Goal: Task Accomplishment & Management: Manage account settings

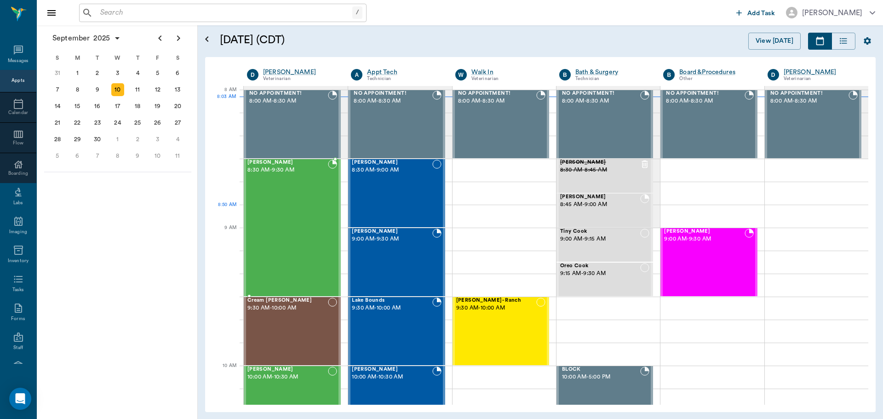
click at [295, 219] on div "[PERSON_NAME] 8:30 AM - 9:30 AM" at bounding box center [287, 228] width 80 height 136
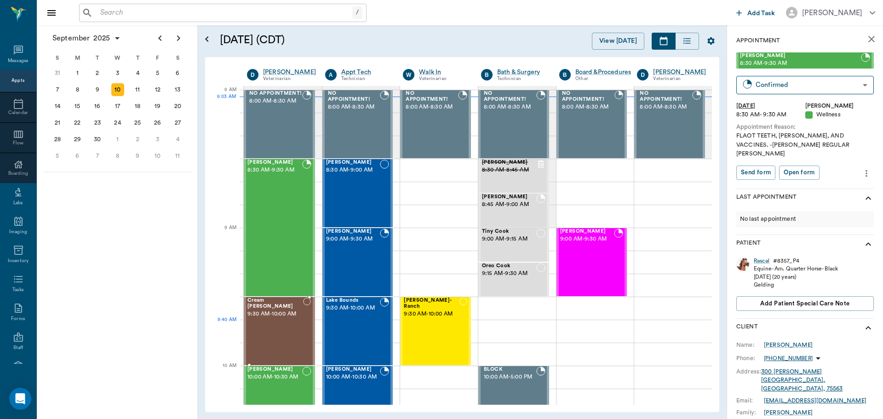
click at [276, 329] on div "Cream [PERSON_NAME] 9:30 AM - 10:00 AM" at bounding box center [275, 330] width 56 height 67
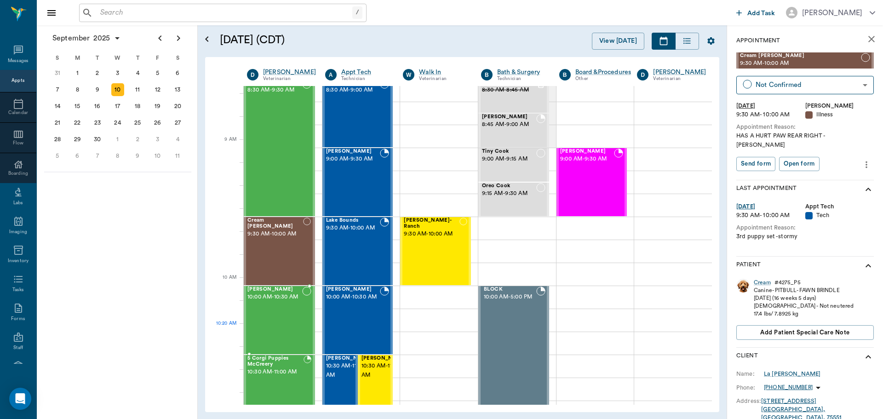
scroll to position [92, 0]
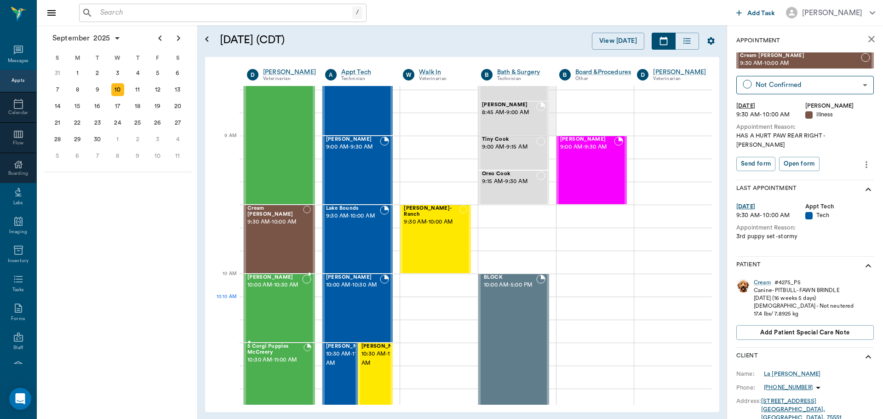
click at [276, 303] on div "Theo Ruley 10:00 AM - 10:30 AM" at bounding box center [274, 307] width 55 height 67
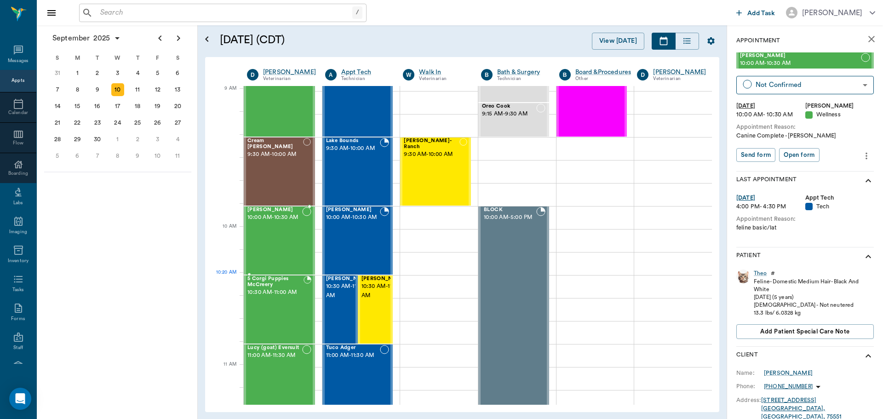
scroll to position [184, 0]
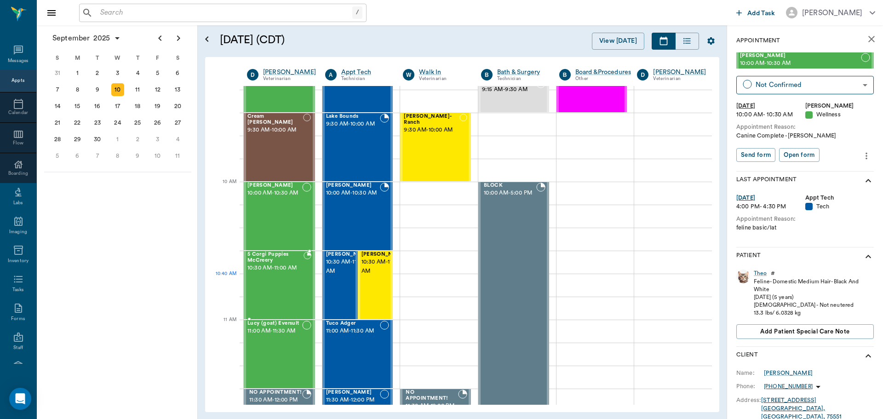
click at [282, 279] on div "5 Corgi Puppies McCreery 10:30 AM - 11:00 AM" at bounding box center [275, 284] width 56 height 67
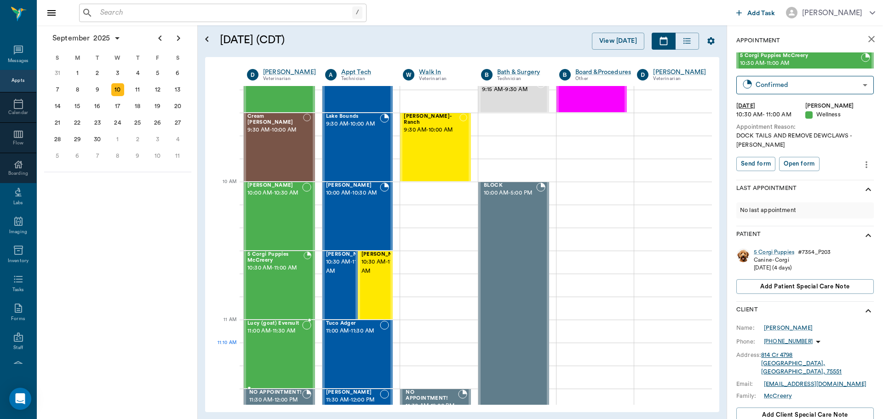
click at [282, 348] on div "Lucy (goat) Eversult 11:00 AM - 11:30 AM" at bounding box center [274, 353] width 55 height 67
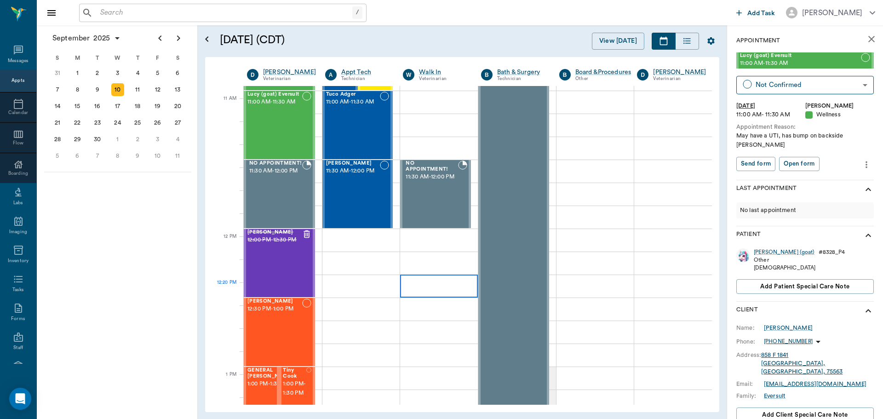
scroll to position [414, 0]
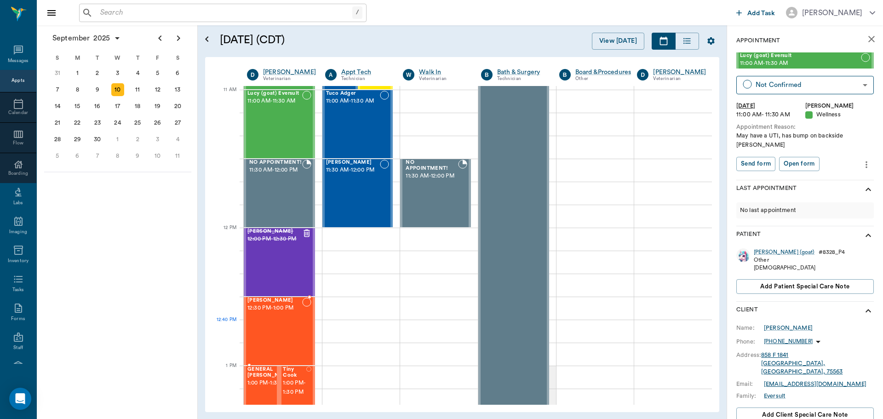
click at [288, 322] on div "Penelope Swafford 12:30 PM - 1:00 PM" at bounding box center [274, 330] width 55 height 67
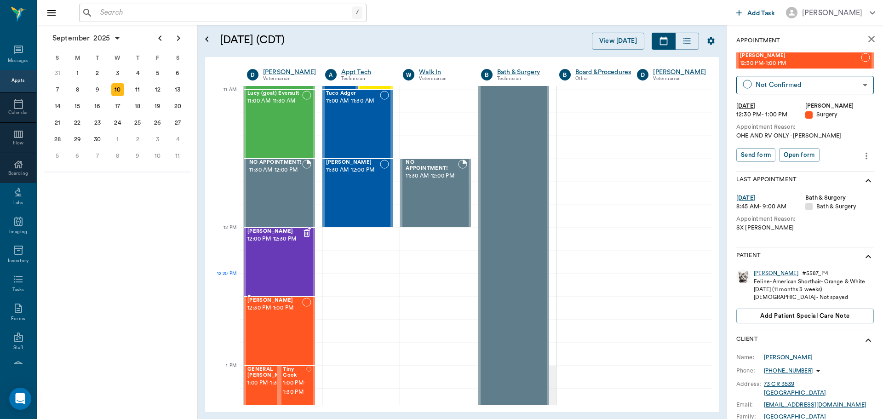
click at [279, 279] on div "Jack Smith 12:00 PM - 12:30 PM" at bounding box center [274, 261] width 55 height 67
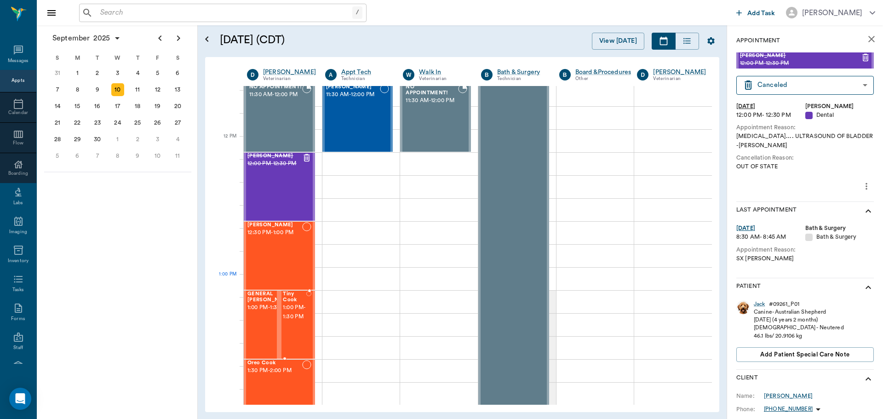
scroll to position [506, 0]
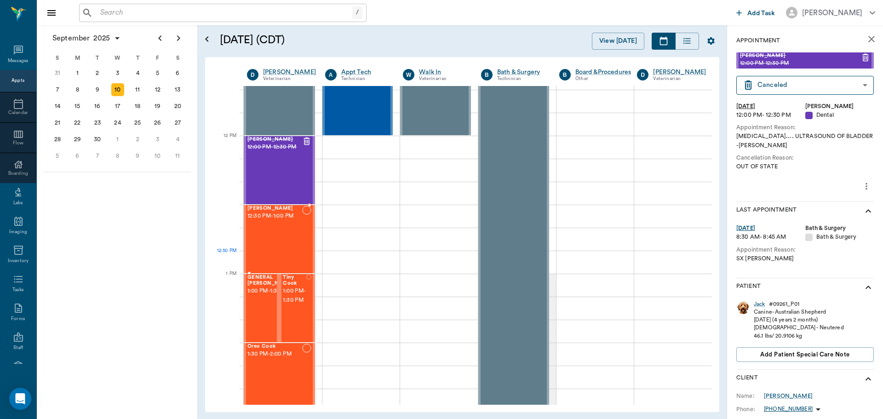
click at [274, 257] on div "Penelope Swafford 12:30 PM - 1:00 PM" at bounding box center [274, 238] width 55 height 67
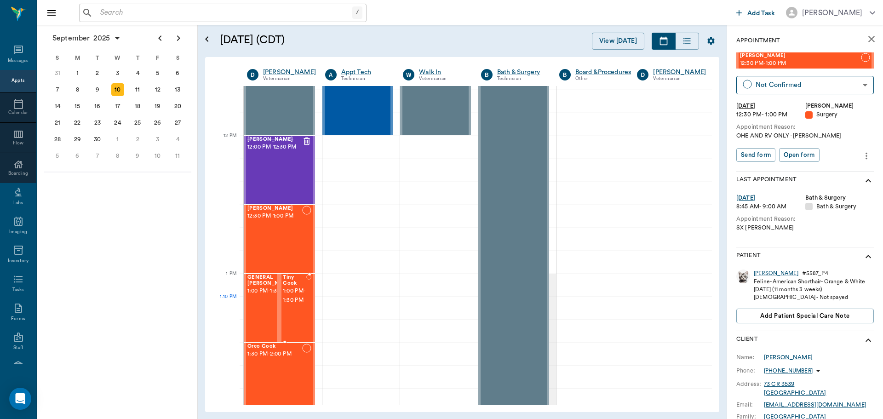
click at [300, 305] on span "1:00 PM - 1:30 PM" at bounding box center [294, 295] width 23 height 18
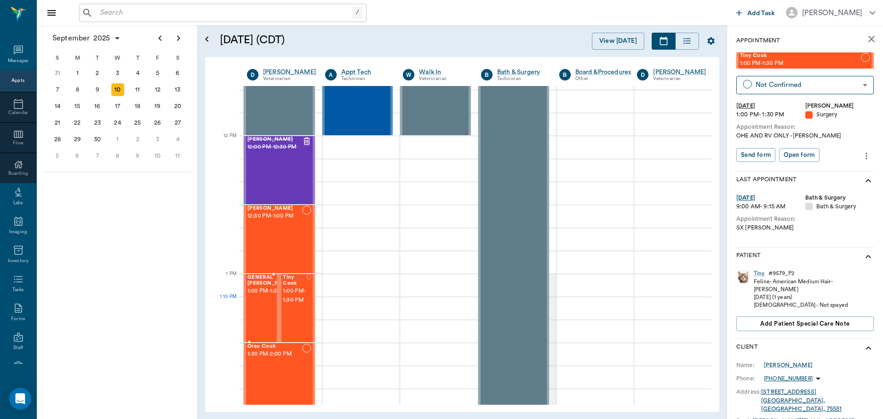
click at [257, 312] on div "GENERAL Spay 1:00 PM - 1:30 PM" at bounding box center [270, 307] width 46 height 67
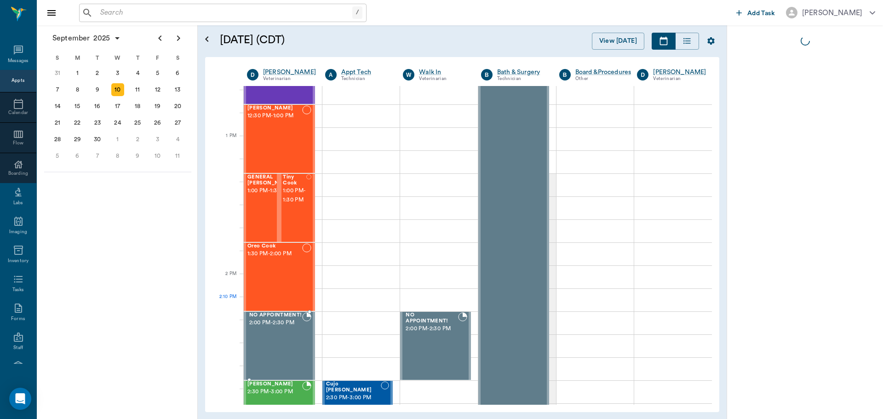
scroll to position [644, 0]
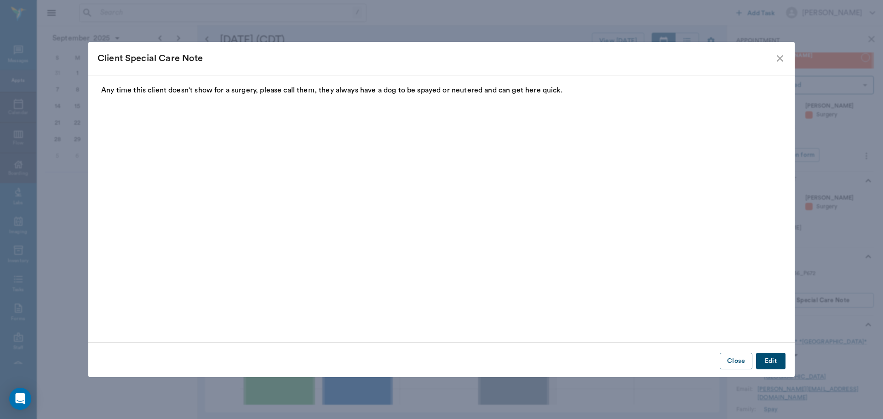
click at [781, 63] on icon "close" at bounding box center [779, 58] width 11 height 11
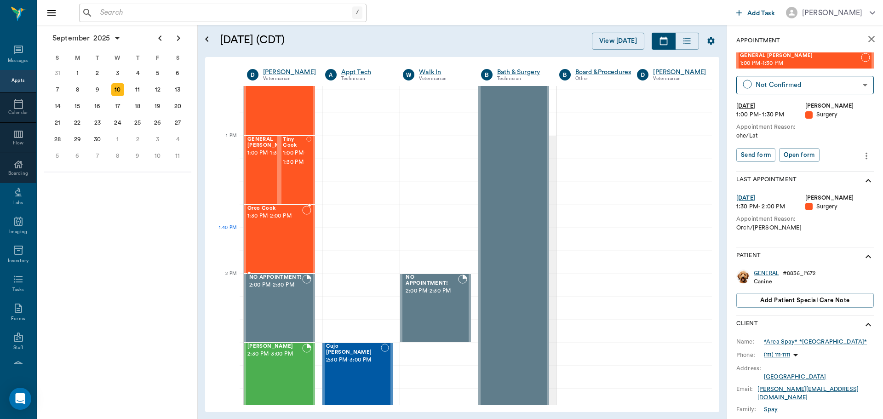
click at [286, 233] on div "Oreo Cook 1:30 PM - 2:00 PM" at bounding box center [274, 238] width 55 height 67
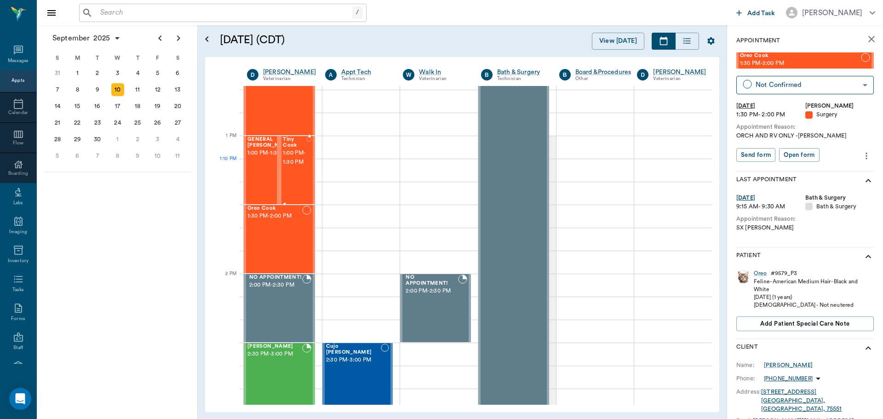
click at [292, 182] on div "Tiny Cook 1:00 PM - 1:30 PM" at bounding box center [294, 170] width 23 height 67
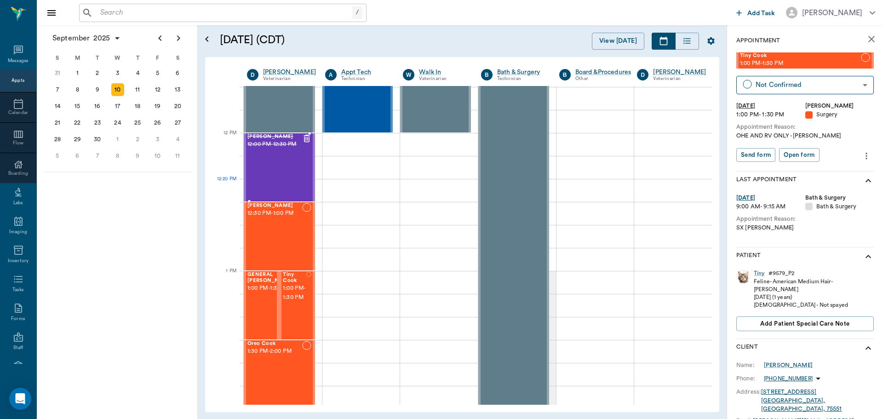
scroll to position [506, 0]
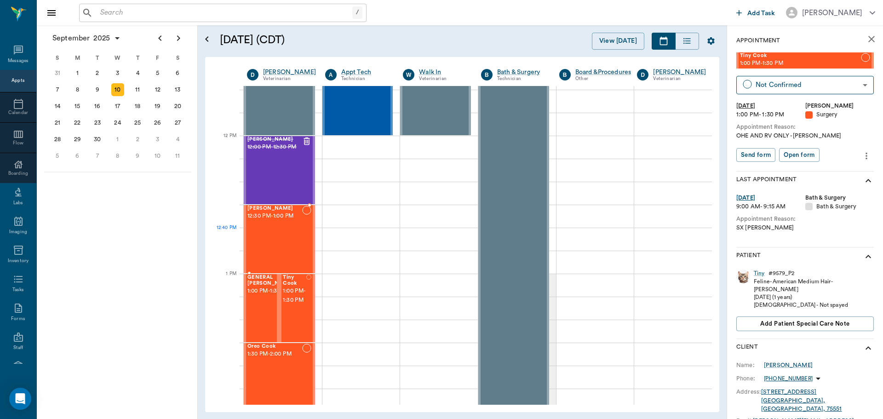
click at [268, 229] on div "Penelope Swafford 12:30 PM - 1:00 PM" at bounding box center [274, 238] width 55 height 67
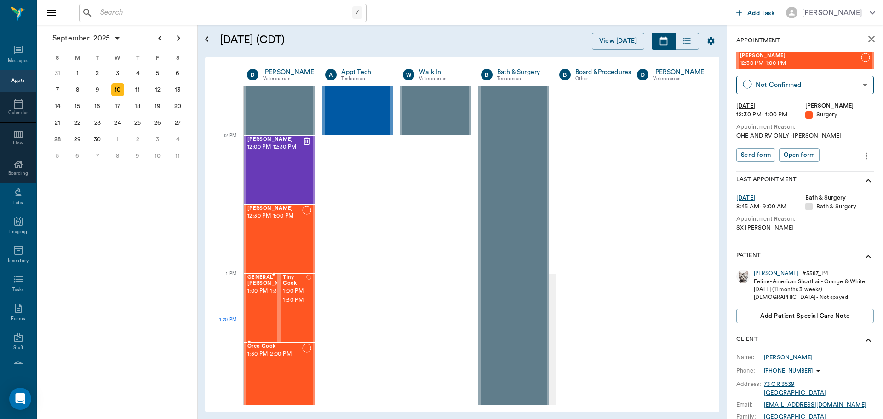
click at [259, 325] on div "GENERAL Spay 1:00 PM - 1:30 PM" at bounding box center [270, 307] width 46 height 67
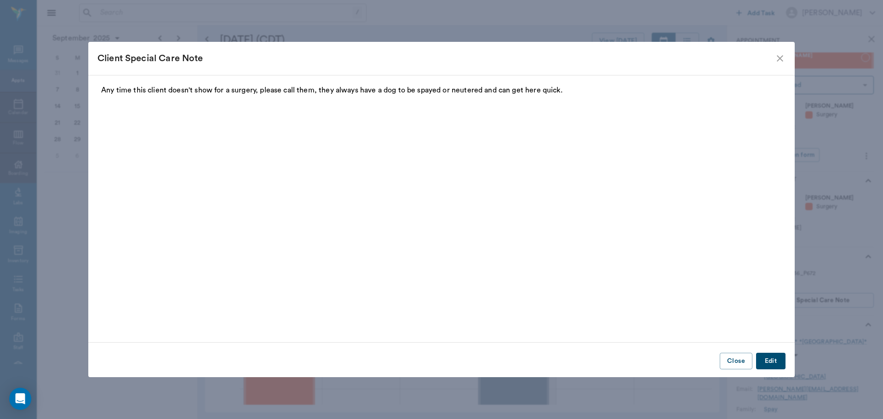
click at [780, 57] on icon "close" at bounding box center [779, 58] width 11 height 11
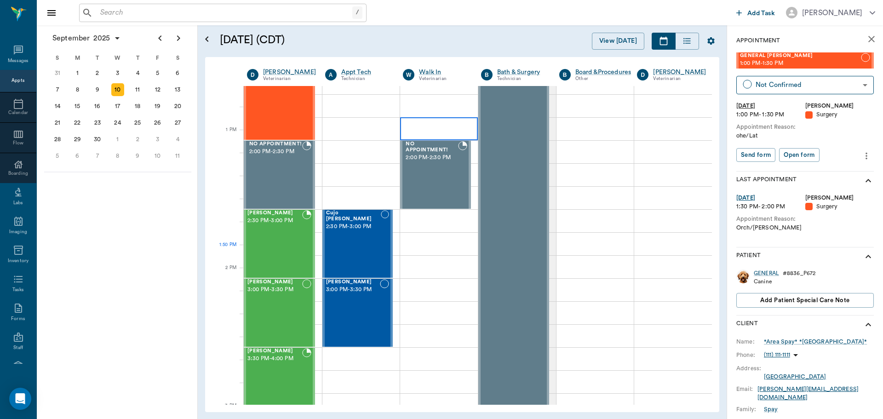
scroll to position [827, 0]
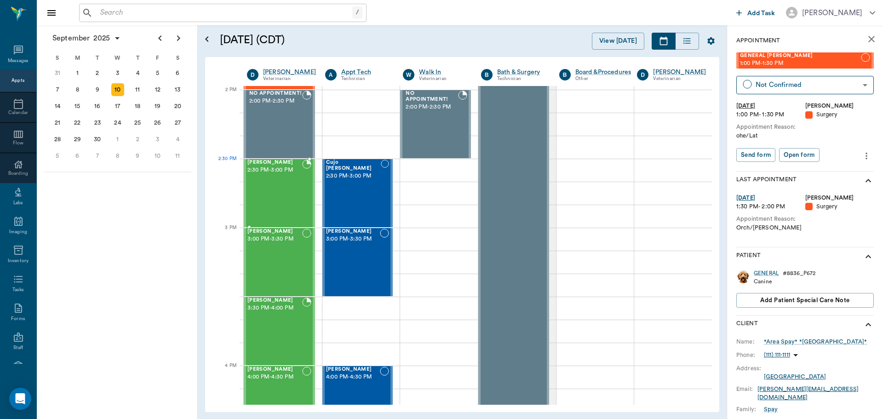
click at [281, 180] on div "Talou Yarman 2:30 PM - 3:00 PM" at bounding box center [274, 193] width 55 height 67
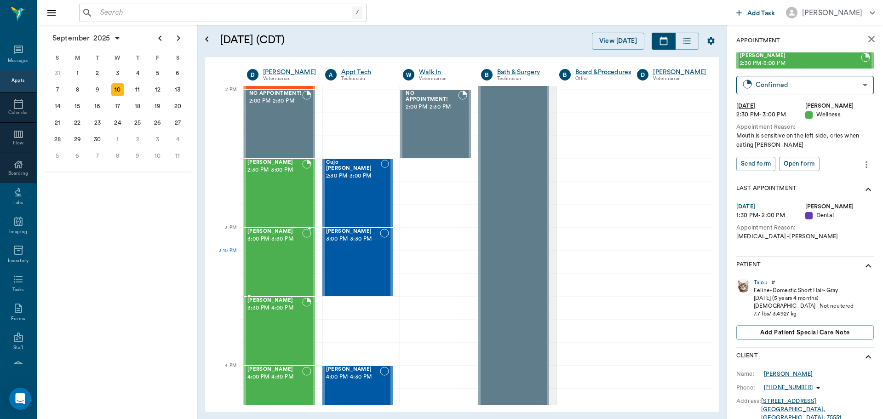
click at [281, 265] on div "Logan Caver 3:00 PM - 3:30 PM" at bounding box center [274, 261] width 55 height 67
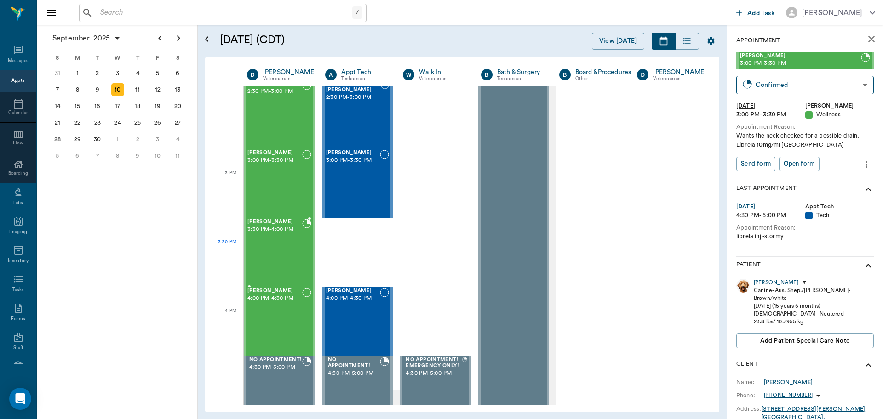
scroll to position [919, 0]
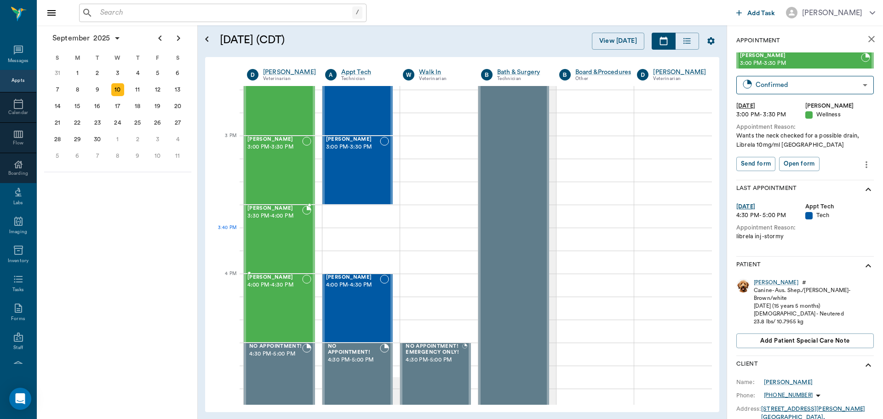
click at [277, 238] on div "Gigi SHEARIN 3:30 PM - 4:00 PM" at bounding box center [274, 238] width 55 height 67
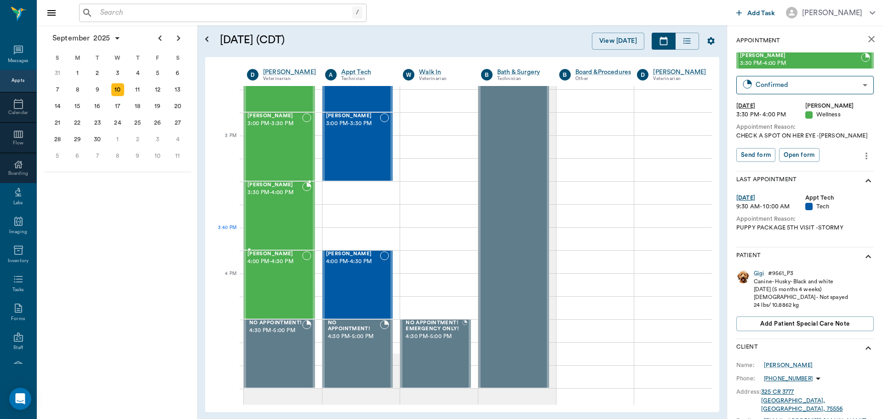
scroll to position [965, 0]
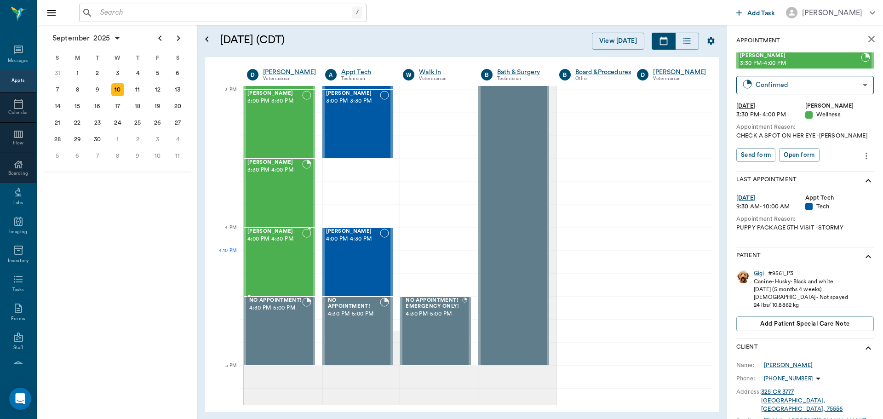
click at [276, 251] on div "Beni Mahon 4:00 PM - 4:30 PM" at bounding box center [274, 261] width 55 height 67
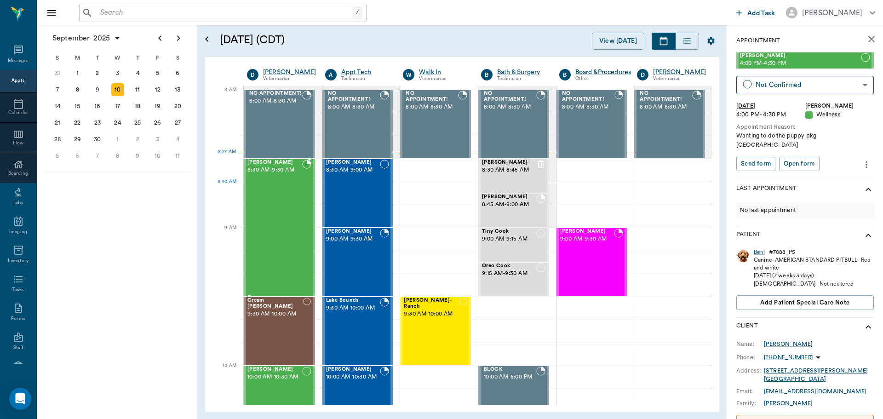
click at [283, 200] on div "Rascal Smith 8:30 AM - 9:30 AM" at bounding box center [274, 228] width 55 height 136
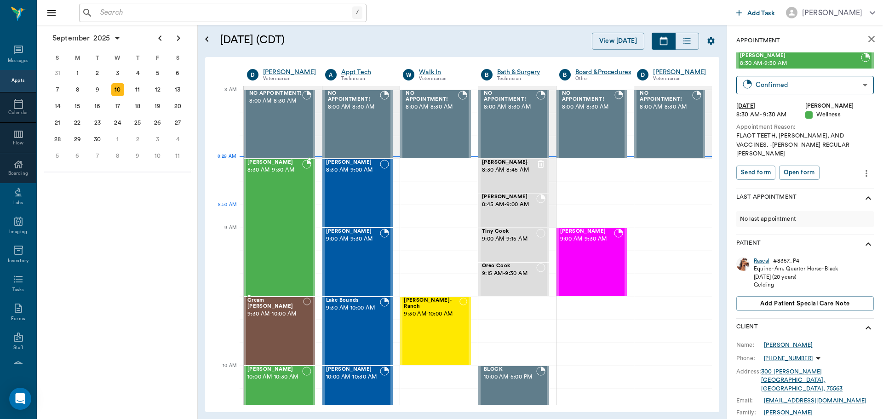
click at [269, 207] on div "Rascal Smith 8:30 AM - 9:30 AM" at bounding box center [274, 228] width 55 height 136
click at [343, 186] on div "[PERSON_NAME] 8:30 AM - 9:00 AM" at bounding box center [353, 193] width 54 height 67
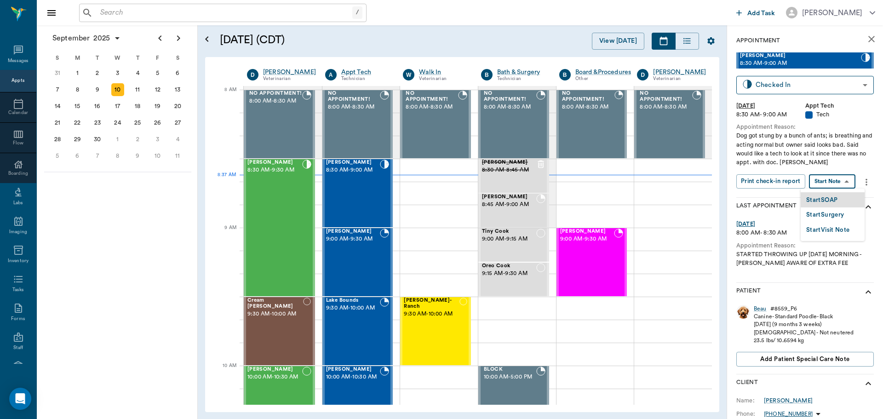
click at [829, 183] on body "/ ​ Add Task [PERSON_NAME] Nectar Messages Appts Calendar Flow Boarding Labs Im…" at bounding box center [441, 209] width 883 height 419
click at [828, 199] on button "Start SOAP" at bounding box center [821, 200] width 31 height 11
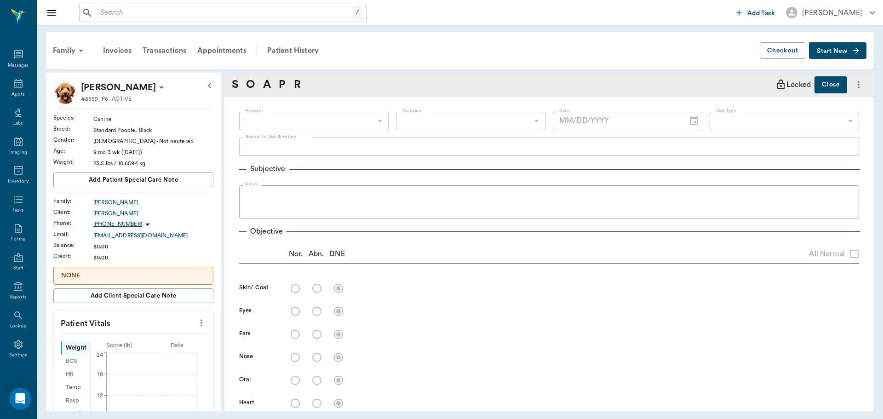
type input "63ec2f075fda476ae8351a4c"
type input "65d2be4f46e3a538d89b8c1a"
type textarea "Dog got stung by a bunch of ants; is breathing and acting normal but owner said…"
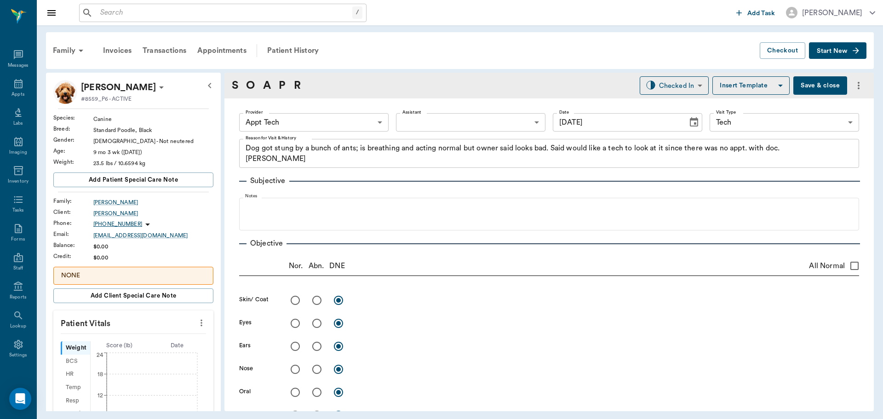
type input "[DATE]"
click at [261, 122] on body "/ ​ Add Task [PERSON_NAME] Nectar Messages Appts Labs Imaging Inventory Tasks F…" at bounding box center [441, 209] width 883 height 419
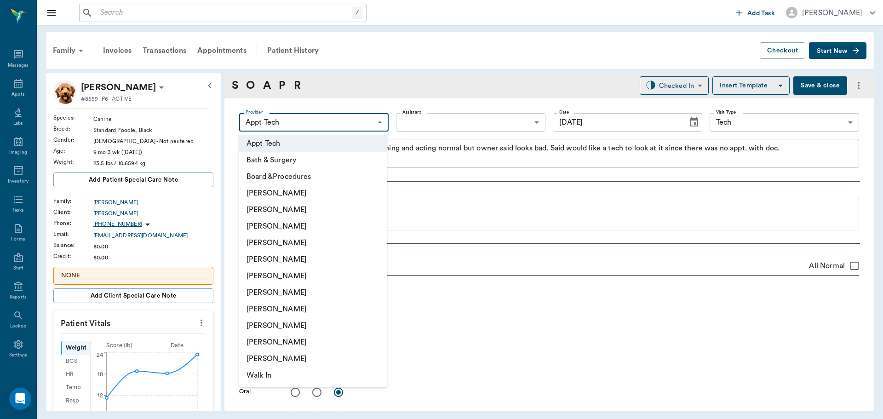
drag, startPoint x: 321, startPoint y: 288, endPoint x: 396, endPoint y: 215, distance: 104.7
click at [321, 288] on li "[PERSON_NAME]" at bounding box center [313, 292] width 148 height 17
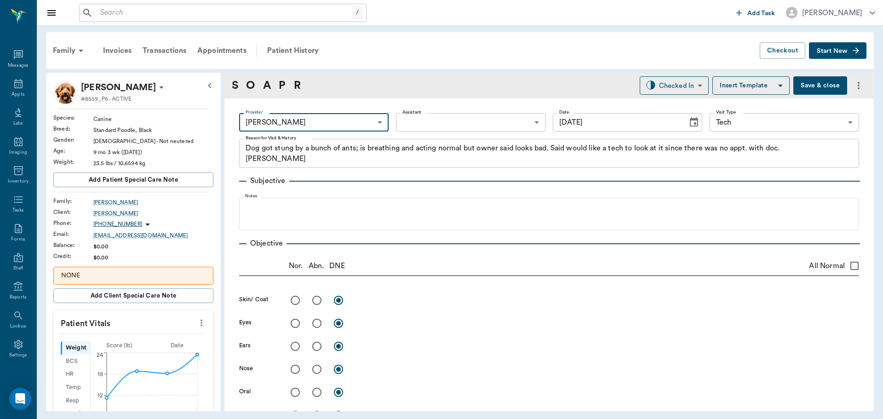
click at [332, 121] on body "/ ​ Add Task [PERSON_NAME] Nectar Messages Appts Labs Imaging Inventory Tasks F…" at bounding box center [441, 209] width 883 height 419
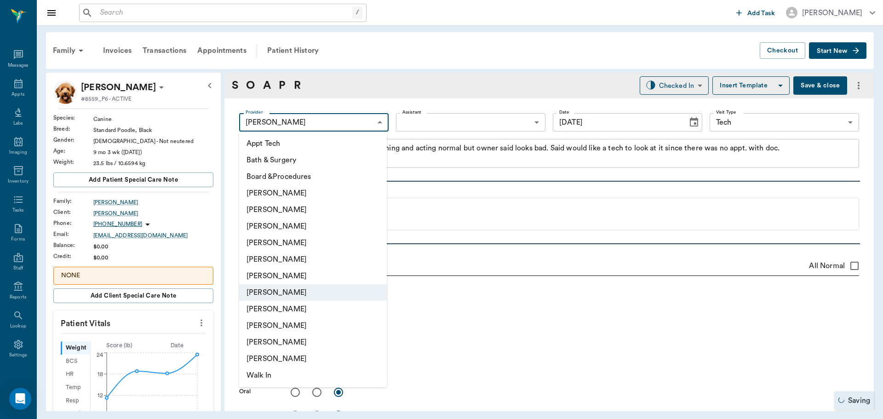
click at [327, 239] on li "[PERSON_NAME]" at bounding box center [313, 242] width 148 height 17
type input "63ec2f075fda476ae8351a4d"
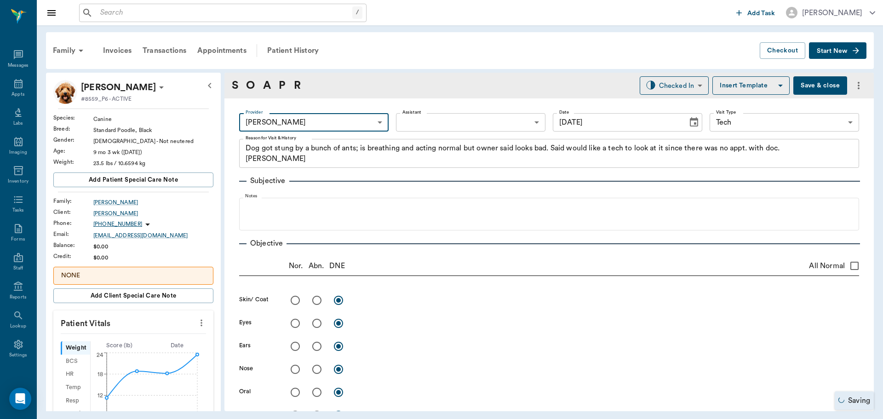
click at [429, 119] on body "/ ​ Add Task [PERSON_NAME] Nectar Messages Appts Labs Imaging Inventory Tasks F…" at bounding box center [441, 209] width 883 height 419
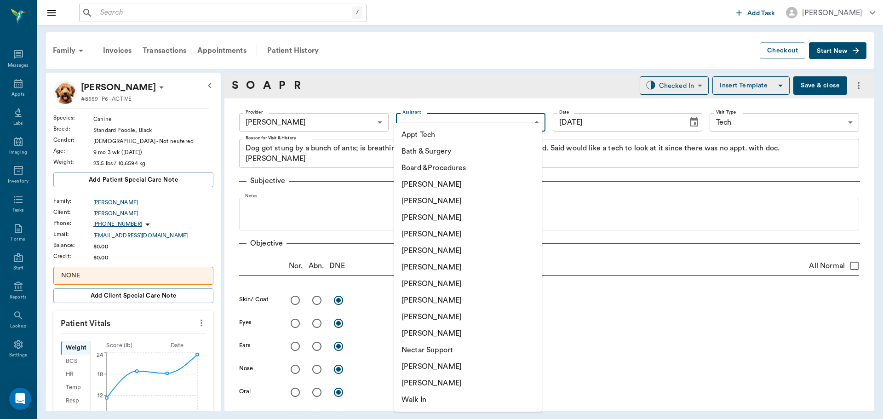
click at [435, 285] on li "[PERSON_NAME]" at bounding box center [468, 283] width 148 height 17
type input "682b670d8bdc6f7f8feef3db"
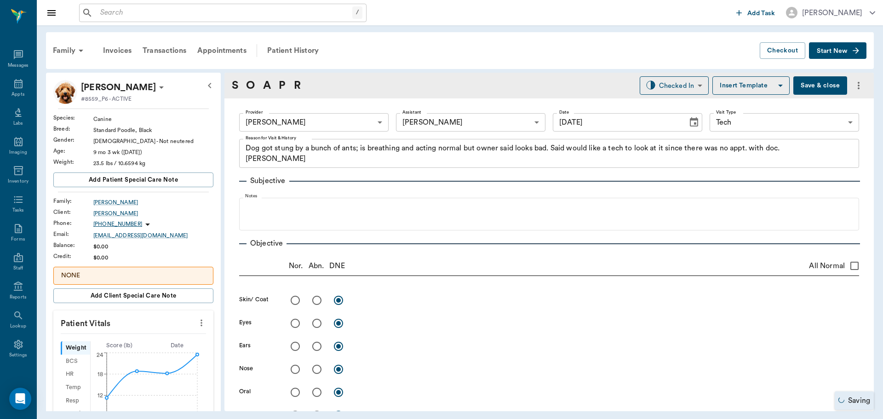
click at [196, 328] on icon "more" at bounding box center [201, 322] width 10 height 11
click at [174, 336] on span "Enter Vitals" at bounding box center [155, 339] width 77 height 10
click at [148, 346] on input "text" at bounding box center [133, 350] width 80 height 18
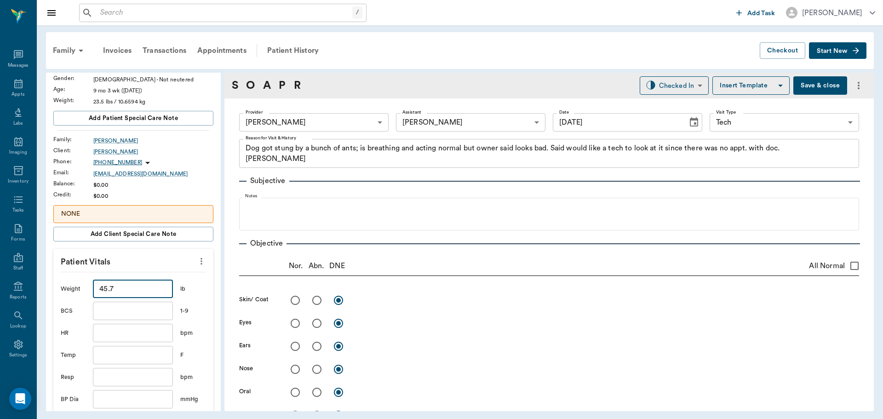
scroll to position [184, 0]
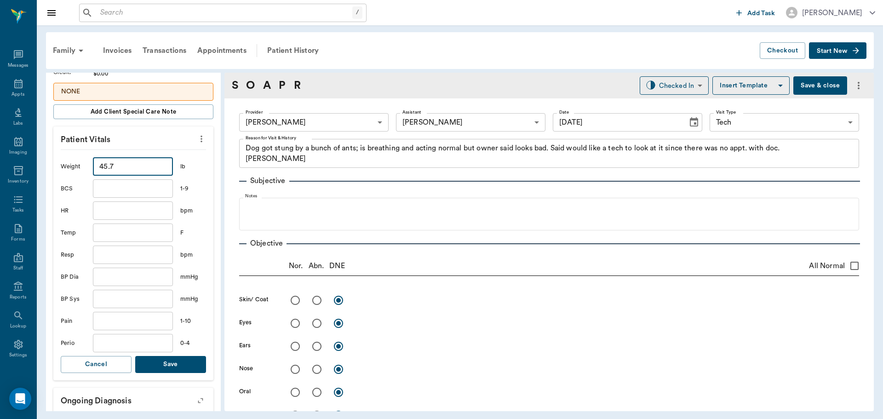
type input "45.7"
click at [153, 360] on button "Save" at bounding box center [170, 364] width 71 height 17
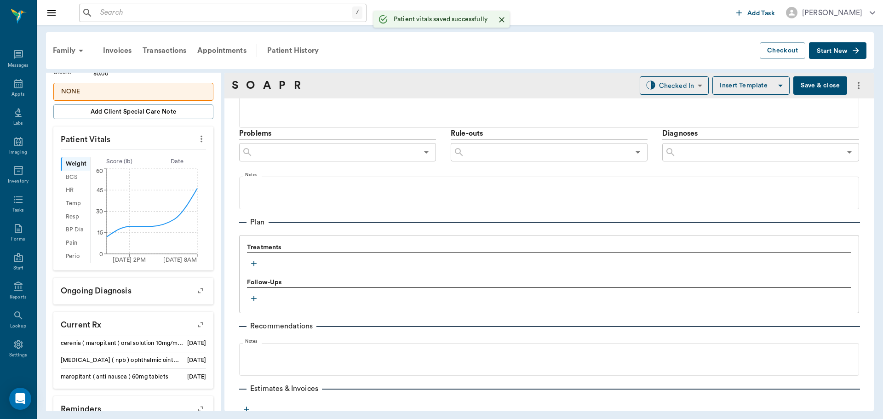
scroll to position [547, 0]
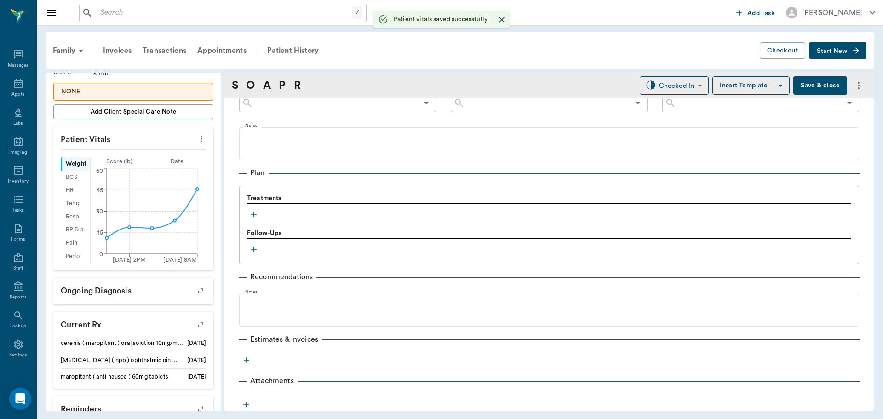
click at [256, 217] on icon "button" at bounding box center [253, 214] width 9 height 9
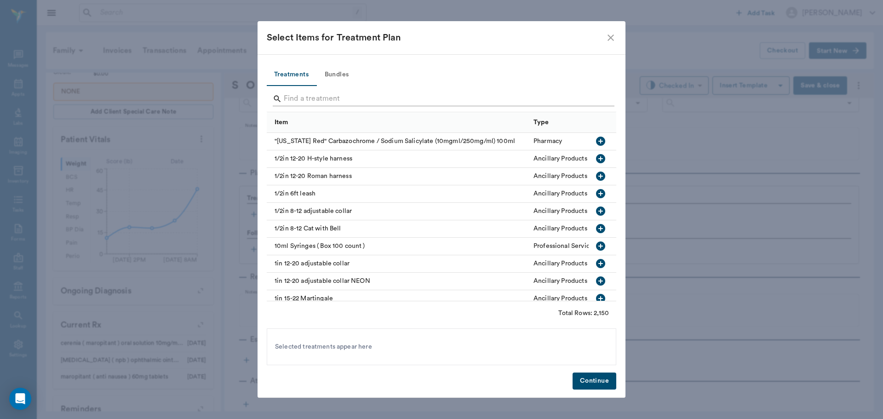
click at [315, 96] on input "Search" at bounding box center [442, 98] width 317 height 15
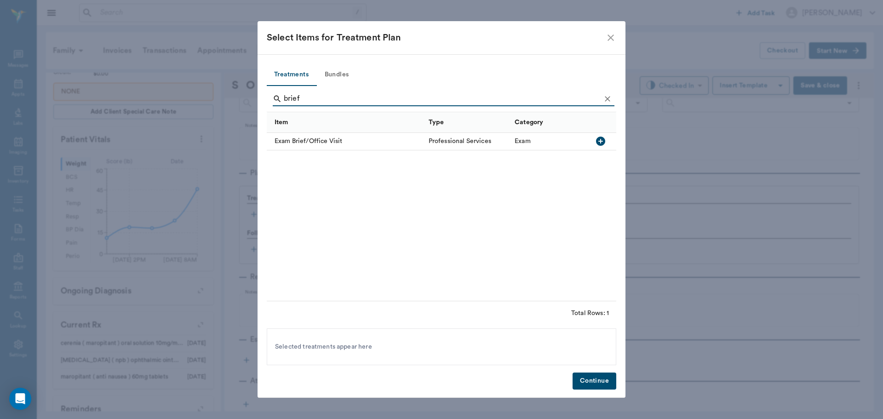
type input "brief"
click at [600, 142] on icon "button" at bounding box center [600, 141] width 11 height 11
click at [609, 96] on icon "Clear" at bounding box center [607, 98] width 9 height 9
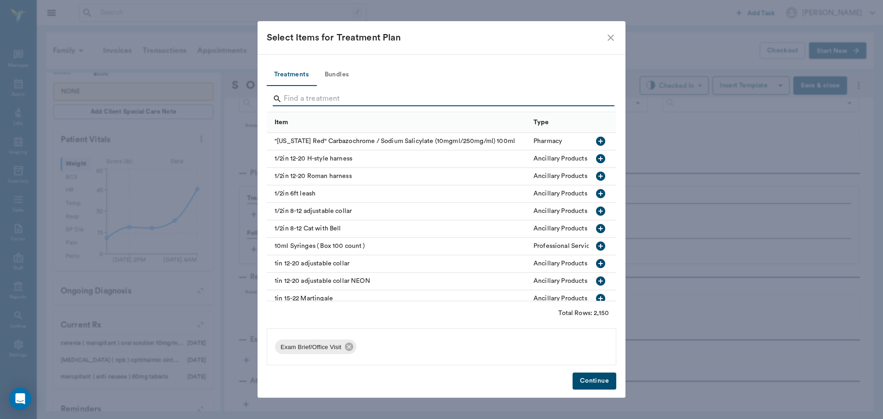
click at [589, 97] on input "Search" at bounding box center [442, 98] width 317 height 15
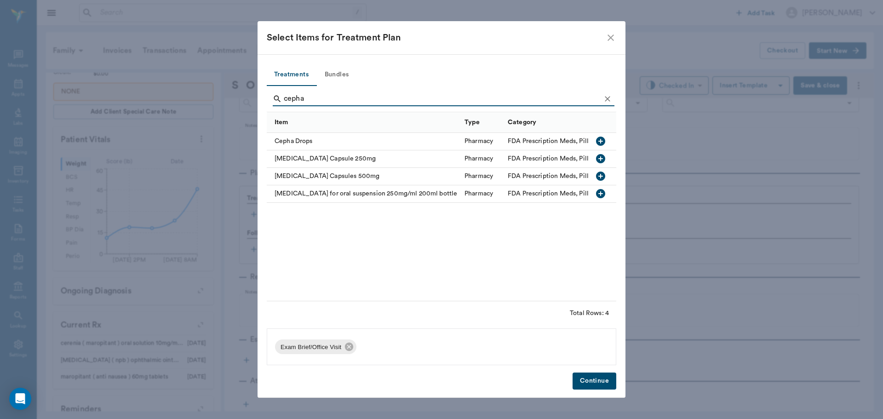
type input "cepha"
click at [603, 175] on icon "button" at bounding box center [600, 175] width 9 height 9
click at [609, 100] on icon "Clear" at bounding box center [607, 99] width 6 height 6
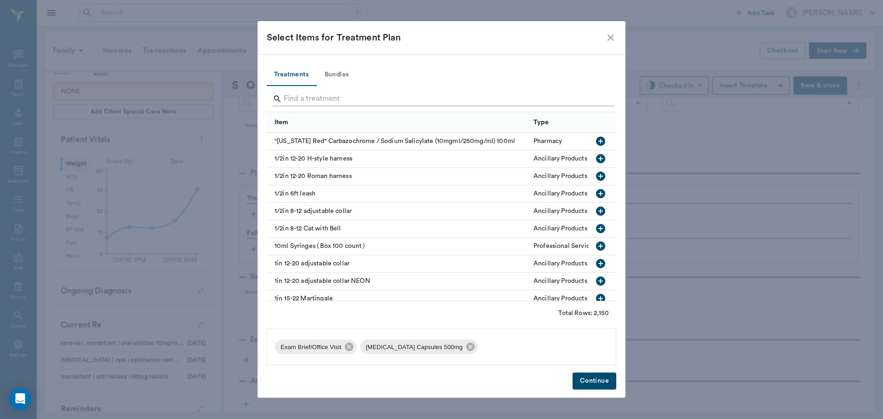
click at [602, 100] on div "Search" at bounding box center [444, 98] width 342 height 15
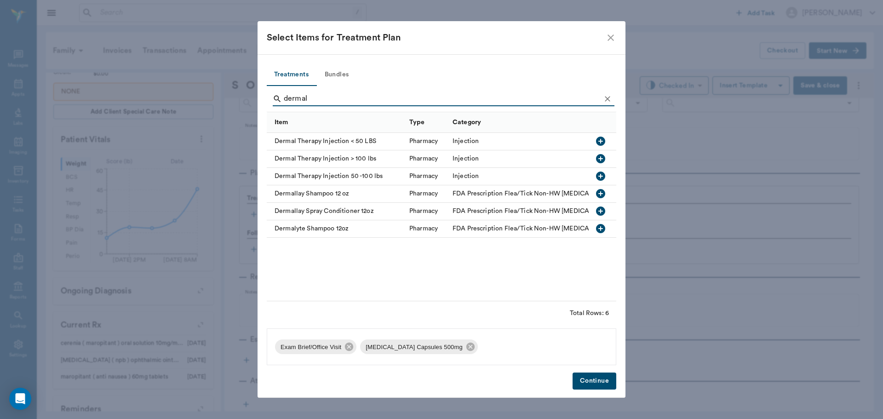
type input "dermal"
click at [602, 136] on icon "button" at bounding box center [600, 141] width 11 height 11
click at [592, 381] on button "Continue" at bounding box center [594, 380] width 44 height 17
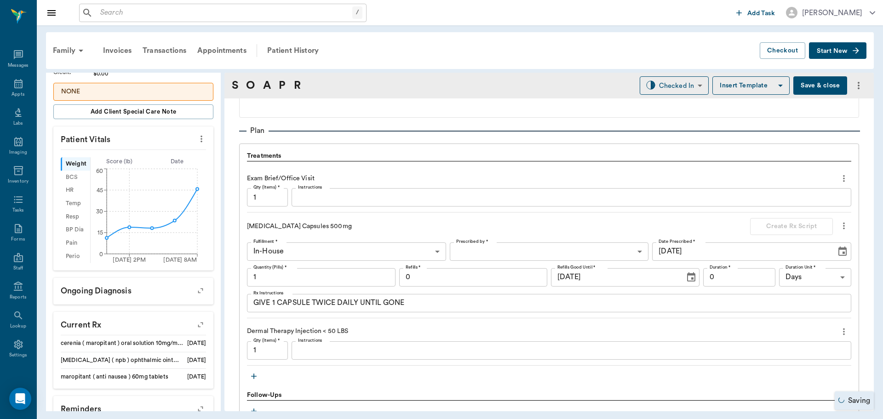
scroll to position [639, 0]
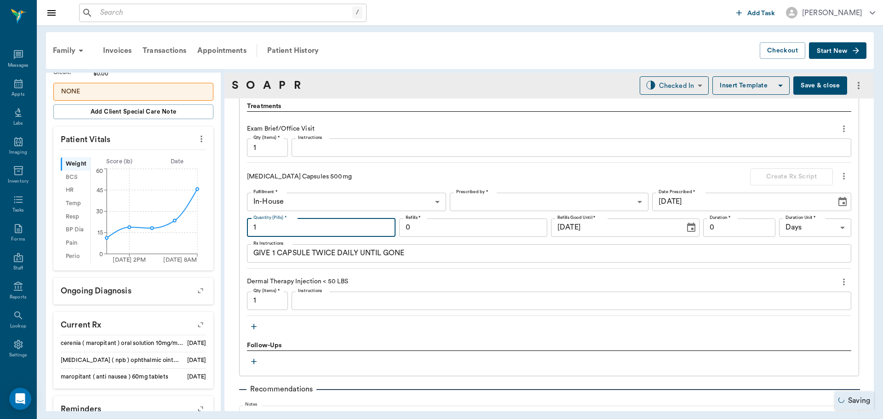
click at [289, 231] on input "1" at bounding box center [321, 227] width 148 height 18
type input "14"
click at [728, 232] on input "0" at bounding box center [739, 227] width 72 height 18
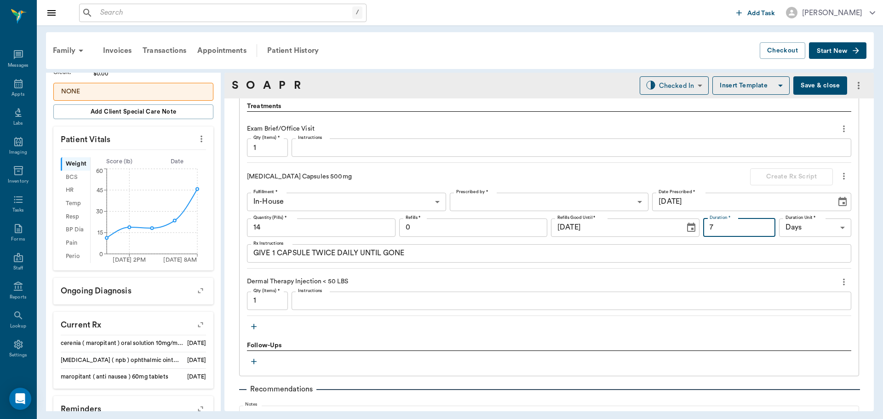
type input "7"
click at [611, 203] on body "/ ​ Add Task Dr. Bert Ellsworth Nectar Messages Appts Labs Imaging Inventory Ta…" at bounding box center [441, 209] width 883 height 419
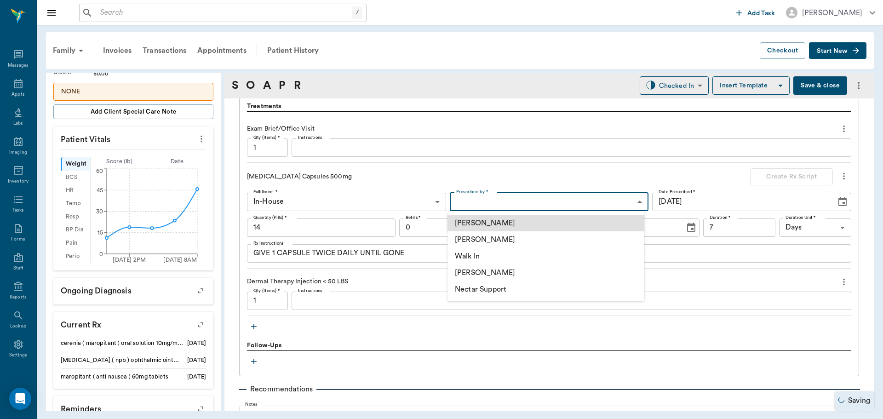
click at [584, 244] on li "[PERSON_NAME]" at bounding box center [545, 239] width 197 height 17
type input "63ec2f075fda476ae8351a4d"
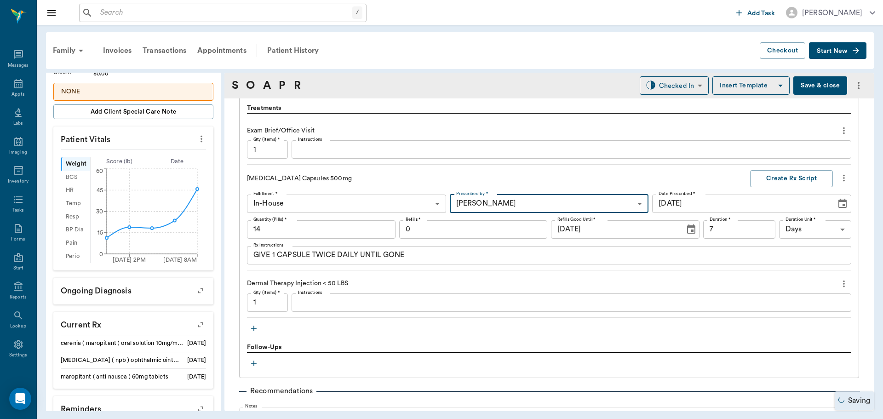
scroll to position [625, 0]
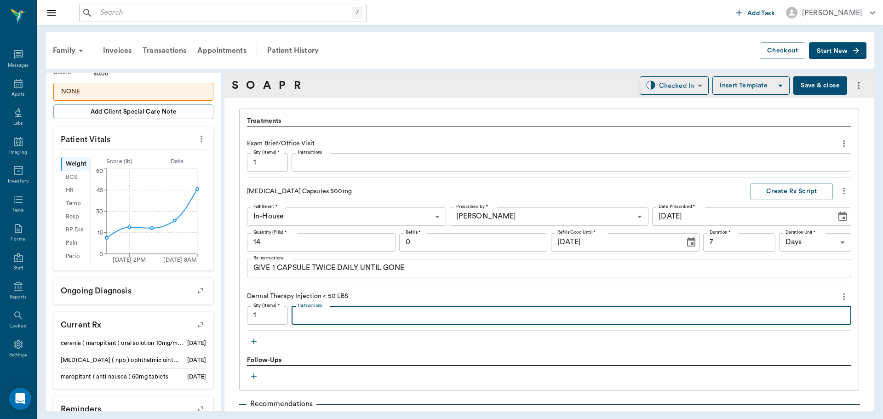
click at [460, 314] on textarea "Instructions" at bounding box center [571, 315] width 547 height 11
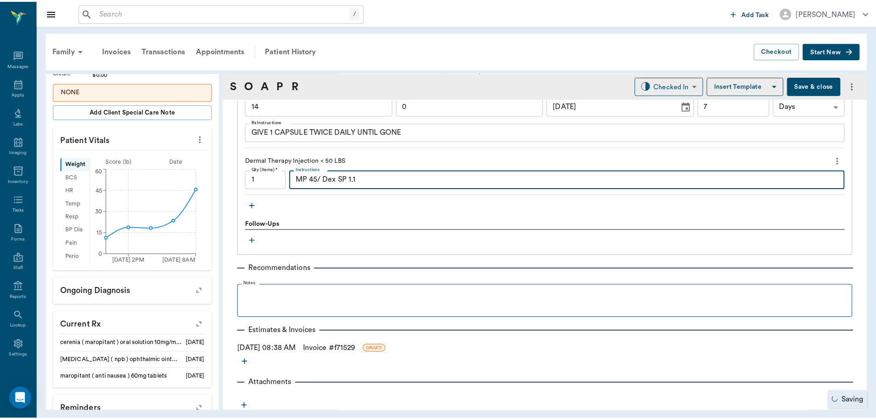
scroll to position [763, 0]
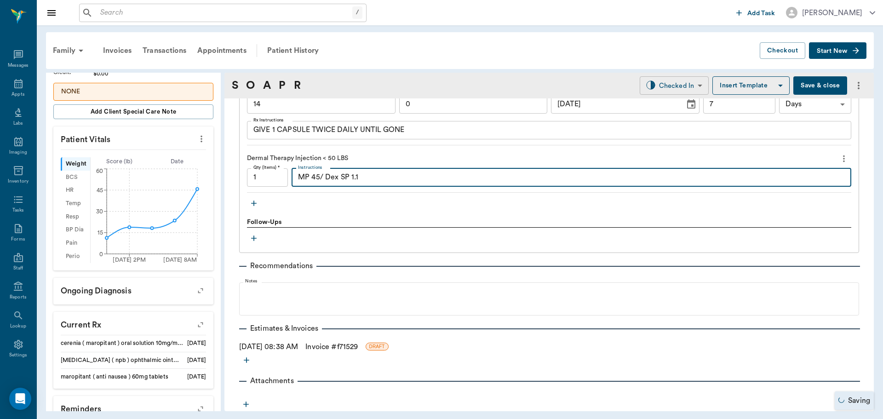
type textarea "MP 45/ Dex SP 1.1"
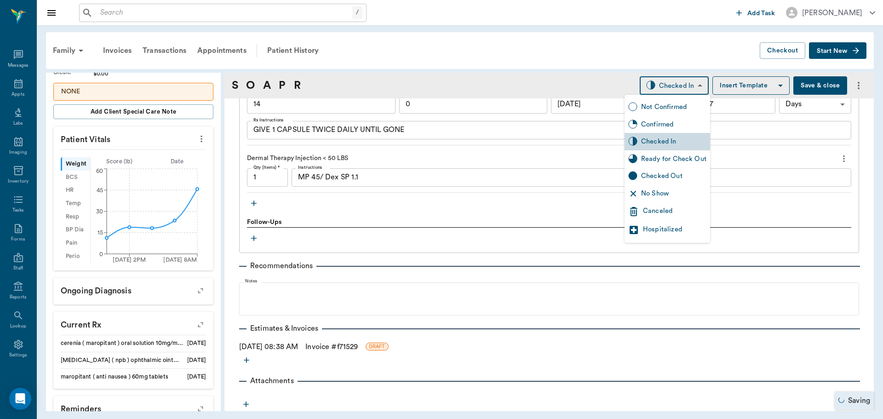
drag, startPoint x: 637, startPoint y: 83, endPoint x: 662, endPoint y: 119, distance: 43.8
click at [638, 84] on body "/ ​ Add Task Dr. Bert Ellsworth Nectar Messages Appts Labs Imaging Inventory Ta…" at bounding box center [441, 209] width 883 height 419
click at [673, 150] on div "Ready for Check Out" at bounding box center [666, 158] width 85 height 17
type input "READY_TO_CHECKOUT"
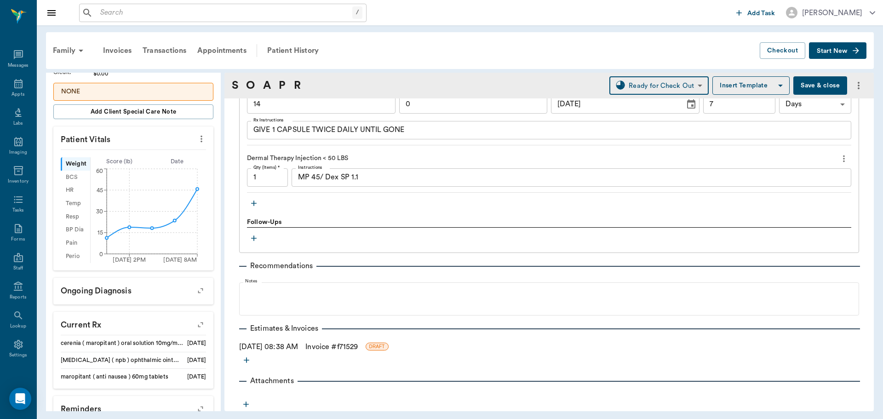
drag, startPoint x: 333, startPoint y: 349, endPoint x: 339, endPoint y: 349, distance: 6.0
click at [333, 349] on link "Invoice # f71529" at bounding box center [331, 346] width 52 height 11
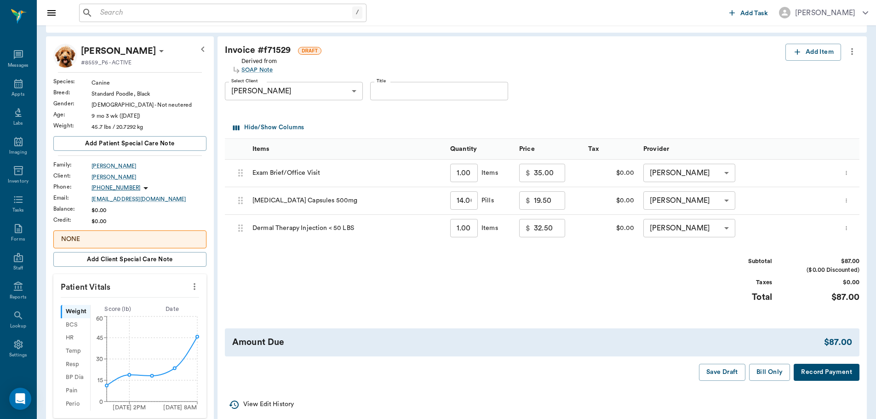
scroll to position [92, 0]
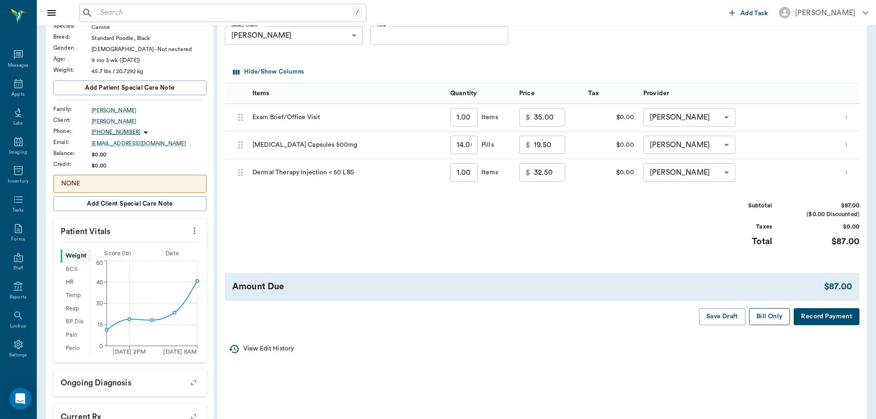
click at [765, 312] on button "Bill Only" at bounding box center [769, 316] width 41 height 17
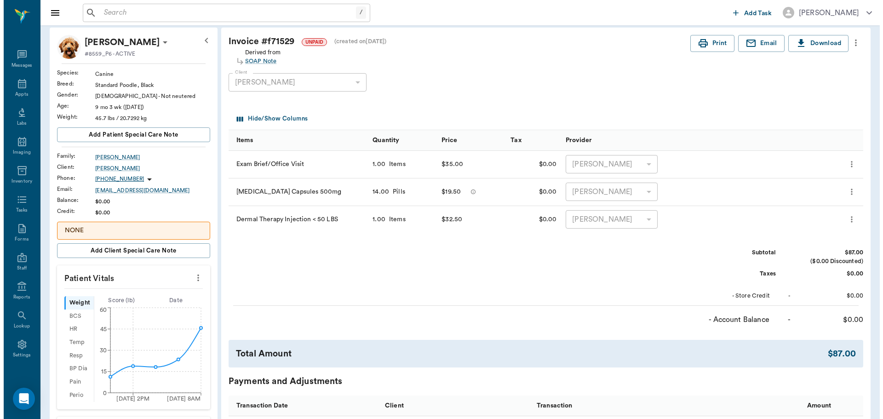
scroll to position [0, 0]
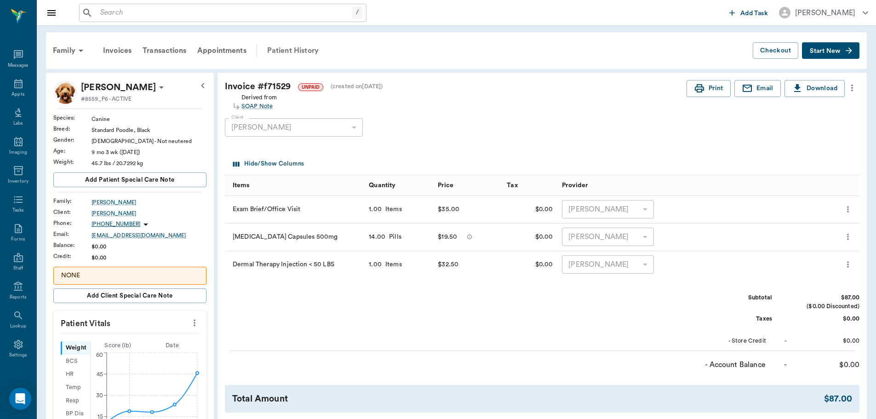
click at [290, 51] on div "Patient History" at bounding box center [293, 51] width 63 height 22
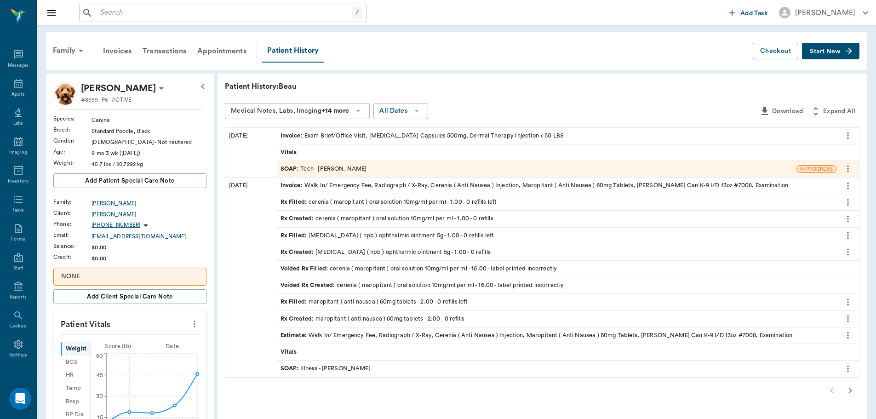
click at [367, 175] on div "SOAP : Tech - Dr. Bert Ellsworth" at bounding box center [536, 169] width 519 height 16
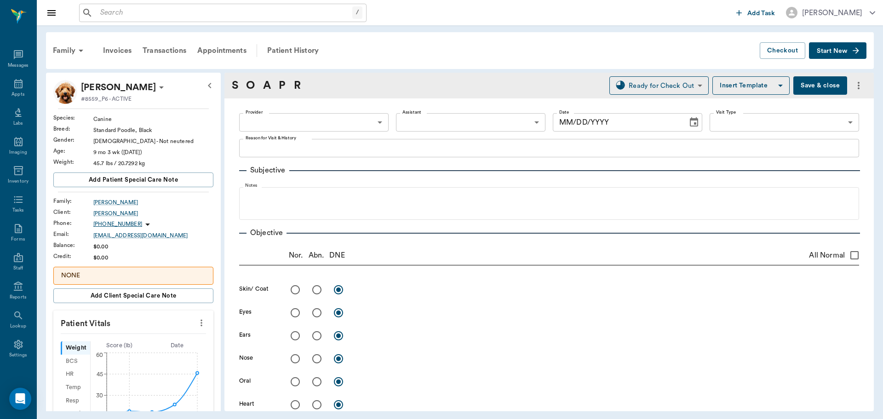
type input "63ec2f075fda476ae8351a4d"
type input "682b670d8bdc6f7f8feef3db"
type input "65d2be4f46e3a538d89b8c1a"
type textarea "Dog got stung by a bunch of ants; is breathing and acting normal but owner said…"
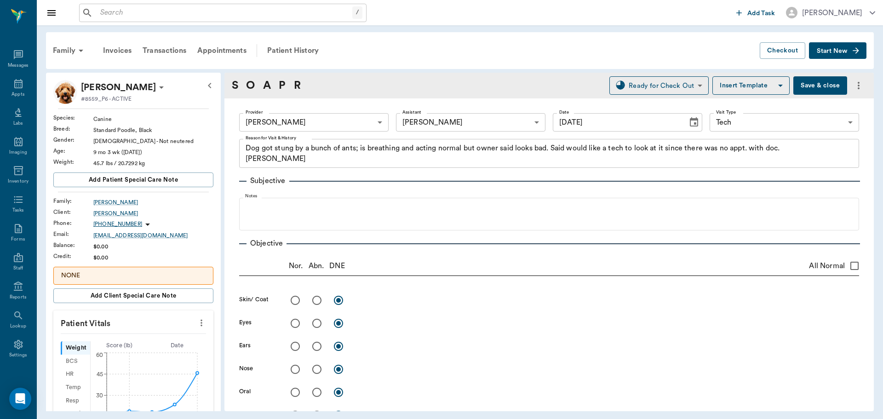
type input "[DATE]"
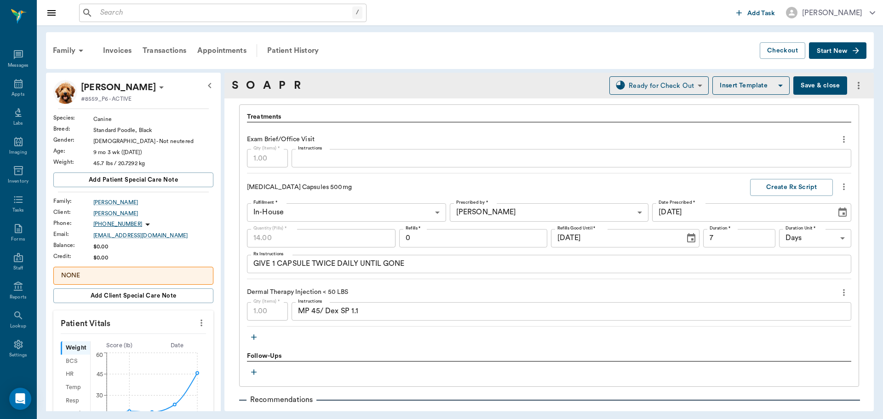
scroll to position [644, 0]
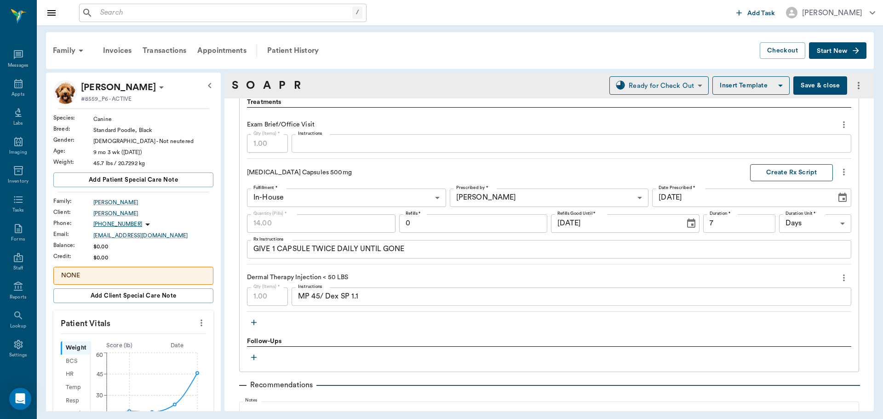
click at [791, 176] on button "Create Rx Script" at bounding box center [791, 172] width 83 height 17
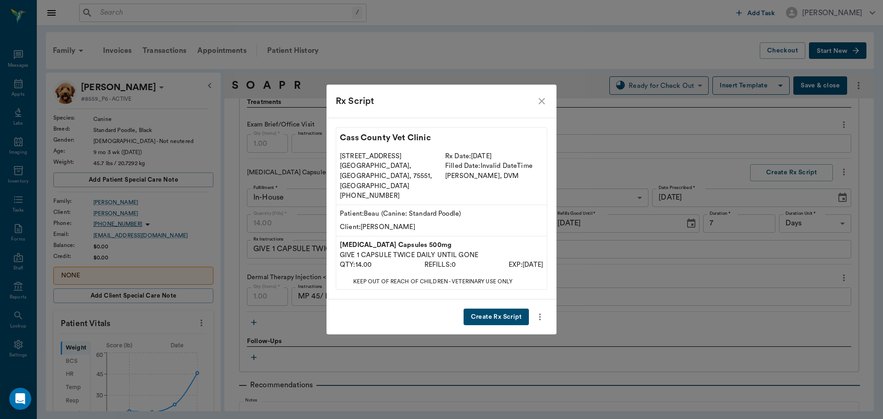
click at [500, 317] on div "Create Rx Script" at bounding box center [441, 316] width 230 height 35
click at [503, 309] on button "Create Rx Script" at bounding box center [495, 316] width 65 height 17
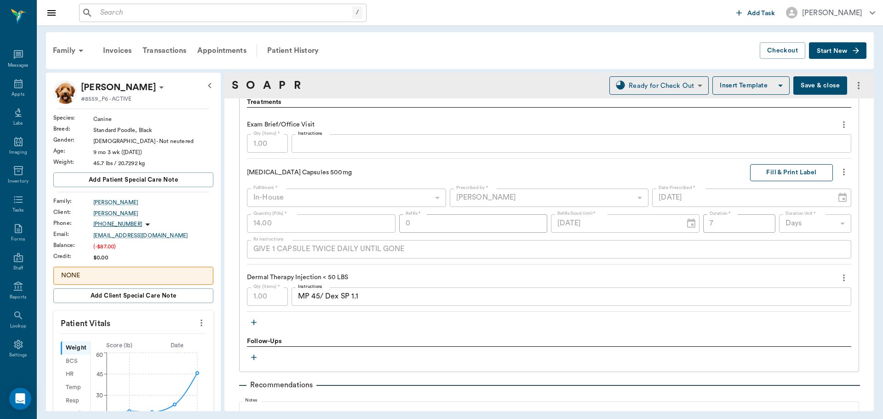
click at [787, 177] on button "Fill & Print Label" at bounding box center [791, 172] width 83 height 17
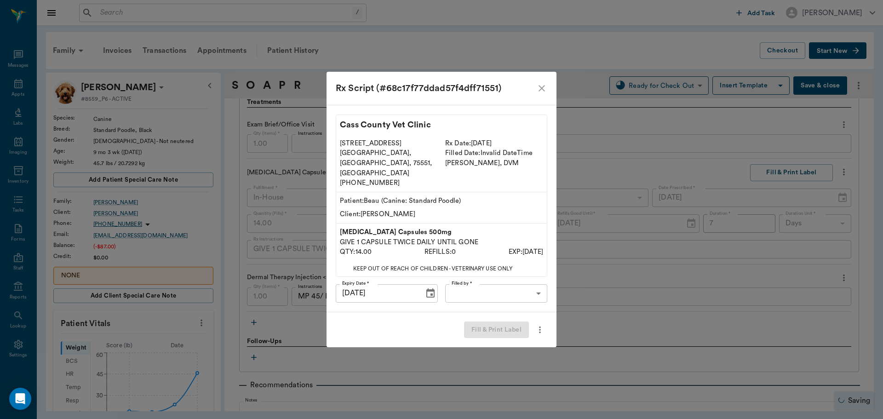
click at [528, 282] on body "/ ​ Add Task Dr. Bert Ellsworth Nectar Messages Appts Labs Imaging Inventory Ta…" at bounding box center [441, 209] width 883 height 419
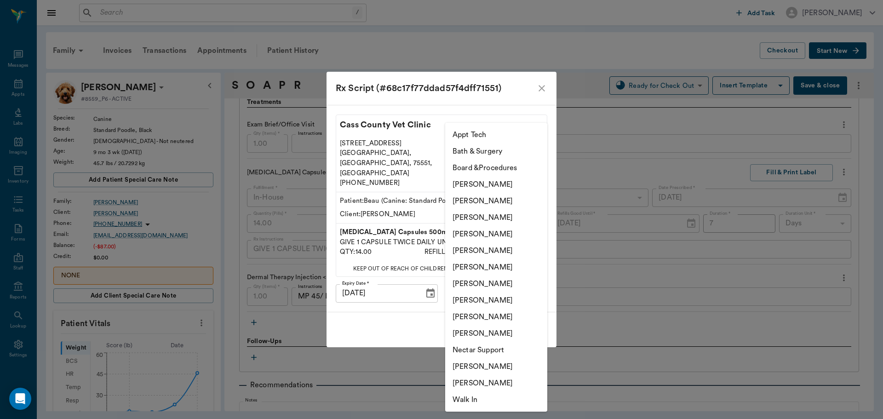
click at [486, 288] on li "[PERSON_NAME]" at bounding box center [496, 283] width 102 height 17
type input "682b670d8bdc6f7f8feef3db"
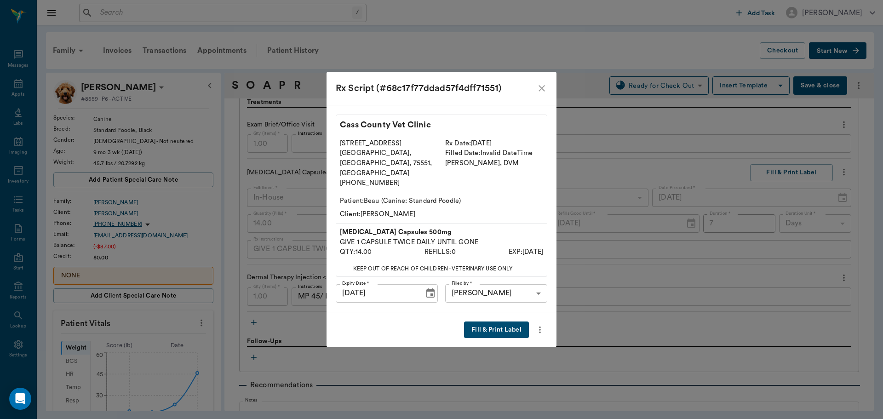
click at [486, 321] on button "Fill & Print Label" at bounding box center [496, 329] width 65 height 17
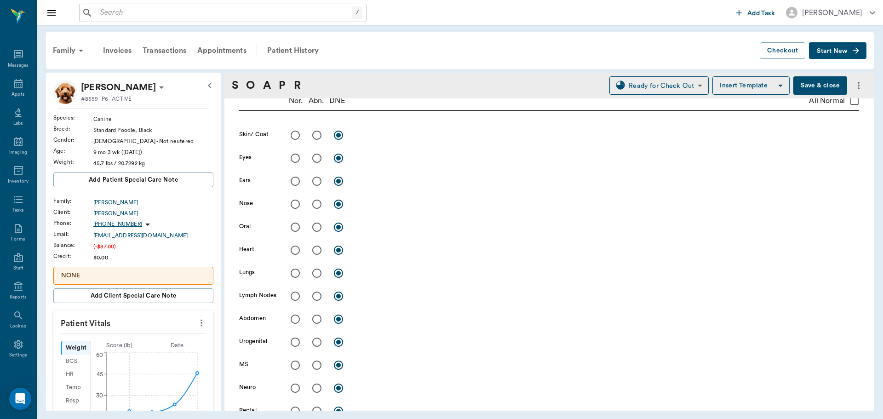
scroll to position [0, 0]
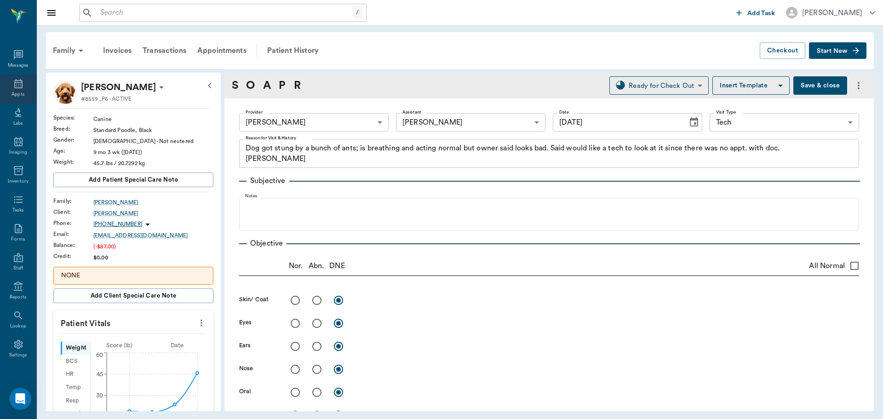
click at [8, 86] on div "Appts" at bounding box center [18, 88] width 36 height 29
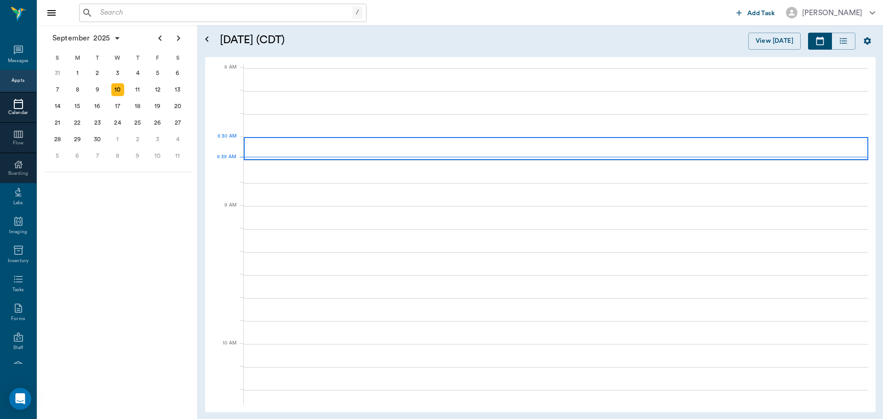
scroll to position [1, 0]
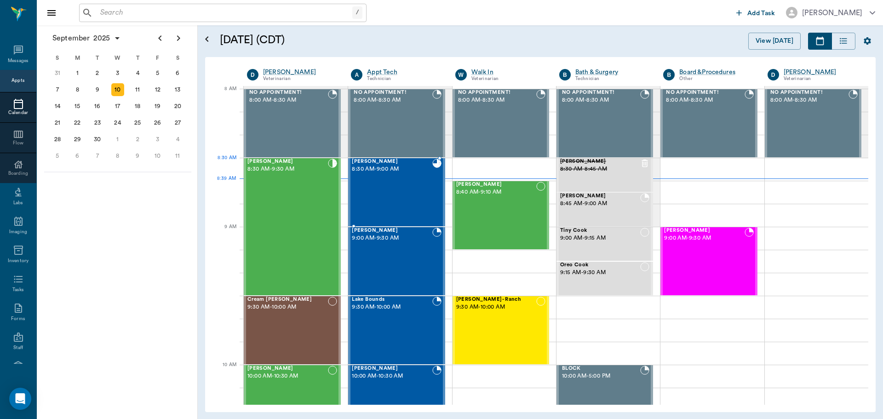
click at [423, 180] on div "Beau McGovern 8:30 AM - 9:00 AM" at bounding box center [392, 192] width 80 height 67
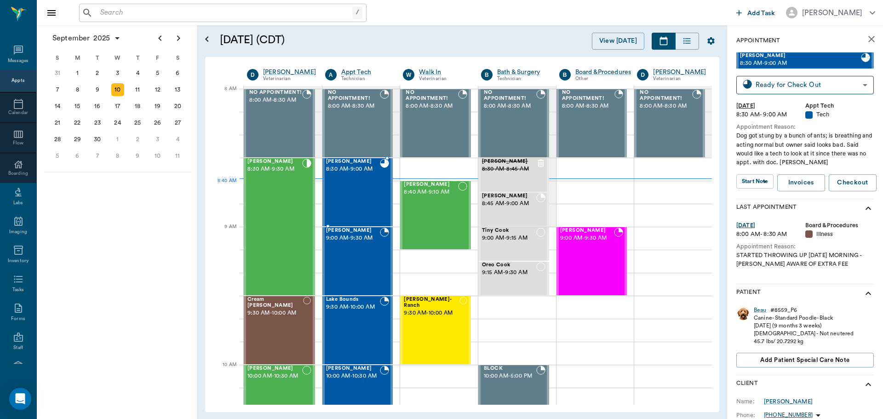
drag, startPoint x: 365, startPoint y: 201, endPoint x: 636, endPoint y: 205, distance: 270.8
click at [636, 205] on div at bounding box center [673, 215] width 78 height 23
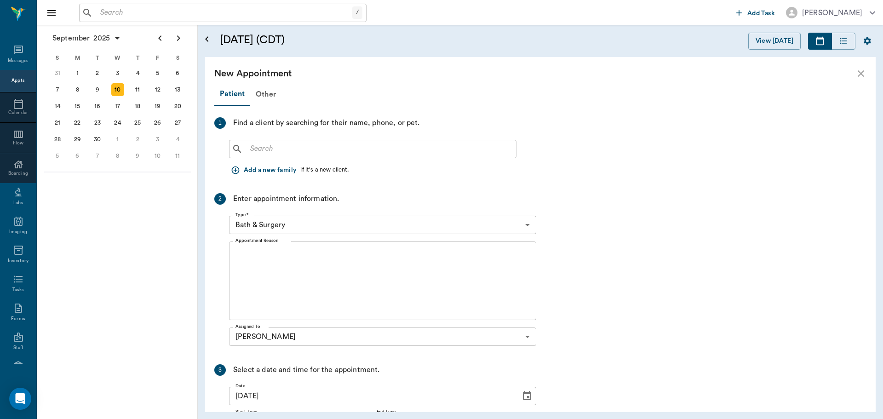
click at [122, 86] on div "10" at bounding box center [117, 89] width 13 height 13
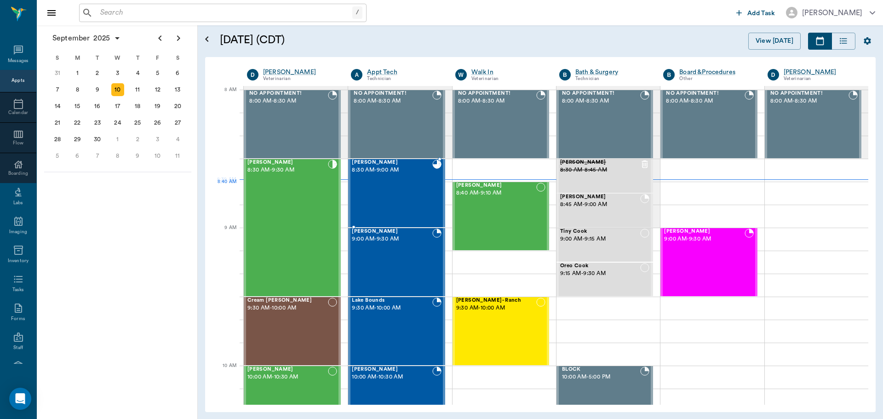
click at [425, 187] on div "Beau McGovern 8:30 AM - 9:00 AM" at bounding box center [392, 193] width 80 height 67
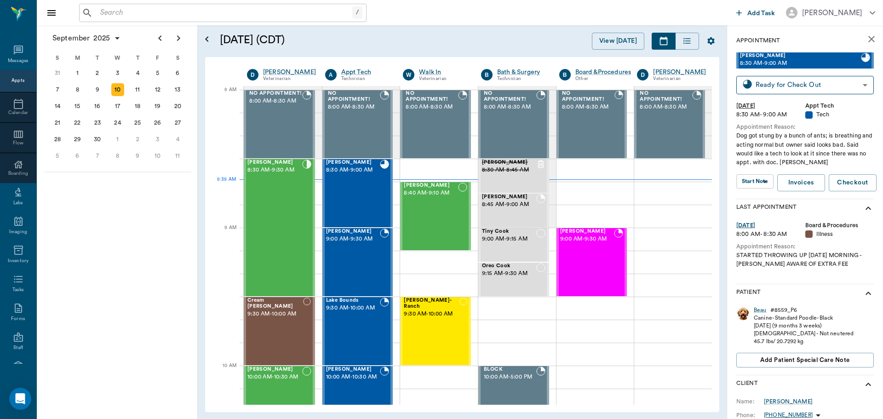
click at [793, 63] on span "8:30 AM - 9:00 AM" at bounding box center [800, 63] width 121 height 9
click at [772, 63] on span "8:30 AM - 9:00 AM" at bounding box center [800, 63] width 121 height 9
click at [355, 171] on span "8:30 AM - 9:00 AM" at bounding box center [353, 169] width 54 height 9
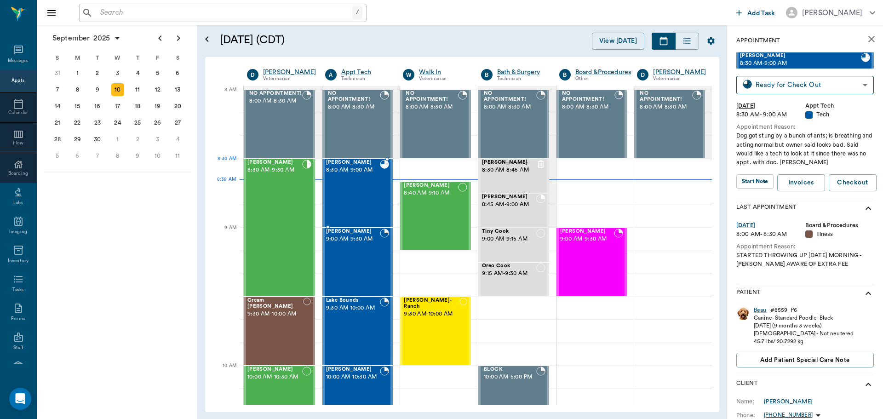
drag, startPoint x: 354, startPoint y: 171, endPoint x: 725, endPoint y: 171, distance: 370.9
click at [725, 171] on div "September 10, 2025 (CDT) View Today September 2025 Today 10 Wed Sep 2025 D Dr. …" at bounding box center [462, 221] width 529 height 393
click at [334, 185] on div "Beau McGovern 8:30 AM - 9:00 AM" at bounding box center [353, 193] width 54 height 67
click at [357, 245] on div "Stormy Giesler 9:00 AM - 9:30 AM" at bounding box center [353, 261] width 54 height 67
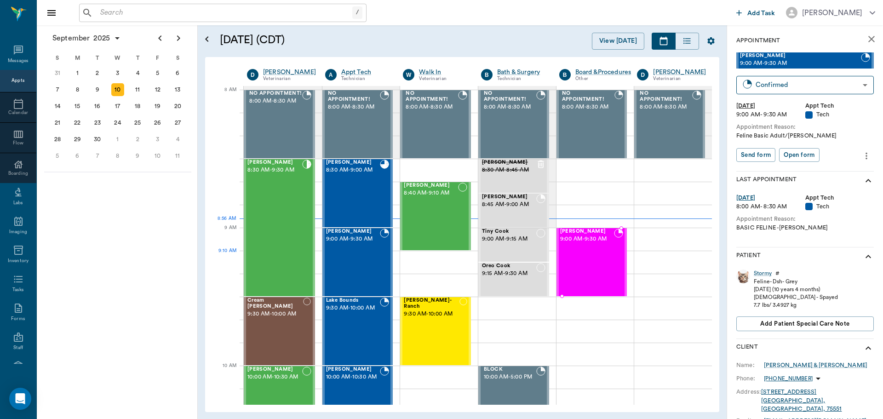
click at [602, 270] on div "SUZIE Reel 9:00 AM - 9:30 AM" at bounding box center [587, 261] width 54 height 67
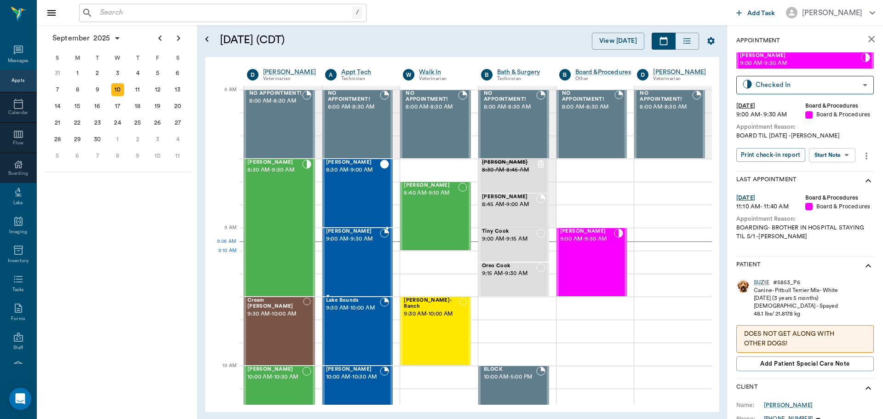
click at [364, 260] on div "[PERSON_NAME] 9:00 AM - 9:30 AM" at bounding box center [353, 261] width 54 height 67
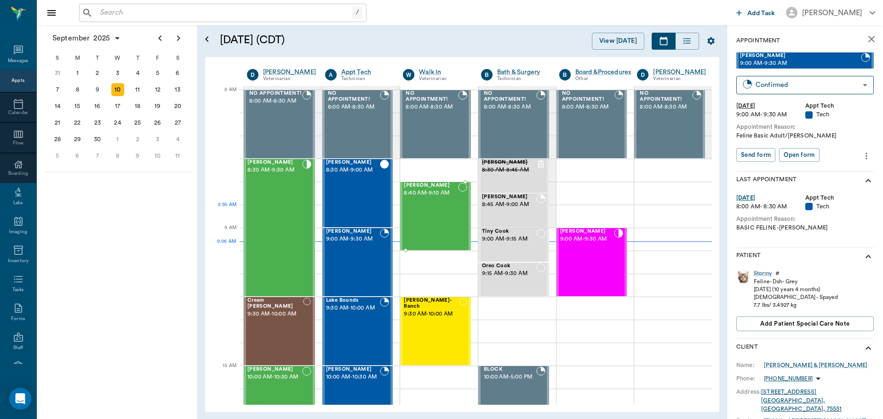
click at [437, 226] on div "[PERSON_NAME] 8:40 AM - 9:10 AM" at bounding box center [431, 215] width 54 height 67
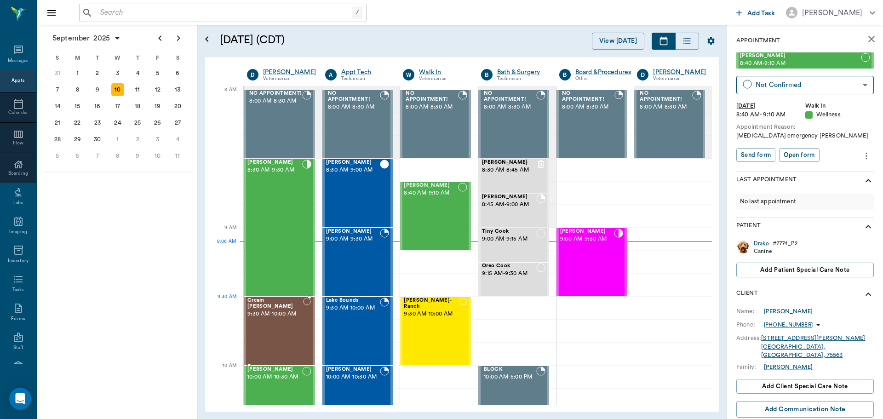
click at [265, 313] on div "Cream Sherfield 9:30 AM - 10:00 AM" at bounding box center [275, 330] width 56 height 67
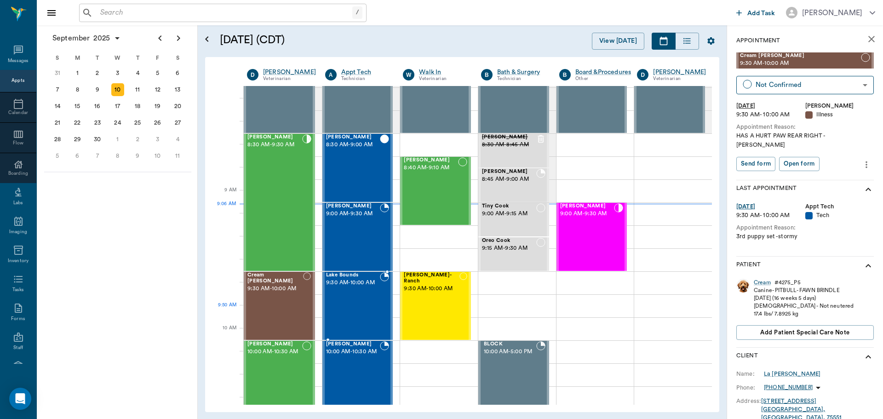
scroll to position [46, 0]
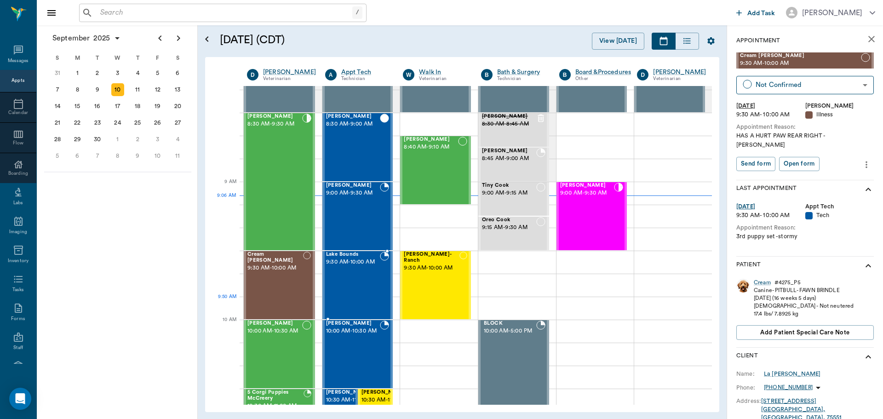
click at [345, 306] on div "Lake Bounds 9:30 AM - 10:00 AM" at bounding box center [353, 284] width 54 height 67
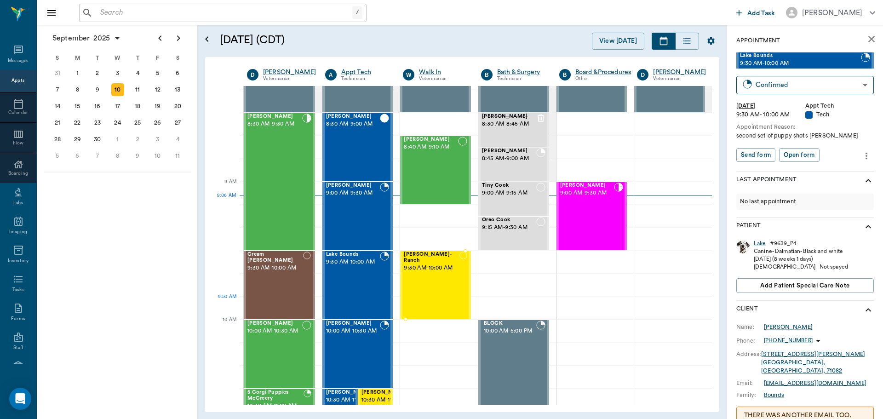
click at [431, 298] on div "Gabby Reynolds- Ranch 9:30 AM - 10:00 AM" at bounding box center [432, 284] width 56 height 67
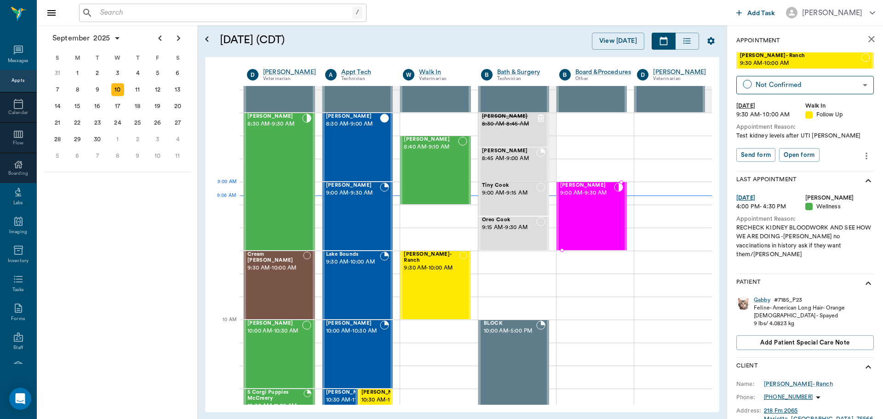
click at [564, 198] on div "[PERSON_NAME] 9:00 AM - 9:30 AM" at bounding box center [587, 215] width 54 height 67
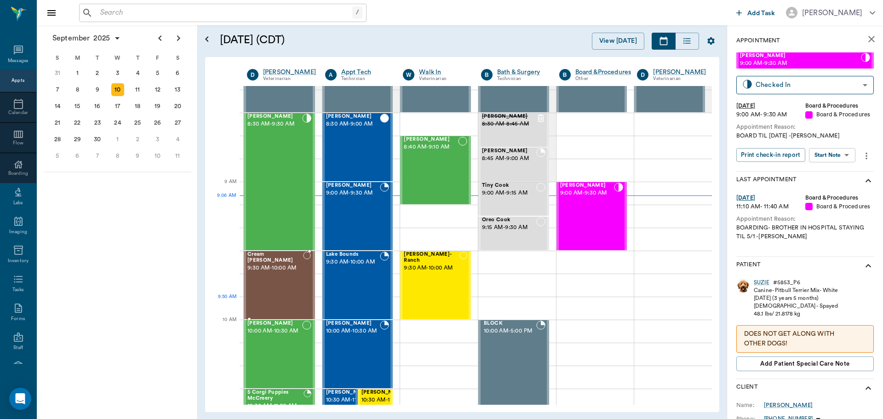
click at [0, 0] on div at bounding box center [0, 0] width 0 height 0
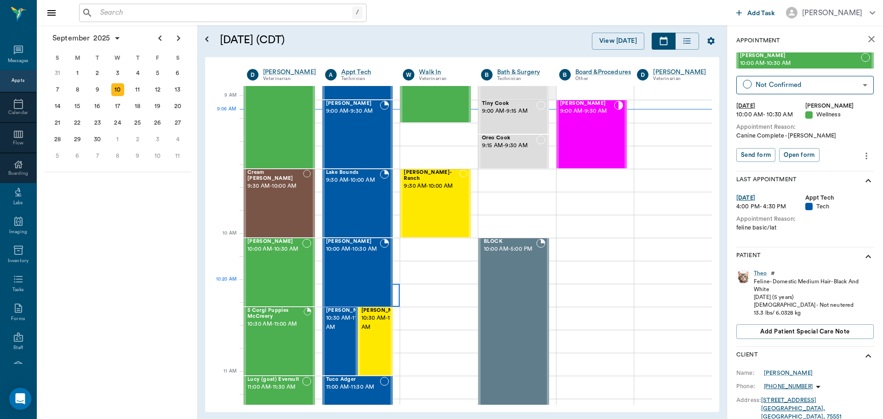
scroll to position [138, 0]
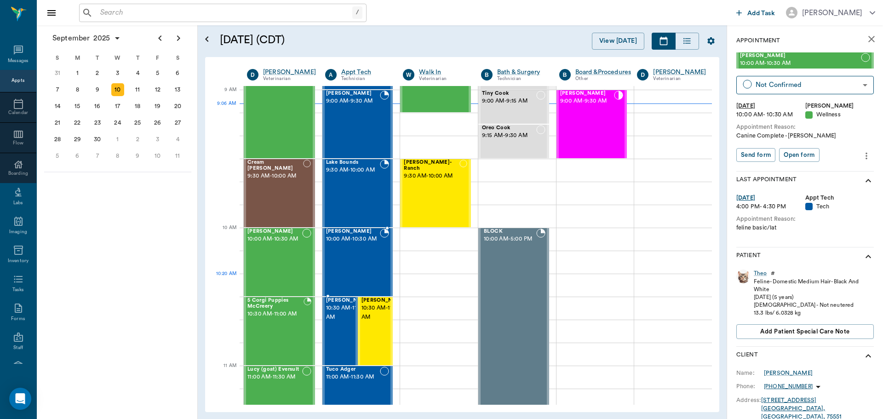
click at [370, 280] on div "Destiny Williams 10:00 AM - 10:30 AM" at bounding box center [353, 261] width 54 height 67
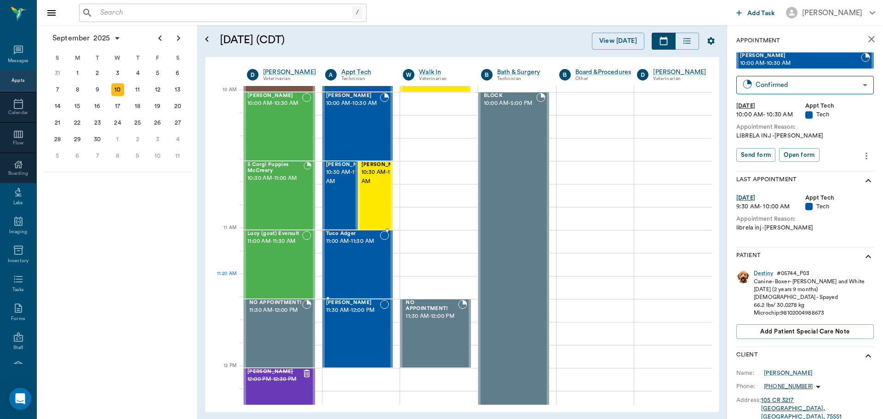
scroll to position [276, 0]
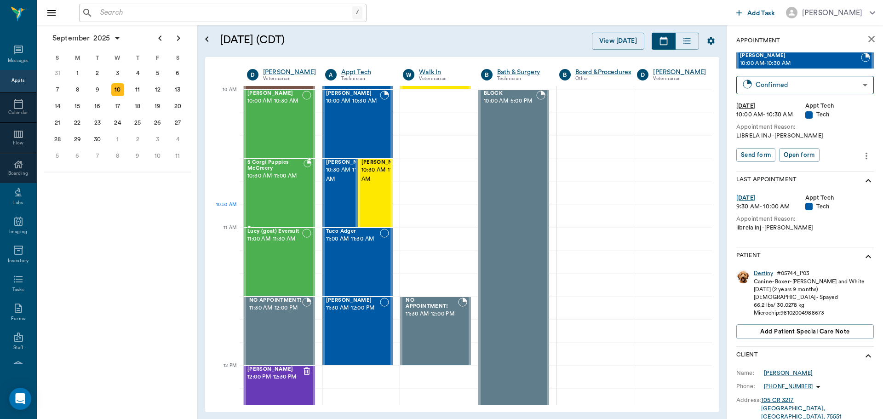
click at [301, 206] on div "5 Corgi Puppies McCreery 10:30 AM - 11:00 AM" at bounding box center [275, 193] width 56 height 67
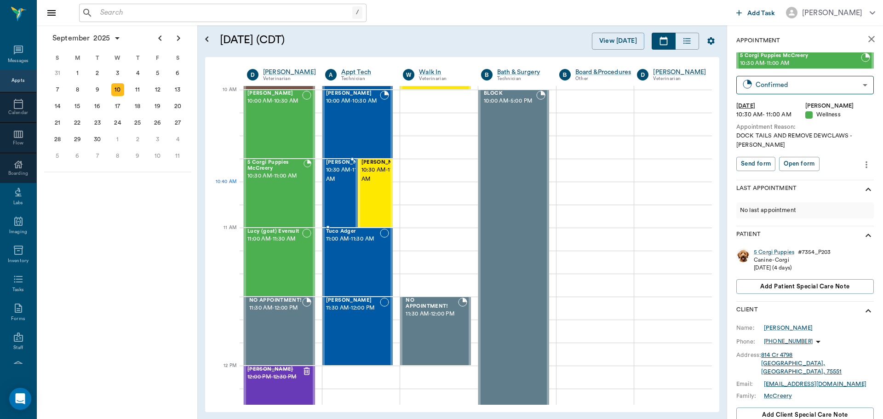
click at [338, 184] on span "10:30 AM - 11:00 AM" at bounding box center [349, 174] width 46 height 18
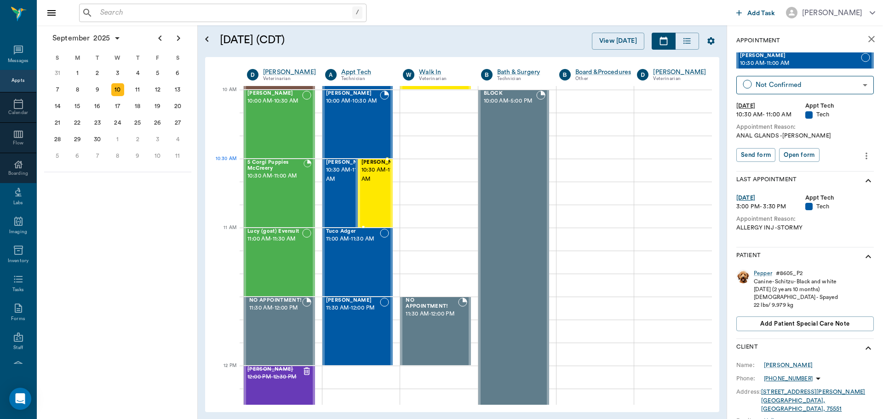
click at [363, 171] on span "10:30 AM - 11:00 AM" at bounding box center [384, 174] width 46 height 18
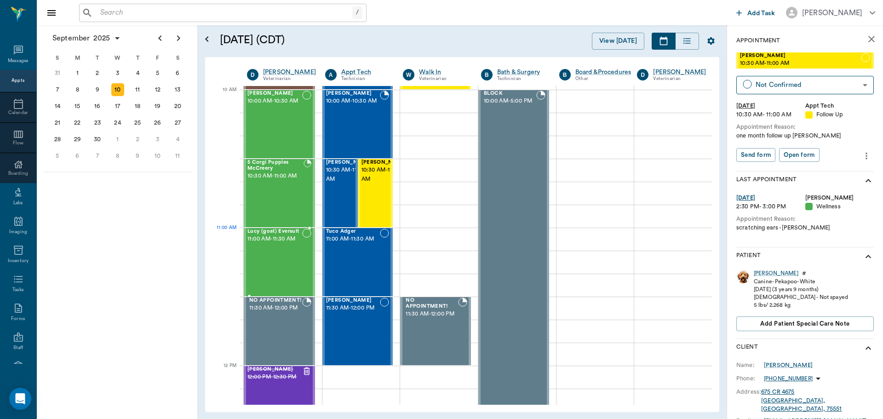
click at [275, 244] on div "Lucy (goat) Eversult 11:00 AM - 11:30 AM" at bounding box center [274, 261] width 55 height 67
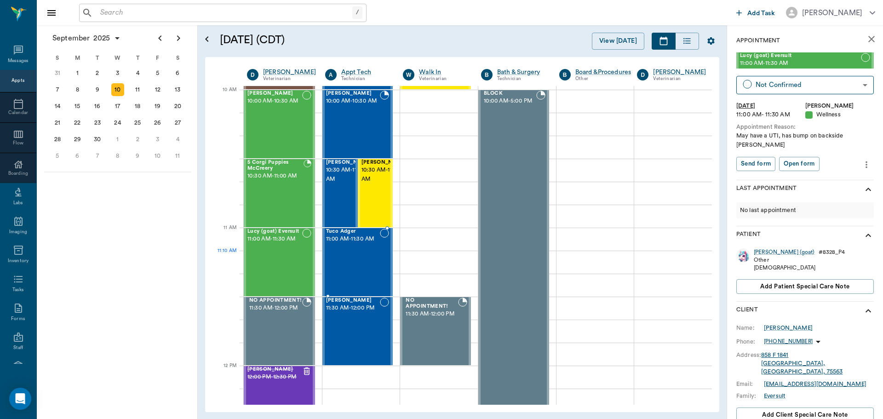
click at [350, 255] on div "Tuco Adger 11:00 AM - 11:30 AM" at bounding box center [353, 261] width 54 height 67
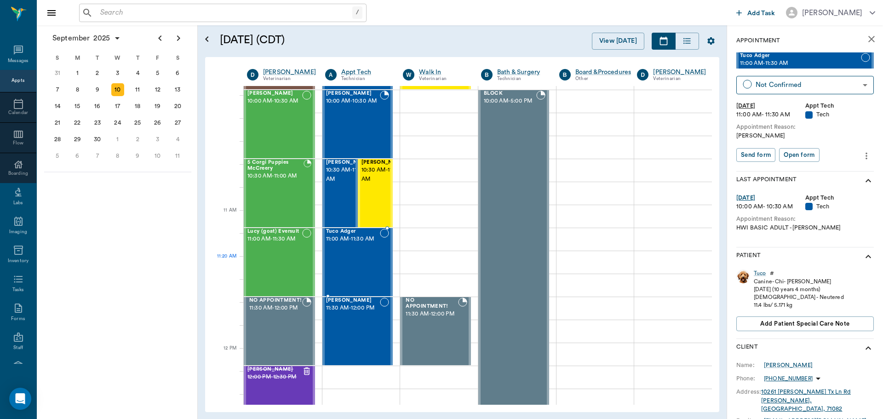
scroll to position [368, 0]
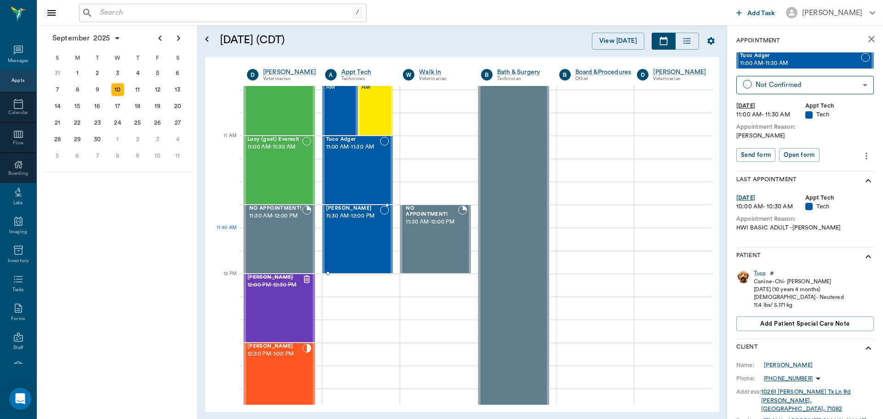
click at [370, 249] on div "Nico Earp 11:30 AM - 12:00 PM" at bounding box center [353, 238] width 54 height 67
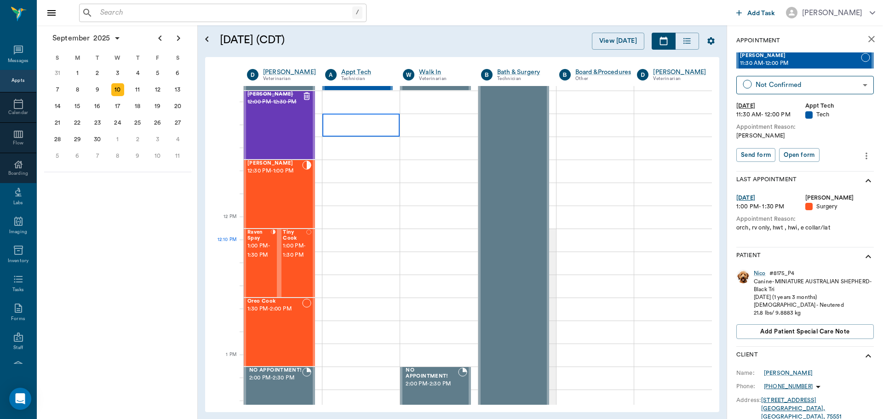
scroll to position [552, 0]
click at [291, 209] on div "Penelope Swafford 12:30 PM - 1:00 PM" at bounding box center [274, 193] width 55 height 67
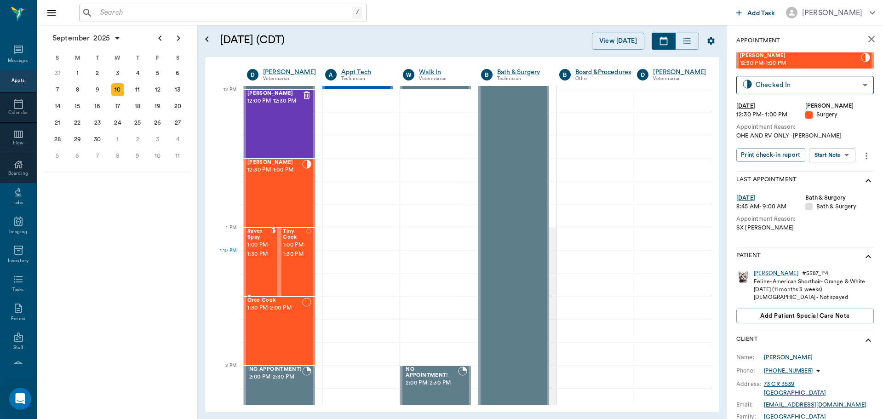
click at [274, 255] on div at bounding box center [273, 261] width 5 height 67
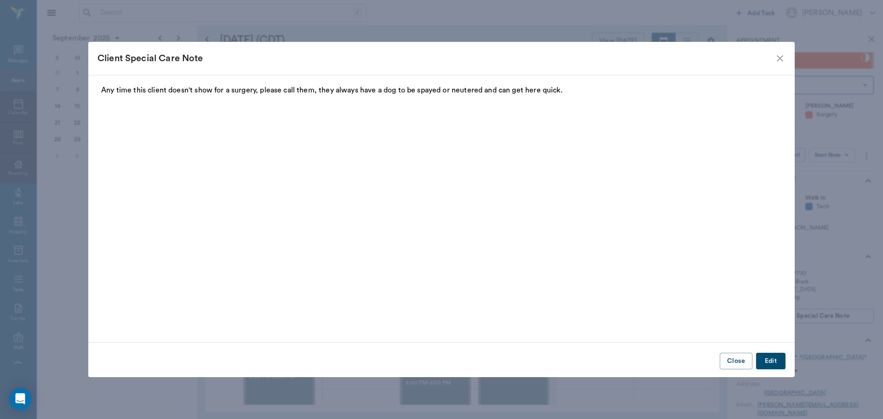
click at [778, 56] on icon "close" at bounding box center [779, 58] width 11 height 11
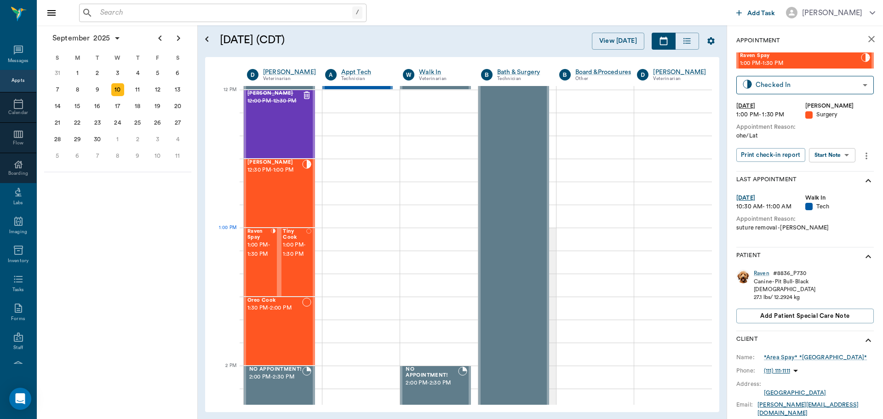
click at [302, 245] on span "1:00 PM - 1:30 PM" at bounding box center [294, 249] width 23 height 18
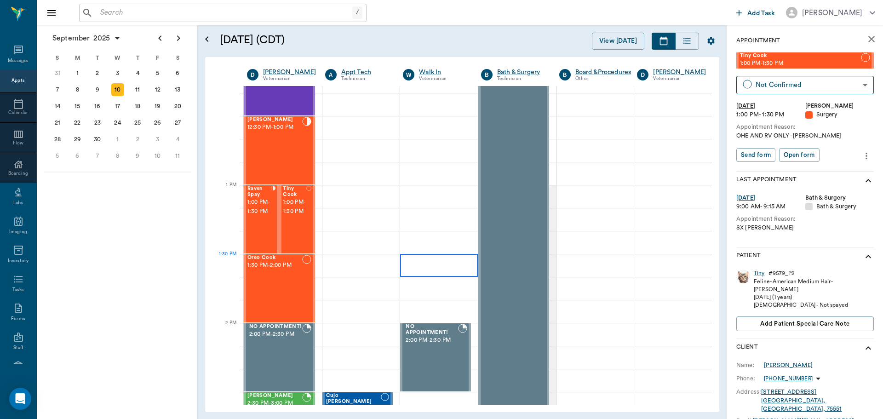
scroll to position [689, 0]
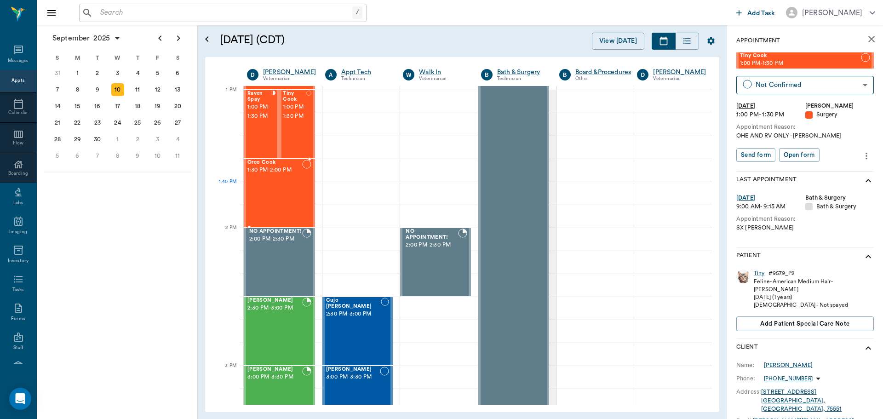
click at [270, 199] on div "Oreo Cook 1:30 PM - 2:00 PM" at bounding box center [274, 193] width 55 height 67
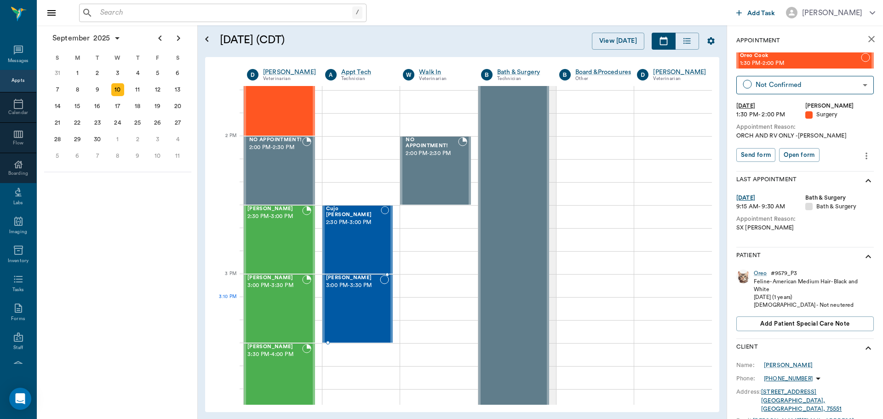
scroll to position [781, 0]
click at [265, 238] on div "Talou Yarman 2:30 PM - 3:00 PM" at bounding box center [274, 238] width 55 height 67
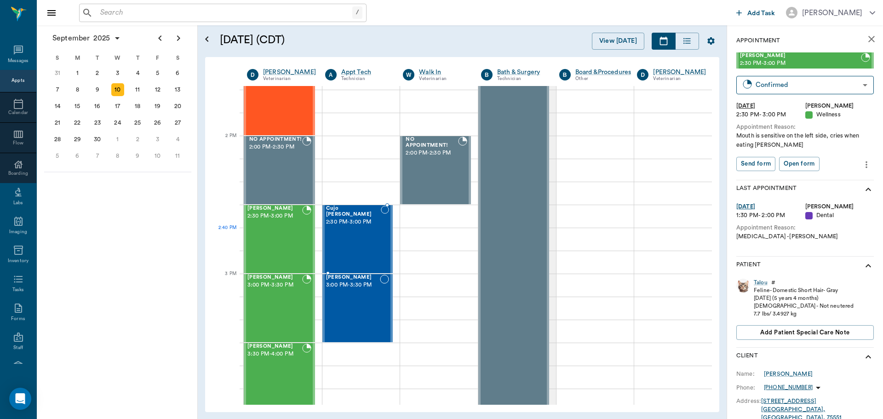
click at [339, 241] on div "Cujo Stiger 2:30 PM - 3:00 PM" at bounding box center [353, 238] width 55 height 67
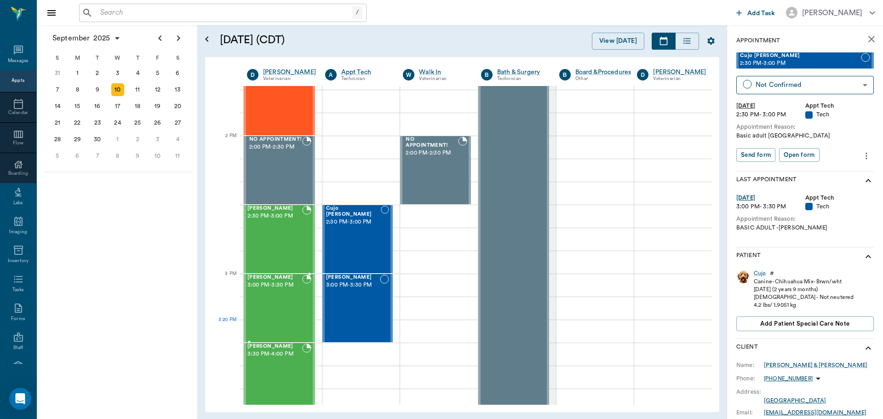
click at [300, 321] on div "Logan Caver 3:00 PM - 3:30 PM" at bounding box center [274, 307] width 55 height 67
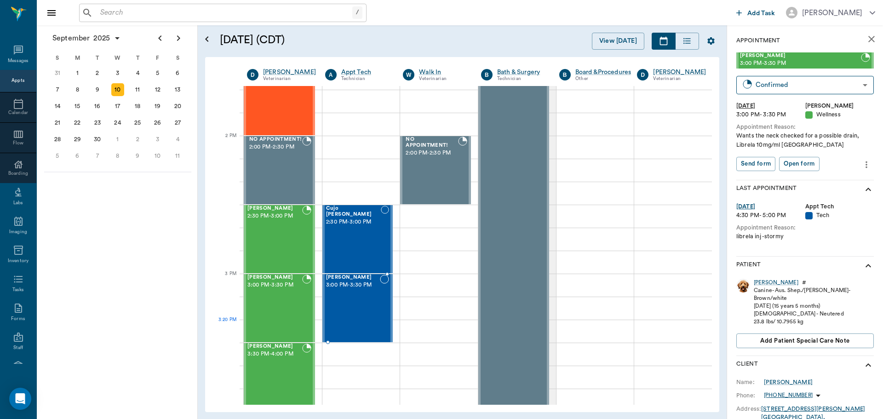
click at [359, 321] on div "Max Alas 3:00 PM - 3:30 PM" at bounding box center [353, 307] width 54 height 67
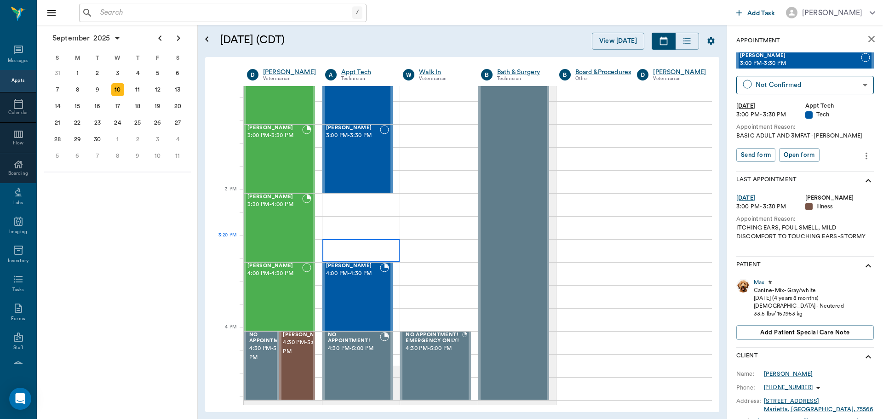
scroll to position [965, 0]
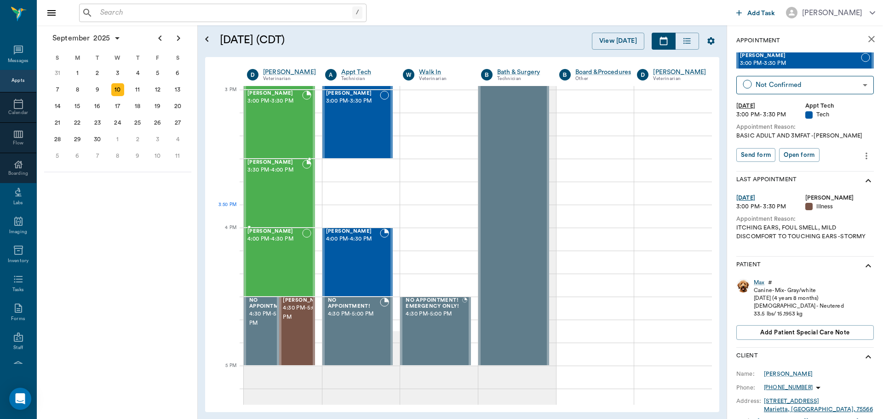
click at [285, 205] on div "Gigi SHEARIN 3:30 PM - 4:00 PM" at bounding box center [274, 193] width 55 height 67
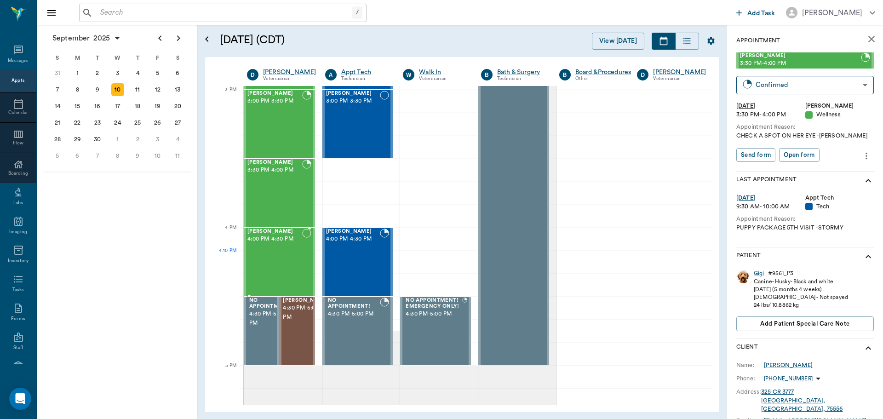
click at [291, 256] on div "Beni Mahon 4:00 PM - 4:30 PM" at bounding box center [274, 261] width 55 height 67
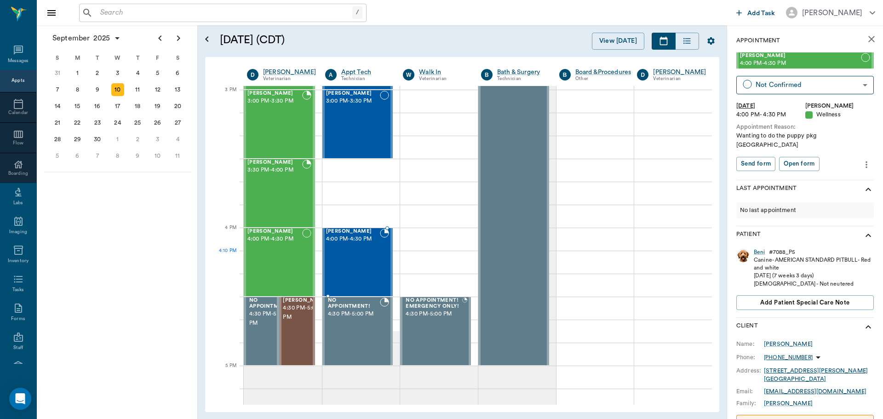
click at [342, 262] on div "Boomer Drew 4:00 PM - 4:30 PM" at bounding box center [353, 261] width 54 height 67
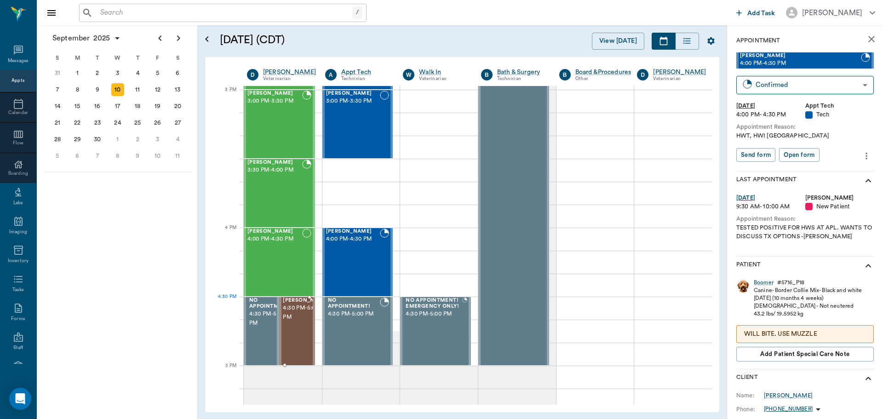
click at [329, 317] on div at bounding box center [329, 330] width 0 height 67
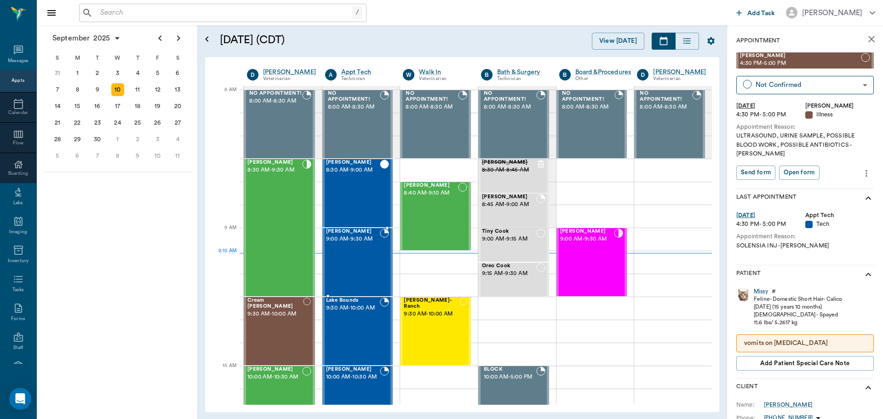
drag, startPoint x: 370, startPoint y: 261, endPoint x: 365, endPoint y: 260, distance: 5.1
click at [369, 261] on div "[PERSON_NAME] 9:00 AM - 9:30 AM" at bounding box center [353, 261] width 54 height 67
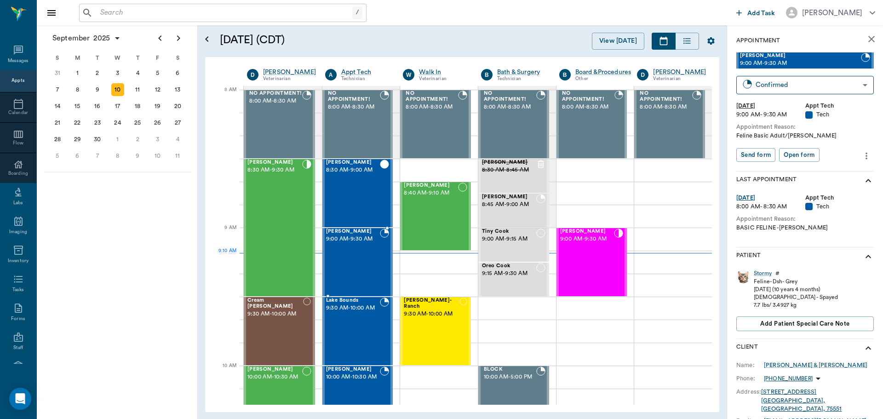
type input "CHECKED_IN"
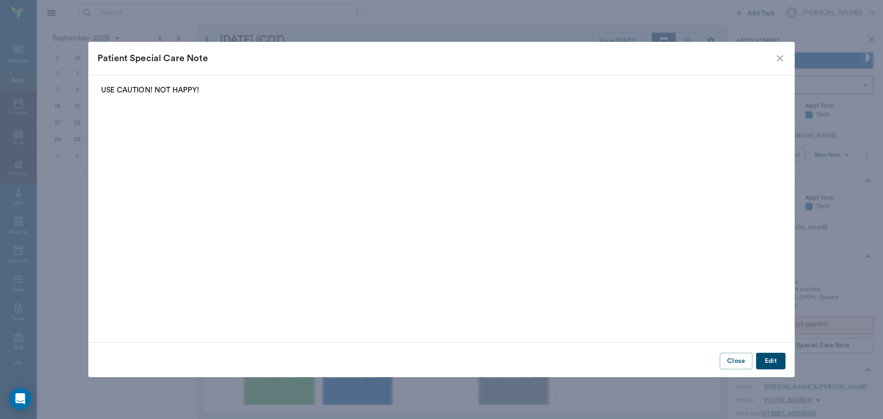
click at [780, 57] on icon "close" at bounding box center [779, 58] width 11 height 11
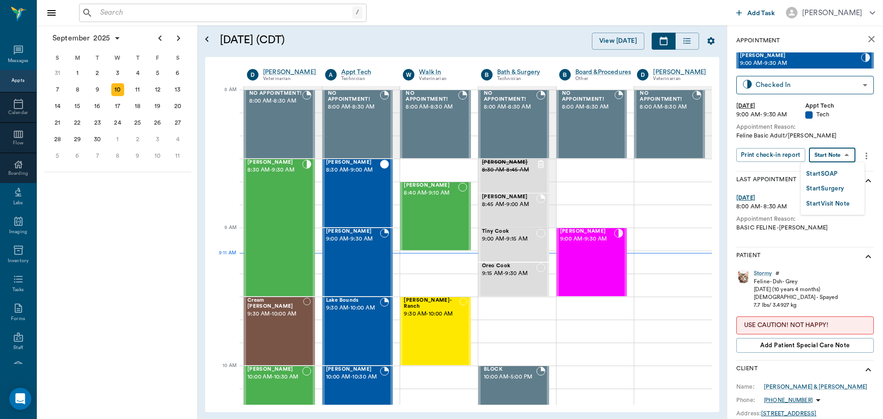
click at [827, 156] on body "/ ​ Add Task Dr. Bert Ellsworth Nectar Messages Appts Calendar Flow Boarding La…" at bounding box center [441, 209] width 883 height 419
click at [812, 175] on button "Start SOAP" at bounding box center [821, 174] width 31 height 11
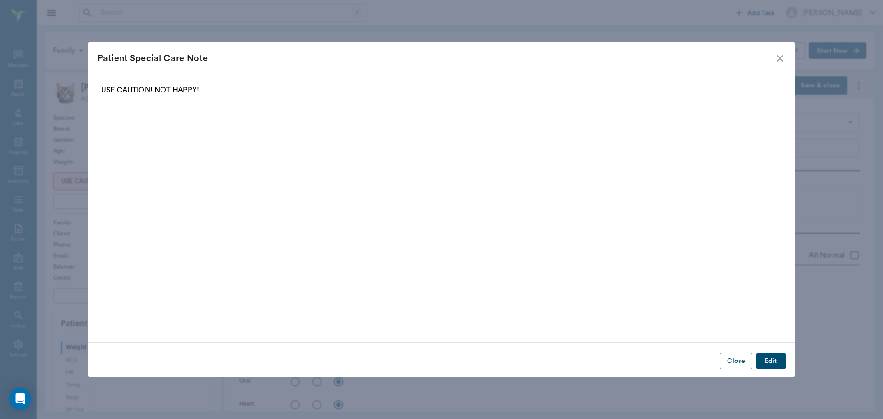
type input "63ec2f075fda476ae8351a4c"
type input "65d2be4f46e3a538d89b8c1a"
type textarea "Feline Basic Adult/[PERSON_NAME]"
type input "[DATE]"
click at [779, 55] on icon "close" at bounding box center [779, 58] width 11 height 11
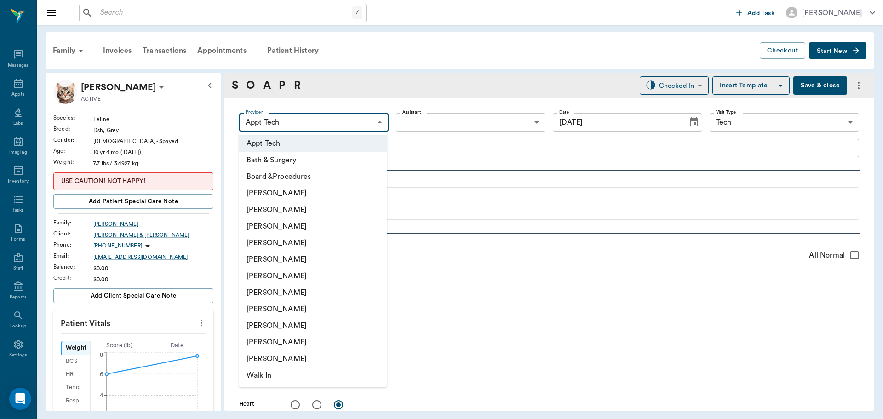
click at [328, 125] on body "/ ​ Add Task Dr. Bert Ellsworth Nectar Messages Appts Labs Imaging Inventory Ta…" at bounding box center [441, 209] width 883 height 419
click at [262, 311] on li "Julie Dickerson" at bounding box center [313, 309] width 148 height 17
type input "63ec2e7e52e12b0ba117b124"
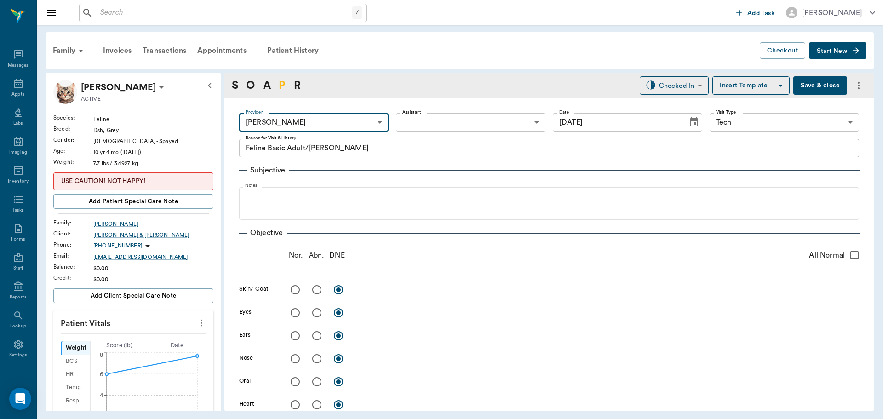
click at [281, 84] on link "P" at bounding box center [282, 85] width 7 height 17
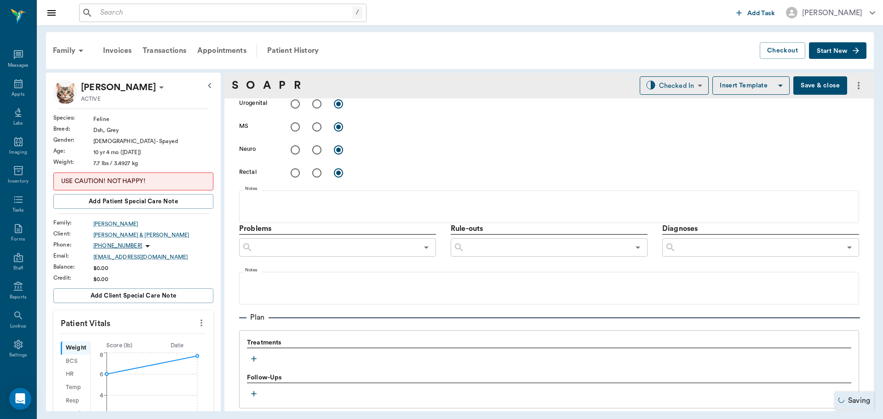
scroll to position [537, 0]
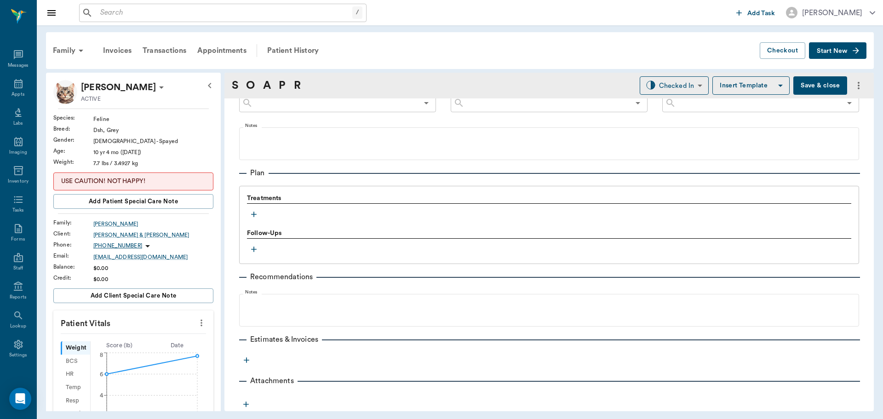
click at [257, 208] on button "button" at bounding box center [254, 214] width 14 height 14
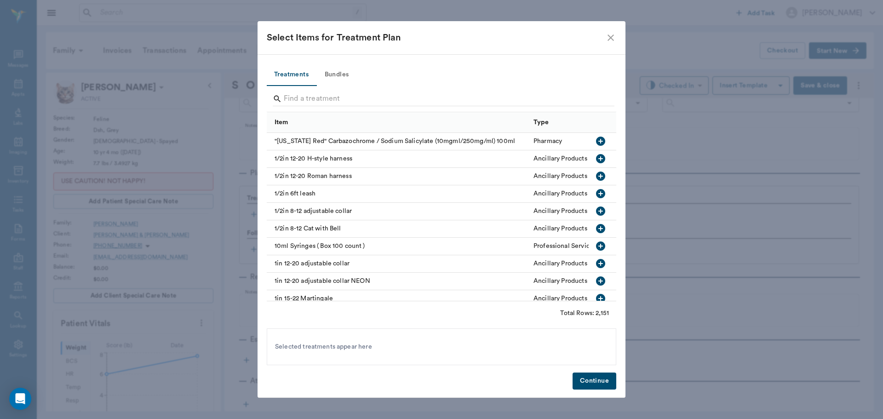
click at [332, 70] on button "Bundles" at bounding box center [336, 75] width 41 height 22
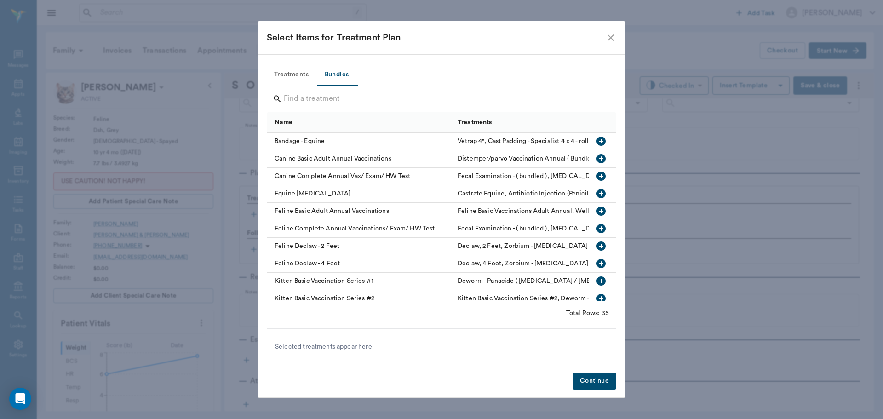
click at [596, 208] on icon "button" at bounding box center [600, 210] width 9 height 9
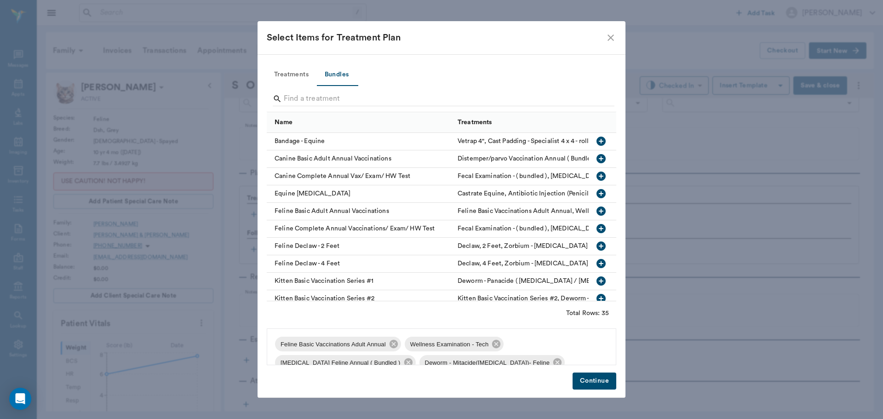
click at [590, 383] on button "Continue" at bounding box center [594, 380] width 44 height 17
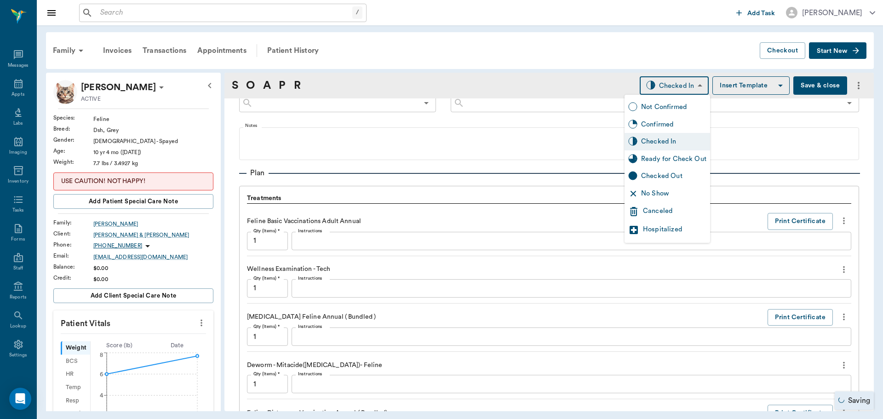
click at [674, 88] on body "/ ​ Add Task Dr. Bert Ellsworth Nectar Messages Appts Labs Imaging Inventory Ta…" at bounding box center [441, 209] width 883 height 419
click at [596, 53] on div at bounding box center [441, 209] width 883 height 419
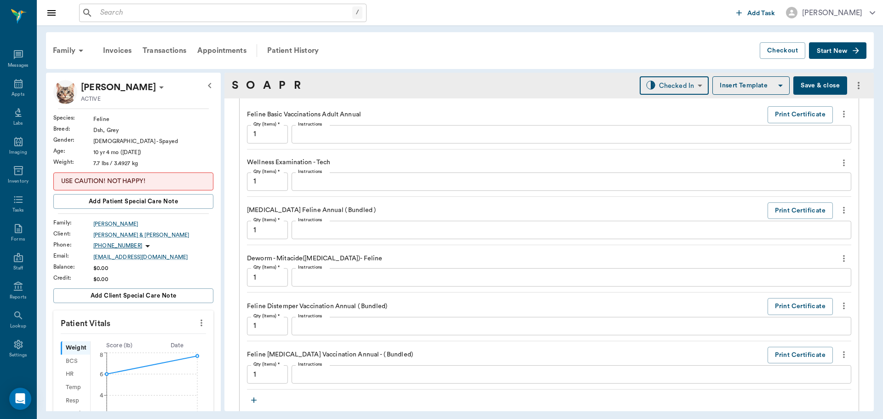
scroll to position [827, 0]
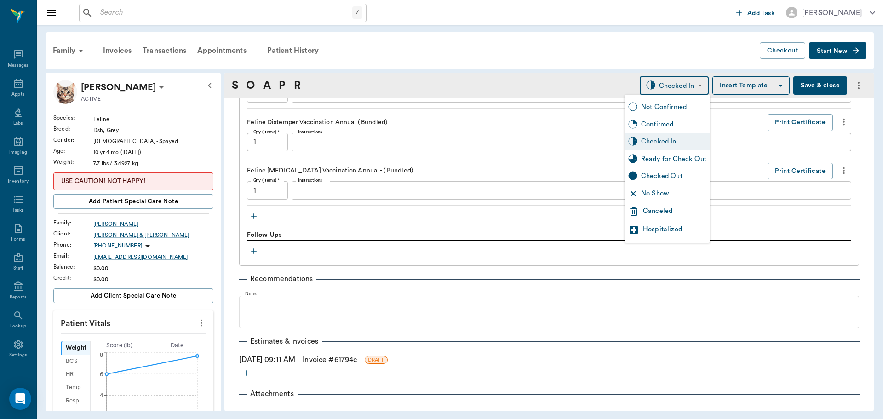
click at [687, 91] on body "/ ​ Add Task Dr. Bert Ellsworth Nectar Messages Appts Labs Imaging Inventory Ta…" at bounding box center [441, 209] width 883 height 419
drag, startPoint x: 697, startPoint y: 161, endPoint x: 689, endPoint y: 186, distance: 25.9
click at [697, 161] on div "Ready for Check Out" at bounding box center [673, 159] width 65 height 10
type input "READY_TO_CHECKOUT"
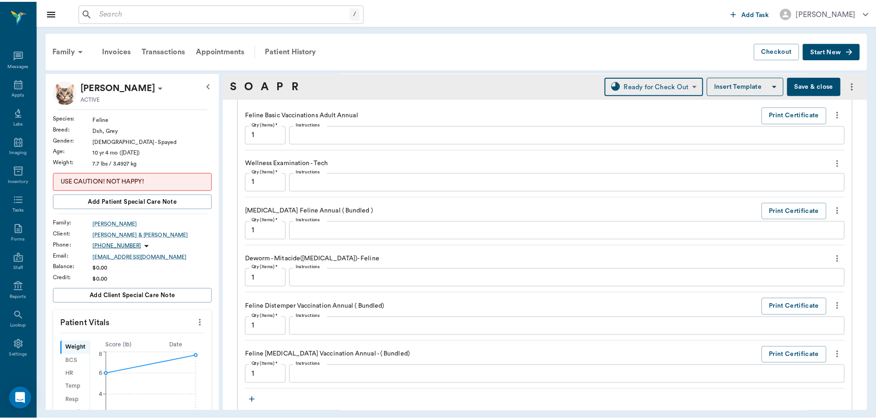
scroll to position [840, 0]
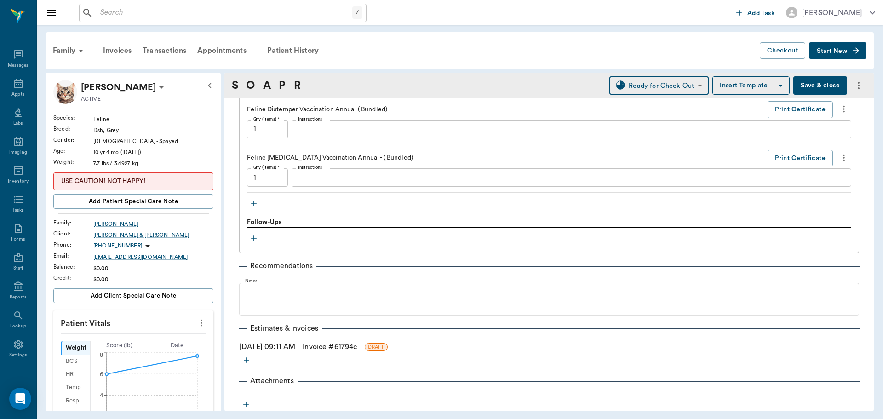
click at [330, 347] on link "Invoice # 61794c" at bounding box center [329, 346] width 54 height 11
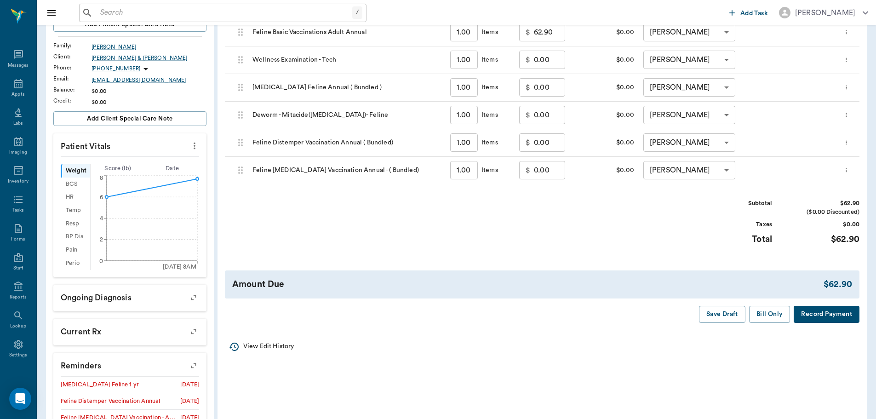
scroll to position [184, 0]
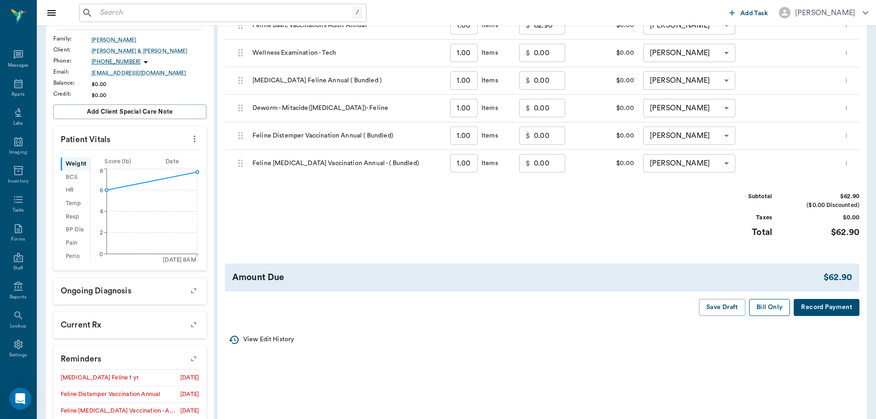
click at [770, 313] on button "Bill Only" at bounding box center [769, 307] width 41 height 17
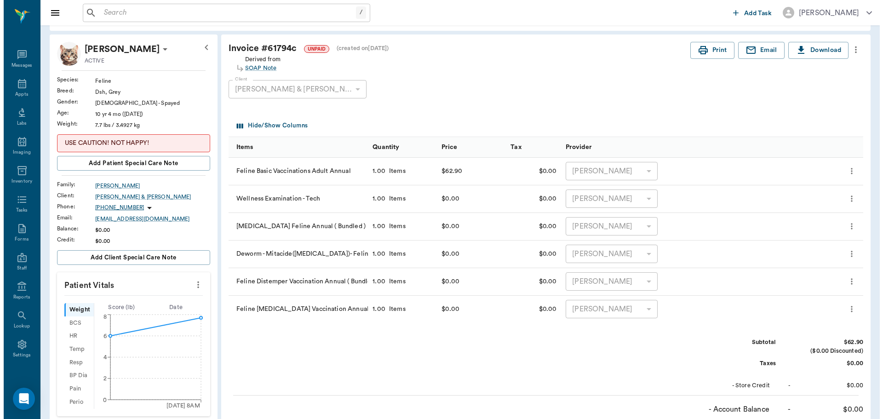
scroll to position [0, 0]
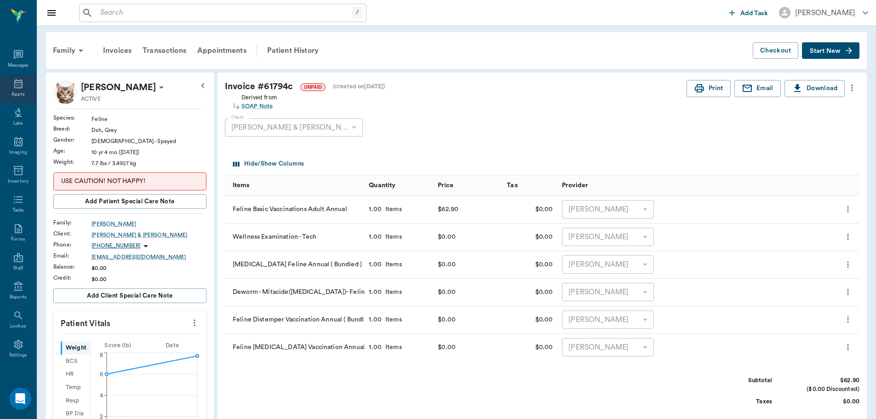
click at [15, 85] on icon at bounding box center [18, 83] width 11 height 11
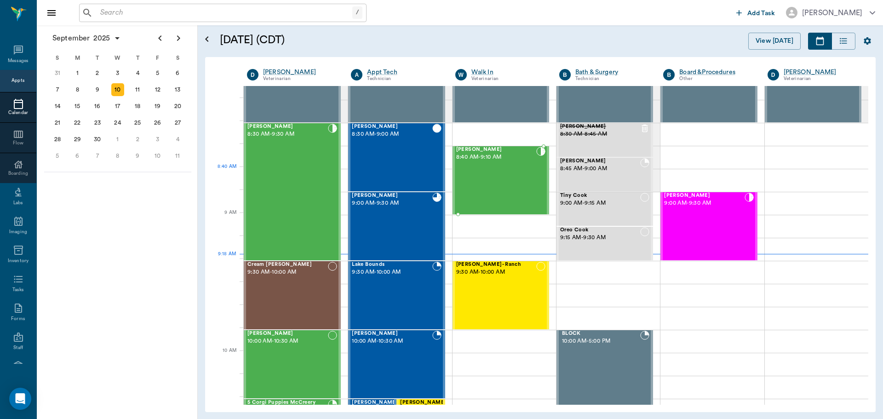
scroll to position [1, 0]
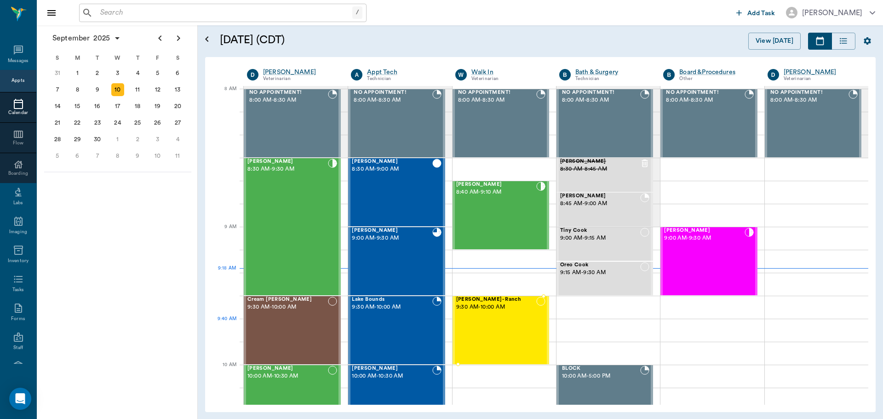
drag, startPoint x: 508, startPoint y: 321, endPoint x: 511, endPoint y: 312, distance: 9.3
click at [508, 320] on div "Gabby Reynolds- Ranch 9:30 AM - 10:00 AM" at bounding box center [496, 329] width 80 height 67
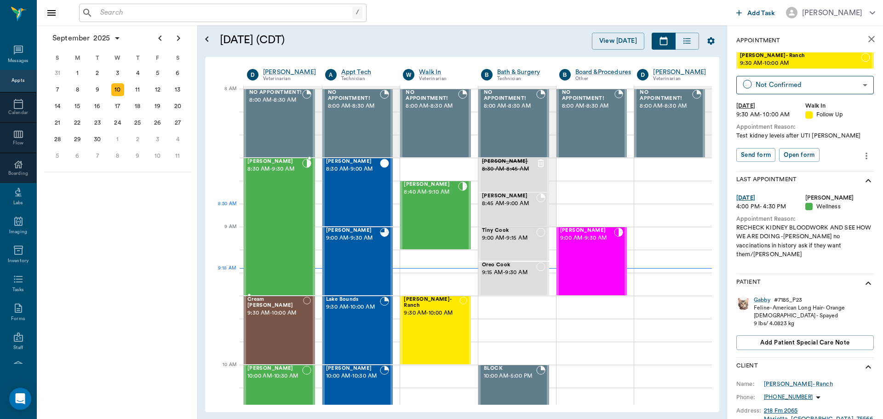
click at [277, 214] on div "Rascal Smith 8:30 AM - 9:30 AM" at bounding box center [274, 227] width 55 height 136
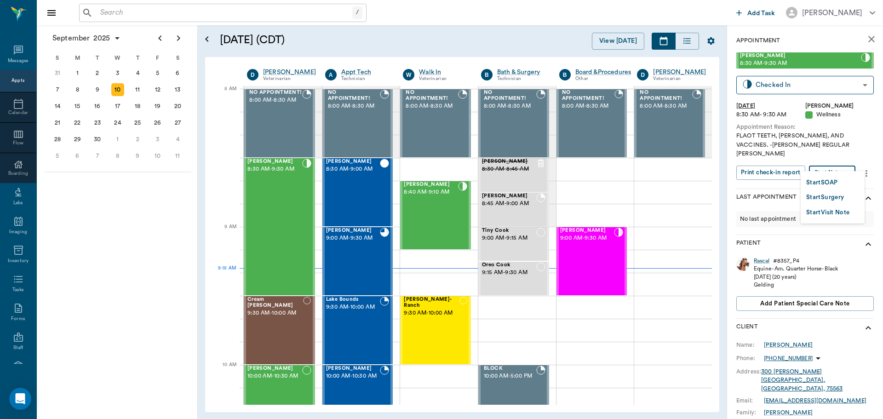
click at [840, 157] on body "/ ​ Add Task Dr. Bert Ellsworth Nectar Messages Appts Calendar Flow Boarding La…" at bounding box center [441, 209] width 883 height 419
click at [826, 178] on button "Start SOAP" at bounding box center [821, 182] width 31 height 11
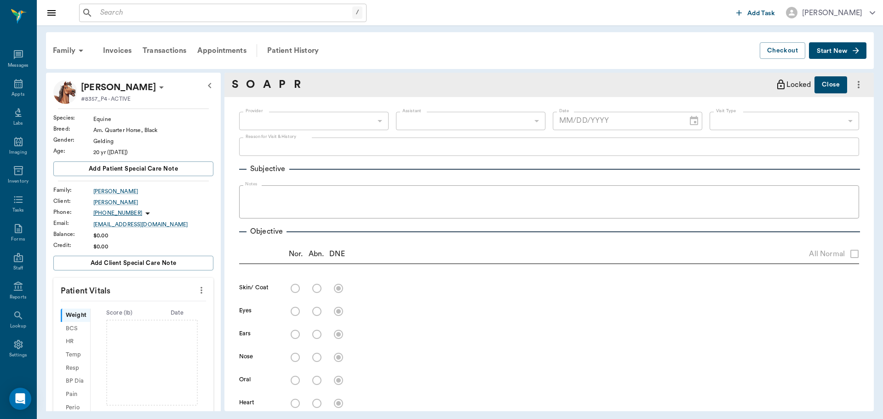
type input "63ec2f075fda476ae8351a4d"
type input "65d2be4f46e3a538d89b8c14"
type textarea "FLAOT TEETH, COGGINS, AND VACCINES. -LORY REGULAR COGGINS"
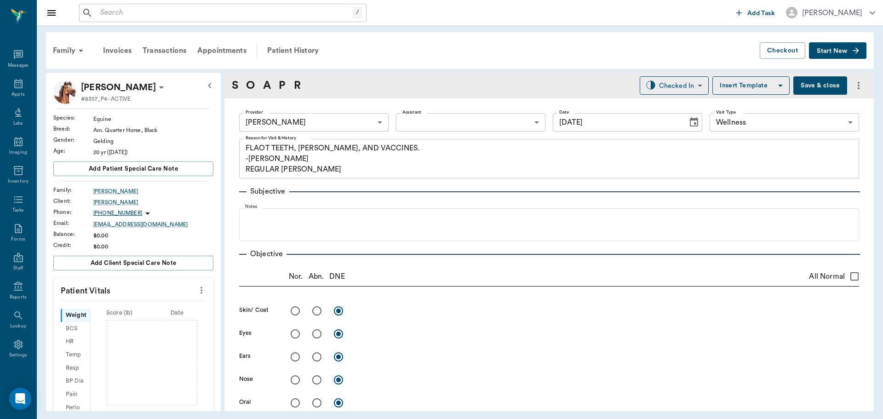
type input "[DATE]"
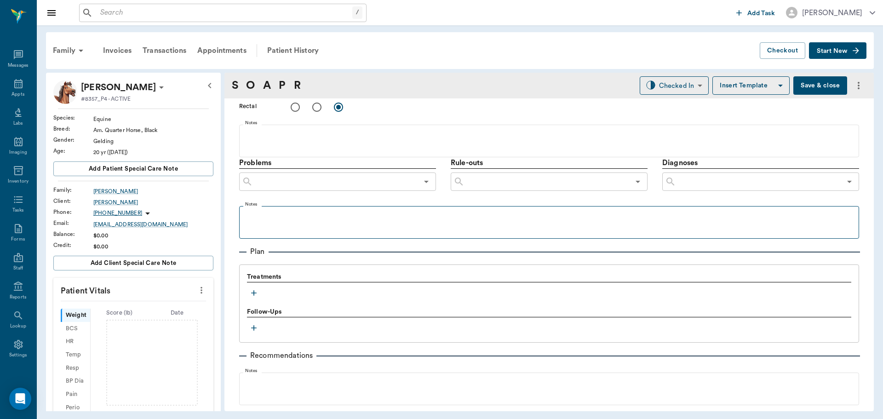
scroll to position [558, 0]
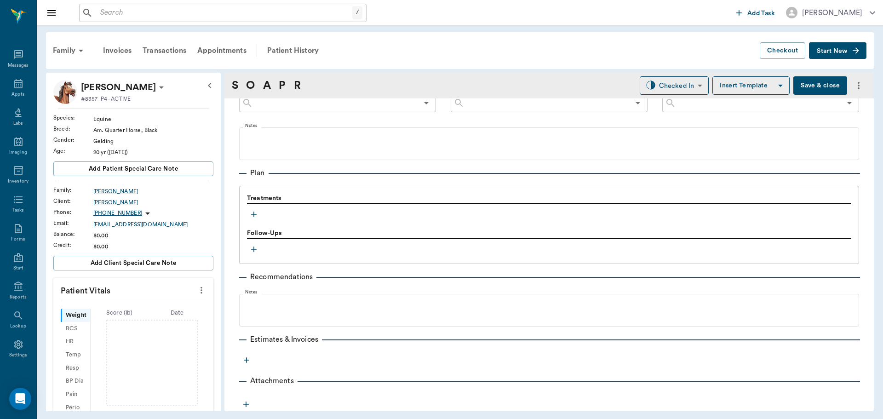
click at [254, 211] on icon "button" at bounding box center [253, 214] width 9 height 9
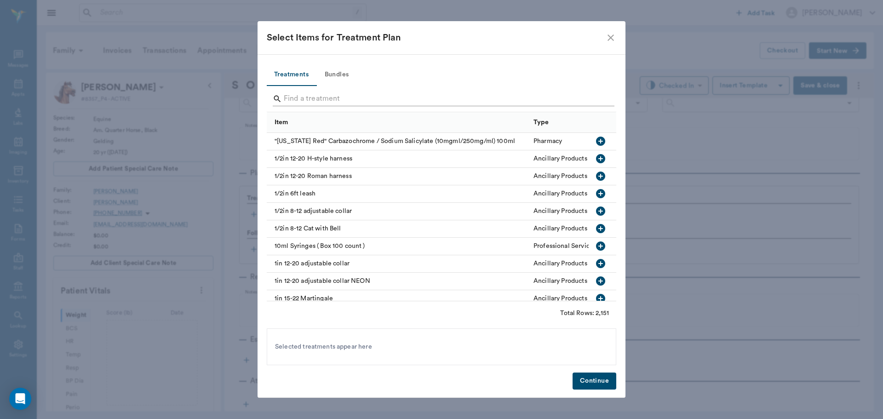
click at [321, 101] on input "Search" at bounding box center [442, 98] width 317 height 15
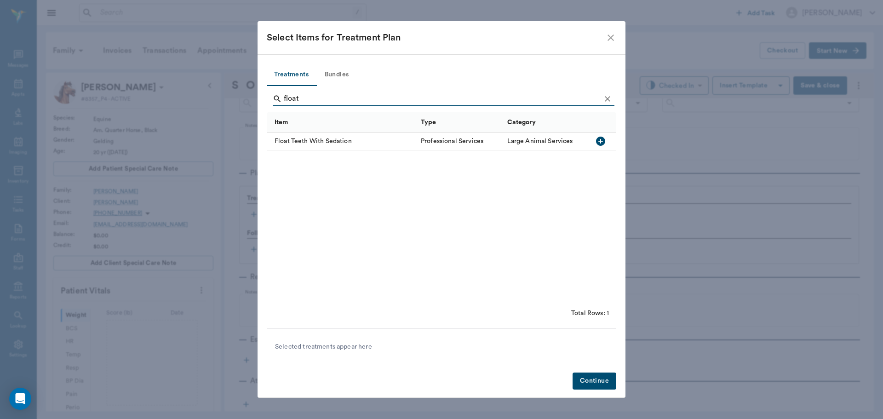
type input "float"
click at [599, 143] on icon "button" at bounding box center [600, 141] width 9 height 9
click at [602, 377] on button "Continue" at bounding box center [594, 380] width 44 height 17
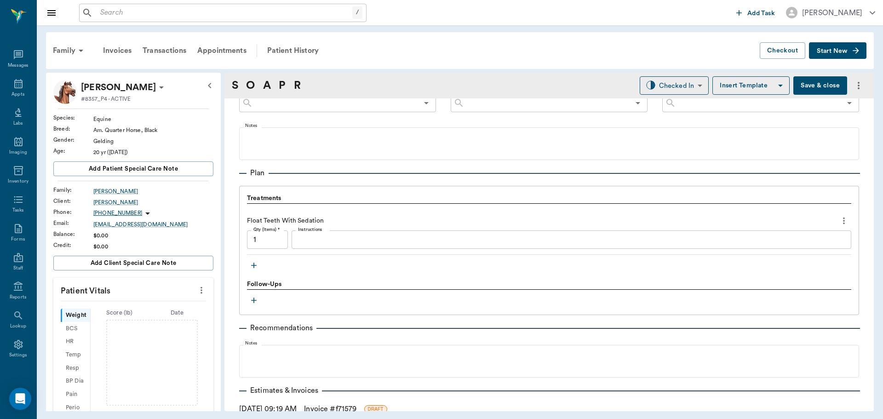
click at [253, 268] on icon "button" at bounding box center [253, 265] width 9 height 9
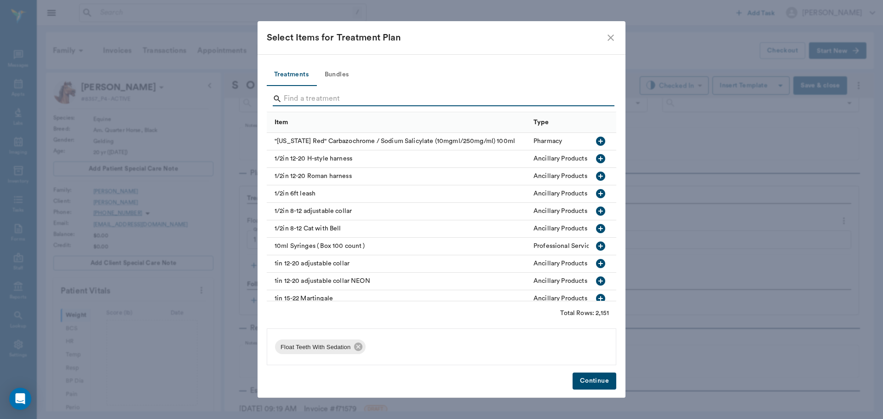
click at [351, 100] on input "Search" at bounding box center [442, 98] width 317 height 15
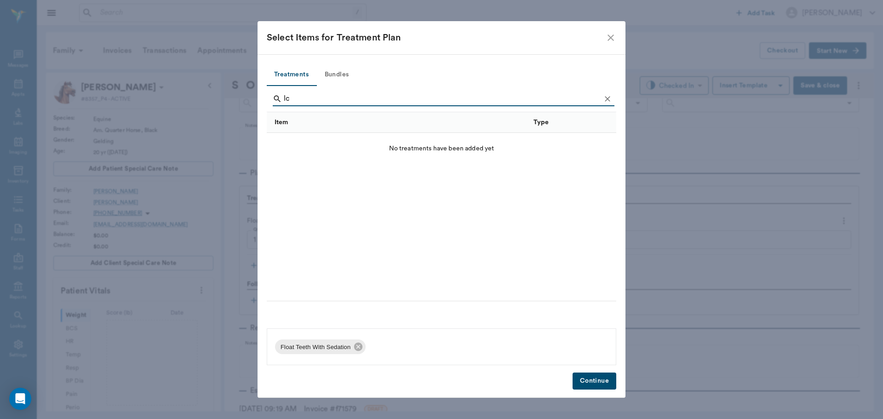
type input "l"
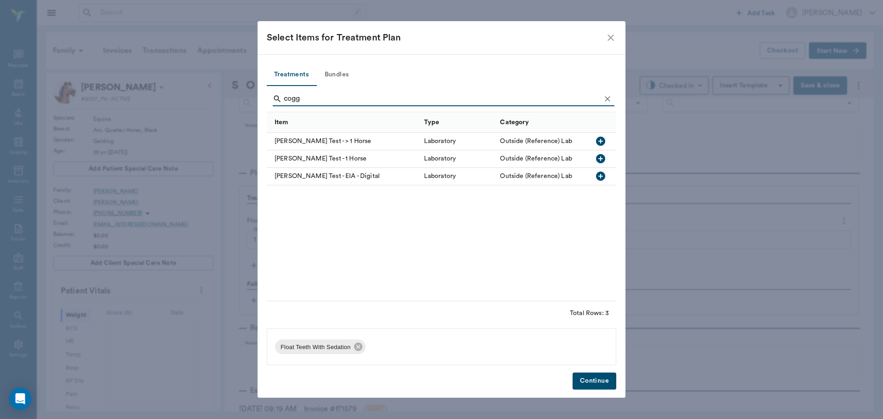
click at [600, 154] on icon "button" at bounding box center [600, 158] width 11 height 11
type input "c"
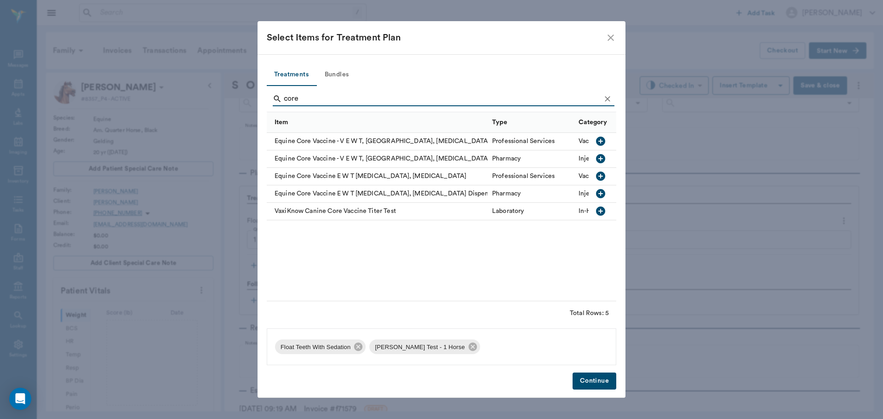
type input "core"
click at [603, 141] on icon "button" at bounding box center [600, 141] width 9 height 9
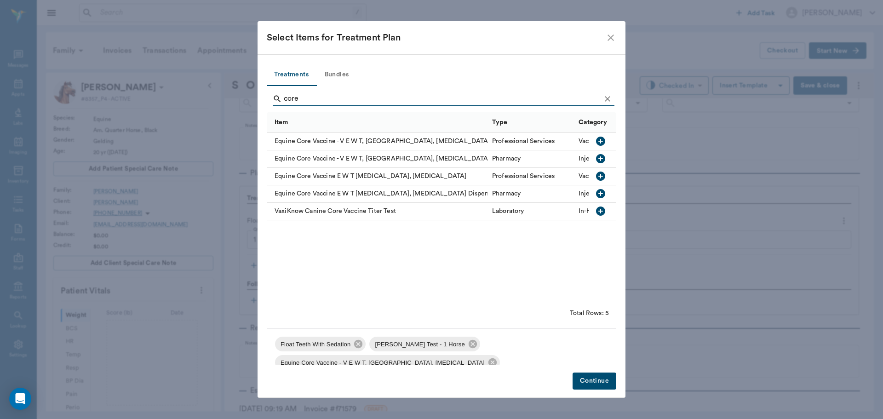
click at [600, 176] on icon "button" at bounding box center [600, 176] width 11 height 11
click at [488, 362] on icon at bounding box center [492, 362] width 8 height 8
click at [595, 380] on button "Continue" at bounding box center [594, 380] width 44 height 17
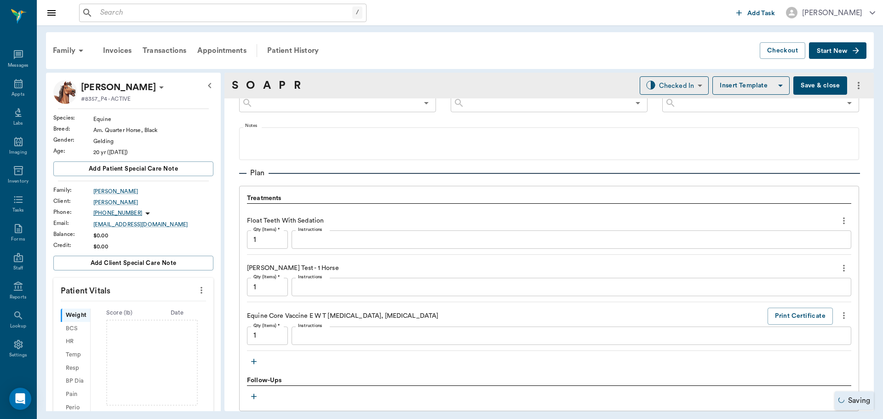
click at [316, 241] on textarea "Instructions" at bounding box center [571, 239] width 547 height 11
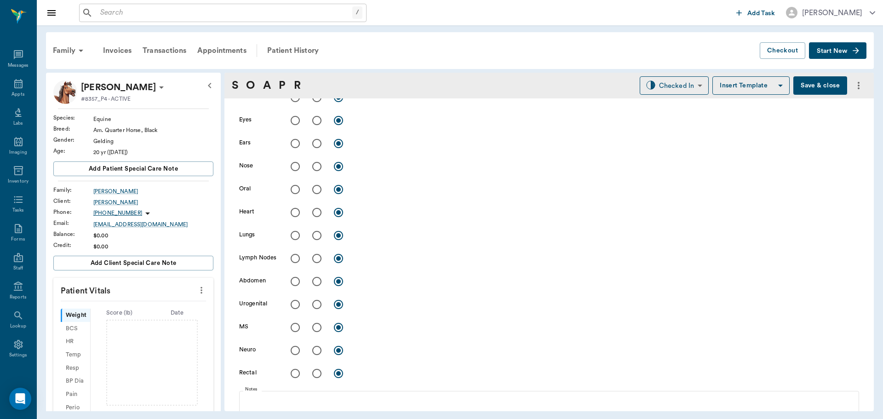
scroll to position [190, 0]
type textarea "Dorm .6 X1.4 IV"
click at [313, 212] on input "radio" at bounding box center [316, 212] width 19 height 19
radio input "true"
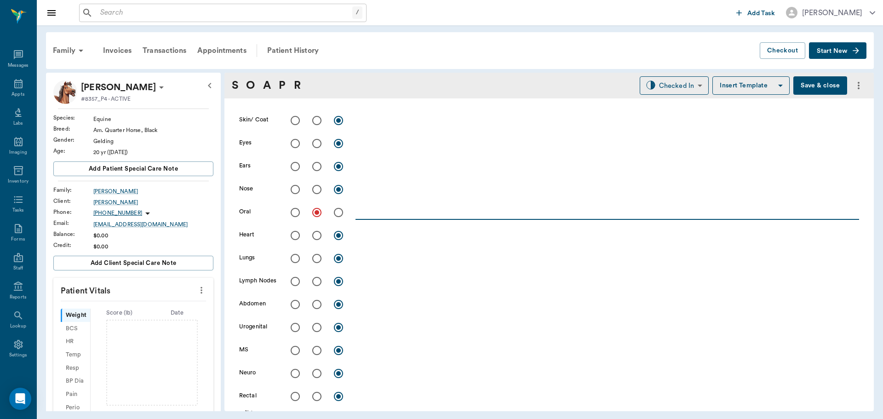
click at [382, 214] on textarea at bounding box center [606, 212] width 503 height 11
type textarea "Large steps and holes, sharp points. Very little occlusion"
click at [685, 83] on body "/ ​ Add Task Dr. Bert Ellsworth Nectar Messages Appts Labs Imaging Inventory Ta…" at bounding box center [441, 209] width 883 height 419
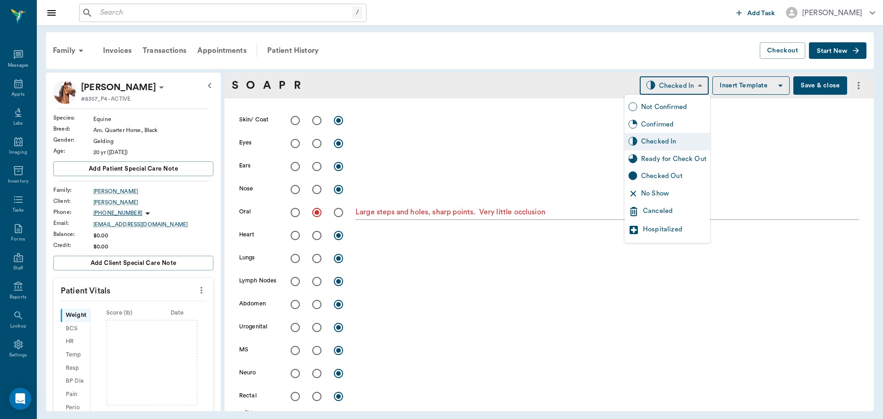
click at [667, 160] on div "Ready for Check Out" at bounding box center [673, 159] width 65 height 10
type input "READY_TO_CHECKOUT"
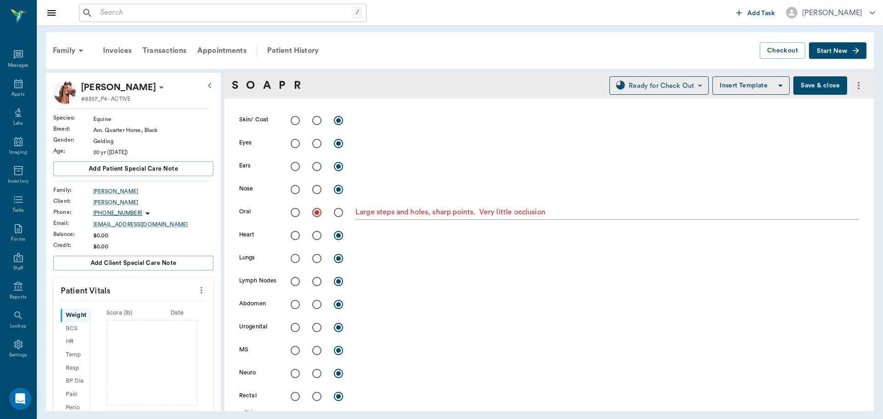
click at [196, 289] on icon "more" at bounding box center [201, 290] width 10 height 11
click at [164, 305] on span "Enter Vitals" at bounding box center [155, 306] width 77 height 10
click at [163, 338] on input "text" at bounding box center [133, 339] width 80 height 18
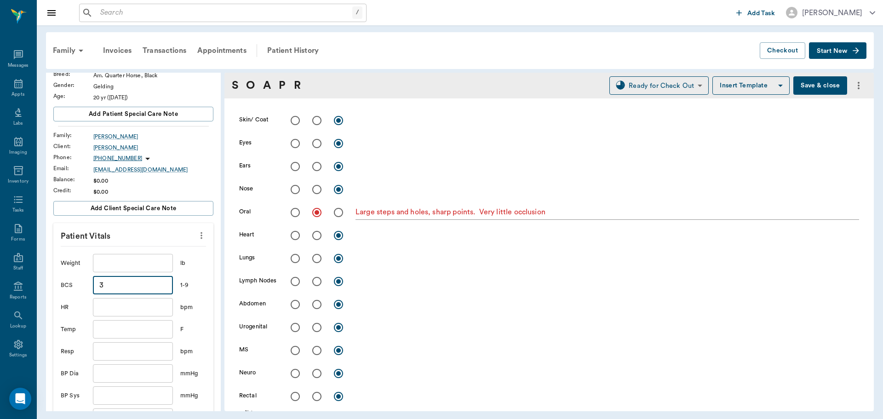
scroll to position [276, 0]
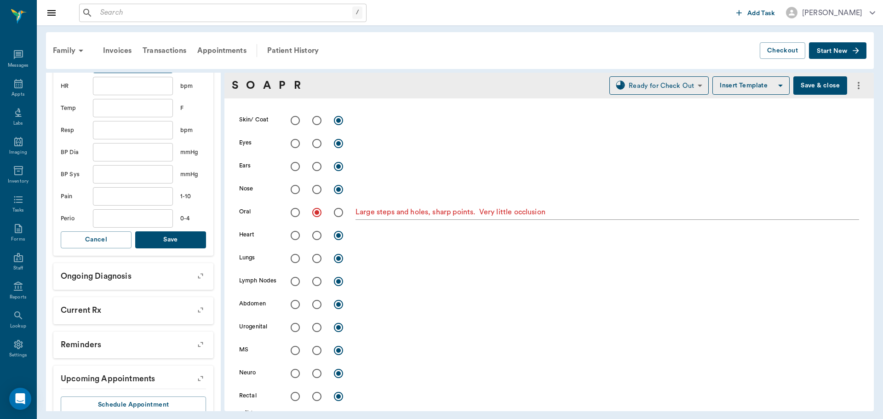
type input "3"
click at [171, 241] on button "Save" at bounding box center [170, 239] width 71 height 17
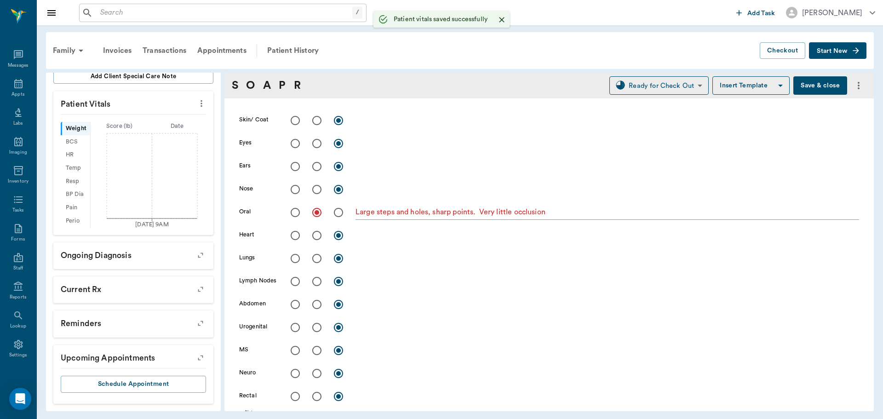
scroll to position [187, 0]
click at [799, 82] on button "Save & close" at bounding box center [820, 85] width 54 height 18
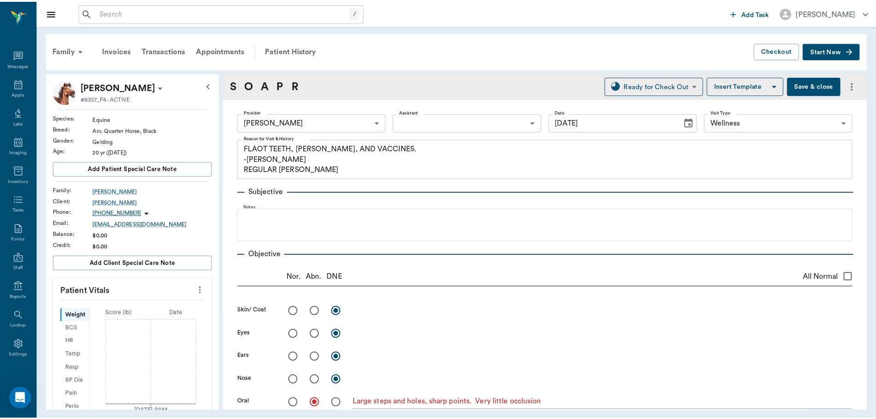
scroll to position [190, 0]
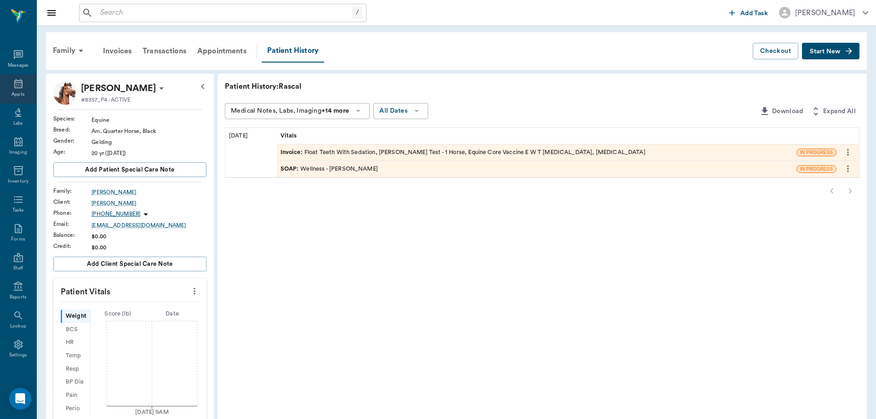
click at [21, 93] on div "Appts" at bounding box center [18, 88] width 36 height 29
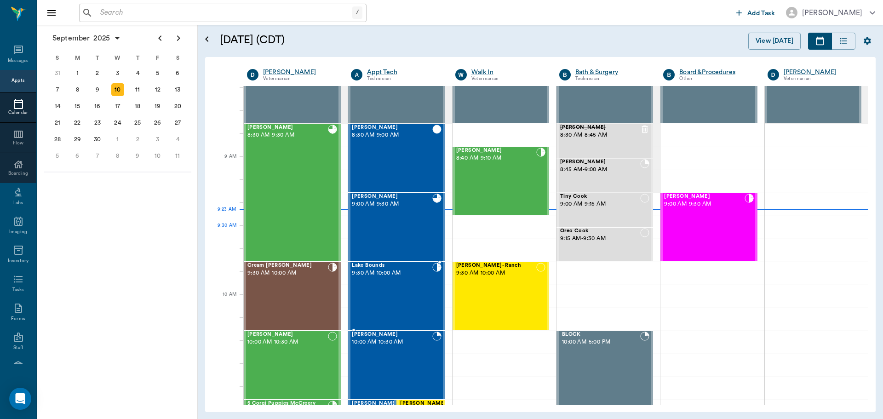
scroll to position [1, 0]
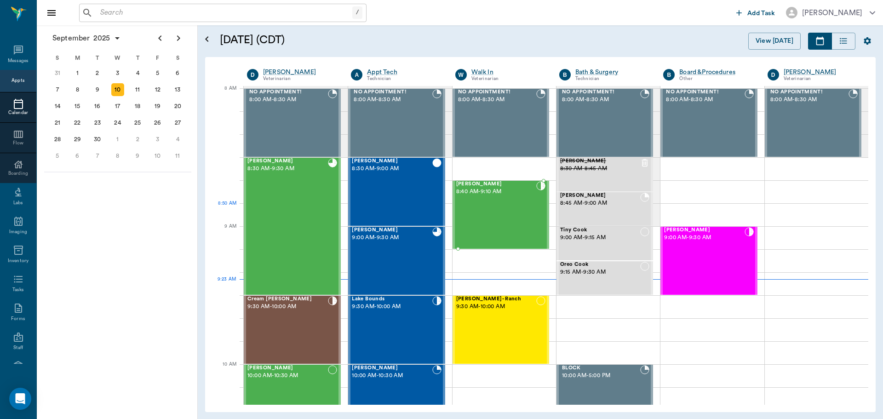
click at [467, 211] on div "Drako Holt 8:40 AM - 9:10 AM" at bounding box center [496, 214] width 80 height 67
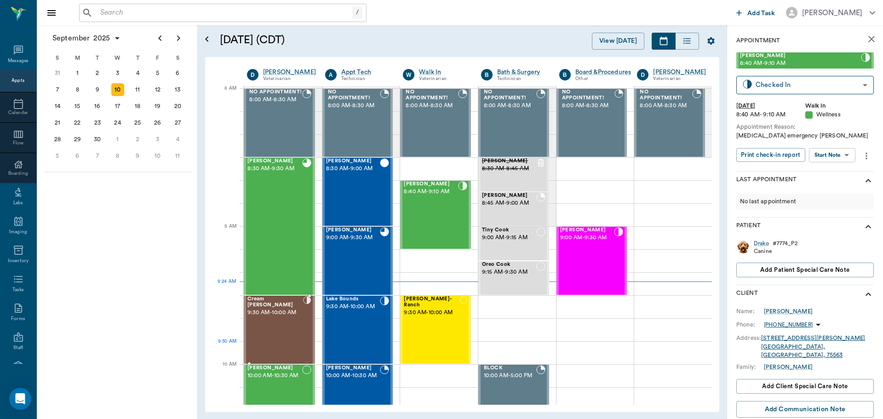
drag, startPoint x: 288, startPoint y: 347, endPoint x: 331, endPoint y: 333, distance: 45.1
click at [288, 347] on div "Cream Sherfield 9:30 AM - 10:00 AM" at bounding box center [275, 329] width 56 height 67
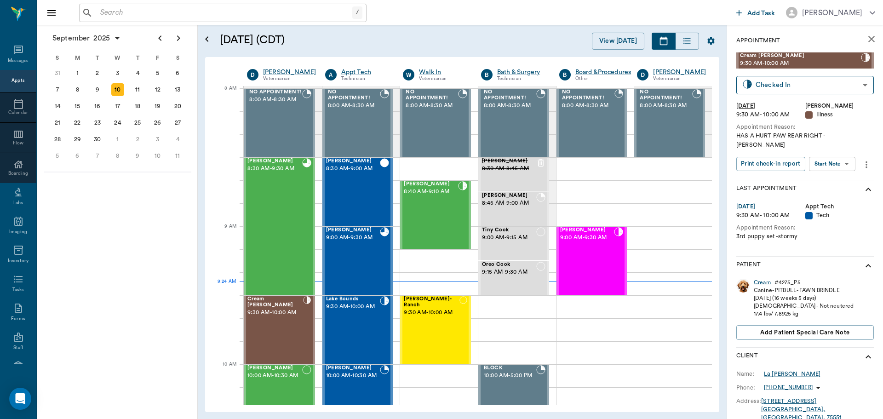
click at [843, 152] on body "/ ​ Add Task Dr. Bert Ellsworth Nectar Messages Appts Calendar Flow Boarding La…" at bounding box center [441, 209] width 883 height 419
click at [823, 175] on button "Start SOAP" at bounding box center [821, 174] width 31 height 11
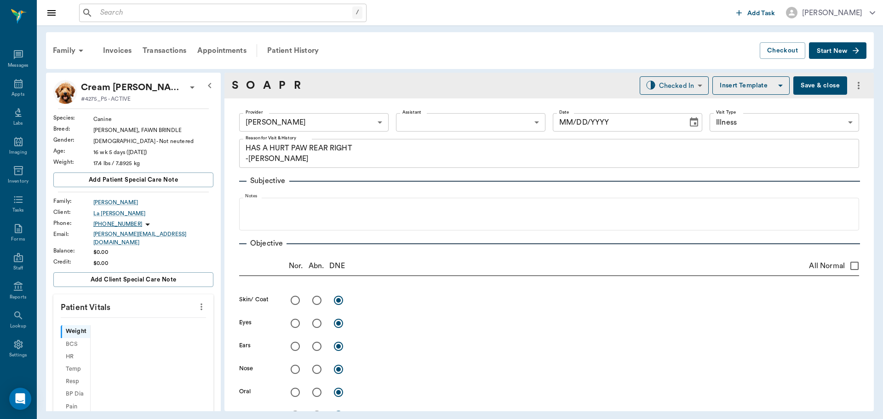
type input "63ec2f075fda476ae8351a4d"
type input "65d2be4f46e3a538d89b8c15"
type textarea "HAS A HURT PAW REAR RIGHT -LORY"
type input "[DATE]"
drag, startPoint x: 194, startPoint y: 303, endPoint x: 183, endPoint y: 308, distance: 12.6
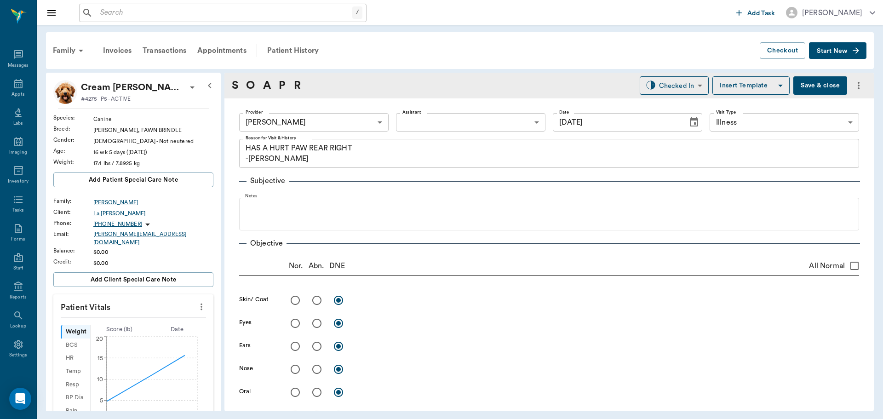
click at [196, 302] on icon "more" at bounding box center [201, 306] width 10 height 11
click at [177, 310] on li "Enter Vitals" at bounding box center [156, 316] width 92 height 17
click at [155, 325] on input "text" at bounding box center [133, 334] width 80 height 18
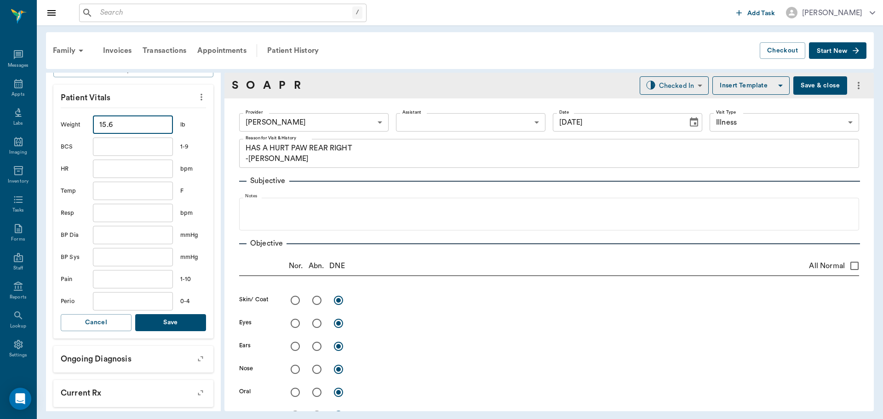
scroll to position [230, 0]
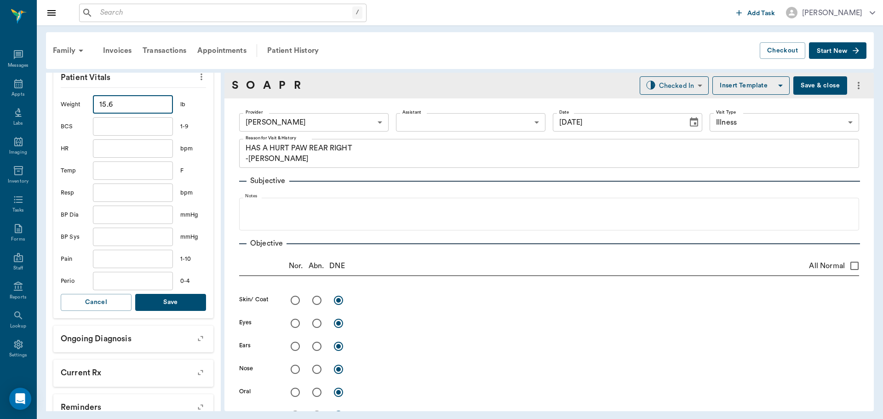
type input "15.6"
drag, startPoint x: 167, startPoint y: 303, endPoint x: 183, endPoint y: 298, distance: 17.3
click at [167, 306] on div "Weight 15.6 ​ lb BCS ​ 1-9 HR ​ bpm Temp ​ F Resp ​ bpm BP Dia ​ mmHg BP Sys ​ …" at bounding box center [133, 202] width 145 height 231
click at [197, 296] on button "Save" at bounding box center [170, 302] width 71 height 17
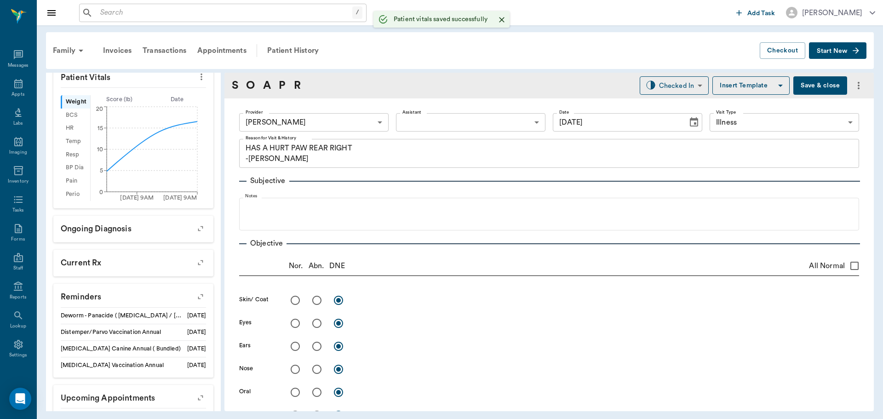
click at [400, 121] on body "/ ​ Add Task Dr. Bert Ellsworth Nectar Messages Appts Labs Imaging Inventory Ta…" at bounding box center [441, 209] width 883 height 419
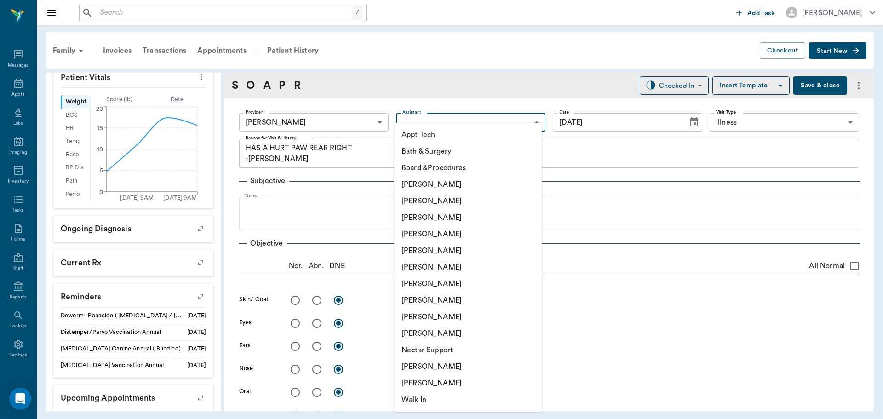
drag, startPoint x: 426, startPoint y: 278, endPoint x: 421, endPoint y: 280, distance: 5.4
click at [426, 279] on li "[PERSON_NAME]" at bounding box center [468, 283] width 148 height 17
type input "682b670d8bdc6f7f8feef3db"
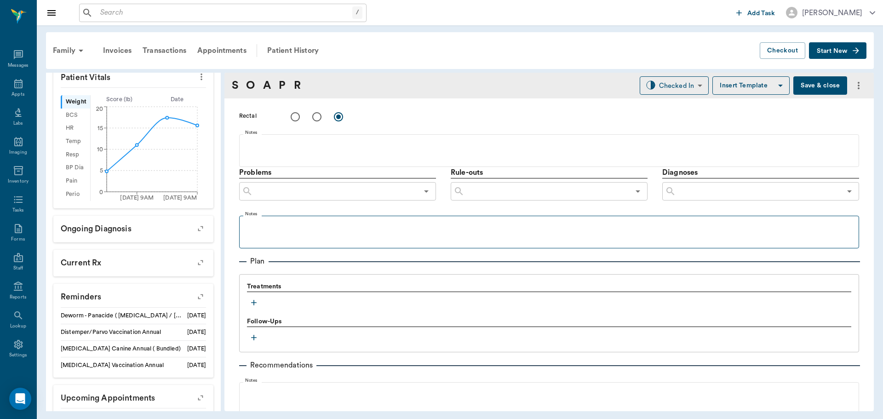
scroll to position [460, 0]
click at [254, 306] on icon "button" at bounding box center [253, 301] width 9 height 9
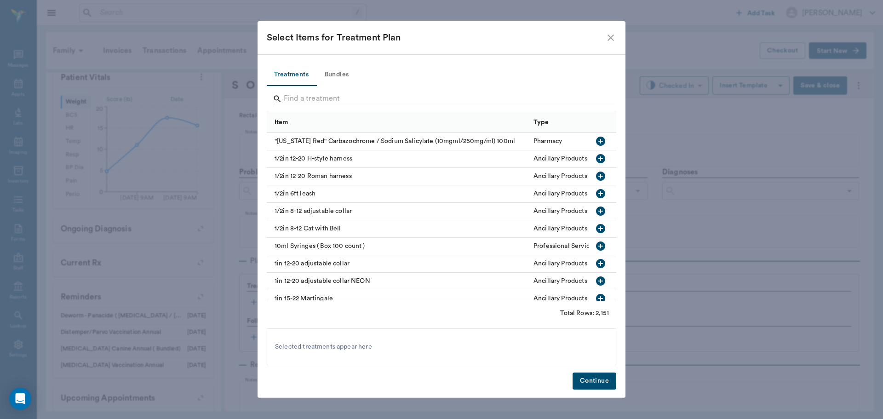
click at [286, 98] on input "Search" at bounding box center [442, 98] width 317 height 15
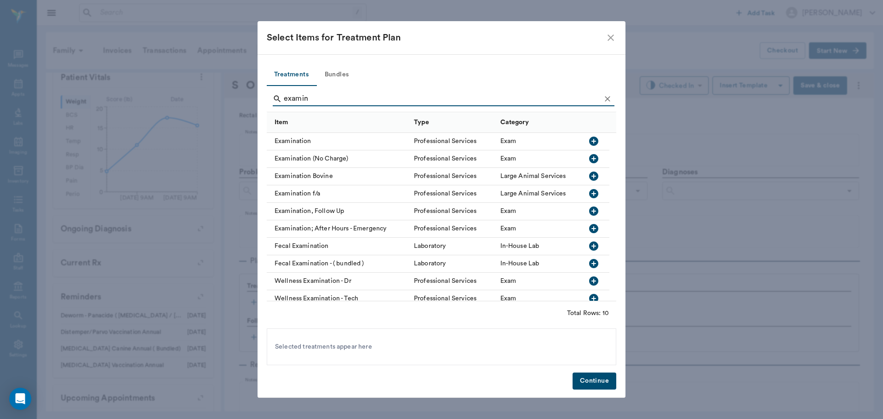
type input "examin"
click at [595, 143] on icon "button" at bounding box center [593, 141] width 9 height 9
click at [608, 96] on icon "Clear" at bounding box center [607, 98] width 9 height 9
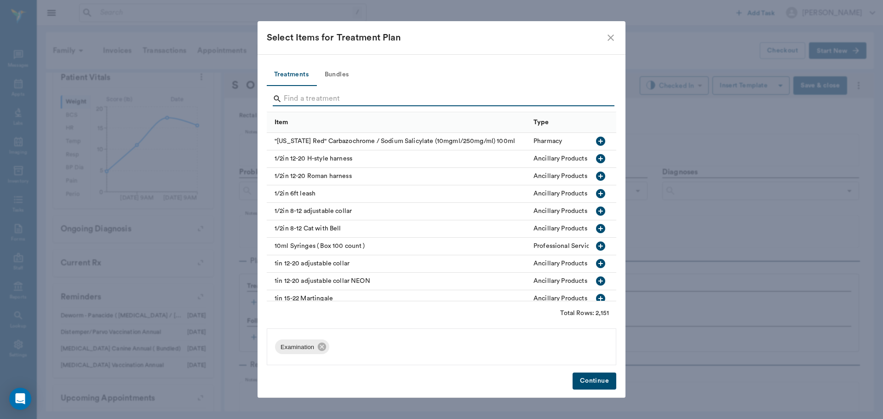
click at [598, 96] on input "Search" at bounding box center [442, 98] width 317 height 15
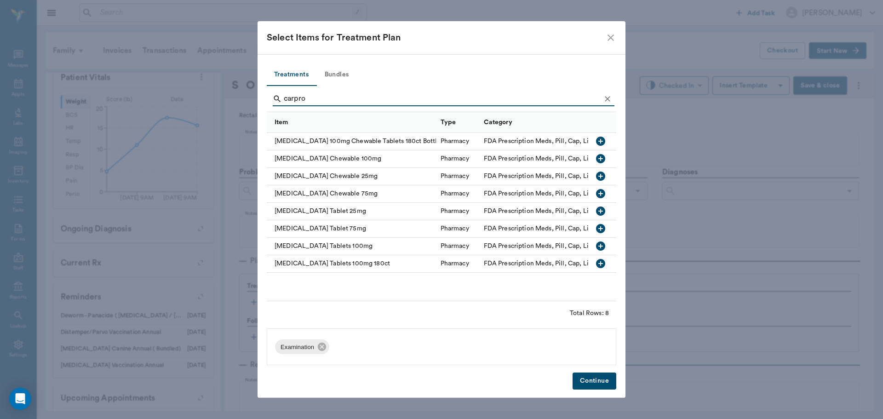
type input "carpro"
click at [600, 210] on icon "button" at bounding box center [600, 210] width 11 height 11
click at [599, 229] on icon "button" at bounding box center [600, 228] width 11 height 11
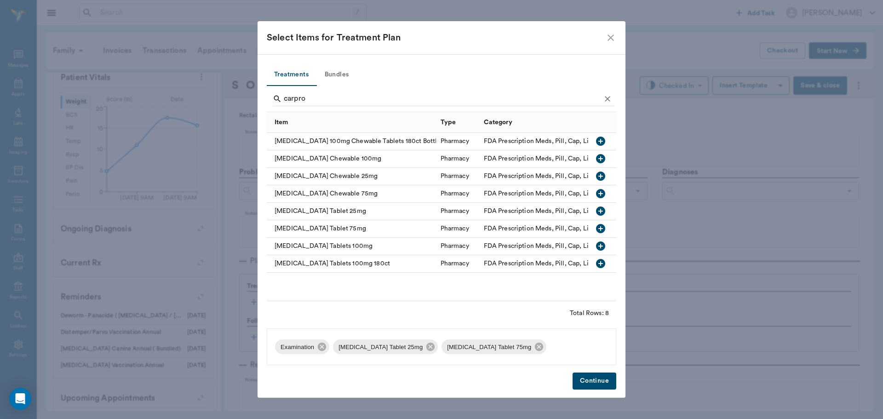
click at [596, 381] on button "Continue" at bounding box center [594, 380] width 44 height 17
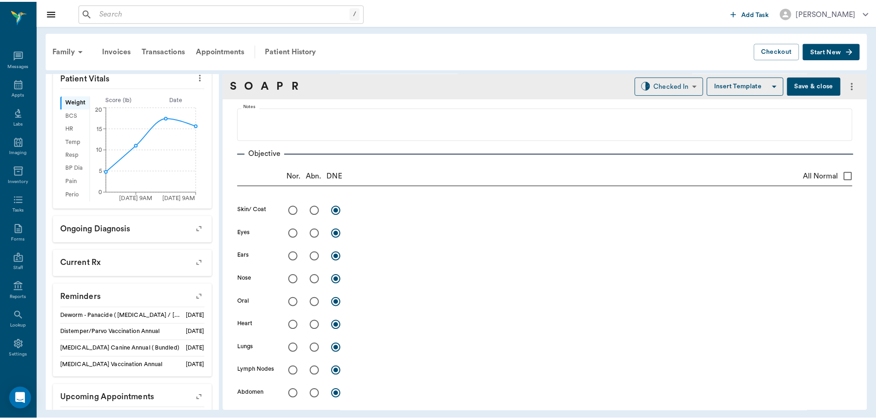
scroll to position [0, 0]
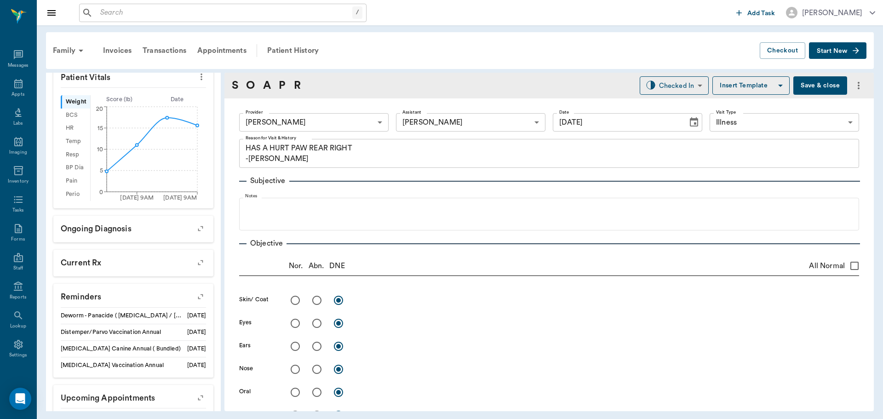
click at [805, 86] on button "Save & close" at bounding box center [820, 85] width 54 height 18
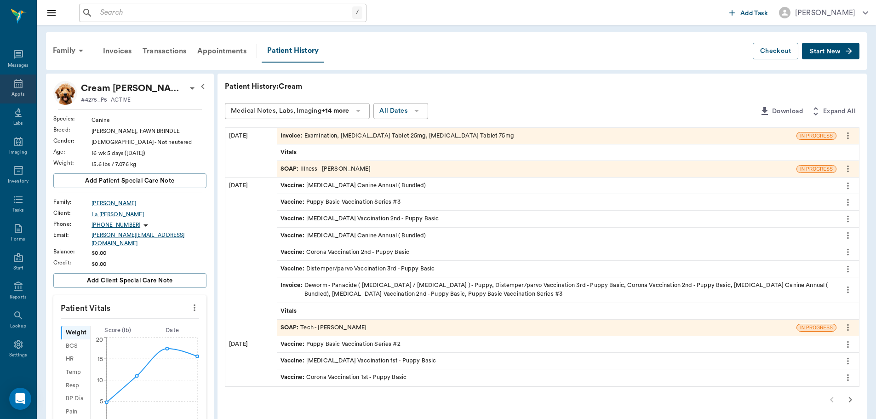
click at [15, 87] on icon at bounding box center [18, 83] width 8 height 9
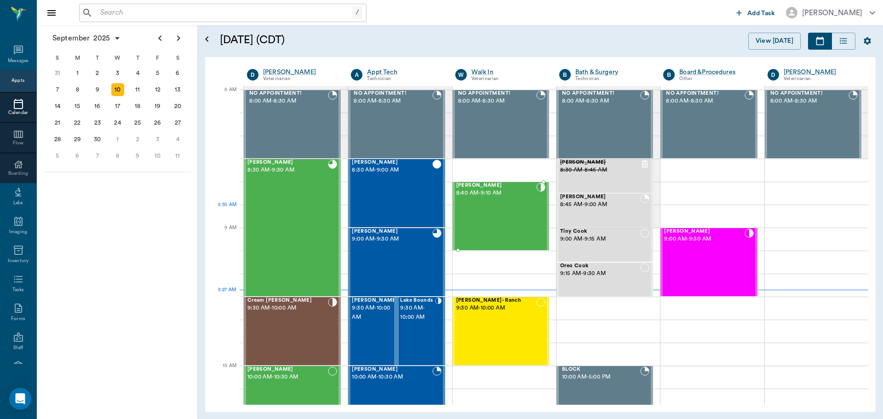
drag, startPoint x: 494, startPoint y: 215, endPoint x: 495, endPoint y: 185, distance: 30.4
click at [494, 215] on div "Drako Holt 8:40 AM - 9:10 AM" at bounding box center [496, 215] width 80 height 67
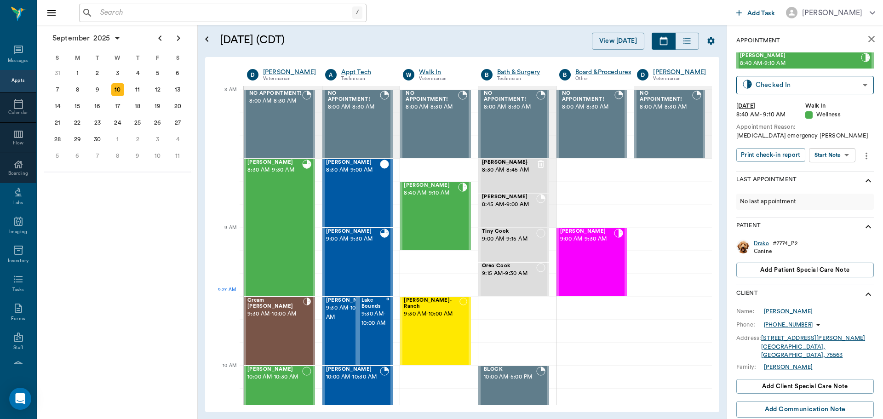
click at [831, 158] on body "/ ​ Add Task Dr. Bert Ellsworth Nectar Messages Appts Calendar Flow Boarding La…" at bounding box center [441, 209] width 883 height 419
click at [830, 171] on button "Start SOAP" at bounding box center [821, 174] width 31 height 11
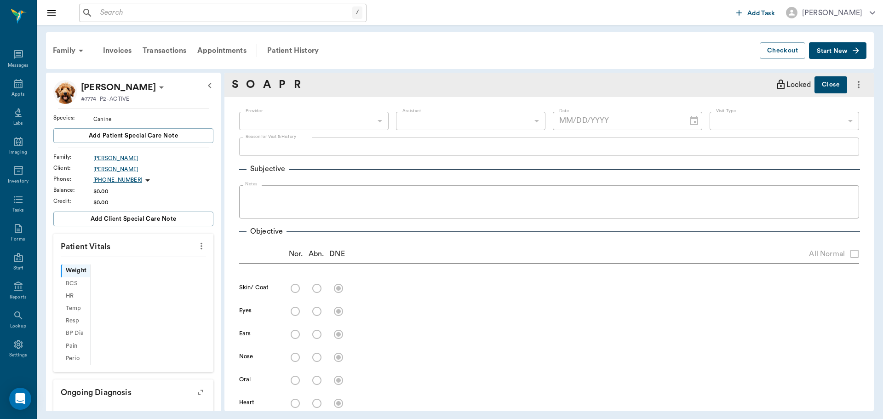
type input "63ee68728bdb516679580557"
type input "65d2be4f46e3a538d89b8c14"
type textarea "Anal gland emergency Christy"
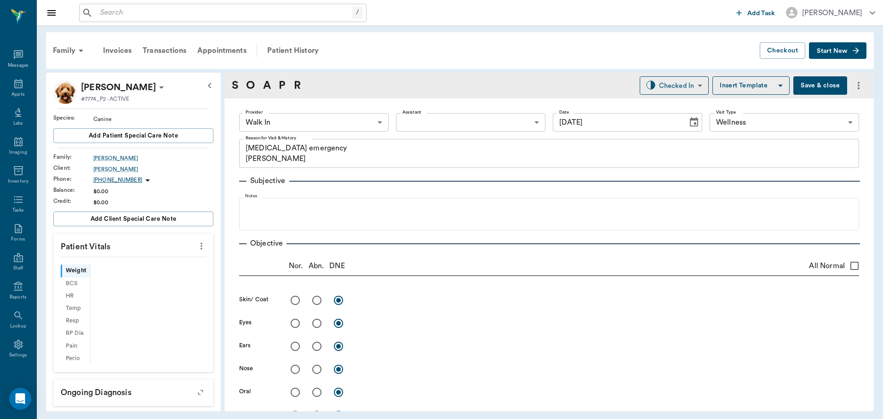
type input "[DATE]"
click at [196, 247] on icon "more" at bounding box center [201, 245] width 10 height 11
click at [144, 263] on span "Enter Vitals" at bounding box center [155, 262] width 77 height 10
click at [125, 274] on input "text" at bounding box center [133, 273] width 80 height 18
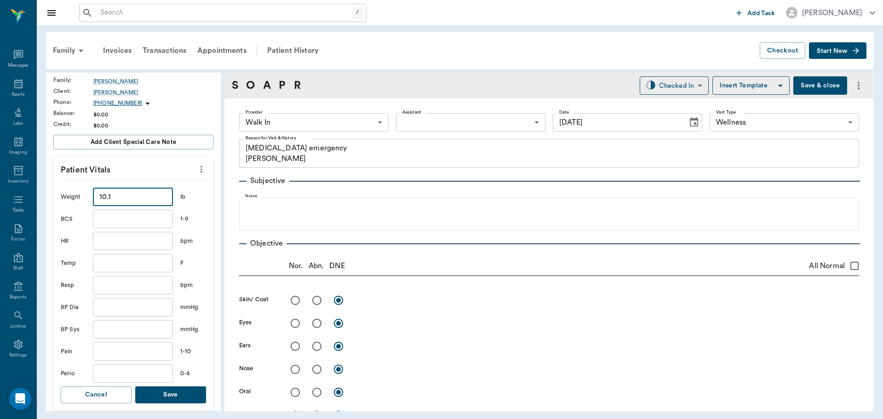
scroll to position [92, 0]
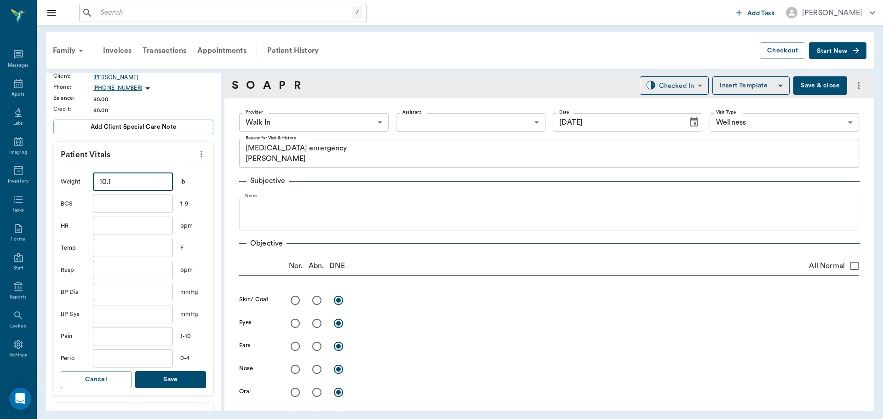
type input "10.1"
click at [123, 245] on input "text" at bounding box center [133, 248] width 80 height 18
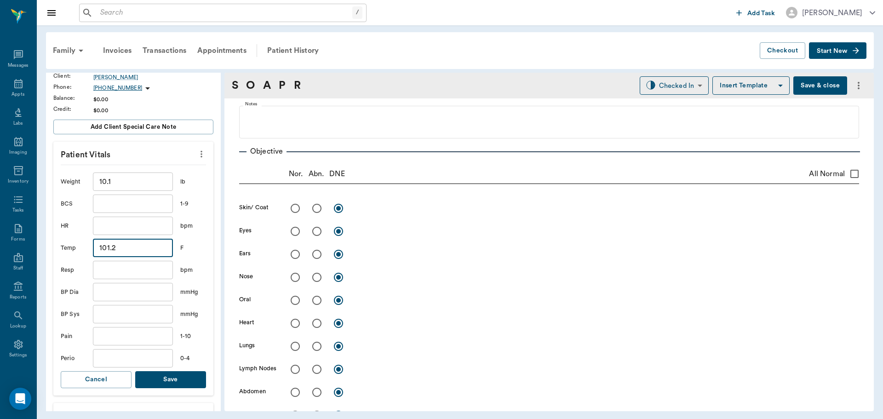
type input "101.2"
click at [175, 384] on button "Save" at bounding box center [170, 379] width 71 height 17
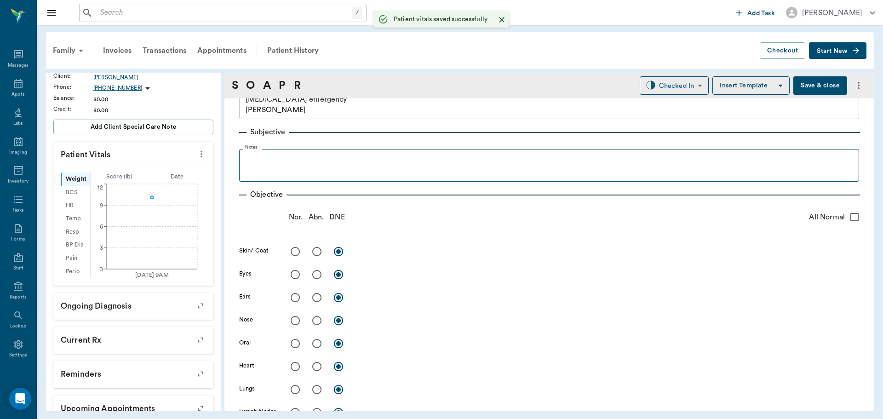
scroll to position [0, 0]
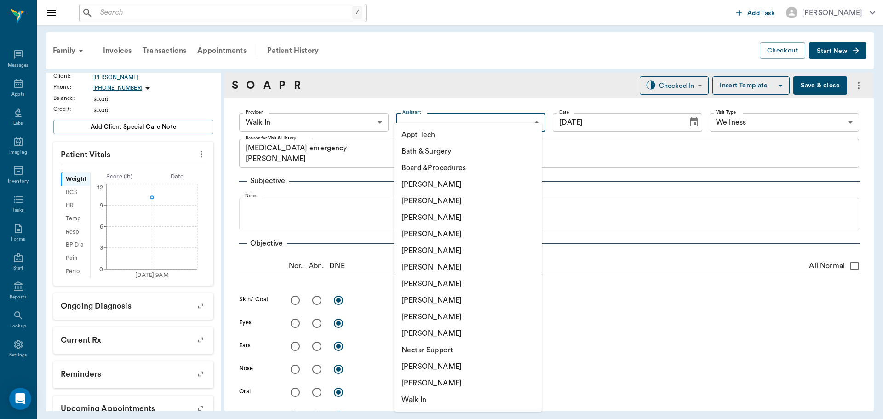
click at [422, 113] on body "/ ​ Add Task Dr. Bert Ellsworth Nectar Messages Appts Labs Imaging Inventory Ta…" at bounding box center [441, 209] width 883 height 419
click at [444, 296] on li "[PERSON_NAME]" at bounding box center [468, 300] width 148 height 17
type input "63ec2e7e52e12b0ba117b124"
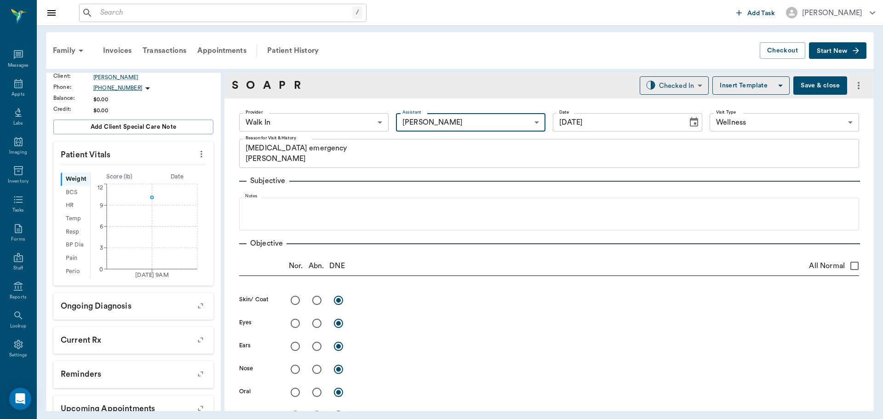
click at [318, 127] on body "/ ​ Add Task Dr. Bert Ellsworth Nectar Messages Appts Labs Imaging Inventory Ta…" at bounding box center [441, 209] width 883 height 419
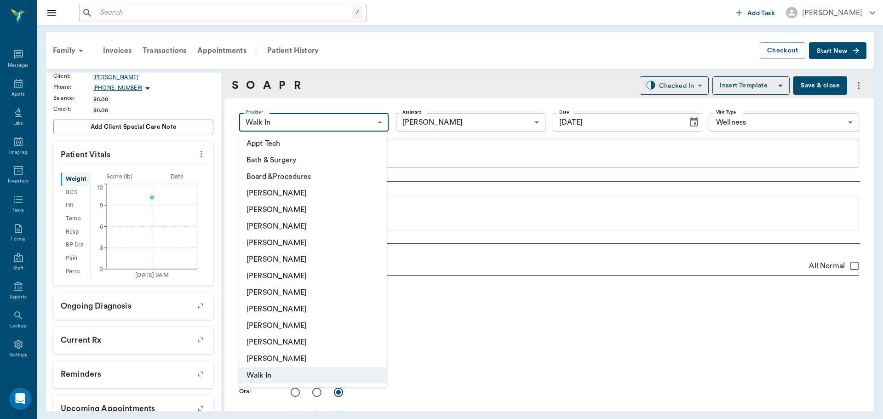
click at [274, 244] on li "[PERSON_NAME]" at bounding box center [313, 242] width 148 height 17
type input "63ec2f075fda476ae8351a4d"
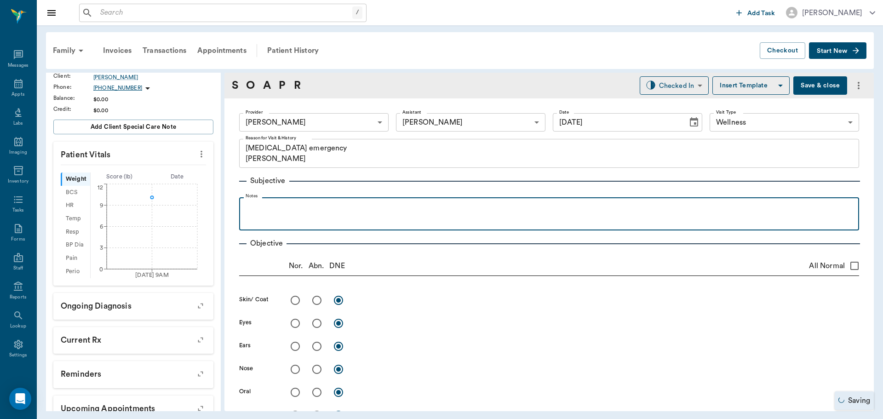
click at [249, 208] on p at bounding box center [549, 207] width 610 height 11
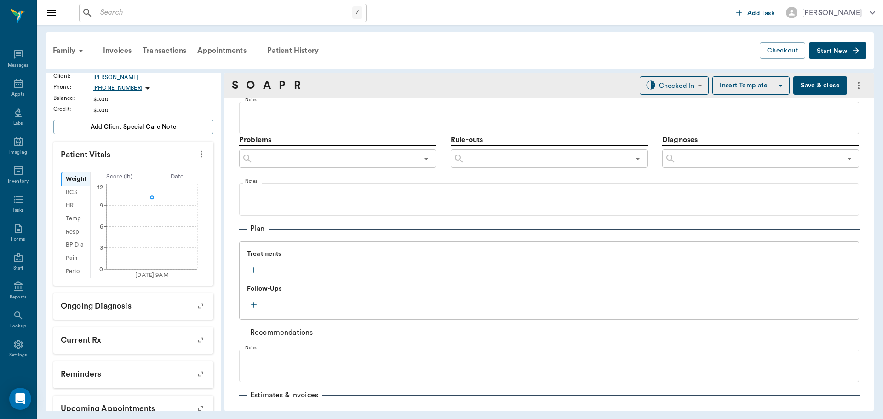
scroll to position [506, 0]
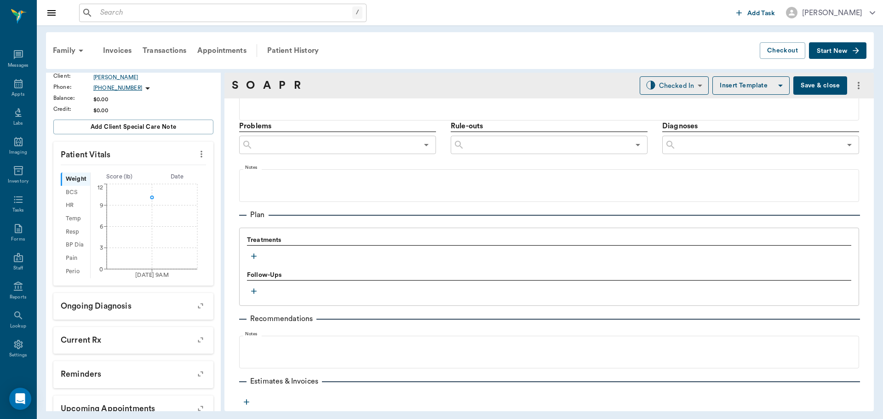
click at [252, 255] on icon "button" at bounding box center [253, 255] width 9 height 9
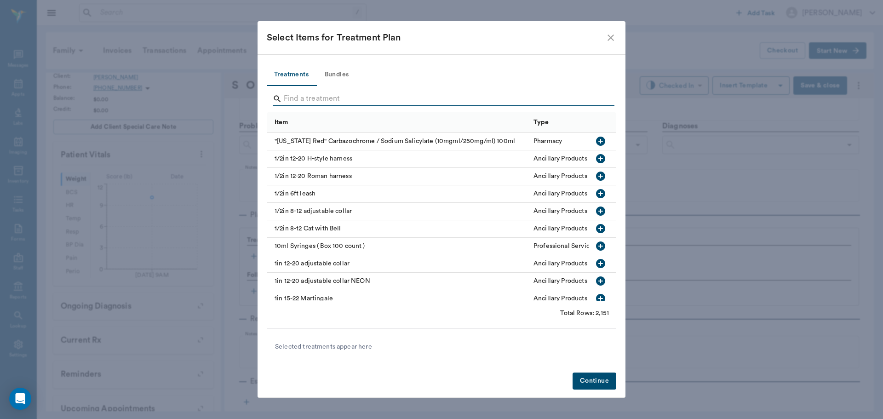
click at [305, 98] on input "Search" at bounding box center [442, 98] width 317 height 15
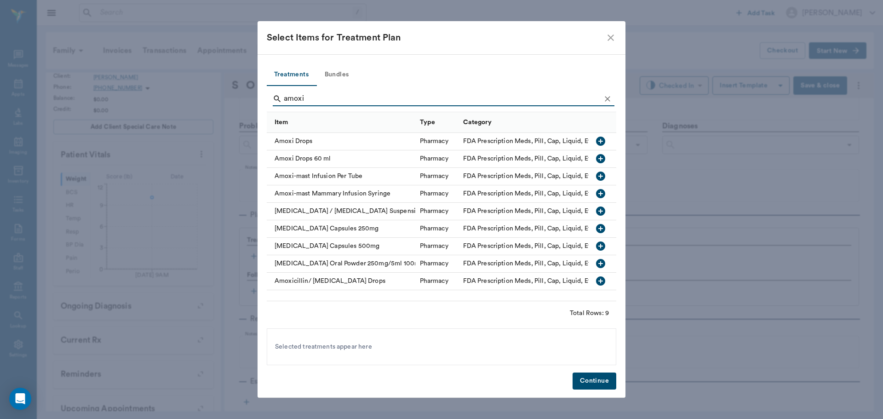
type input "amoxi"
click at [599, 139] on icon "button" at bounding box center [600, 141] width 9 height 9
click at [600, 382] on button "Continue" at bounding box center [594, 380] width 44 height 17
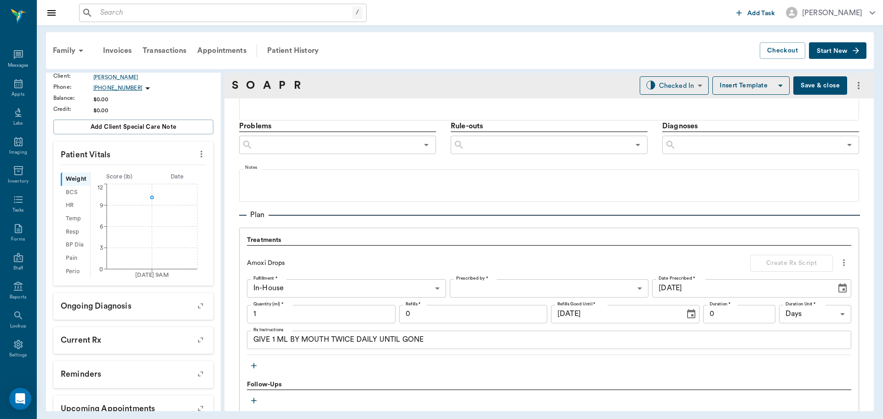
click at [309, 315] on input "1" at bounding box center [321, 314] width 148 height 18
type input "15"
click at [509, 278] on div "Amoxi Drops Create Rx Script Fulfillment * In-House In-House Fulfillment * Pres…" at bounding box center [549, 305] width 604 height 100
click at [522, 288] on body "/ ​ Add Task Dr. Bert Ellsworth Nectar Messages Appts Labs Imaging Inventory Ta…" at bounding box center [441, 209] width 883 height 419
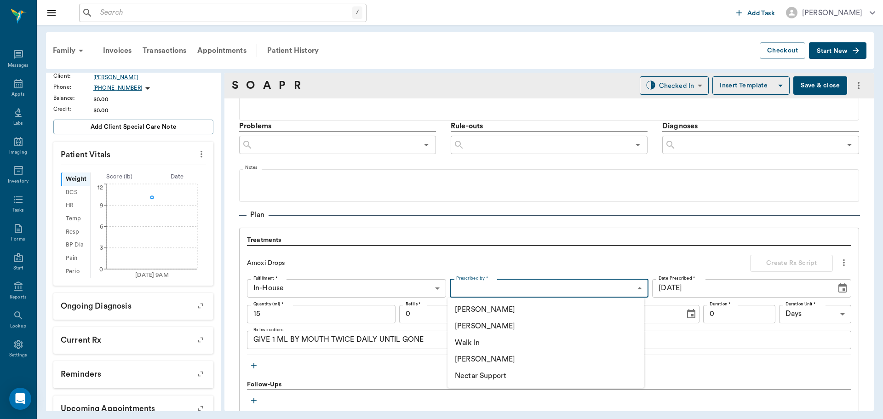
click at [509, 323] on li "[PERSON_NAME]" at bounding box center [545, 326] width 197 height 17
type input "63ec2f075fda476ae8351a4d"
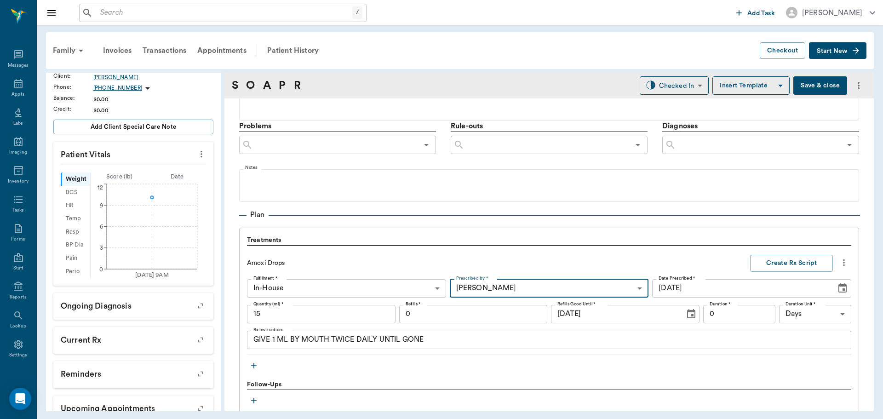
click at [737, 308] on input "0" at bounding box center [739, 314] width 72 height 18
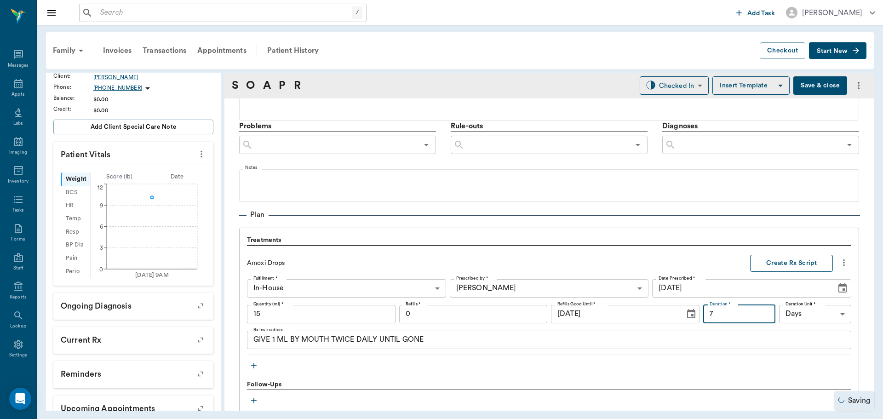
type input "7"
click at [806, 270] on button "Create Rx Script" at bounding box center [791, 263] width 83 height 17
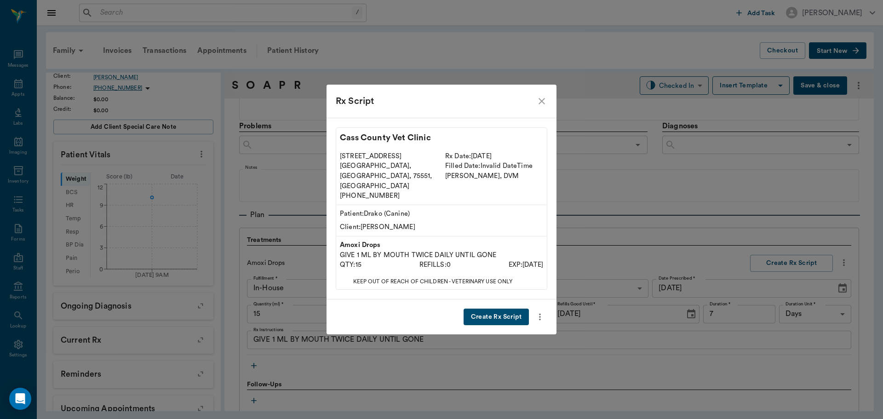
click at [505, 308] on button "Create Rx Script" at bounding box center [495, 316] width 65 height 17
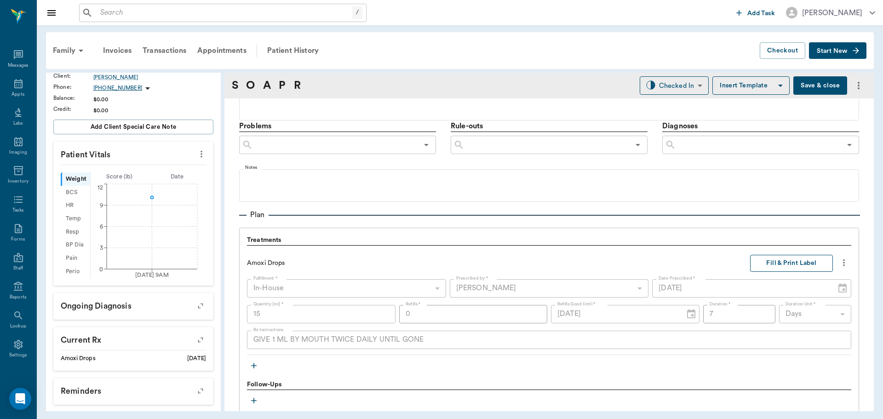
click at [775, 262] on button "Fill & Print Label" at bounding box center [791, 263] width 83 height 17
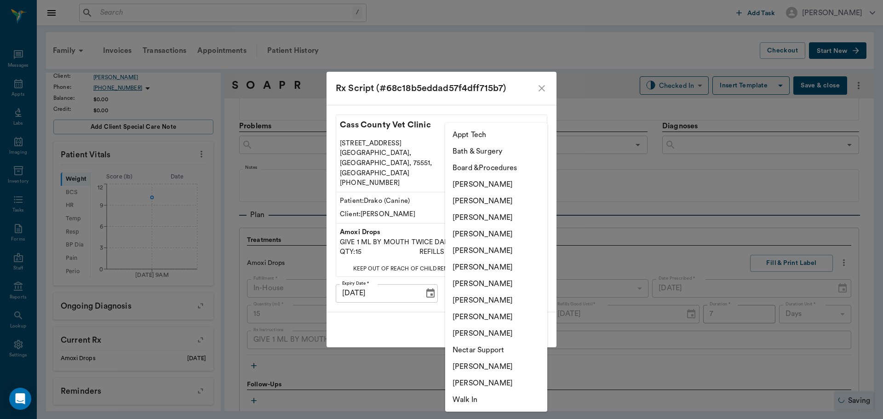
click at [503, 281] on body "/ ​ Add Task Dr. Bert Ellsworth Nectar Messages Appts Labs Imaging Inventory Ta…" at bounding box center [441, 209] width 883 height 419
click at [483, 235] on li "[PERSON_NAME]" at bounding box center [496, 234] width 102 height 17
type input "63ec2f075fda476ae8351a4d"
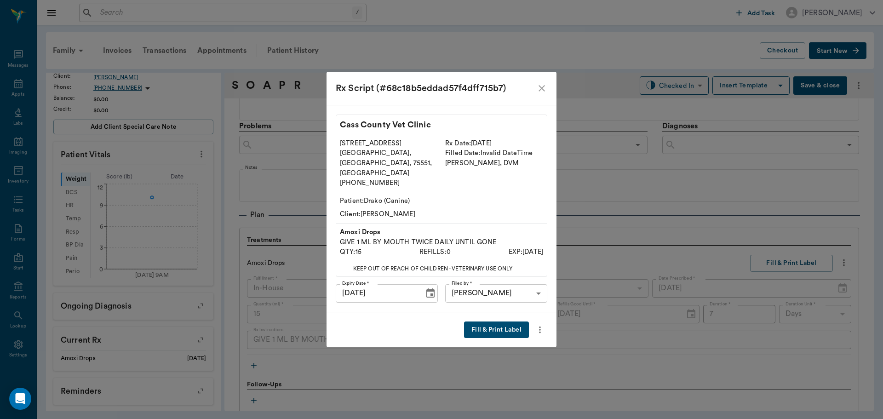
click at [508, 326] on button "Fill & Print Label" at bounding box center [496, 329] width 65 height 17
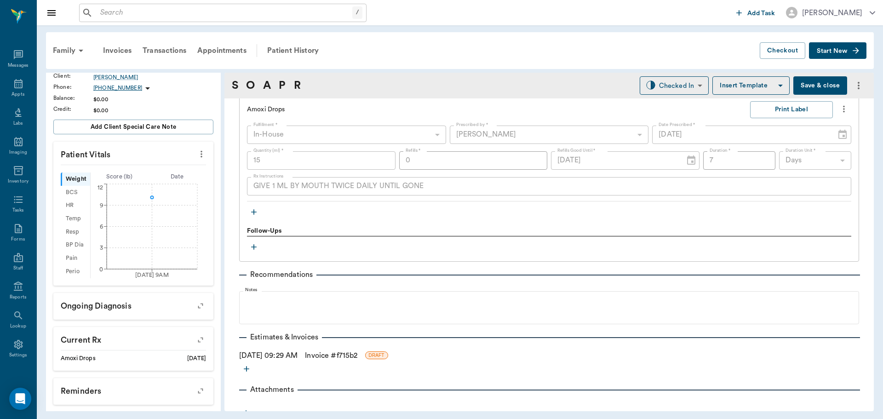
scroll to position [668, 0]
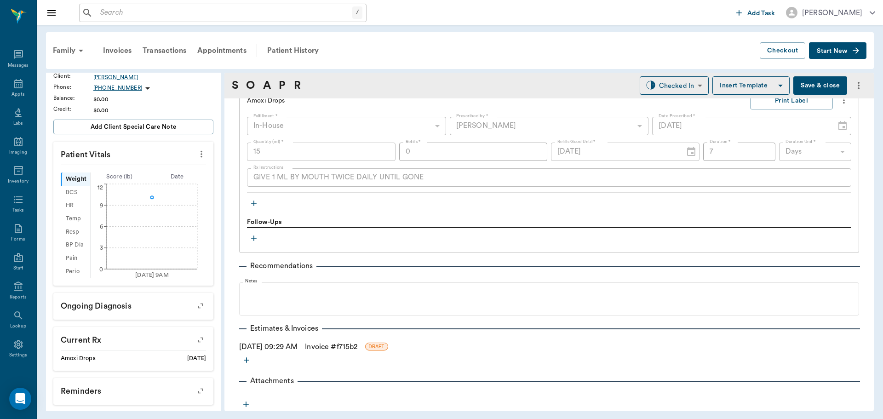
click at [254, 202] on icon "button" at bounding box center [253, 203] width 9 height 9
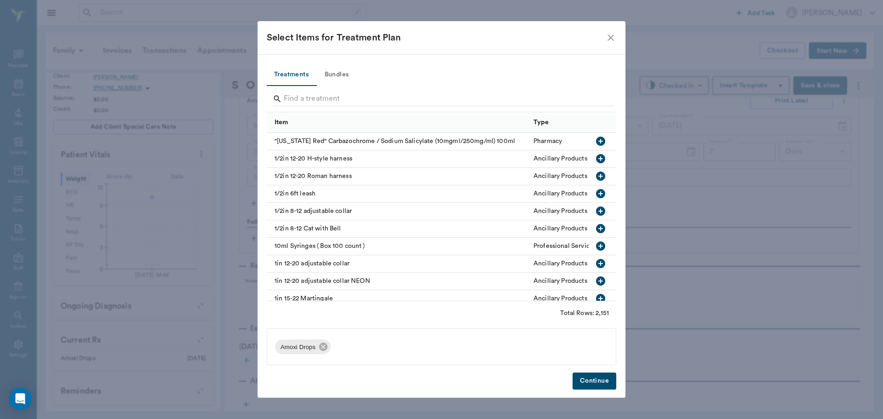
click at [302, 90] on div at bounding box center [444, 100] width 342 height 24
click at [301, 93] on input "Search" at bounding box center [442, 98] width 317 height 15
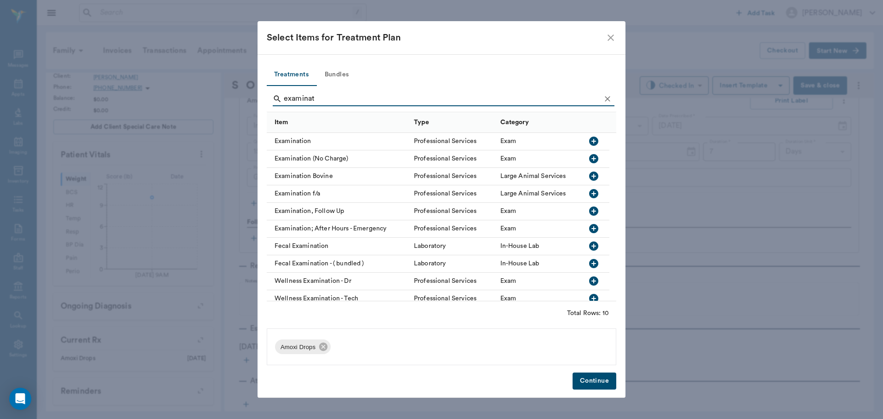
type input "examinat"
click at [597, 141] on icon "button" at bounding box center [593, 141] width 9 height 9
click at [587, 385] on button "Continue" at bounding box center [594, 380] width 44 height 17
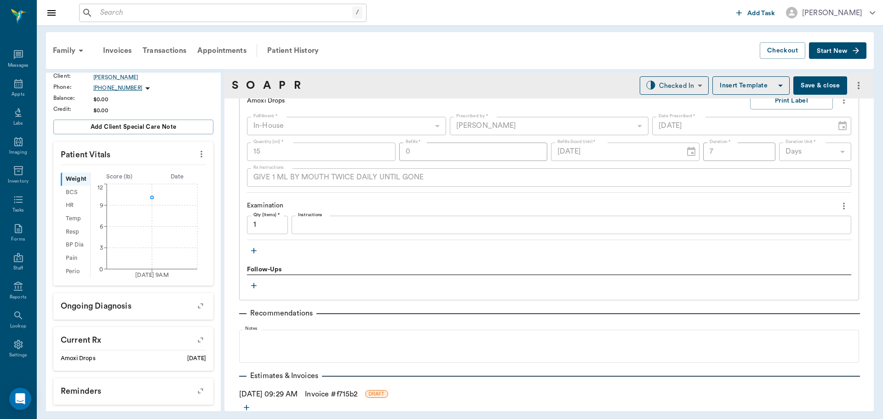
click at [252, 247] on icon "button" at bounding box center [253, 250] width 9 height 9
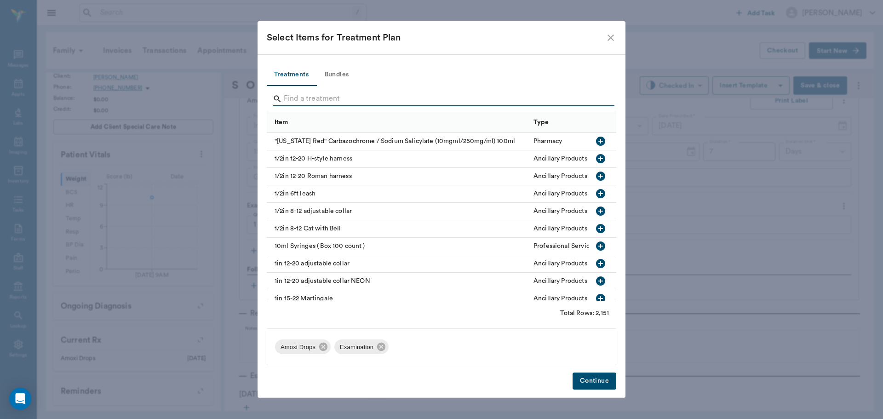
click at [294, 100] on input "Search" at bounding box center [442, 98] width 317 height 15
click at [330, 72] on button "Bundles" at bounding box center [336, 75] width 41 height 22
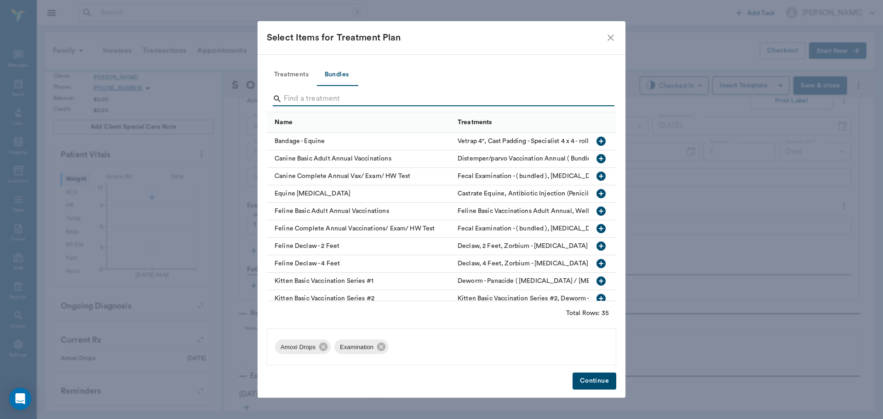
click at [302, 97] on input "Search" at bounding box center [442, 98] width 317 height 15
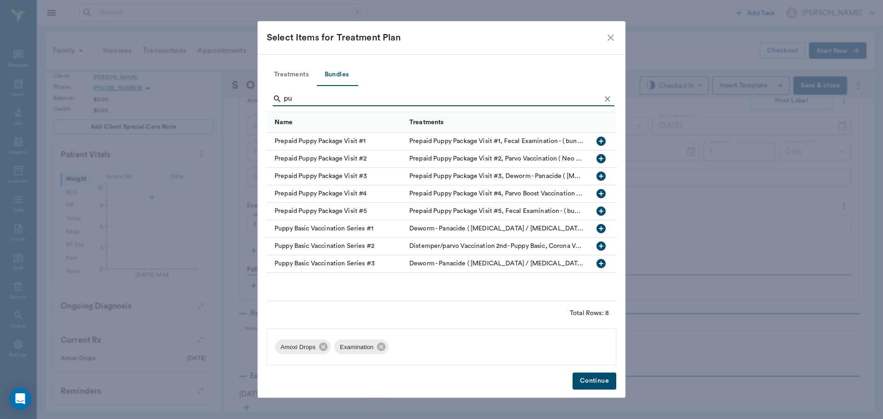
type input "pu"
click at [600, 230] on icon "button" at bounding box center [600, 228] width 9 height 9
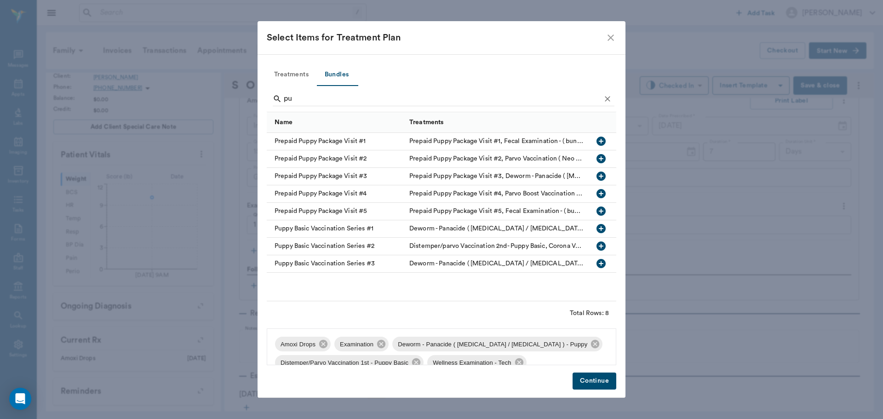
click at [596, 384] on button "Continue" at bounding box center [594, 380] width 44 height 17
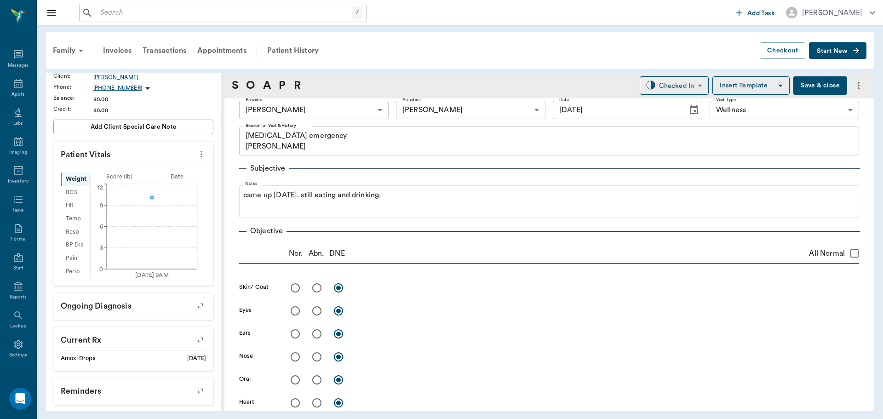
scroll to position [0, 0]
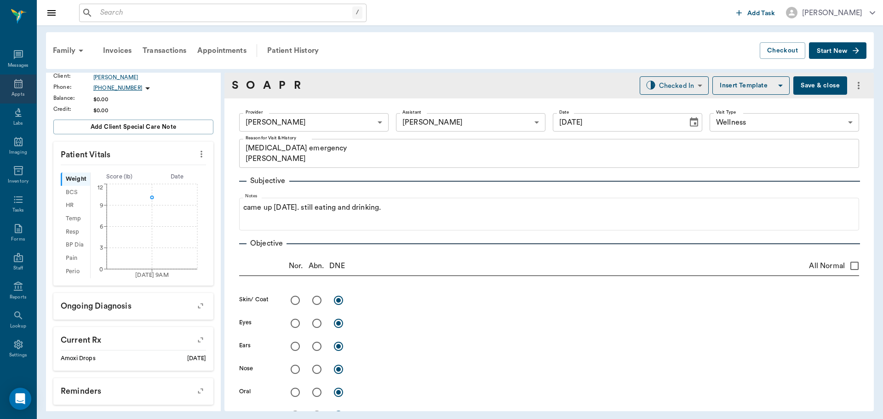
click at [16, 85] on icon at bounding box center [18, 83] width 11 height 11
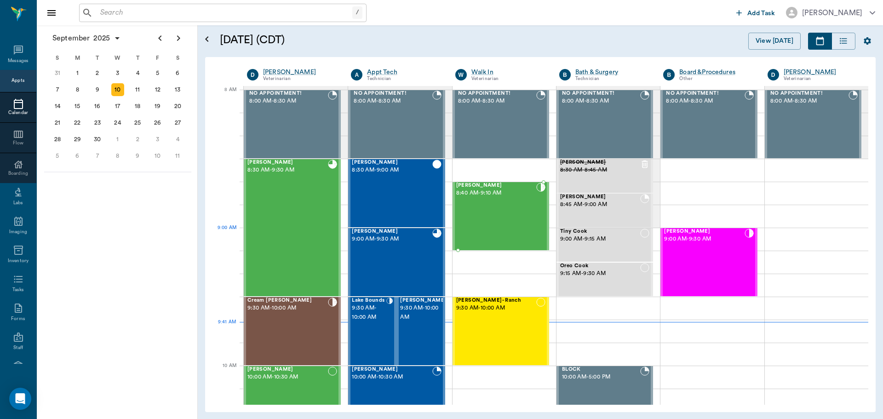
click at [504, 238] on div "[PERSON_NAME] 8:40 AM - 9:10 AM" at bounding box center [496, 215] width 80 height 67
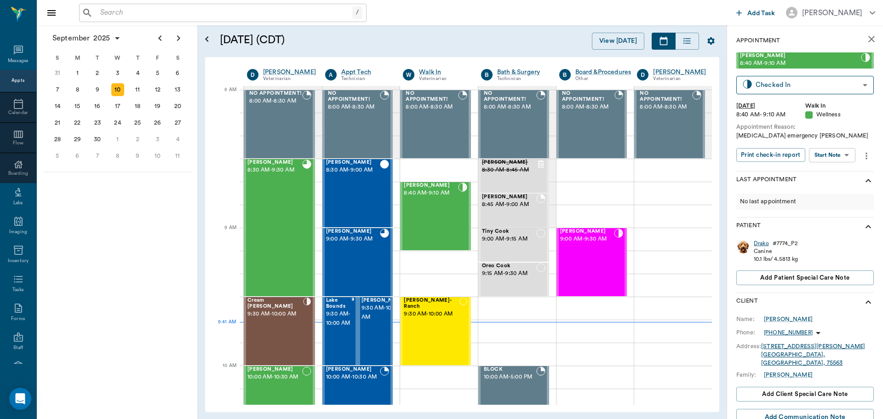
click at [762, 244] on div "Drako" at bounding box center [760, 243] width 15 height 8
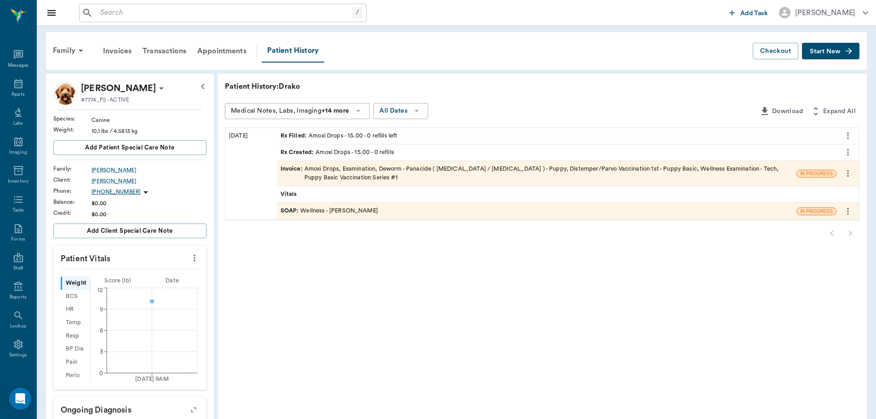
click at [289, 170] on span "Invoice :" at bounding box center [292, 173] width 24 height 17
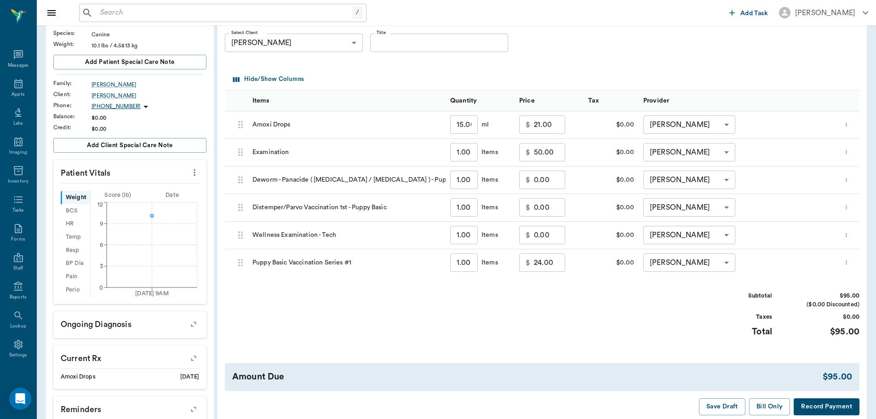
scroll to position [173, 0]
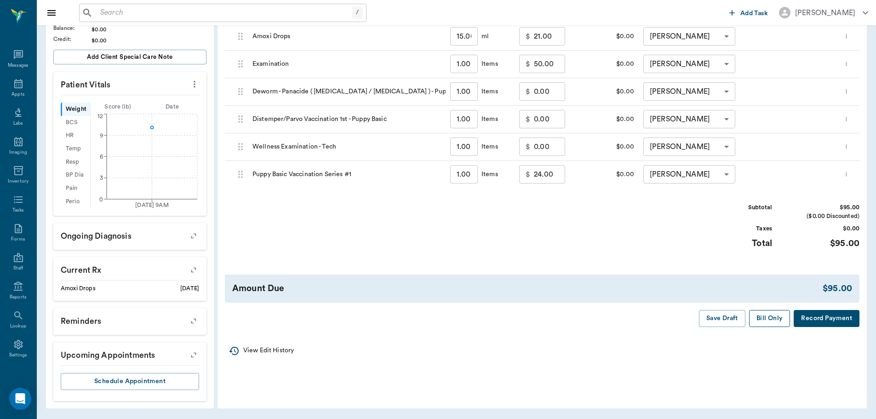
drag, startPoint x: 768, startPoint y: 319, endPoint x: 615, endPoint y: 295, distance: 155.1
click at [768, 319] on button "Bill Only" at bounding box center [769, 318] width 41 height 17
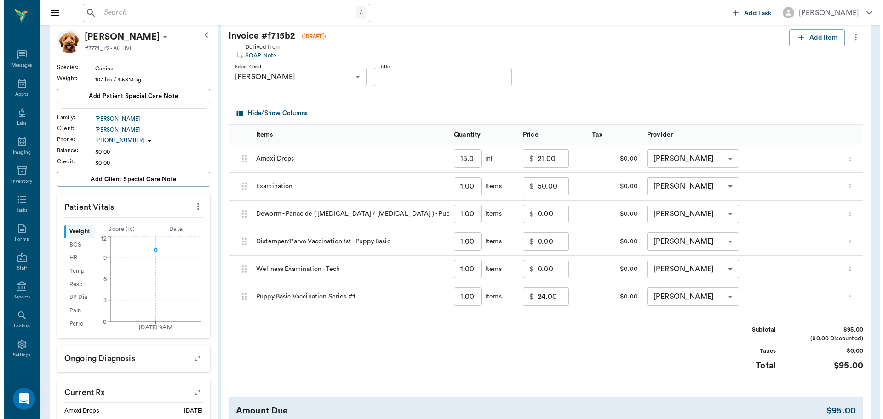
scroll to position [0, 0]
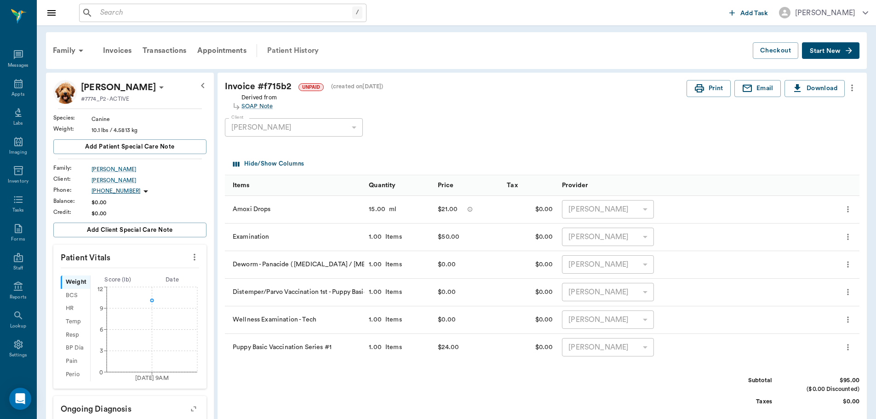
click at [278, 51] on div "Patient History" at bounding box center [293, 51] width 63 height 22
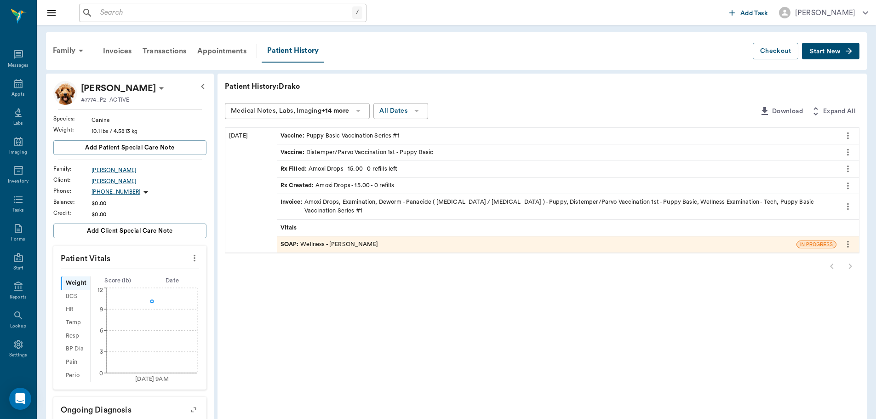
click at [289, 240] on span "SOAP :" at bounding box center [290, 244] width 20 height 9
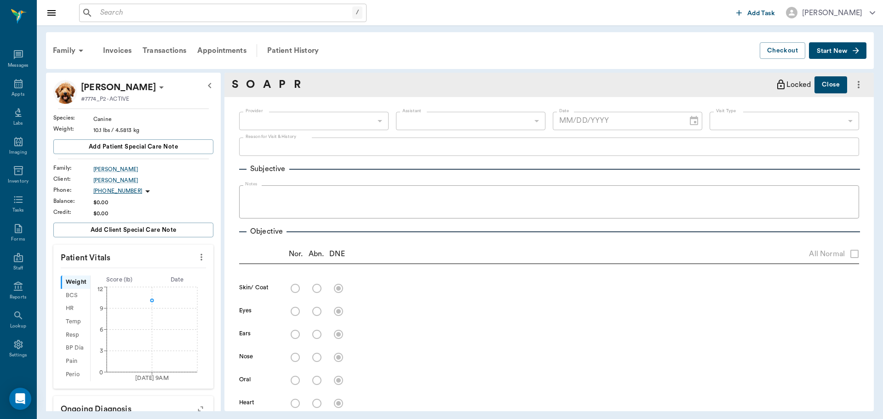
type input "63ec2f075fda476ae8351a4d"
type input "63ec2e7e52e12b0ba117b124"
type input "65d2be4f46e3a538d89b8c14"
type textarea "[MEDICAL_DATA] emergency [PERSON_NAME]"
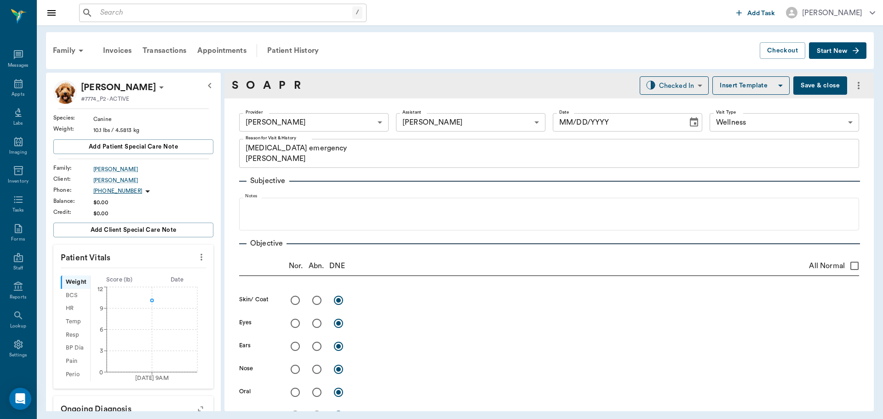
type input "[DATE]"
click at [671, 83] on body "/ ​ Add Task Dr. Bert Ellsworth Nectar Messages Appts Labs Imaging Inventory Ta…" at bounding box center [441, 209] width 883 height 419
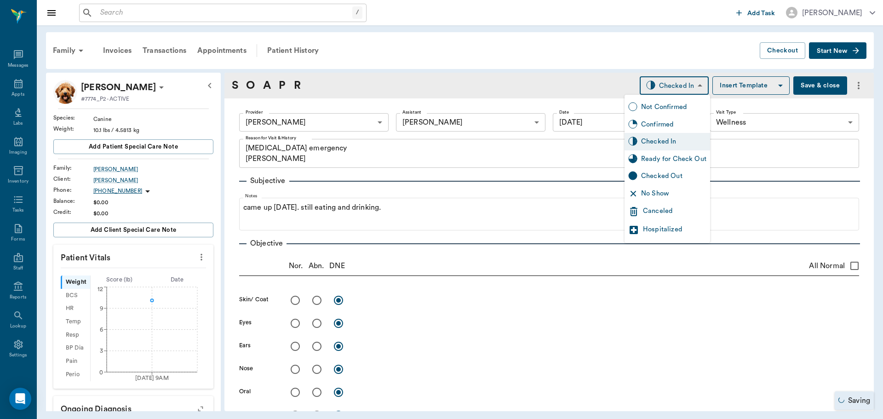
click at [652, 161] on div "Ready for Check Out" at bounding box center [673, 159] width 65 height 10
type input "READY_TO_CHECKOUT"
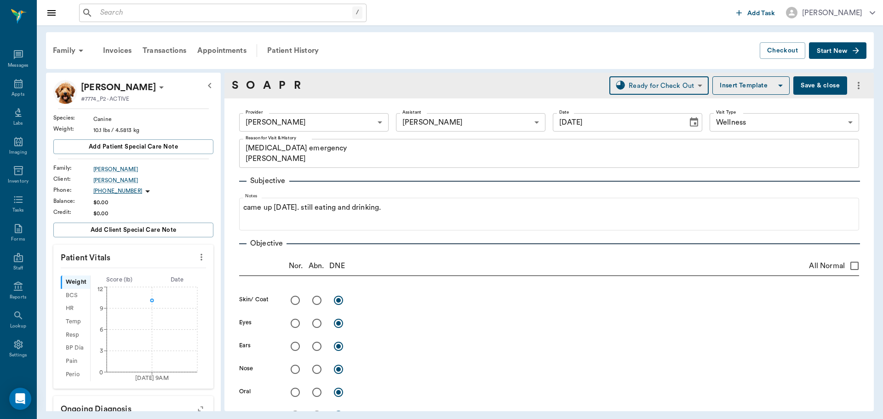
click at [156, 83] on icon at bounding box center [161, 87] width 11 height 11
click at [99, 102] on span "Edit profile" at bounding box center [92, 104] width 77 height 10
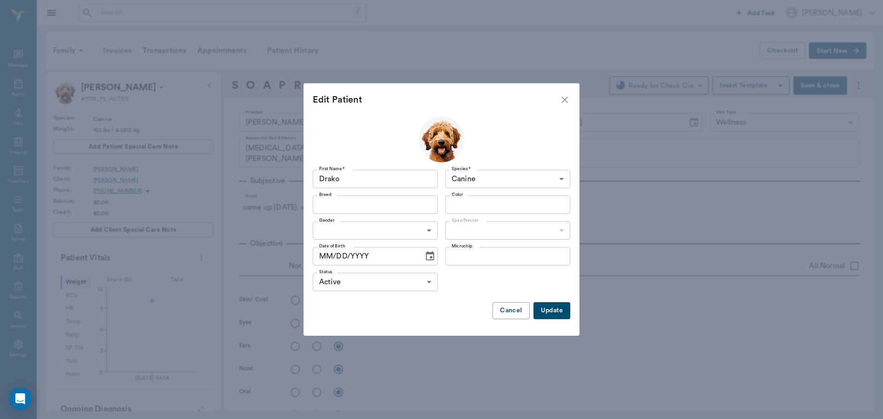
click at [364, 228] on body "/ ​ Add Task Dr. Bert Ellsworth Nectar Messages Appts Labs Imaging Inventory Ta…" at bounding box center [441, 209] width 883 height 419
click at [358, 247] on li "Male" at bounding box center [375, 251] width 125 height 17
type input "MALE"
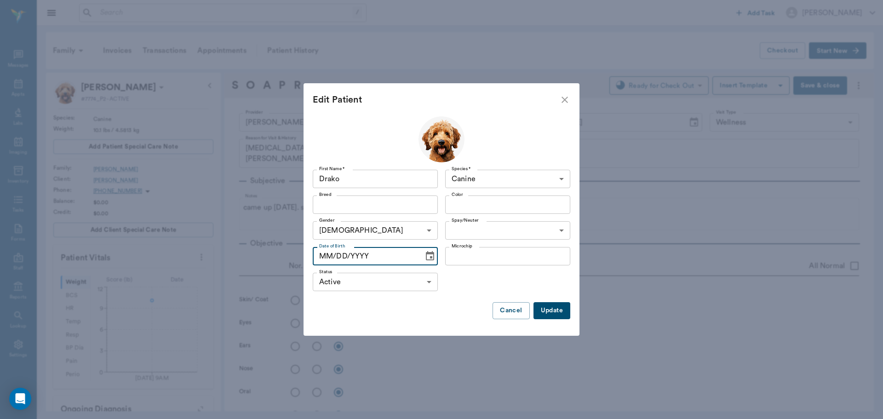
click at [325, 256] on input "MM/DD/YYYY" at bounding box center [365, 256] width 104 height 18
drag, startPoint x: 433, startPoint y: 257, endPoint x: 432, endPoint y: 250, distance: 7.9
click at [432, 250] on button "Choose date" at bounding box center [430, 256] width 18 height 18
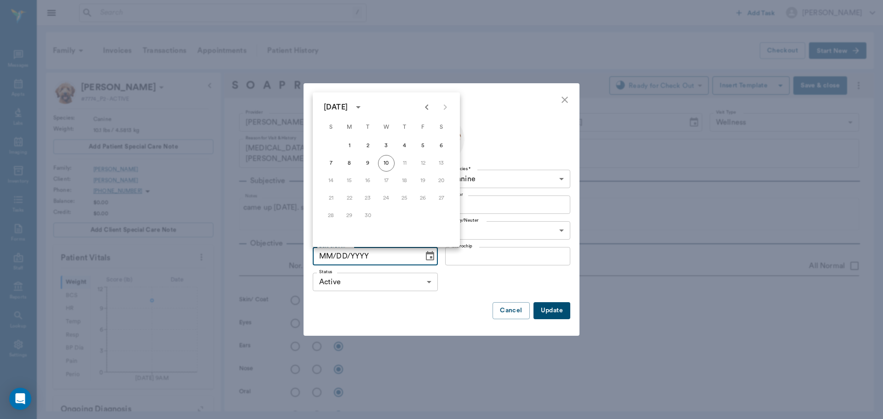
click at [429, 108] on icon "Previous month" at bounding box center [426, 107] width 11 height 11
click at [370, 200] on button "22" at bounding box center [367, 198] width 17 height 17
type input "07/22/2025"
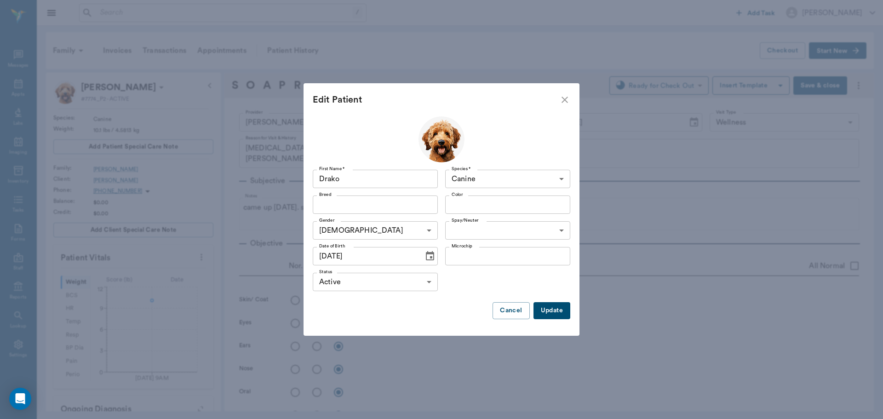
click at [547, 312] on button "Update" at bounding box center [551, 310] width 37 height 17
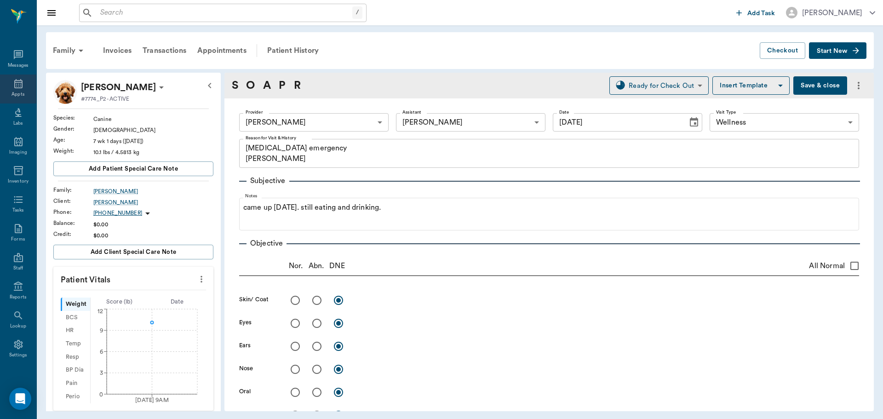
click at [22, 87] on div "Appts" at bounding box center [18, 88] width 36 height 29
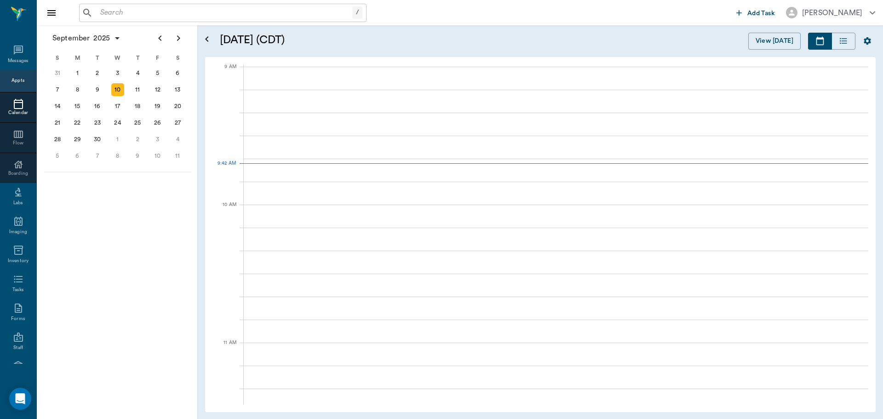
scroll to position [139, 0]
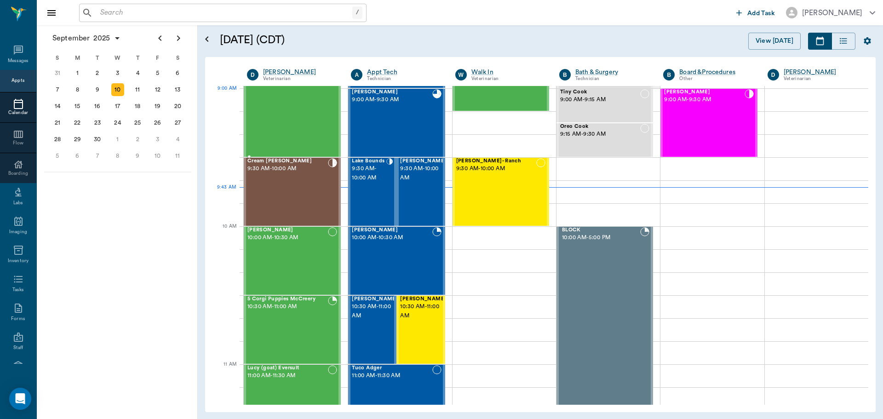
click at [291, 106] on div "Rascal Smith 8:30 AM - 9:30 AM" at bounding box center [287, 88] width 80 height 136
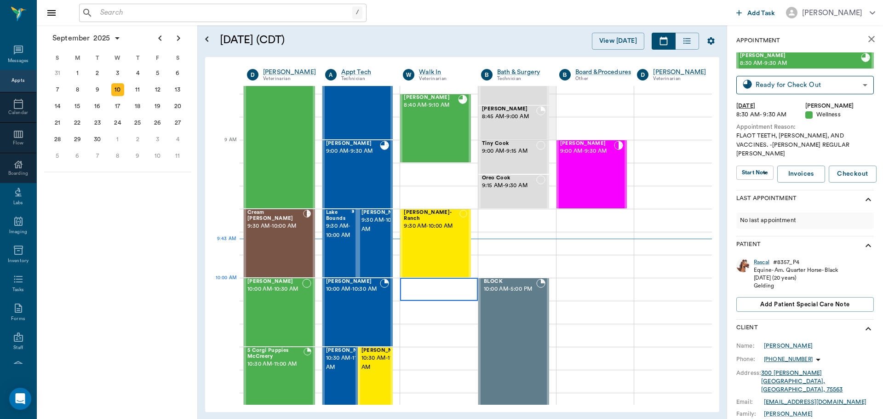
scroll to position [93, 0]
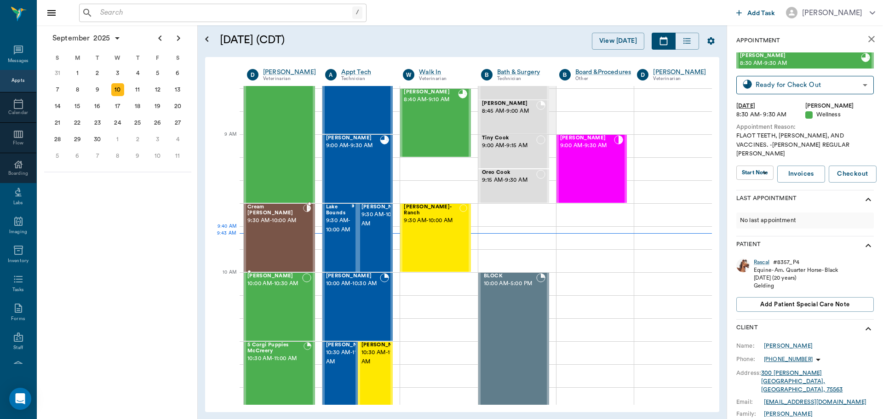
click at [259, 228] on div "Cream Sherfield 9:30 AM - 10:00 AM" at bounding box center [275, 237] width 56 height 67
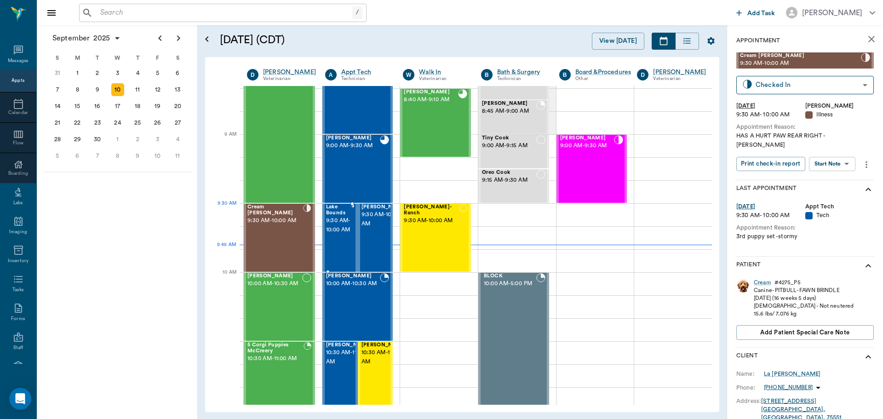
click at [334, 222] on span "9:30 AM - 10:00 AM" at bounding box center [338, 225] width 25 height 18
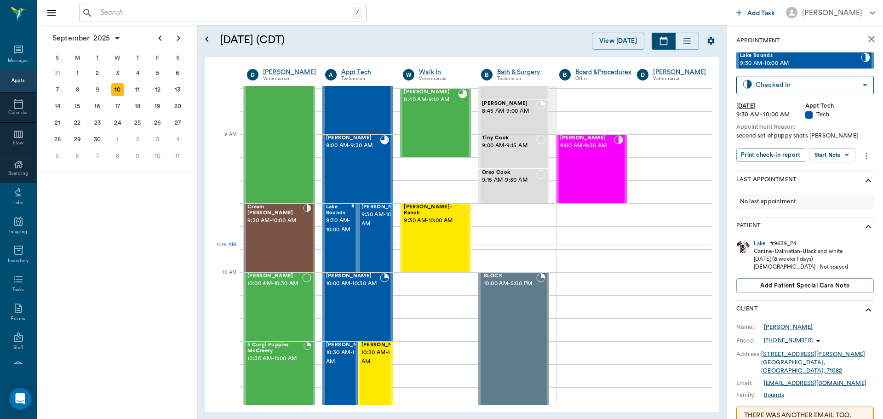
click at [838, 155] on body "/ ​ Add Task Dr. Bert Ellsworth Nectar Messages Appts Calendar Flow Boarding La…" at bounding box center [441, 209] width 883 height 419
click at [846, 171] on li "Start SOAP" at bounding box center [832, 173] width 64 height 15
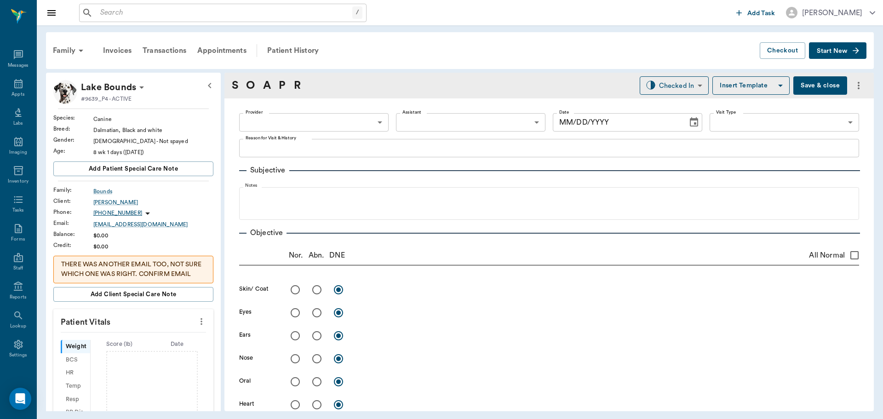
type input "63ec2f075fda476ae8351a4c"
type input "65d2be4f46e3a538d89b8c1a"
type textarea "second set of puppy shots Christy"
type input "[DATE]"
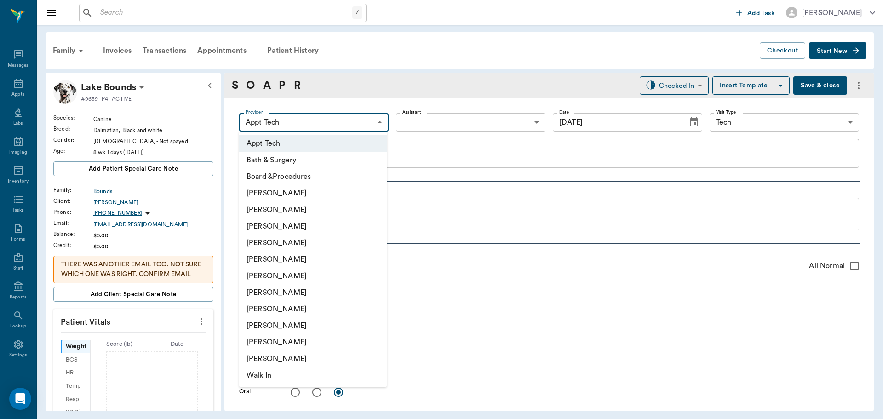
click at [371, 117] on body "/ ​ Add Task Dr. Bert Ellsworth Nectar Messages Appts Labs Imaging Inventory Ta…" at bounding box center [441, 209] width 883 height 419
click at [320, 300] on li "[PERSON_NAME]" at bounding box center [313, 292] width 148 height 17
type input "682b670d8bdc6f7f8feef3db"
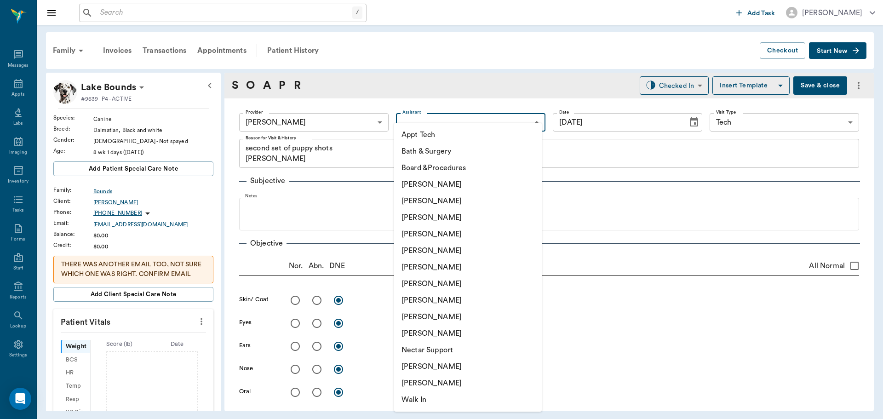
click at [471, 130] on body "/ ​ Add Task Dr. Bert Ellsworth Nectar Messages Appts Labs Imaging Inventory Ta…" at bounding box center [441, 209] width 883 height 419
click at [446, 215] on li "[PERSON_NAME]" at bounding box center [468, 217] width 148 height 17
type input "642ef10e332a41444de2bad1"
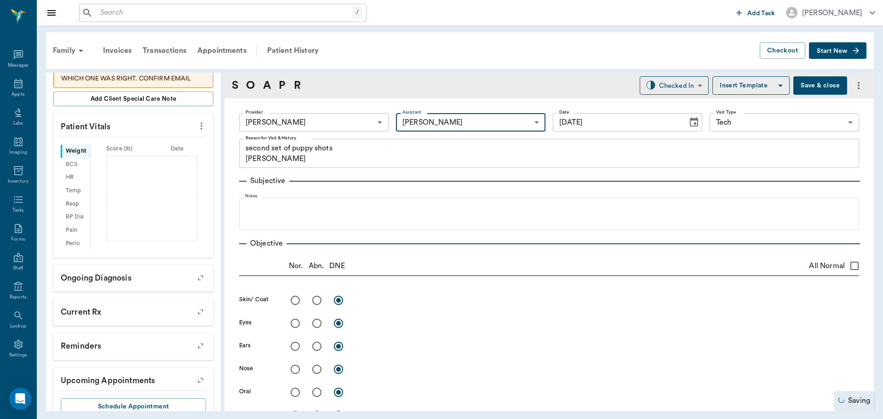
scroll to position [226, 0]
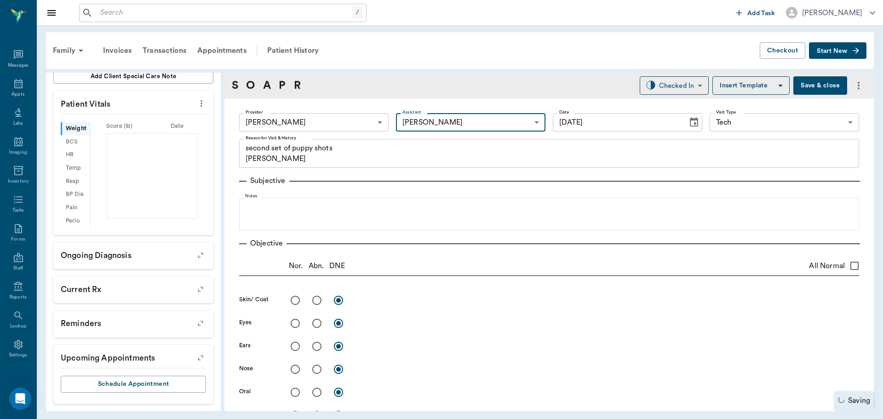
click at [196, 102] on icon "more" at bounding box center [201, 103] width 10 height 11
click at [167, 113] on li "Enter Vitals" at bounding box center [156, 119] width 92 height 17
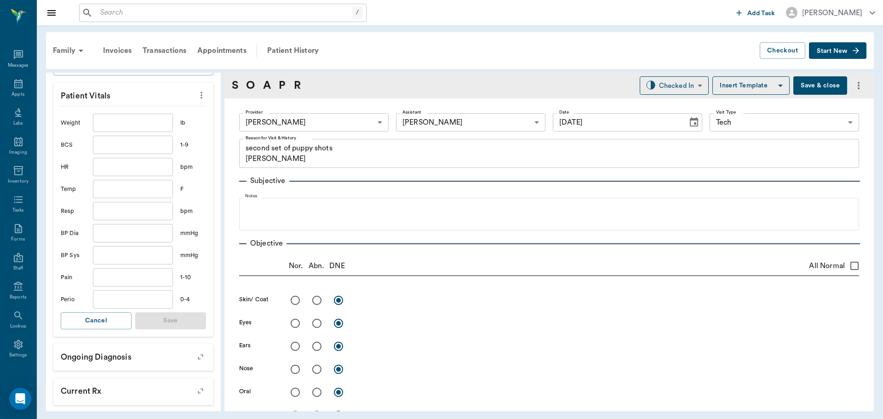
click at [160, 132] on input "text" at bounding box center [133, 123] width 80 height 18
type input "9.5"
click at [165, 329] on button "Save" at bounding box center [170, 320] width 71 height 17
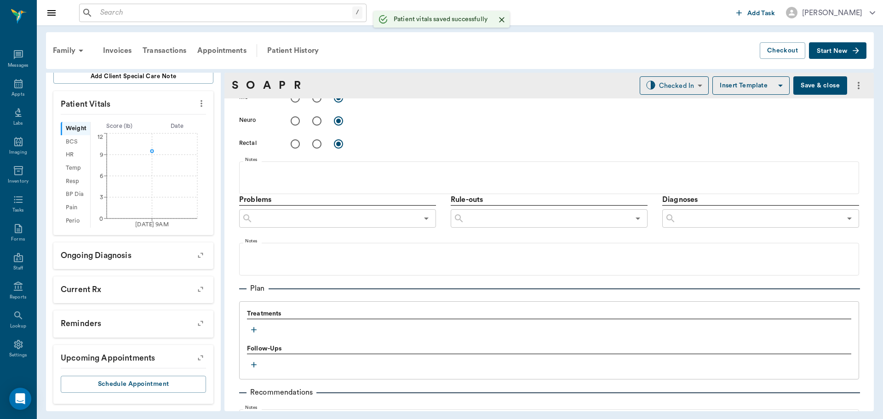
scroll to position [547, 0]
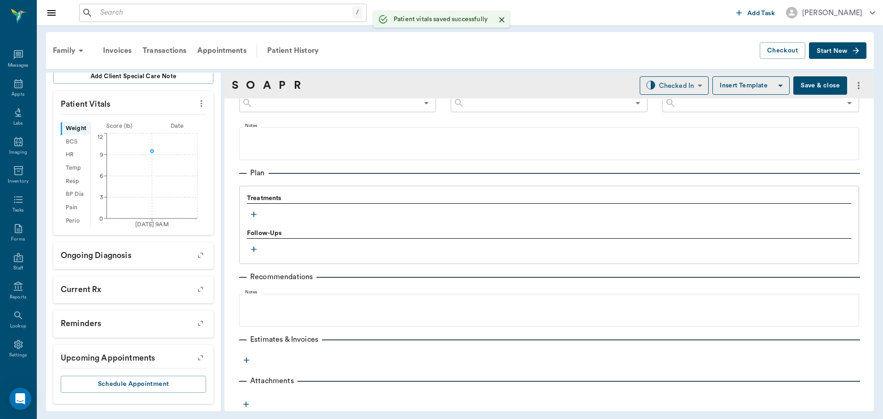
click at [251, 213] on icon "button" at bounding box center [253, 214] width 9 height 9
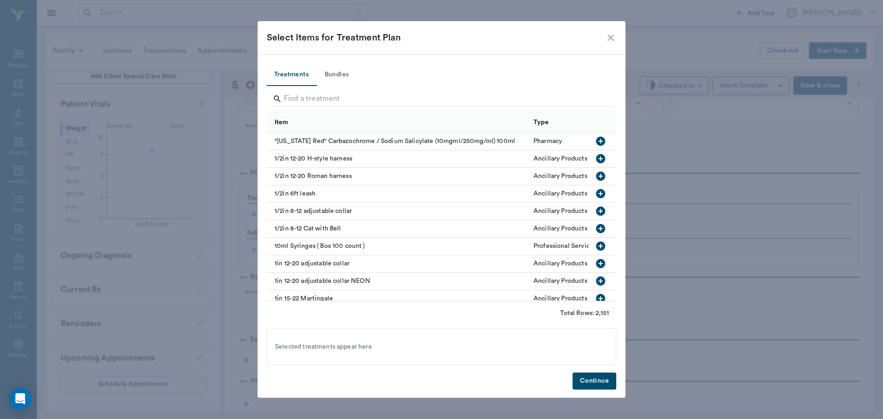
click at [353, 69] on button "Bundles" at bounding box center [336, 75] width 41 height 22
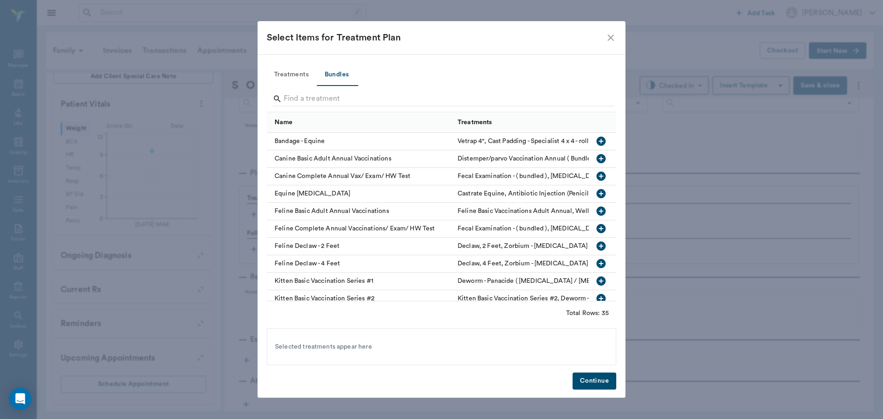
click at [358, 101] on input "Search" at bounding box center [442, 98] width 317 height 15
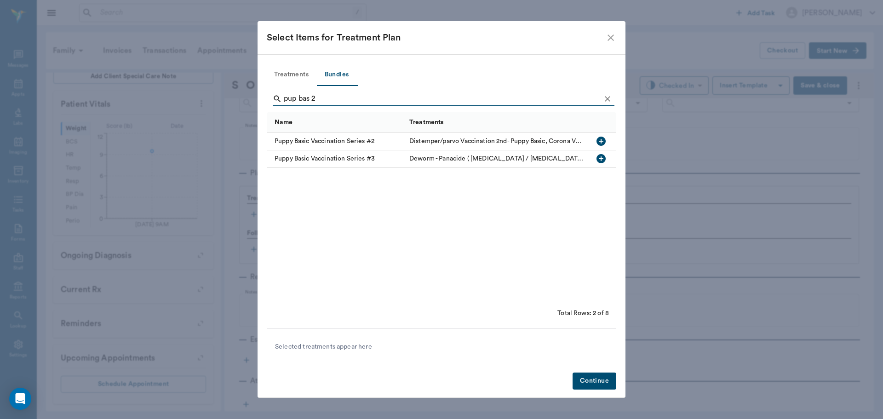
type input "pup bas 2"
click at [602, 140] on icon "button" at bounding box center [600, 141] width 9 height 9
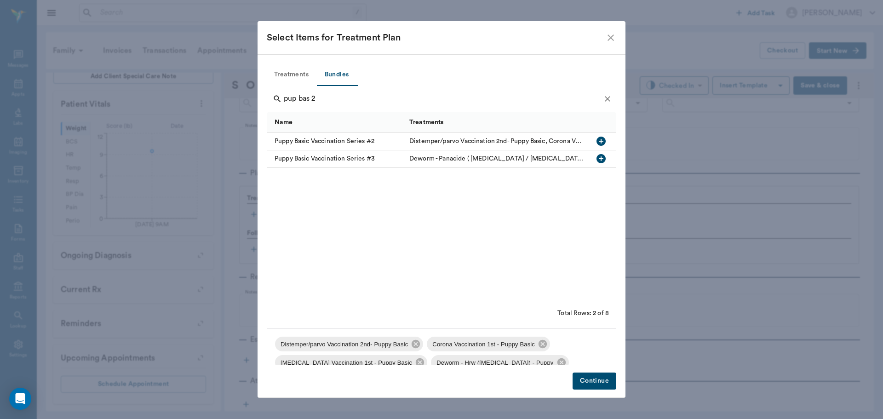
click at [294, 74] on button "Treatments" at bounding box center [291, 75] width 49 height 22
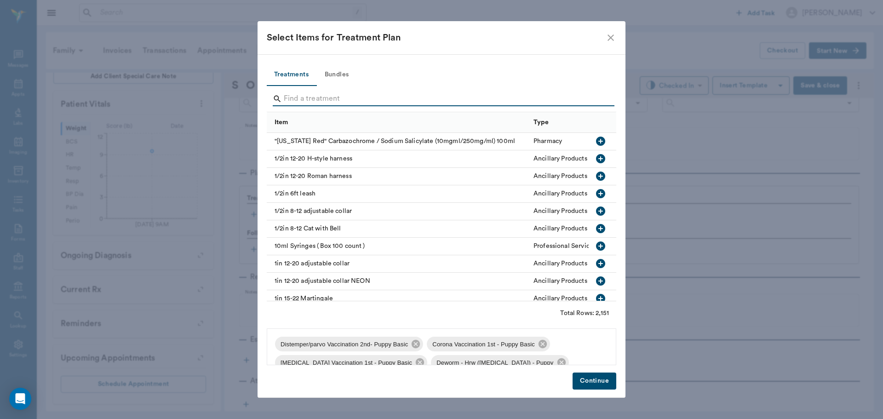
click at [314, 100] on input "Search" at bounding box center [442, 98] width 317 height 15
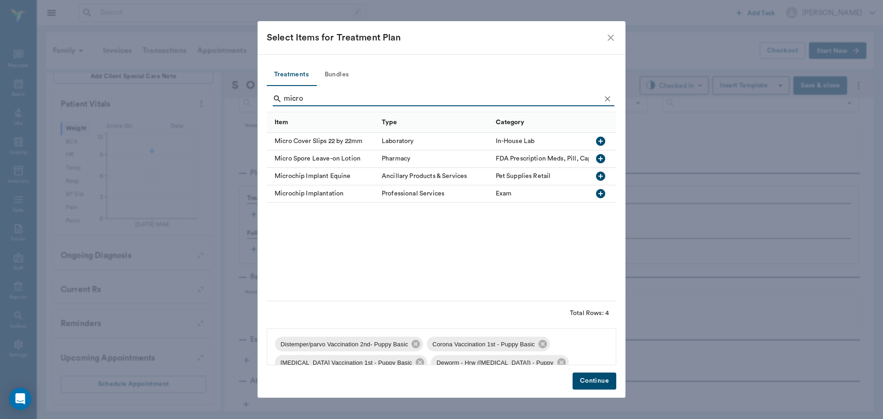
type input "micro"
click at [602, 192] on icon "button" at bounding box center [600, 193] width 9 height 9
click at [598, 387] on button "Continue" at bounding box center [594, 380] width 44 height 17
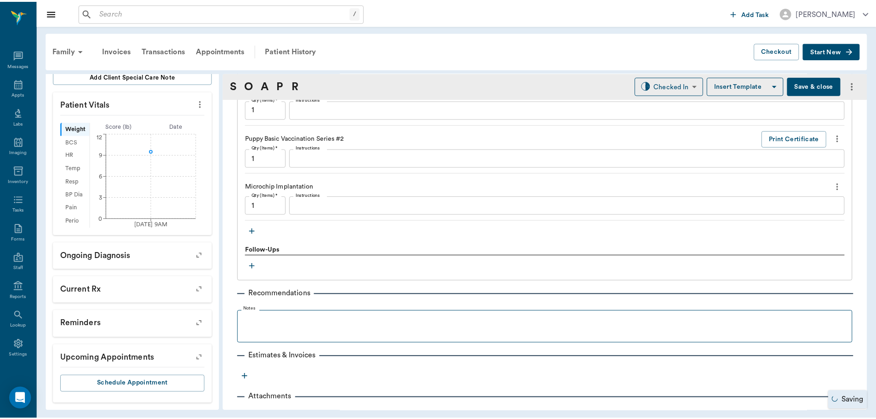
scroll to position [840, 0]
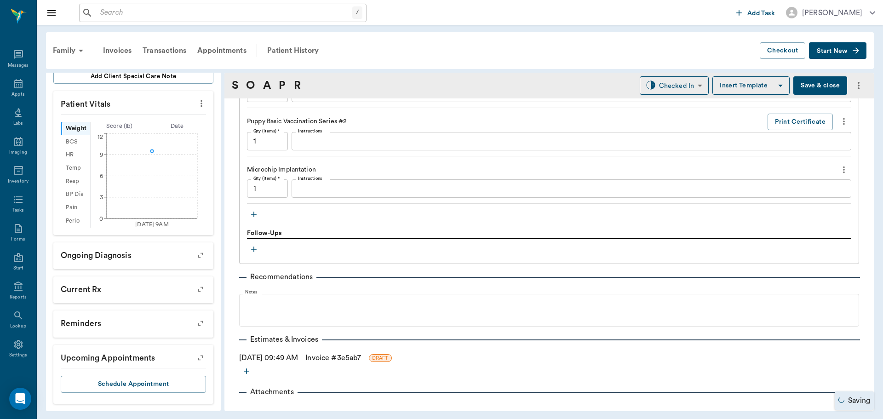
click at [347, 357] on link "Invoice # 3e5ab7" at bounding box center [333, 357] width 56 height 11
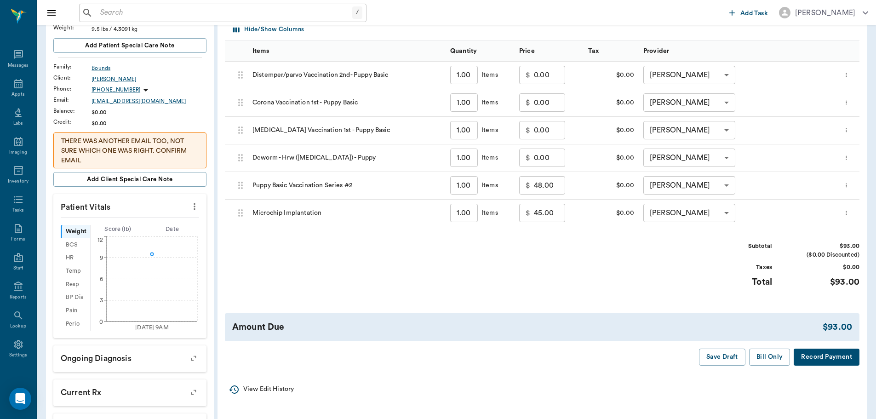
scroll to position [230, 0]
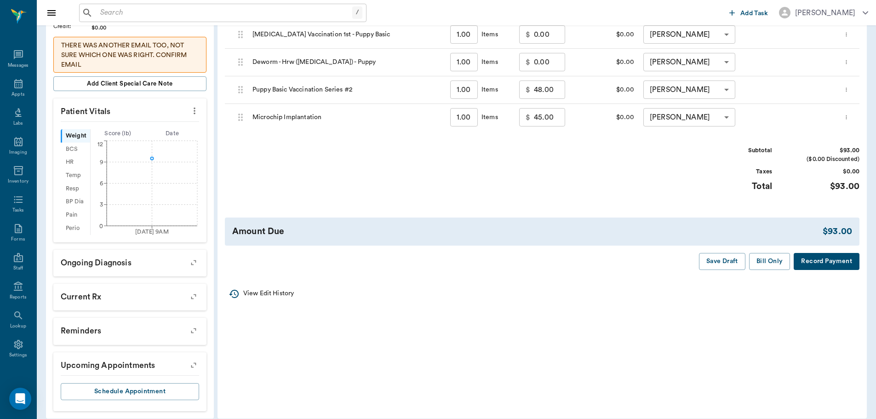
click at [778, 270] on div "Invoice # 3e5ab7 DRAFT Derived from SOAP Note Add Item Select Client Paige Boun…" at bounding box center [541, 60] width 649 height 434
click at [775, 263] on button "Bill Only" at bounding box center [769, 261] width 41 height 17
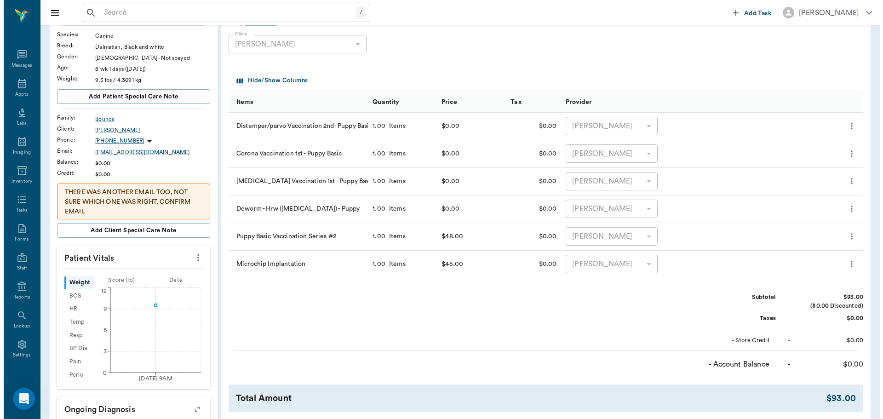
scroll to position [0, 0]
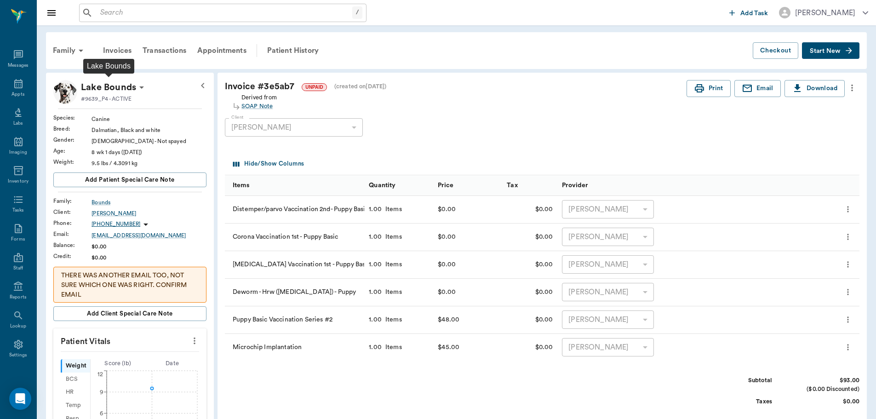
click at [125, 91] on p "Lake Bounds" at bounding box center [108, 87] width 55 height 15
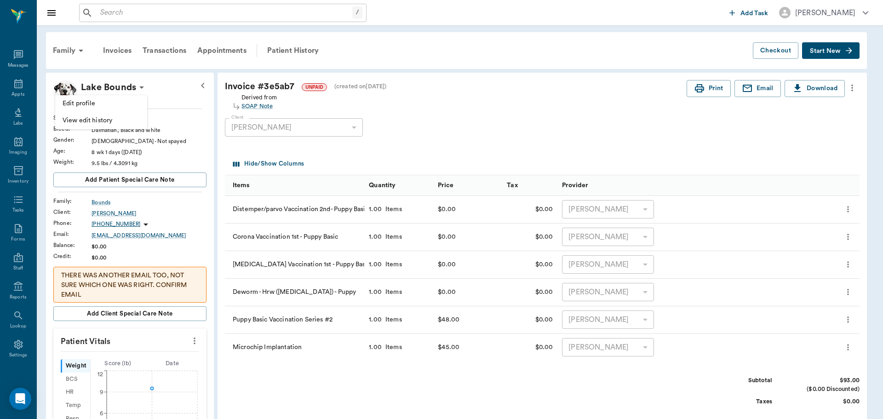
click at [109, 109] on li "Edit profile" at bounding box center [101, 103] width 92 height 17
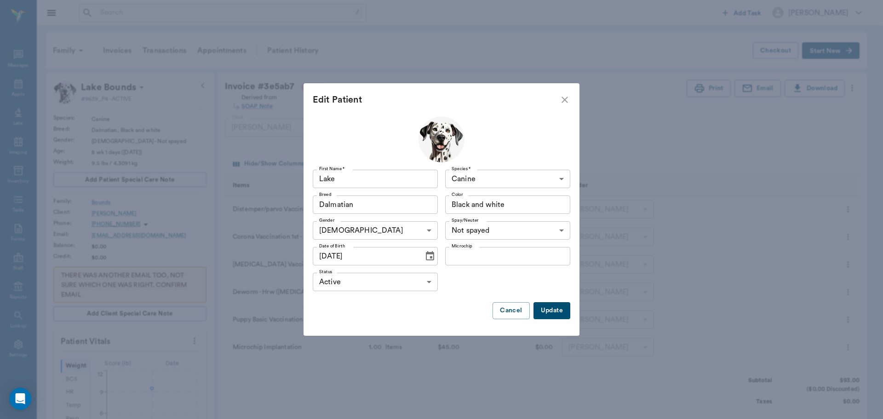
click at [466, 258] on input "Microchip" at bounding box center [507, 256] width 125 height 18
type input "991001911363390"
click at [560, 305] on button "Update" at bounding box center [551, 310] width 37 height 17
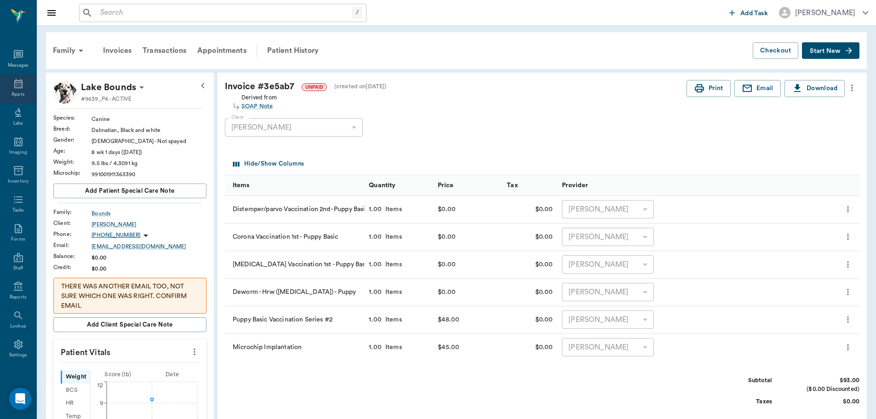
click at [18, 82] on icon at bounding box center [18, 83] width 8 height 9
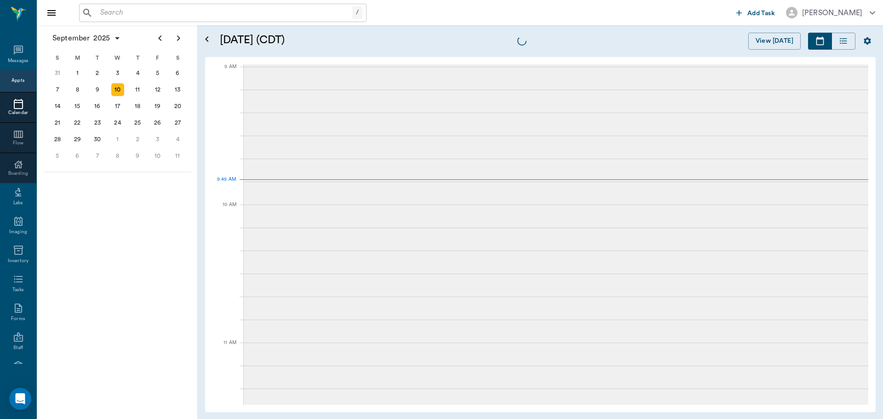
scroll to position [139, 0]
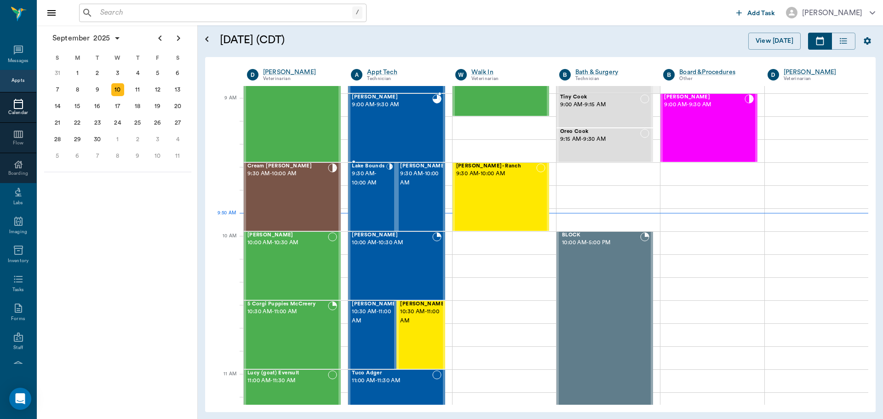
scroll to position [139, 0]
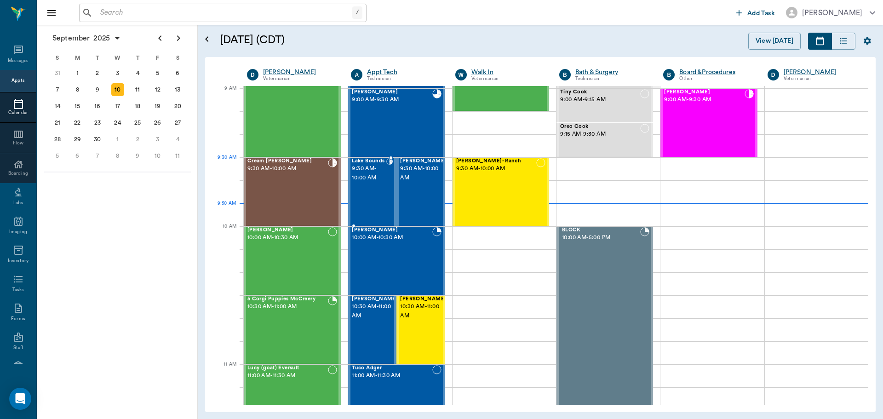
click at [376, 171] on span "9:30 AM - 10:00 AM" at bounding box center [369, 173] width 34 height 18
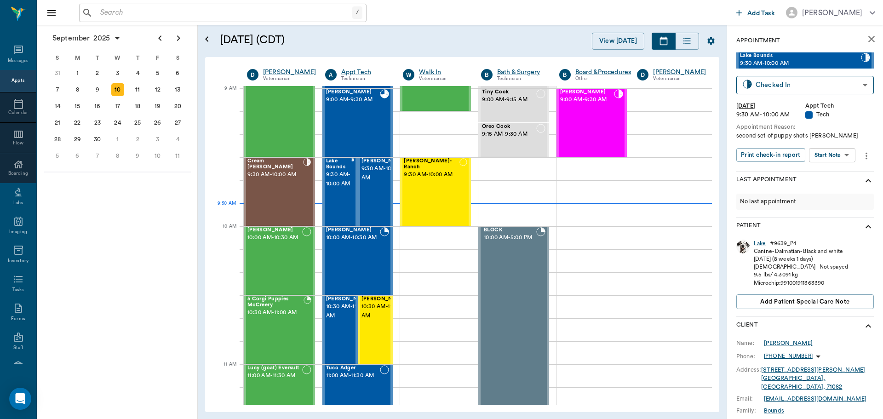
click at [832, 152] on body "/ ​ Add Task [PERSON_NAME] Nectar Messages Appts Calendar Flow Boarding Labs Im…" at bounding box center [441, 209] width 883 height 419
click at [832, 172] on button "View SOAP" at bounding box center [821, 174] width 31 height 11
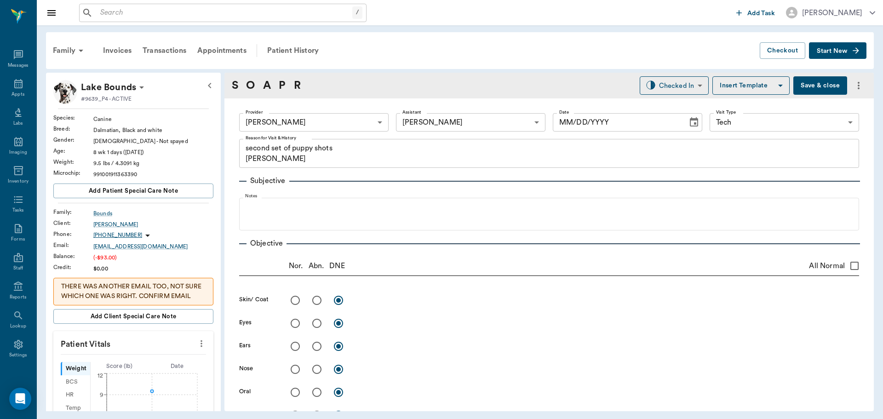
type input "682b670d8bdc6f7f8feef3db"
type input "642ef10e332a41444de2bad1"
type input "65d2be4f46e3a538d89b8c1a"
type textarea "second set of puppy shots [PERSON_NAME]"
type input "[DATE]"
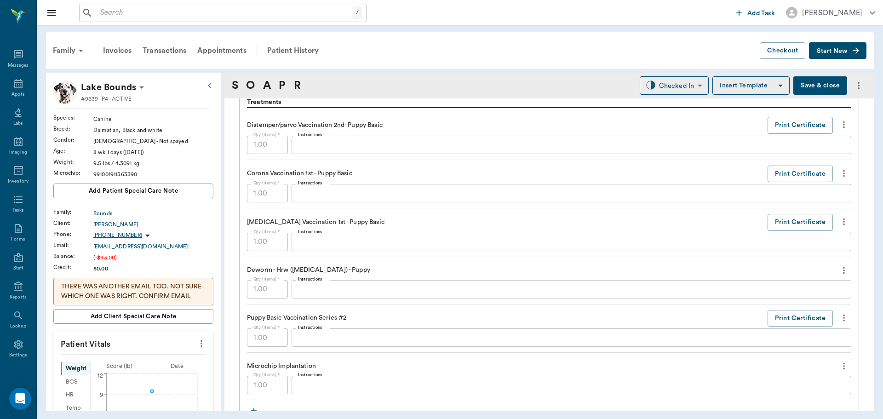
scroll to position [598, 0]
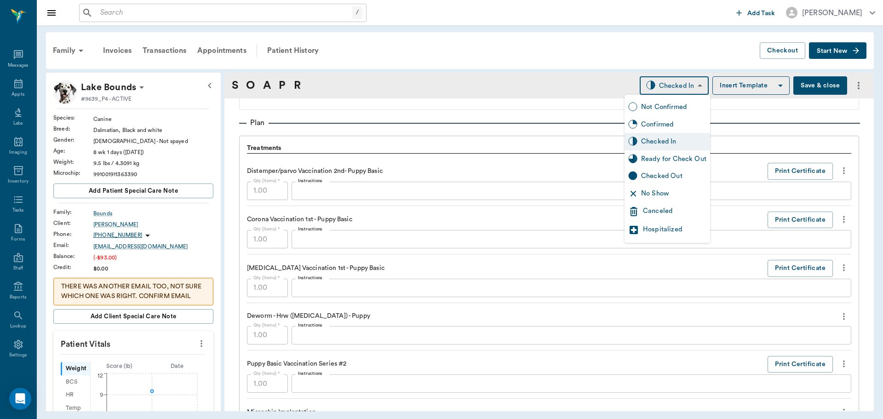
click at [650, 89] on body "/ ​ Add Task [PERSON_NAME] Nectar Messages Appts Labs Imaging Inventory Tasks F…" at bounding box center [441, 209] width 883 height 419
click at [659, 167] on div "Ready for Check Out" at bounding box center [666, 158] width 85 height 17
type input "READY_TO_CHECKOUT"
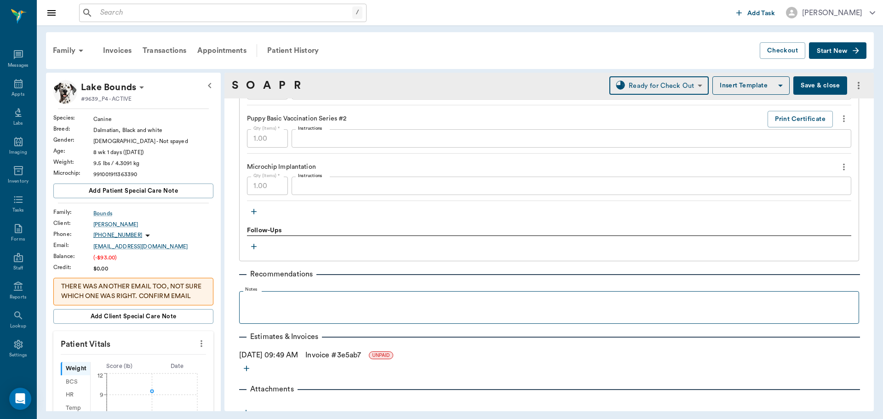
scroll to position [851, 0]
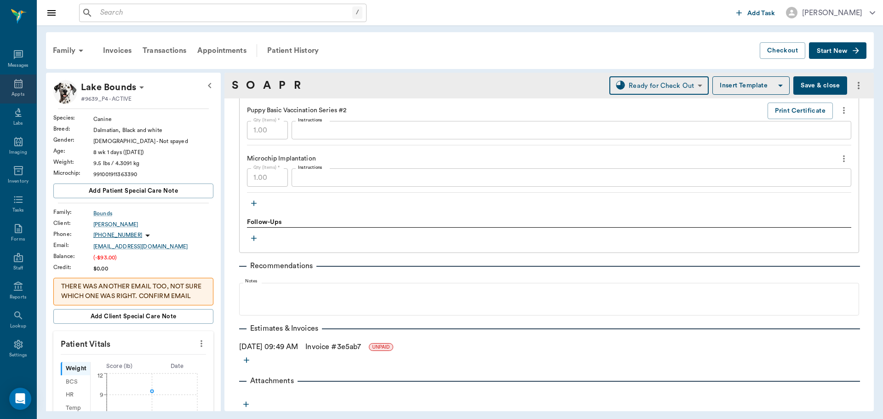
drag, startPoint x: 8, startPoint y: 89, endPoint x: 16, endPoint y: 90, distance: 7.5
click at [8, 89] on div "Appts" at bounding box center [18, 88] width 36 height 29
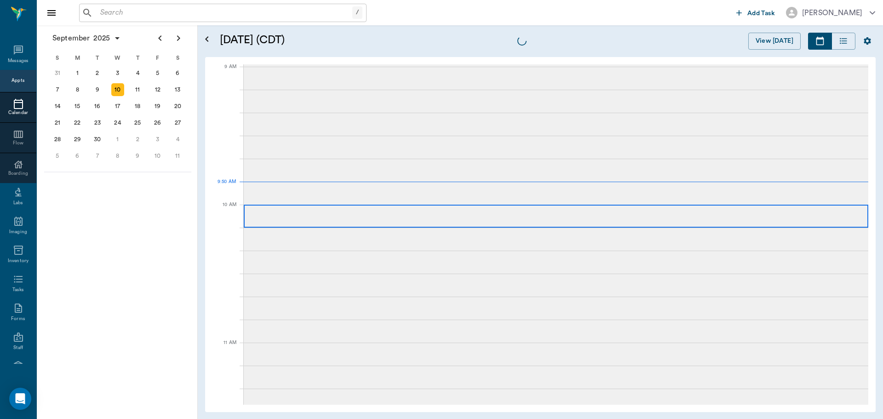
scroll to position [139, 0]
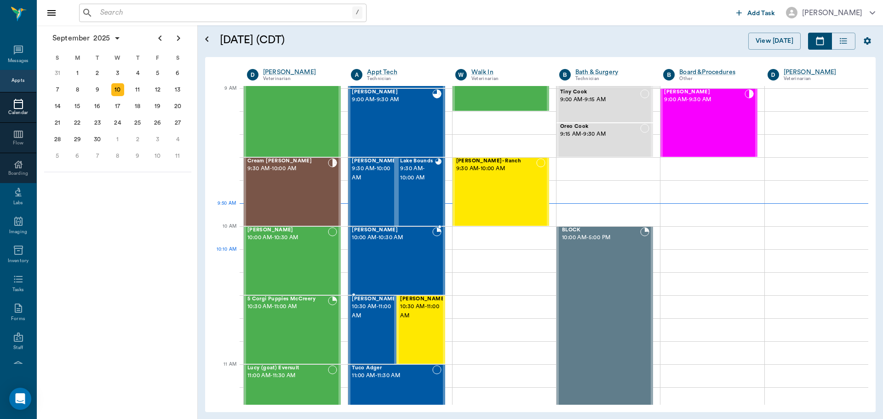
click at [376, 269] on div "[PERSON_NAME] 10:00 AM - 10:30 AM" at bounding box center [392, 260] width 80 height 67
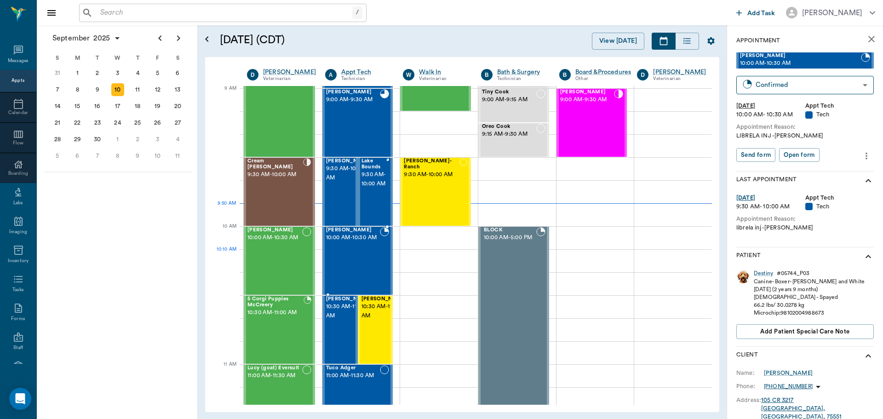
click at [289, 242] on span "10:00 AM - 10:30 AM" at bounding box center [274, 237] width 55 height 9
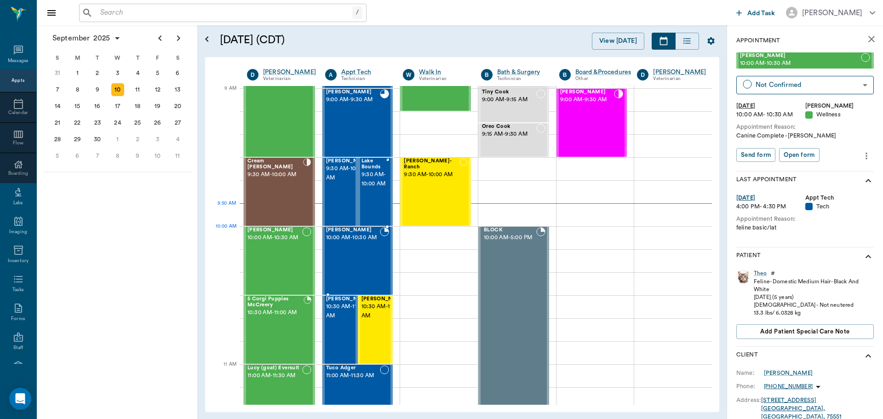
click at [353, 242] on span "10:00 AM - 10:30 AM" at bounding box center [353, 237] width 54 height 9
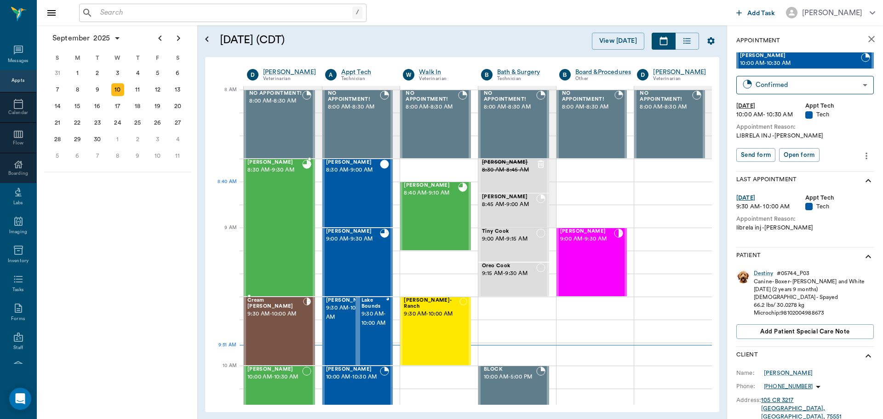
click at [294, 199] on div "[PERSON_NAME] 8:30 AM - 9:30 AM" at bounding box center [274, 228] width 55 height 136
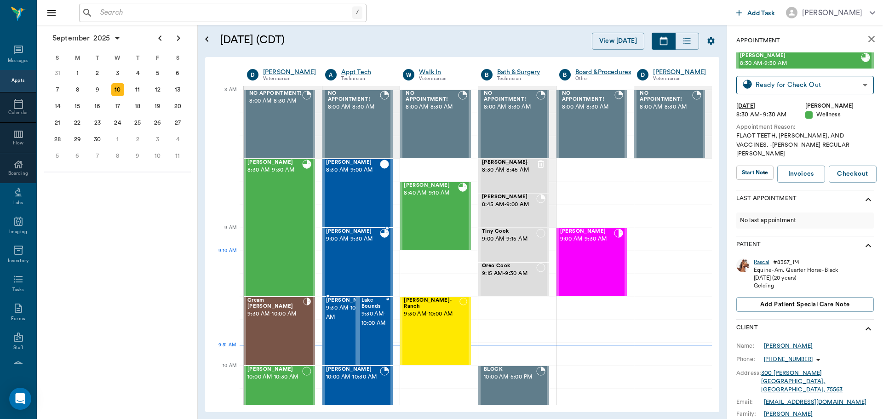
click at [355, 255] on div "[PERSON_NAME] 9:00 AM - 9:30 AM" at bounding box center [353, 261] width 54 height 67
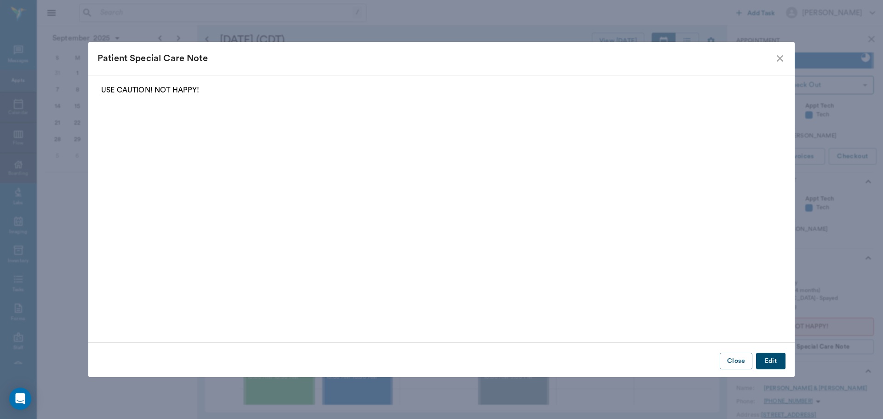
click at [782, 59] on icon "close" at bounding box center [779, 58] width 11 height 11
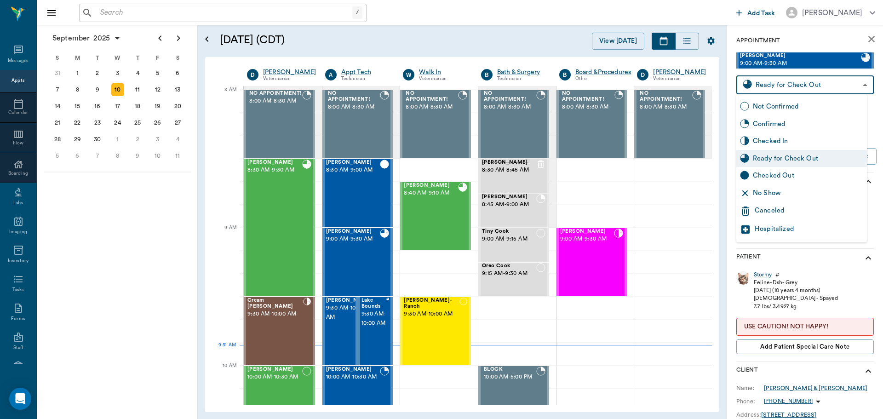
click at [792, 84] on body "/ ​ Add Task Dr. Bert Ellsworth Nectar Messages Appts Calendar Flow Boarding La…" at bounding box center [441, 209] width 883 height 419
click at [770, 172] on div "Checked Out" at bounding box center [807, 176] width 110 height 10
type input "CHECKED_OUT"
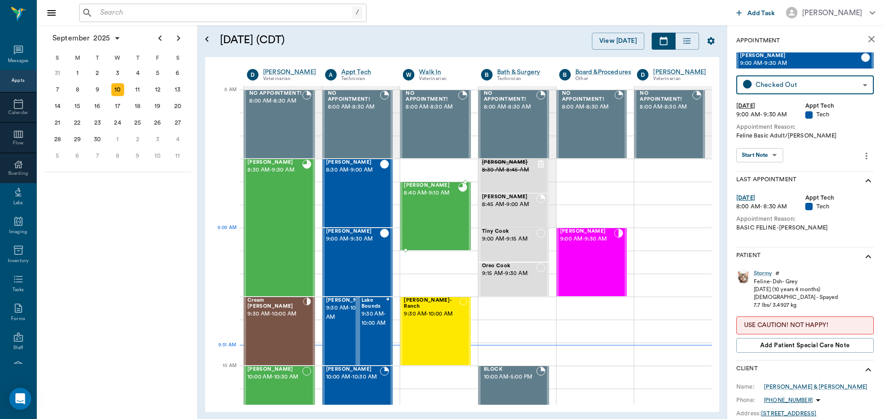
click at [424, 236] on div "Drako Holt 8:40 AM - 9:10 AM" at bounding box center [431, 215] width 54 height 67
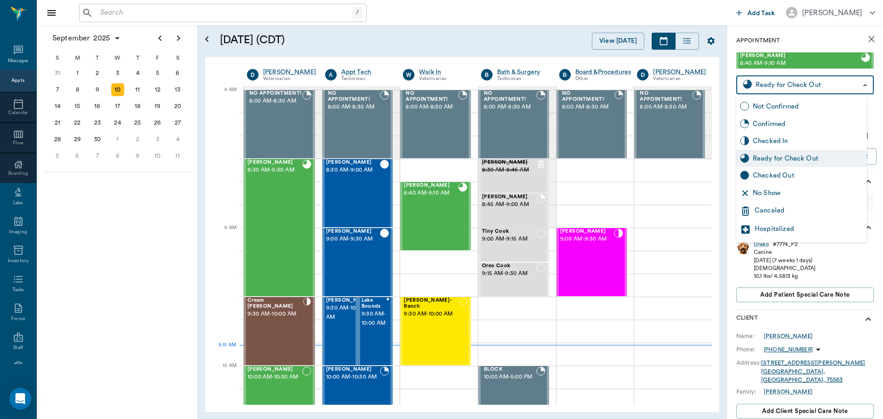
click at [795, 88] on body "/ ​ Add Task Dr. Bert Ellsworth Nectar Messages Appts Calendar Flow Boarding La…" at bounding box center [441, 209] width 883 height 419
click at [800, 171] on div "Checked Out" at bounding box center [807, 176] width 110 height 10
type input "CHECKED_OUT"
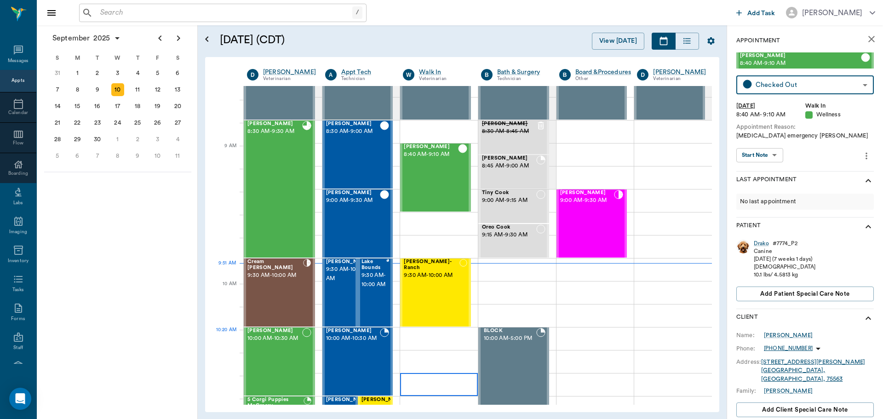
scroll to position [92, 0]
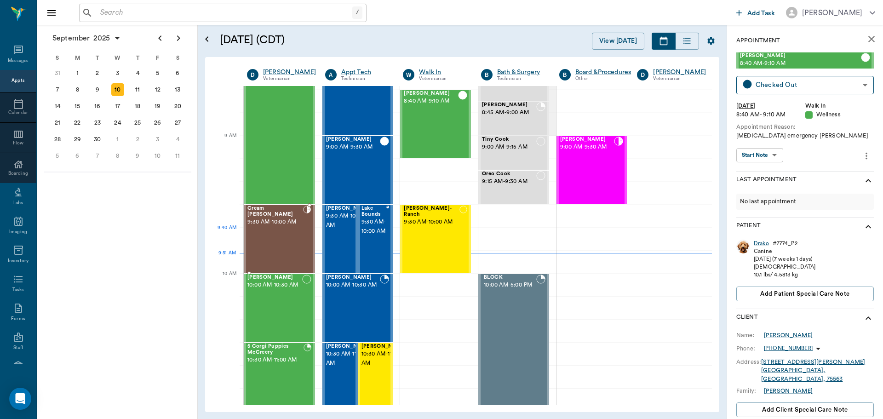
click at [283, 243] on div "Cream Sherfield 9:30 AM - 10:00 AM" at bounding box center [275, 238] width 56 height 67
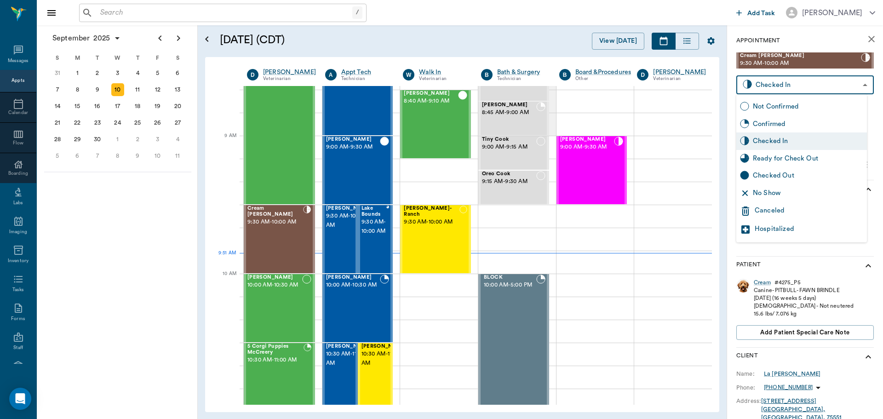
click at [798, 85] on body "/ ​ Add Task Dr. Bert Ellsworth Nectar Messages Appts Calendar Flow Boarding La…" at bounding box center [441, 209] width 883 height 419
click at [792, 155] on div "Ready for Check Out" at bounding box center [807, 159] width 110 height 10
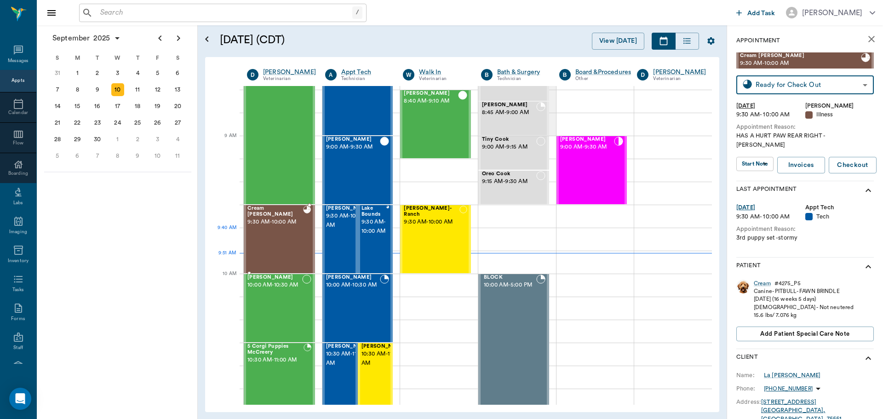
click at [293, 239] on div "Cream Sherfield 9:30 AM - 10:00 AM" at bounding box center [275, 238] width 56 height 67
click at [764, 83] on body "/ ​ Add Task Dr. Bert Ellsworth Nectar Messages Appts Calendar Flow Boarding La…" at bounding box center [441, 209] width 883 height 419
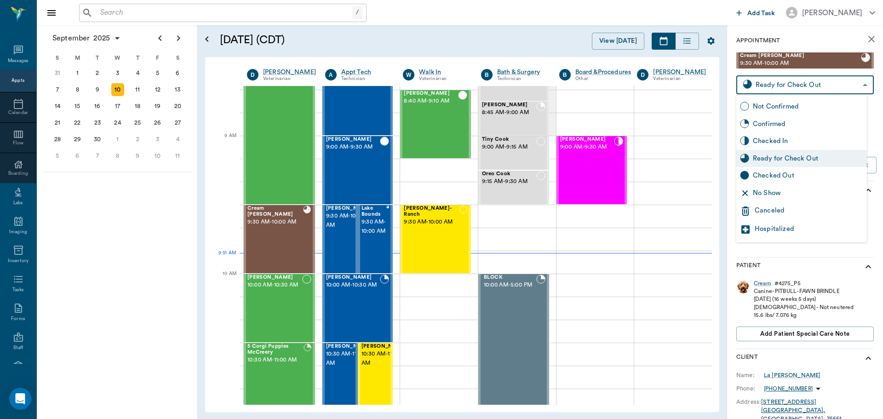
click at [778, 139] on div "Checked In" at bounding box center [807, 141] width 110 height 10
type input "CHECKED_IN"
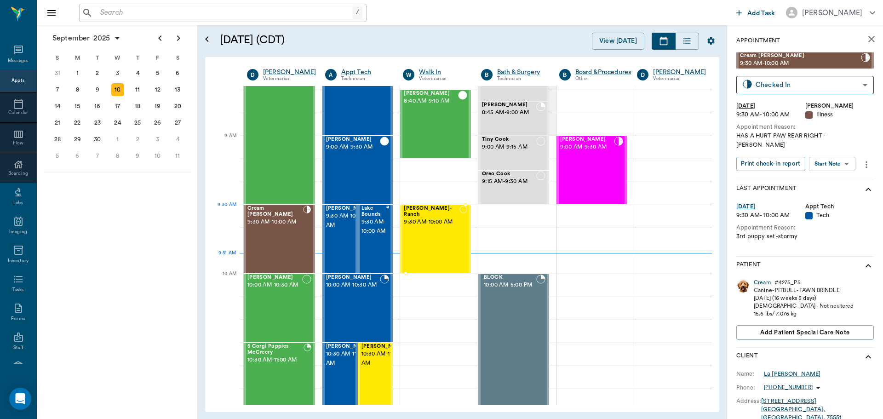
click at [450, 225] on span "9:30 AM - 10:00 AM" at bounding box center [432, 221] width 56 height 9
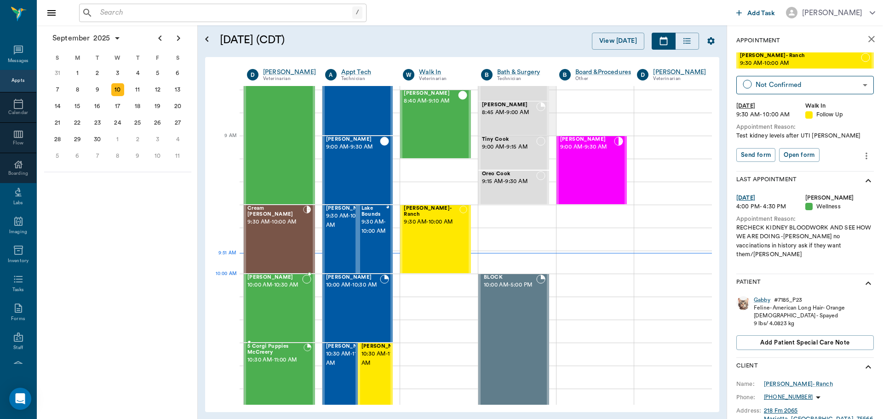
click at [288, 290] on span "10:00 AM - 10:30 AM" at bounding box center [274, 284] width 55 height 9
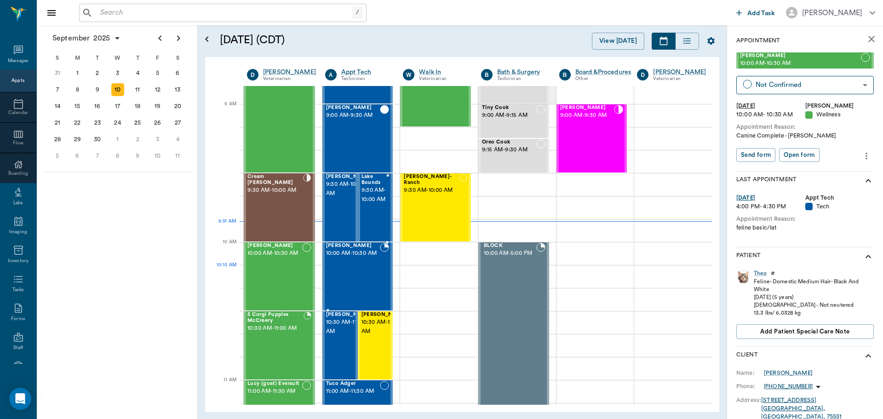
scroll to position [138, 0]
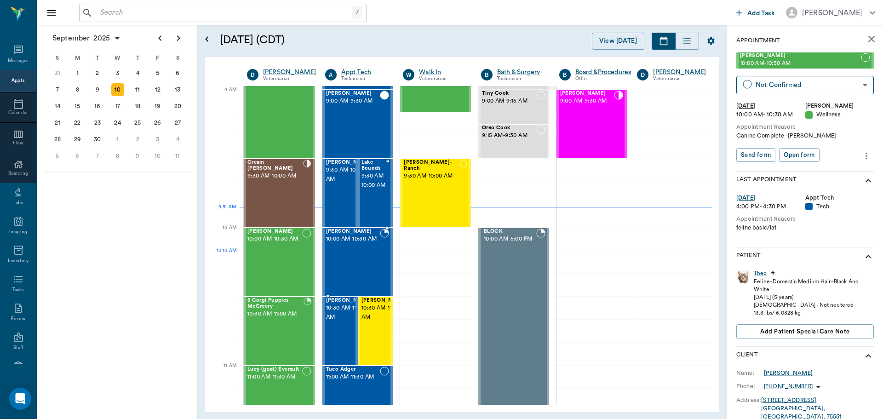
click at [376, 267] on div "Destiny Williams 10:00 AM - 10:30 AM" at bounding box center [353, 261] width 54 height 67
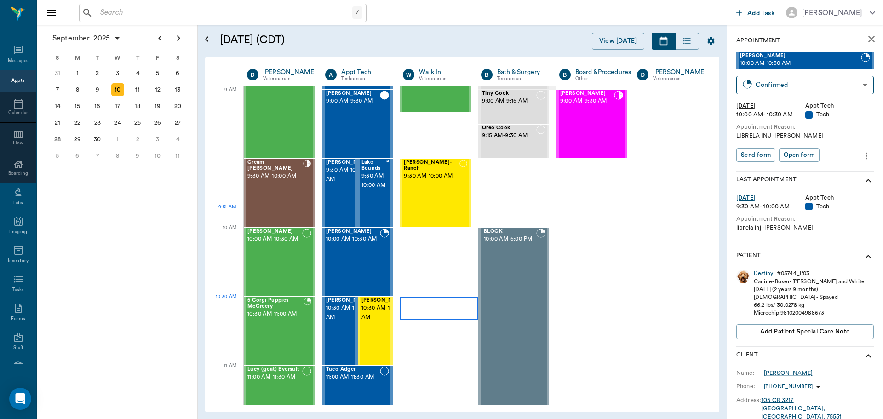
click at [402, 310] on div at bounding box center [439, 307] width 78 height 23
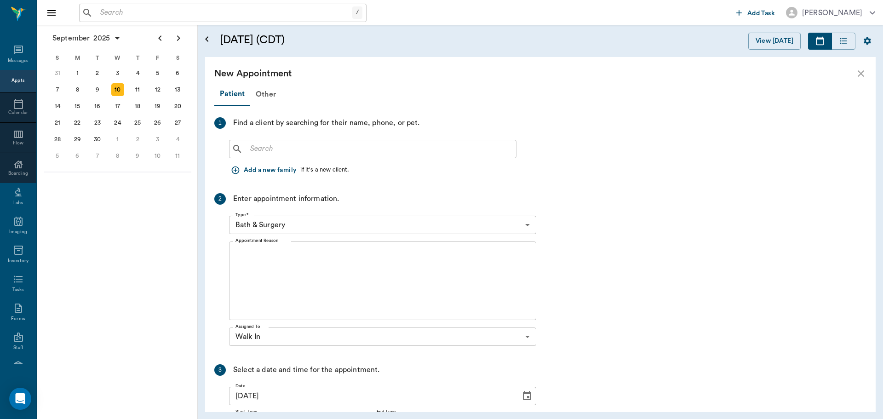
click at [122, 90] on div "10" at bounding box center [117, 89] width 13 height 13
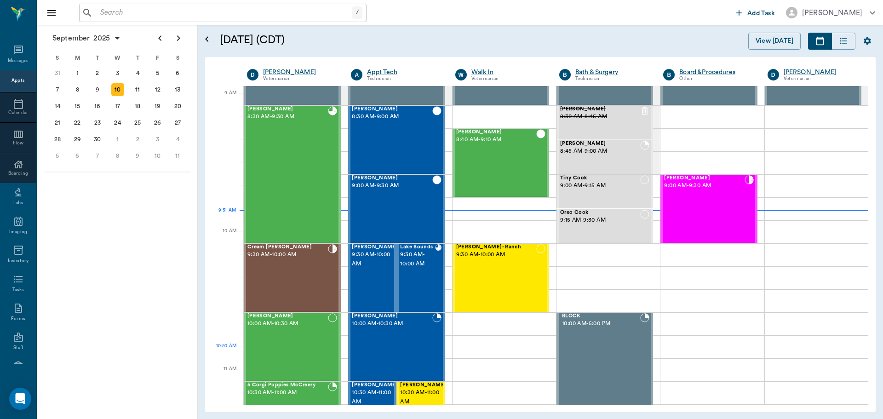
scroll to position [138, 0]
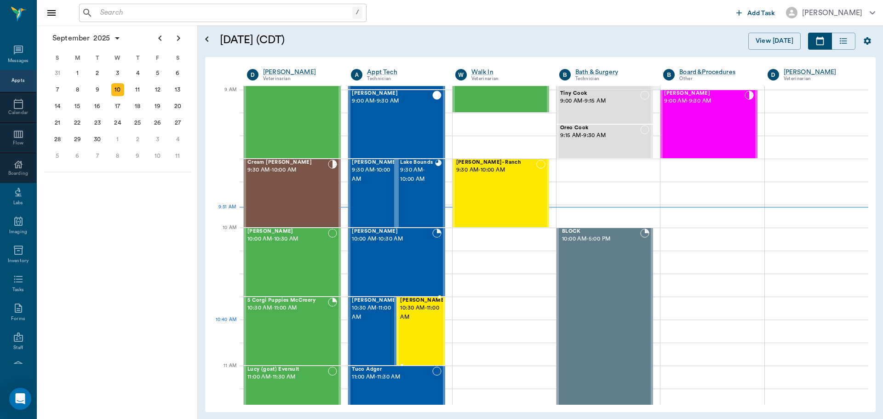
click at [425, 333] on div "Saddie Prior 10:30 AM - 11:00 AM" at bounding box center [423, 330] width 46 height 67
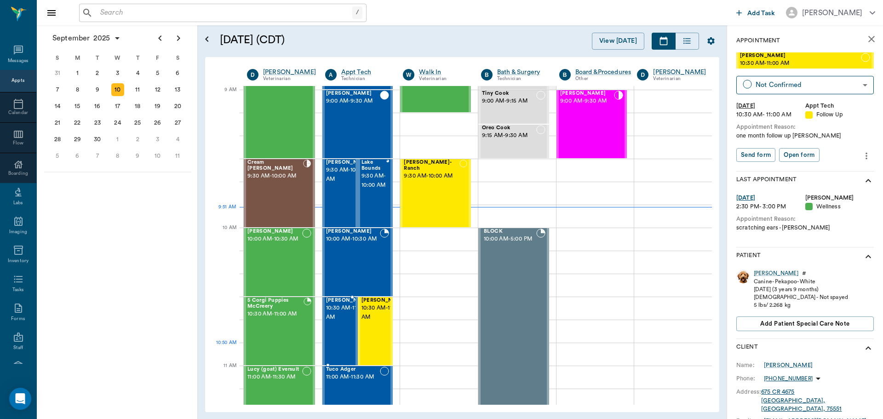
click at [339, 322] on span "10:30 AM - 11:00 AM" at bounding box center [349, 312] width 46 height 18
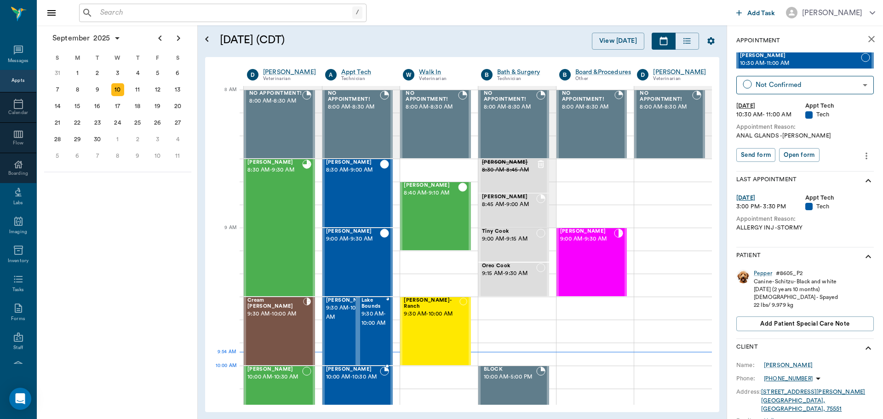
click at [355, 380] on span "10:00 AM - 10:30 AM" at bounding box center [353, 376] width 54 height 9
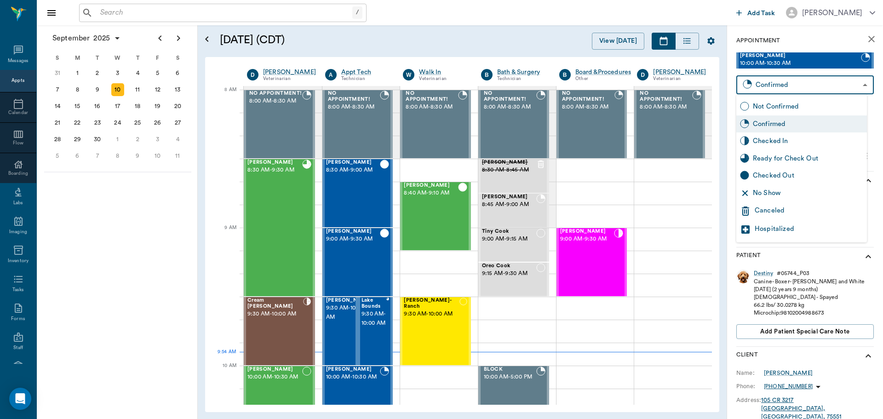
click at [849, 84] on body "/ ​ Add Task Dr. Bert Ellsworth Nectar Messages Appts Calendar Flow Boarding La…" at bounding box center [441, 209] width 883 height 419
click at [814, 147] on div "Checked In" at bounding box center [801, 140] width 131 height 17
type input "CHECKED_IN"
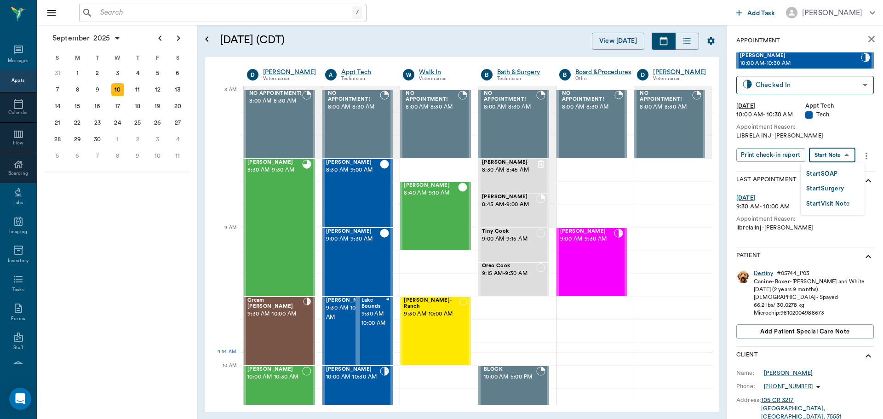
click at [847, 157] on body "/ ​ Add Task Dr. Bert Ellsworth Nectar Messages Appts Calendar Flow Boarding La…" at bounding box center [441, 209] width 883 height 419
click at [837, 177] on button "Start SOAP" at bounding box center [821, 174] width 31 height 11
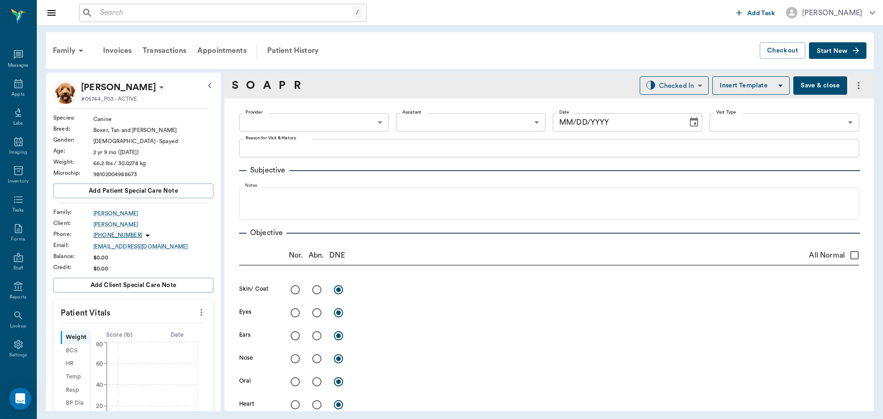
type input "63ec2f075fda476ae8351a4c"
type input "65d2be4f46e3a538d89b8c1a"
type textarea "LIBRELA INJ -LORY"
type input "[DATE]"
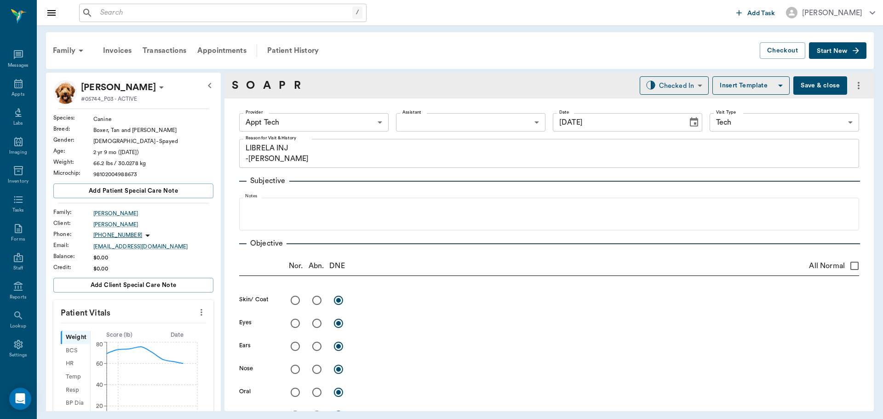
click at [200, 311] on button "more" at bounding box center [201, 312] width 15 height 16
click at [169, 322] on li "Enter Vitals" at bounding box center [156, 327] width 92 height 17
click at [143, 337] on input "text" at bounding box center [133, 339] width 80 height 18
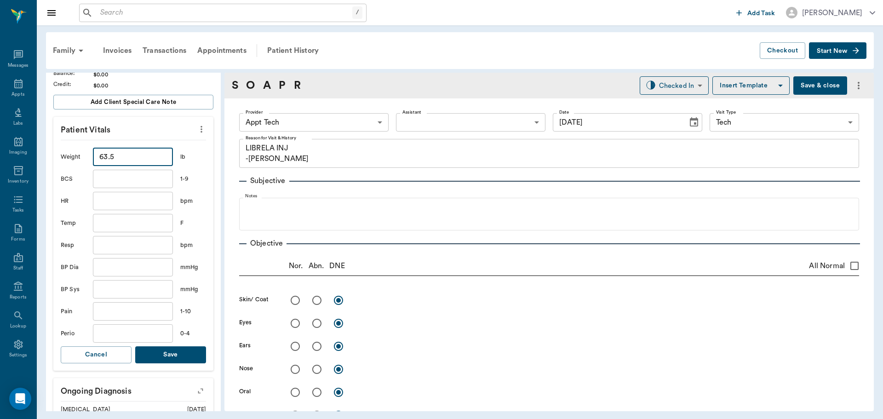
scroll to position [184, 0]
type input "63.5"
click at [182, 351] on button "Save" at bounding box center [170, 353] width 71 height 17
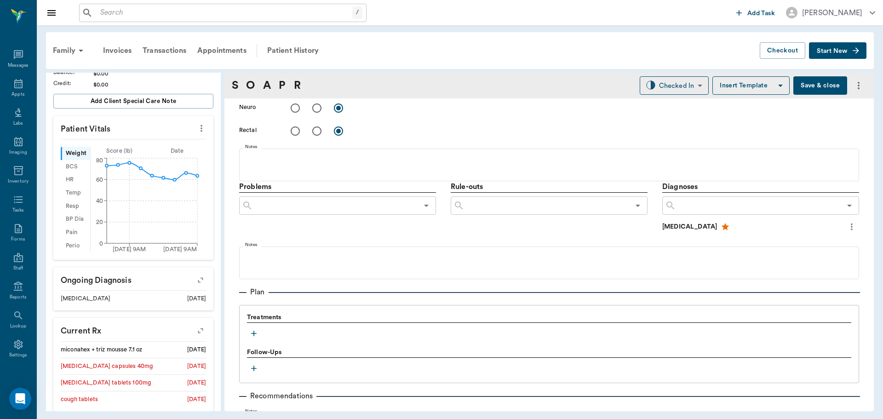
scroll to position [460, 0]
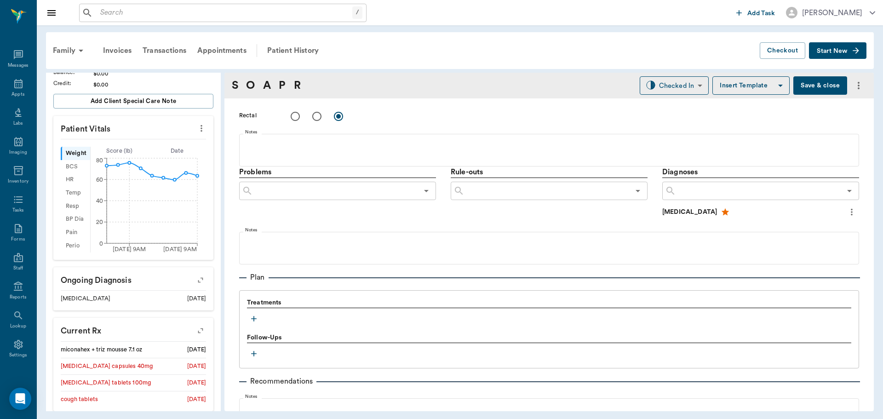
click at [254, 316] on icon "button" at bounding box center [253, 318] width 9 height 9
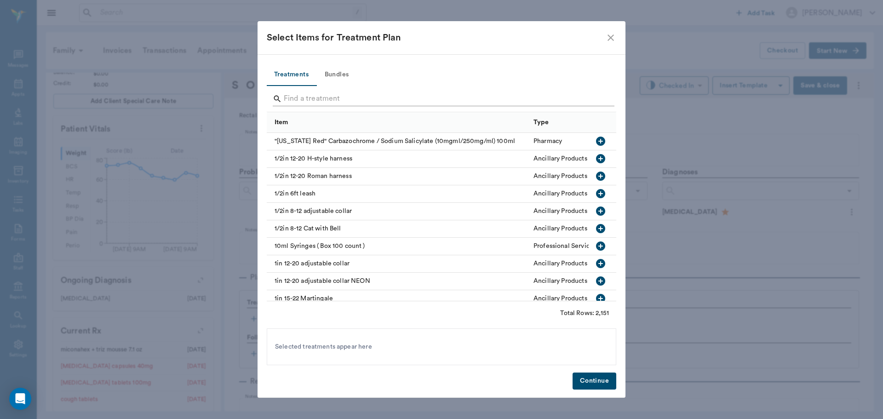
click at [341, 97] on input "Search" at bounding box center [442, 98] width 317 height 15
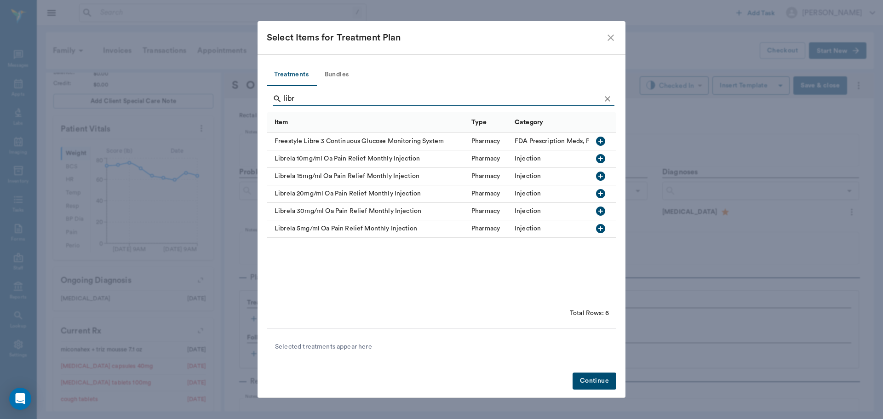
type input "libr"
click at [598, 174] on icon "button" at bounding box center [600, 175] width 9 height 9
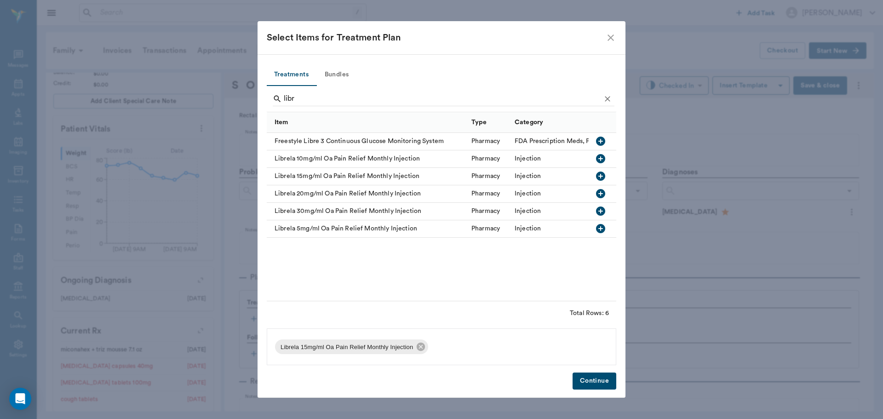
click at [580, 387] on button "Continue" at bounding box center [594, 380] width 44 height 17
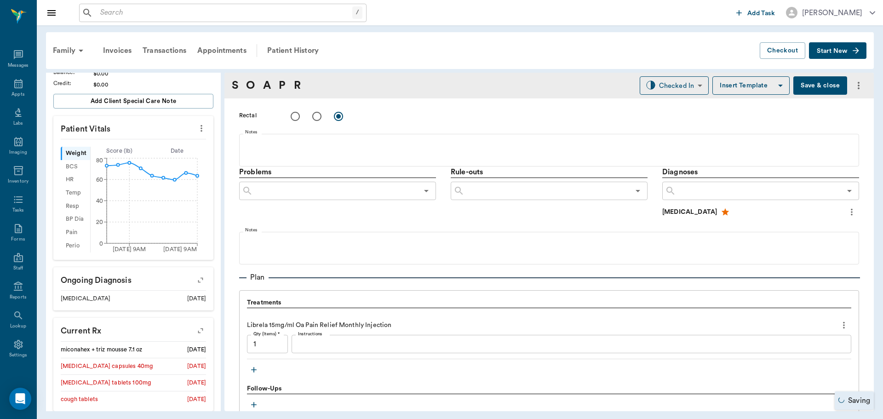
click at [194, 329] on icon "button" at bounding box center [200, 330] width 13 height 13
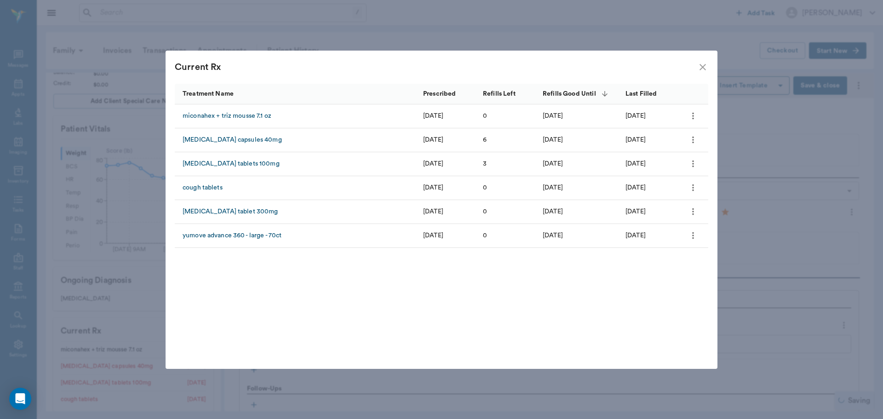
click at [699, 67] on icon "close" at bounding box center [702, 67] width 11 height 11
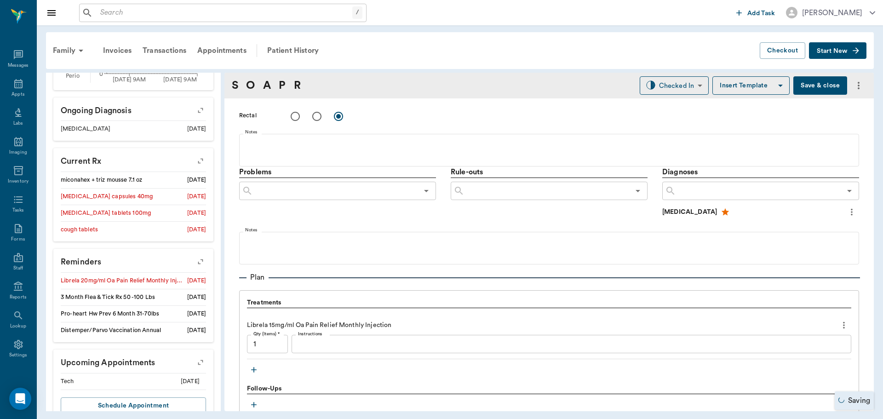
scroll to position [375, 0]
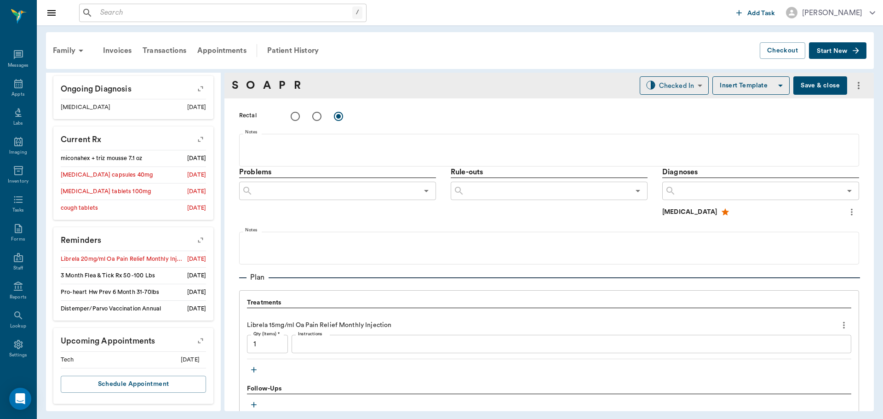
click at [194, 238] on icon "button" at bounding box center [200, 240] width 13 height 13
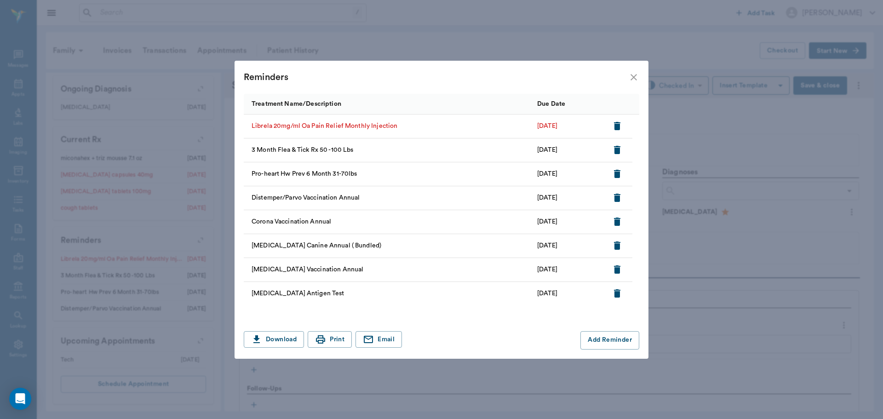
click at [630, 73] on icon "close" at bounding box center [633, 77] width 11 height 11
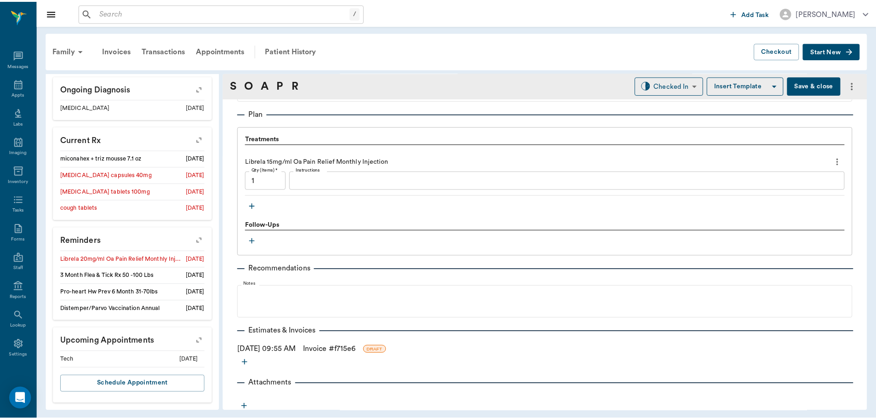
scroll to position [626, 0]
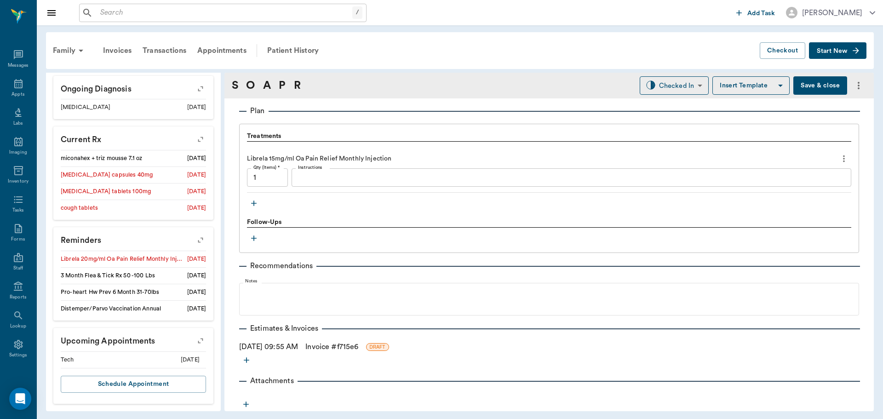
click at [350, 343] on link "Invoice # f715e6" at bounding box center [331, 346] width 53 height 11
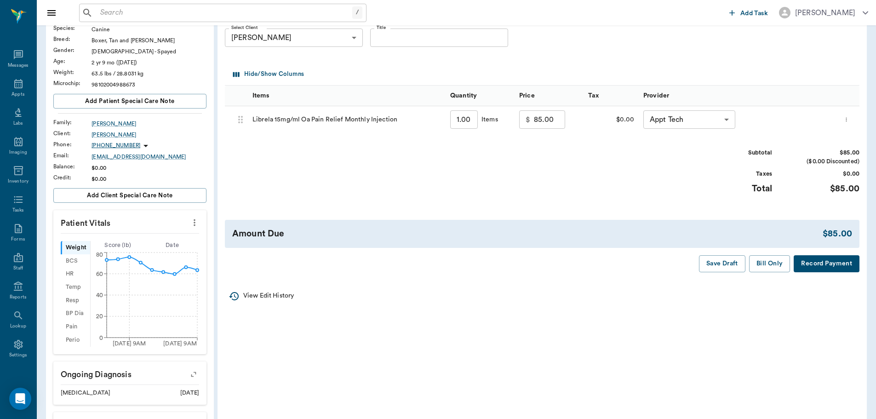
scroll to position [92, 0]
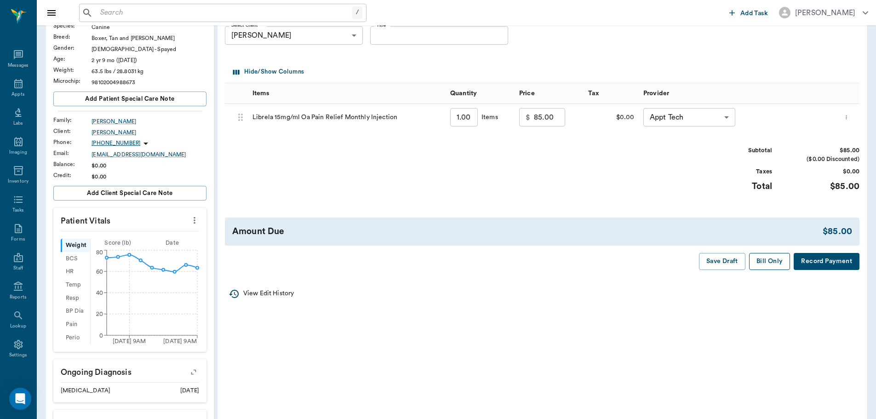
click at [777, 265] on button "Bill Only" at bounding box center [769, 261] width 41 height 17
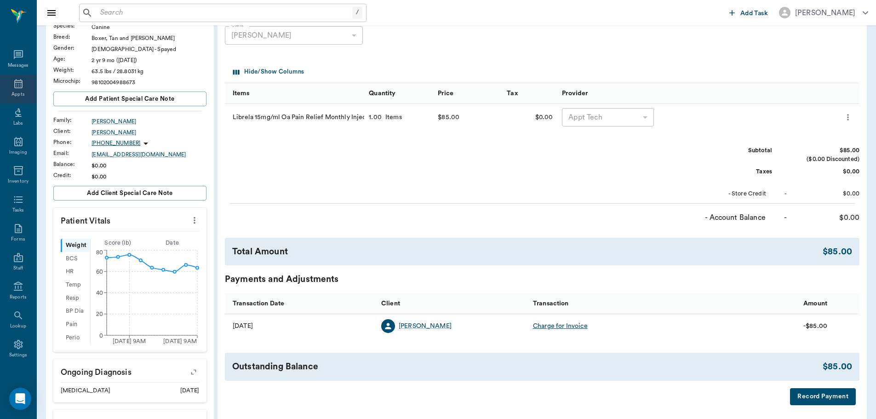
click at [14, 85] on icon at bounding box center [18, 83] width 11 height 11
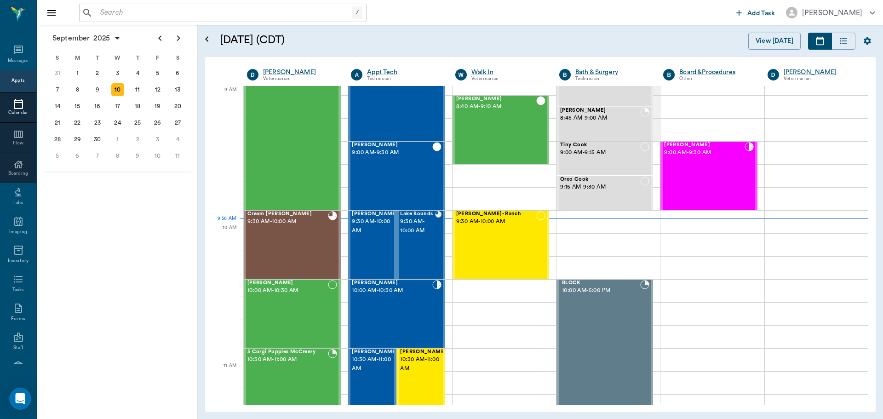
scroll to position [138, 0]
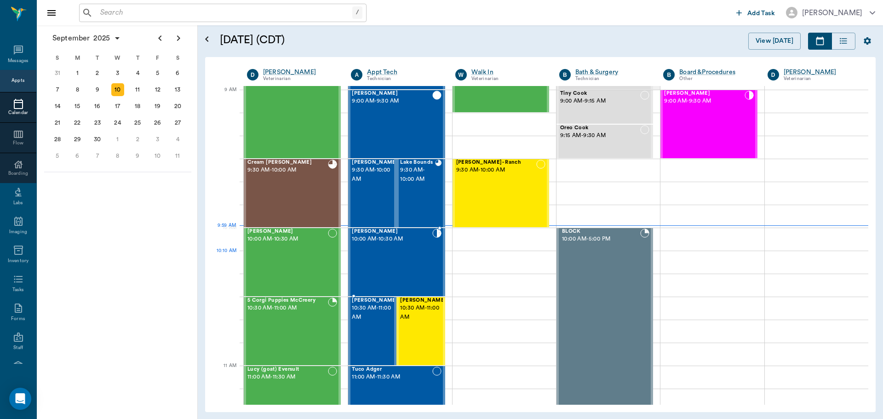
click at [376, 269] on div "Destiny Williams 10:00 AM - 10:30 AM" at bounding box center [392, 261] width 80 height 67
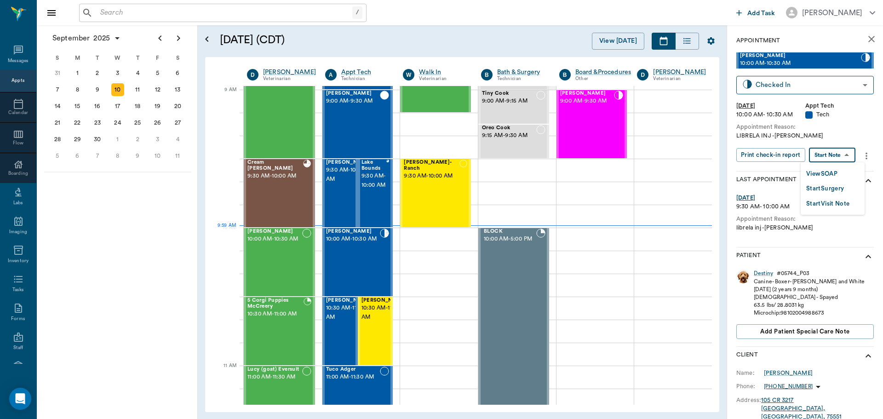
click at [848, 160] on body "/ ​ Add Task Dr. Bert Ellsworth Nectar Messages Appts Calendar Flow Boarding La…" at bounding box center [441, 209] width 883 height 419
click at [840, 172] on li "View SOAP" at bounding box center [832, 173] width 64 height 15
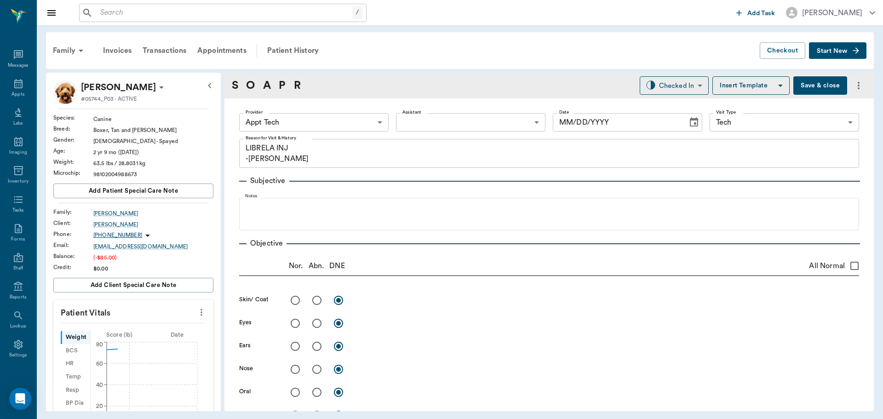
type input "63ec2f075fda476ae8351a4c"
type input "65d2be4f46e3a538d89b8c1a"
type textarea "LIBRELA INJ -LORY"
type input "09/10/2025"
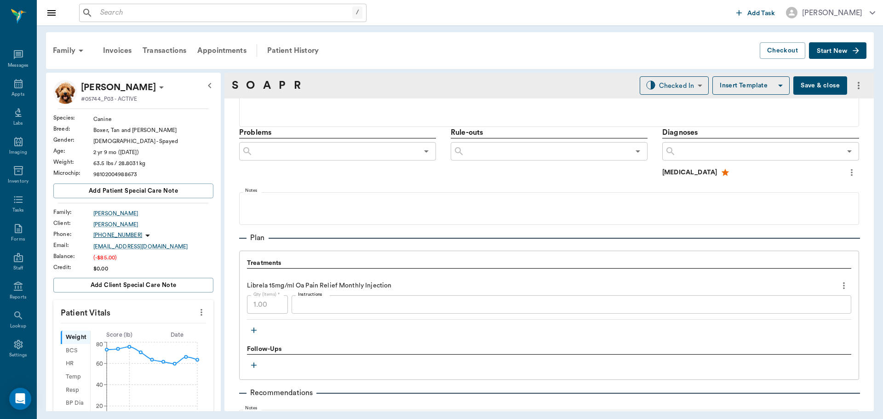
scroll to position [598, 0]
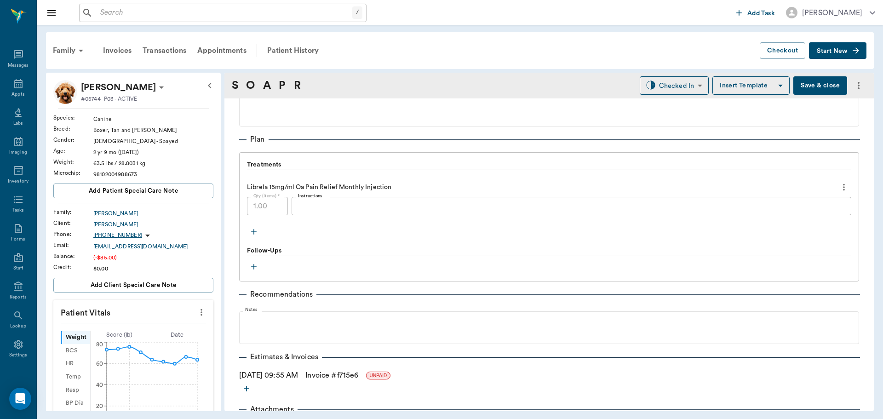
click at [358, 371] on link "Invoice # f715e6" at bounding box center [331, 375] width 53 height 11
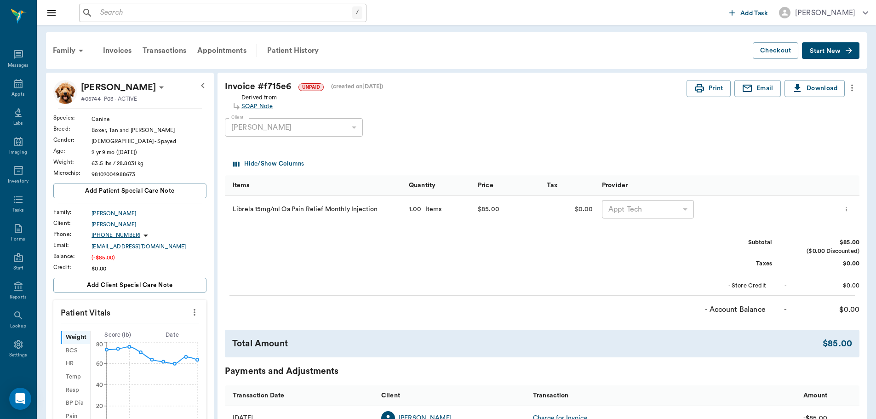
click at [854, 91] on icon "more" at bounding box center [852, 87] width 10 height 11
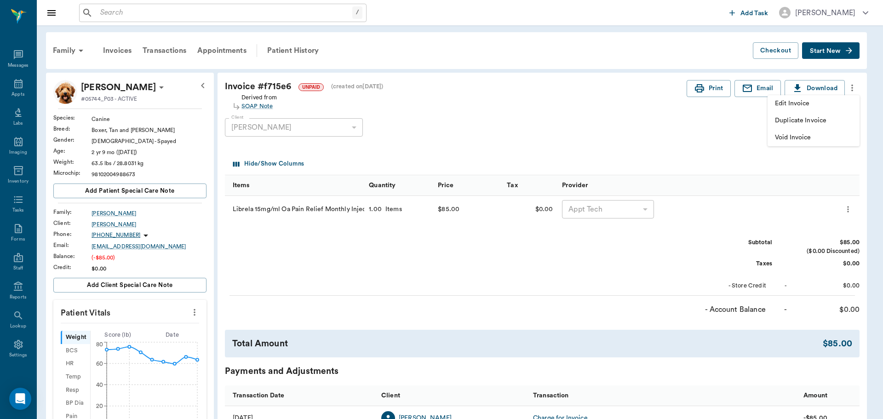
click at [828, 106] on span "Edit Invoice" at bounding box center [813, 104] width 77 height 10
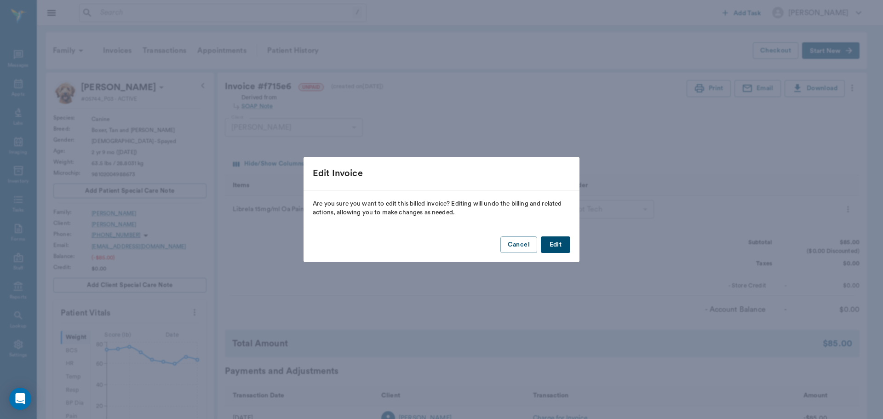
click at [563, 246] on button "Edit" at bounding box center [555, 244] width 29 height 17
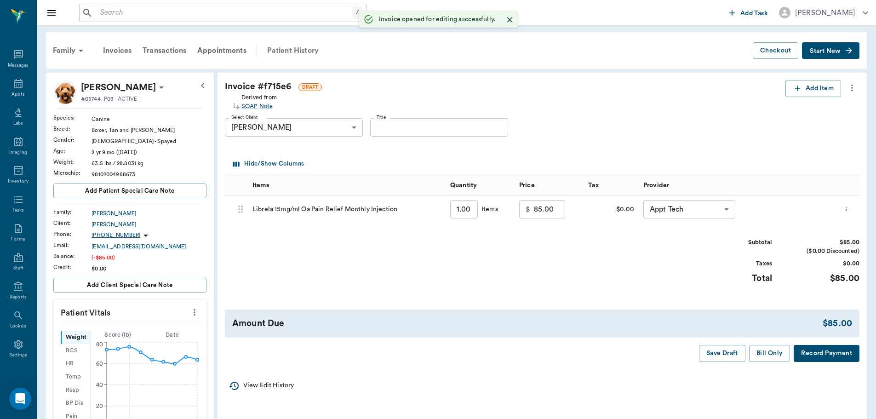
click at [291, 48] on div "Patient History" at bounding box center [293, 51] width 63 height 22
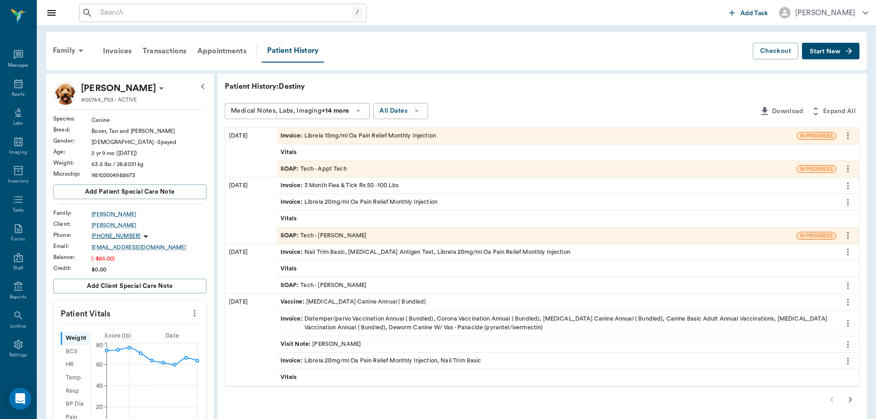
click at [351, 167] on div "SOAP : Tech - Appt Tech" at bounding box center [536, 169] width 519 height 16
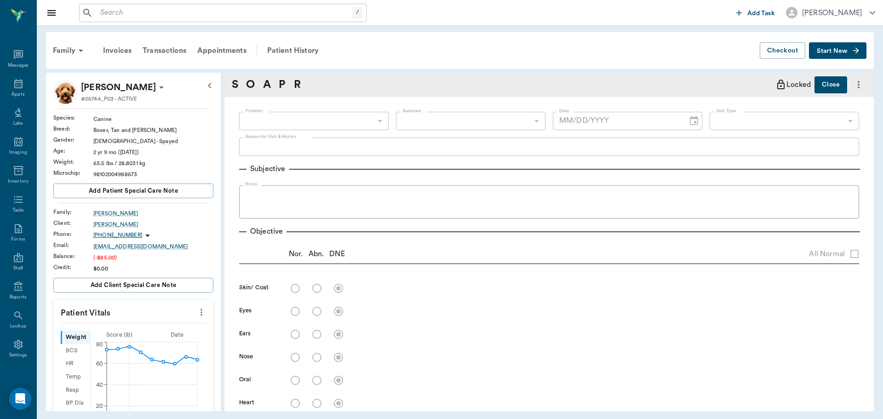
type input "63ec2f075fda476ae8351a4c"
type input "65d2be4f46e3a538d89b8c1a"
type textarea "LIBRELA INJ -LORY"
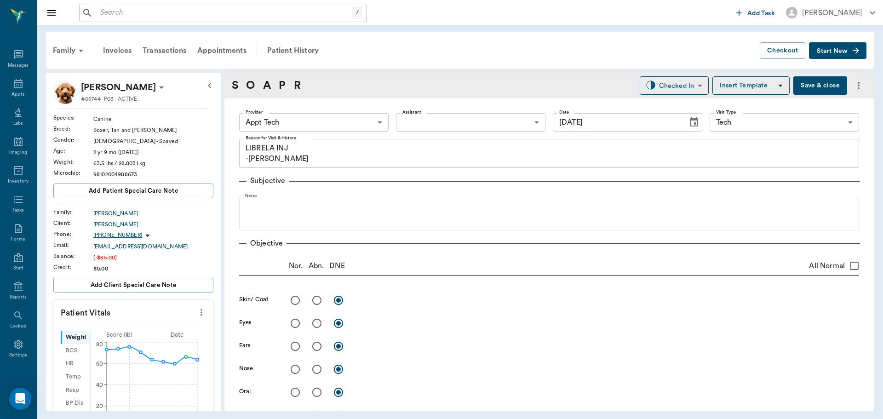
type input "09/10/2025"
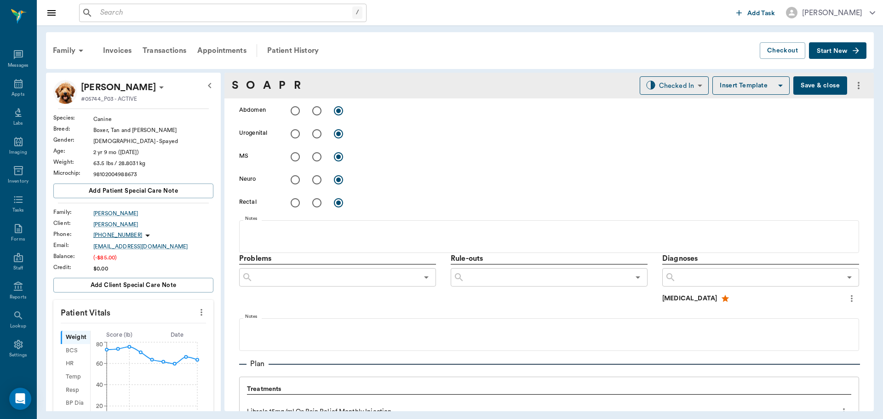
scroll to position [552, 0]
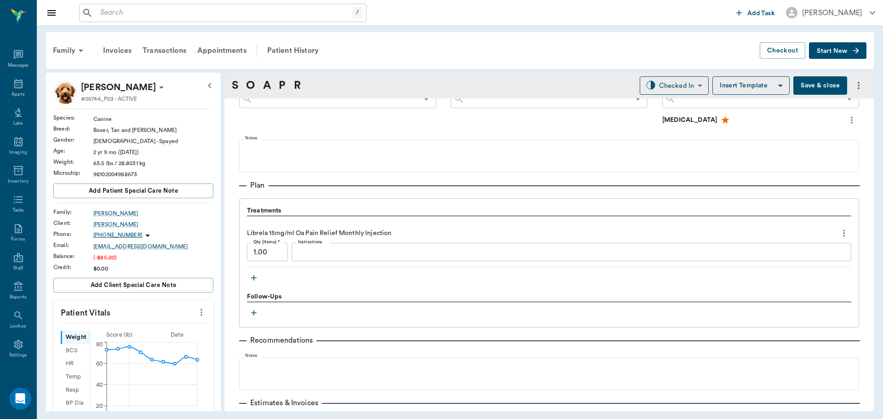
click at [258, 275] on icon "button" at bounding box center [253, 277] width 9 height 9
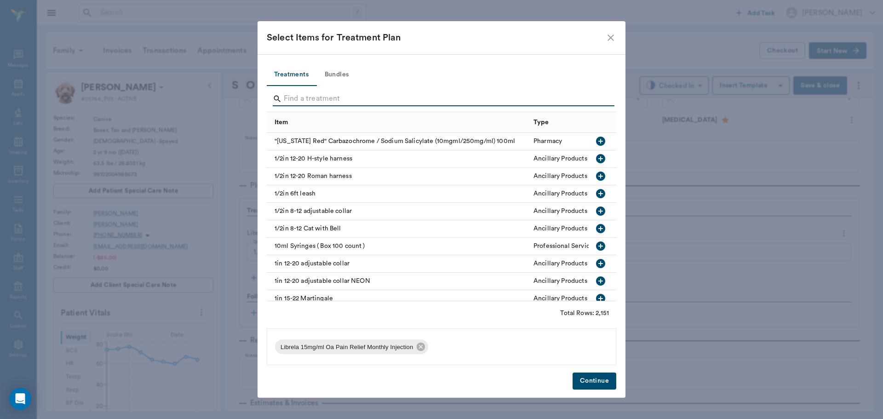
click at [368, 97] on input "Search" at bounding box center [442, 98] width 317 height 15
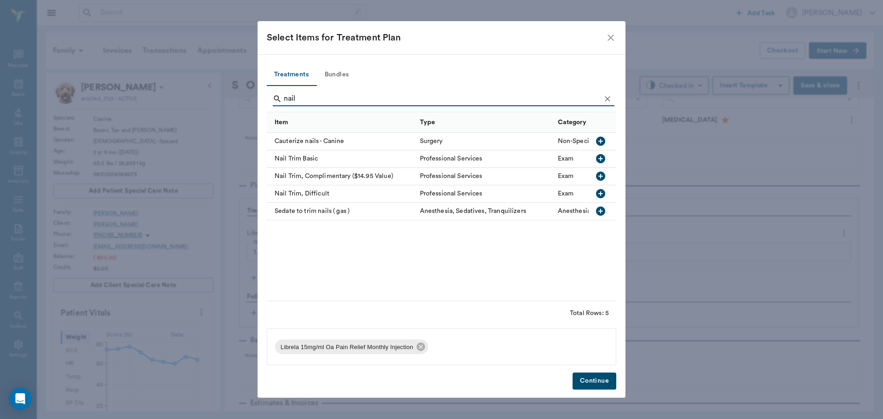
type input "nail"
click at [598, 154] on icon "button" at bounding box center [600, 158] width 11 height 11
click at [605, 382] on button "Continue" at bounding box center [594, 380] width 44 height 17
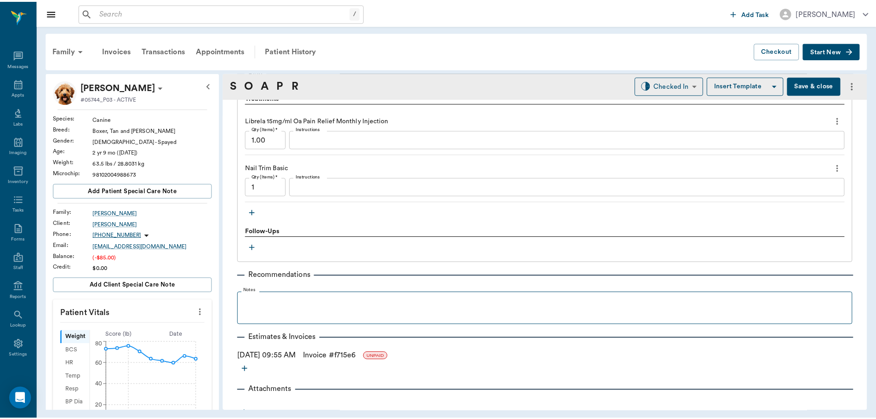
scroll to position [673, 0]
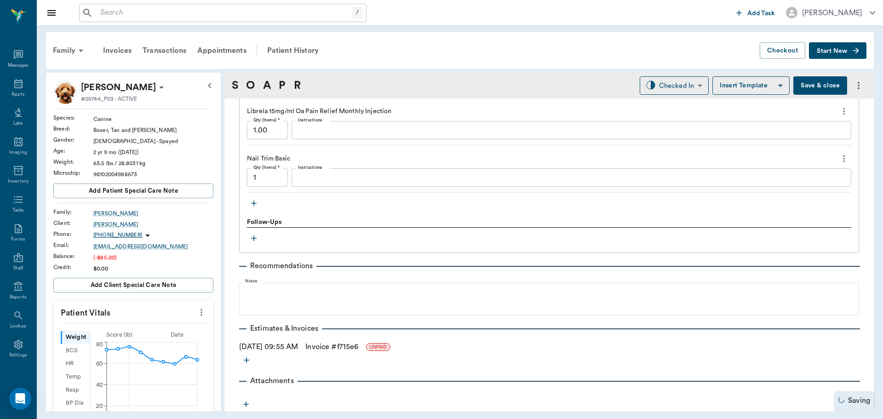
click at [336, 346] on link "Invoice # f715e6" at bounding box center [331, 346] width 53 height 11
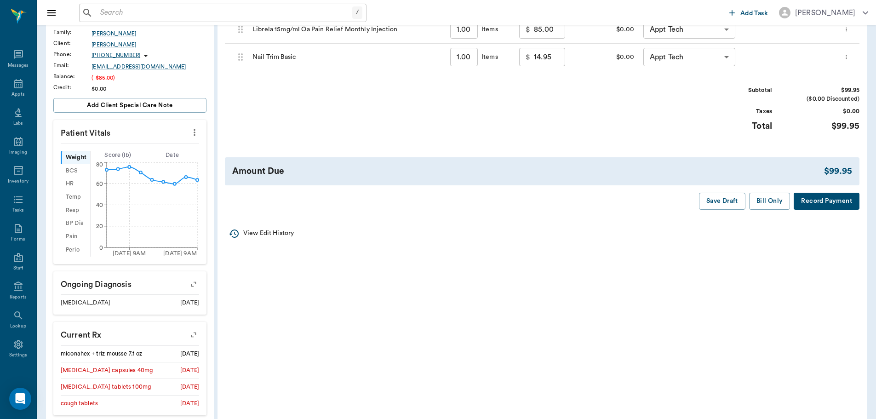
scroll to position [184, 0]
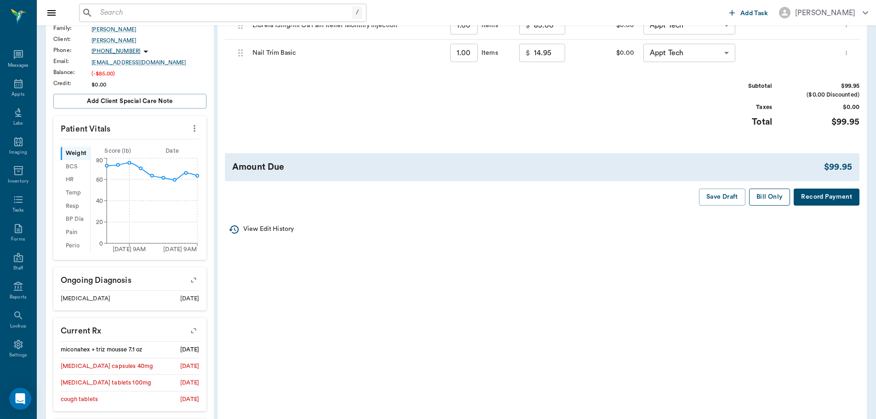
click at [767, 198] on button "Bill Only" at bounding box center [769, 196] width 41 height 17
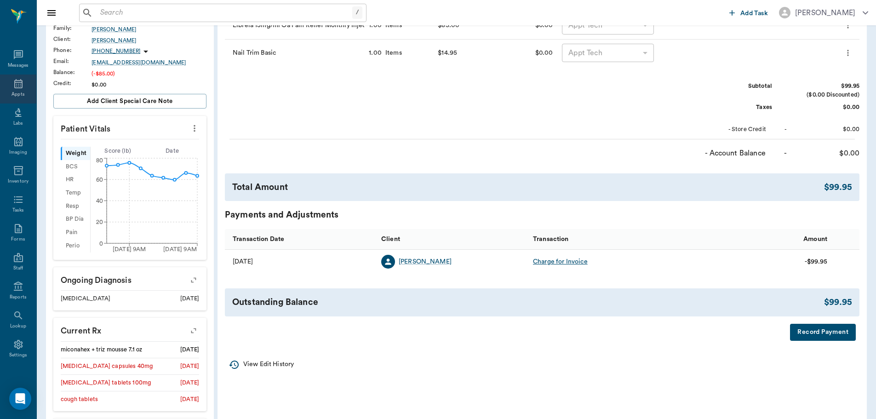
click at [17, 88] on icon at bounding box center [18, 83] width 8 height 9
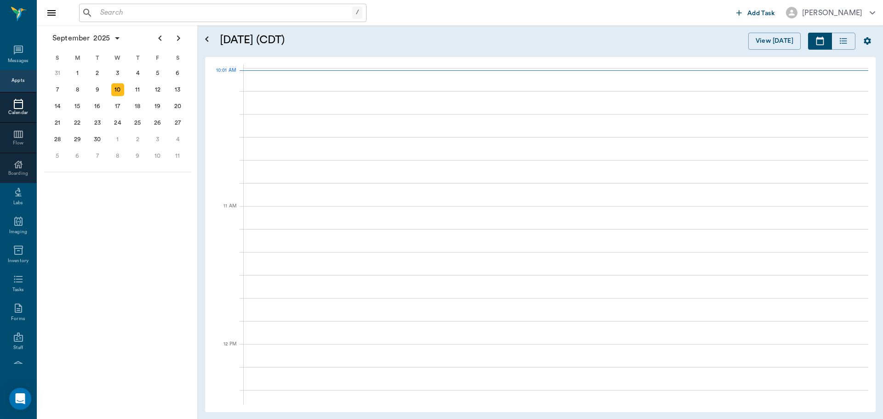
scroll to position [276, 0]
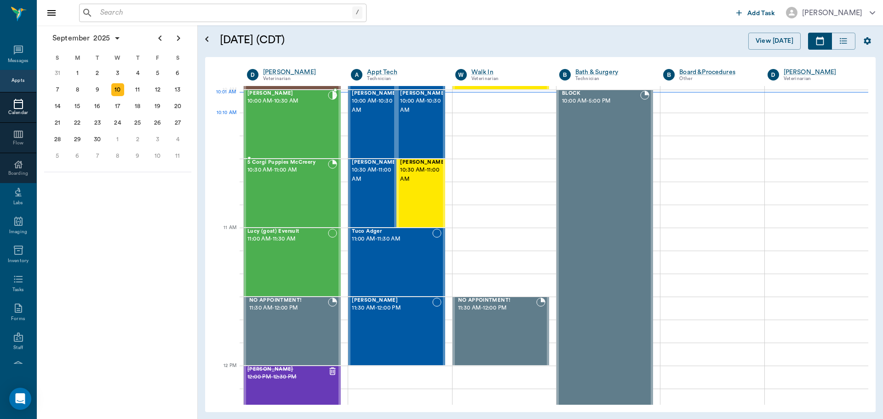
click at [304, 129] on div "Theo Ruley 10:00 AM - 10:30 AM" at bounding box center [287, 124] width 80 height 67
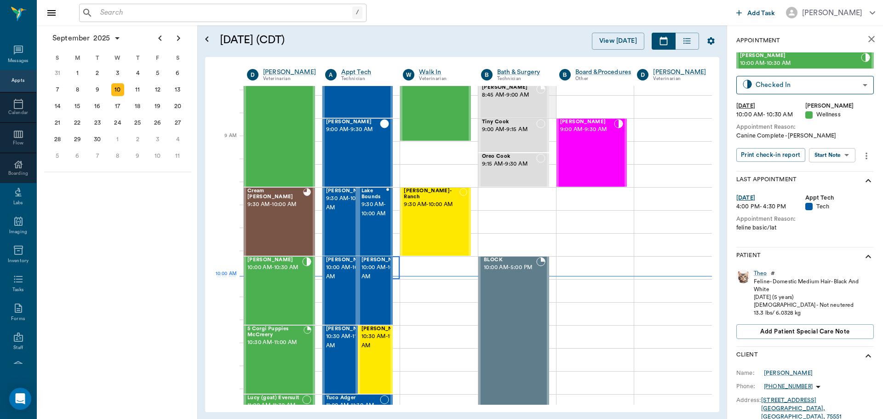
scroll to position [92, 0]
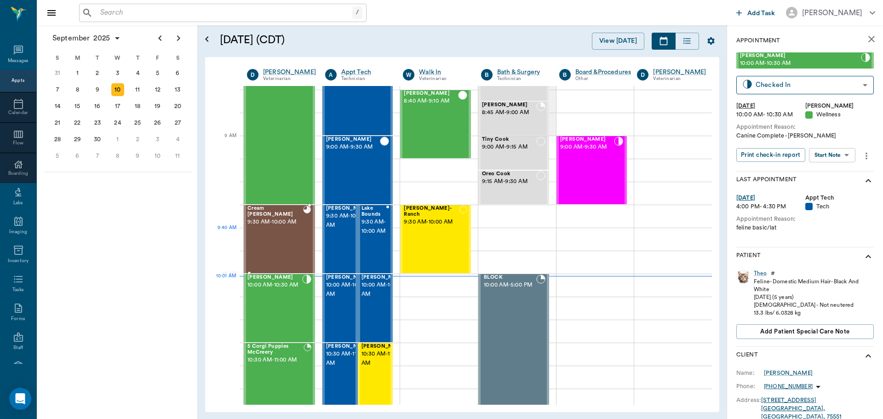
click at [265, 249] on div "Cream Sherfield 9:30 AM - 10:00 AM" at bounding box center [275, 238] width 56 height 67
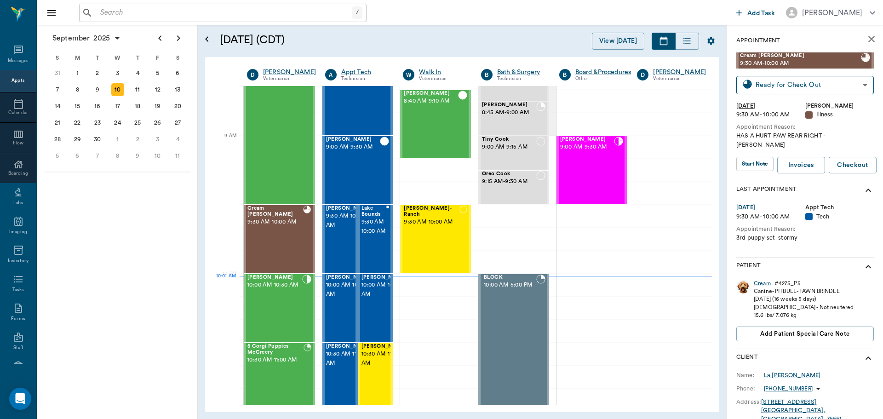
click at [825, 97] on div "Cream Sherfield 9:30 AM - 10:00 AM Ready for Check Out READY_TO_CHECKOUT ​ Wed,…" at bounding box center [804, 116] width 137 height 128
click at [822, 91] on body "/ ​ Add Task Dr. Bert Ellsworth Nectar Messages Appts Calendar Flow Boarding La…" at bounding box center [441, 209] width 883 height 419
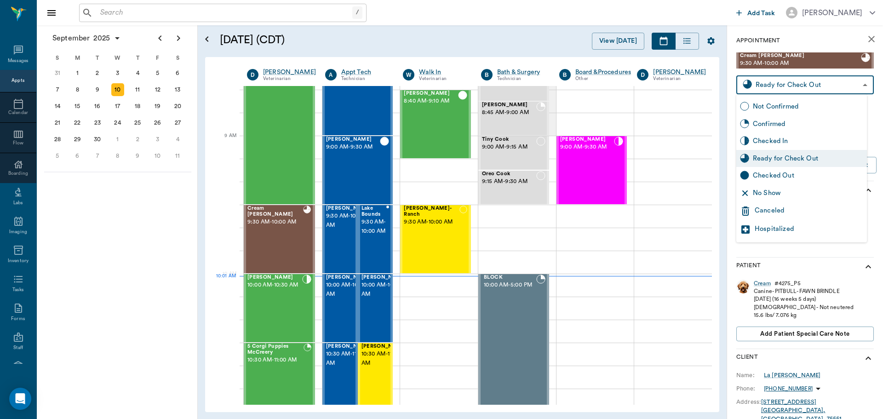
click at [818, 172] on div "Checked Out" at bounding box center [807, 176] width 110 height 10
type input "CHECKED_OUT"
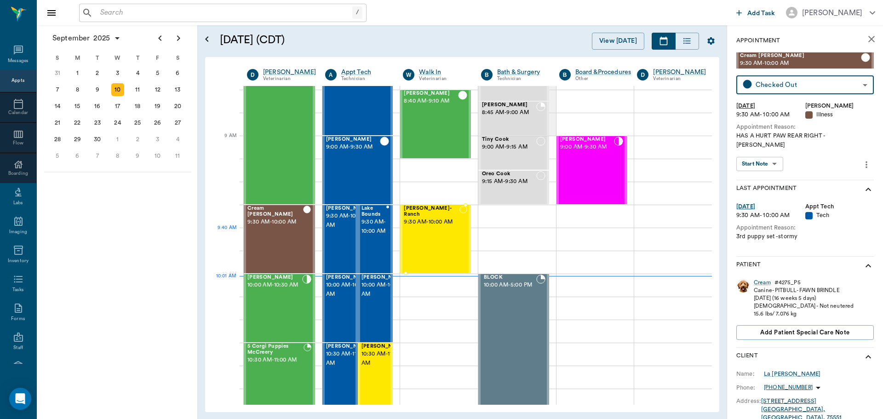
click at [430, 239] on div "Gabby Reynolds- Ranch 9:30 AM - 10:00 AM" at bounding box center [432, 238] width 56 height 67
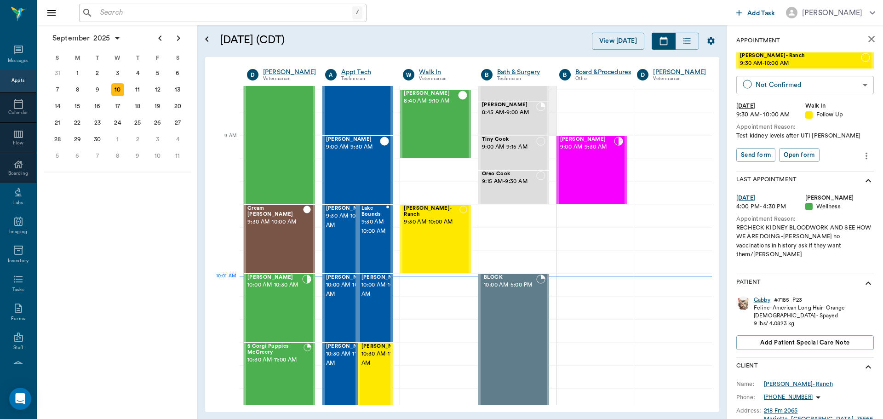
click at [832, 86] on body "/ ​ Add Task Dr. Bert Ellsworth Nectar Messages Appts Calendar Flow Boarding La…" at bounding box center [441, 209] width 883 height 419
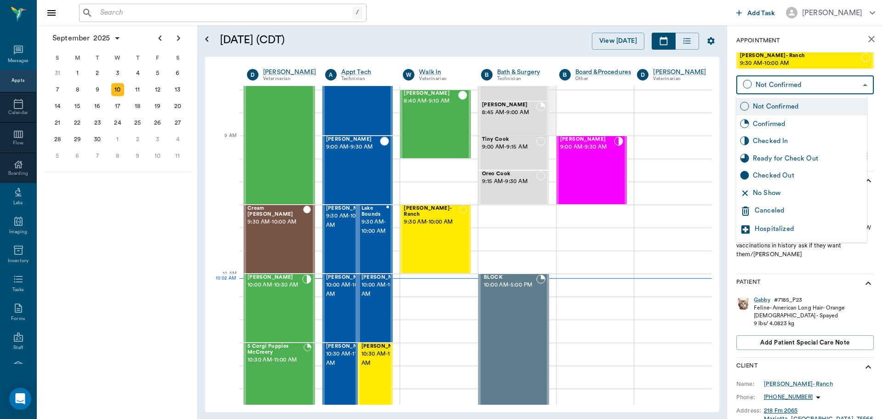
drag, startPoint x: 828, startPoint y: 188, endPoint x: 590, endPoint y: 266, distance: 251.0
click at [828, 188] on div "No Show" at bounding box center [807, 193] width 110 height 10
type input "NO_SHOW"
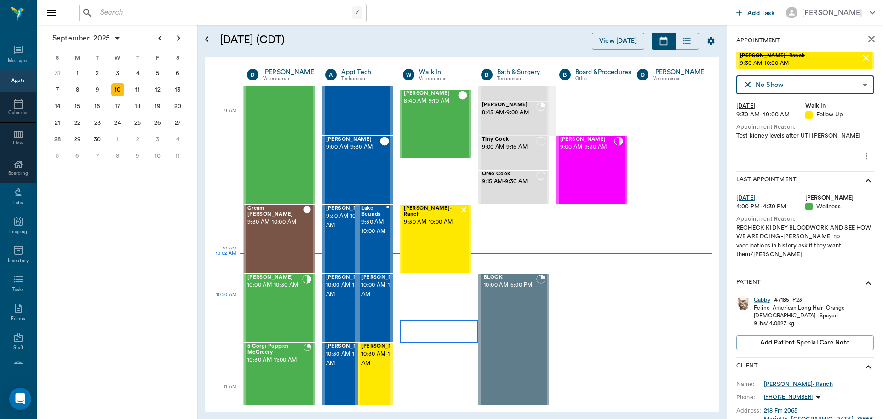
scroll to position [276, 0]
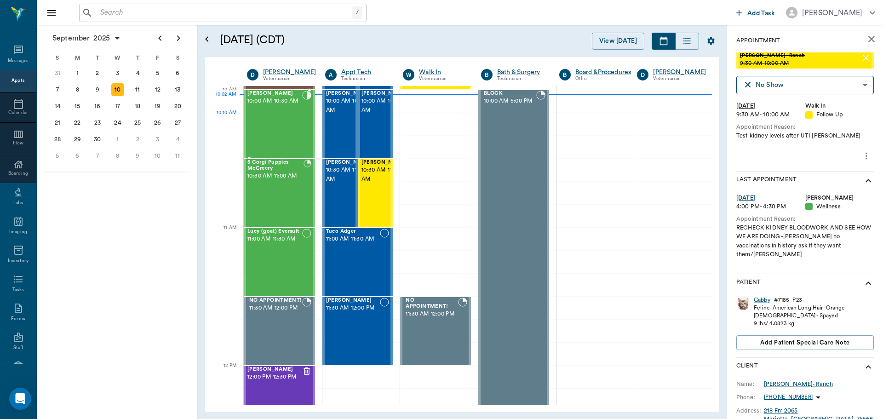
click at [287, 127] on div "Theo Ruley 10:00 AM - 10:30 AM" at bounding box center [274, 124] width 55 height 67
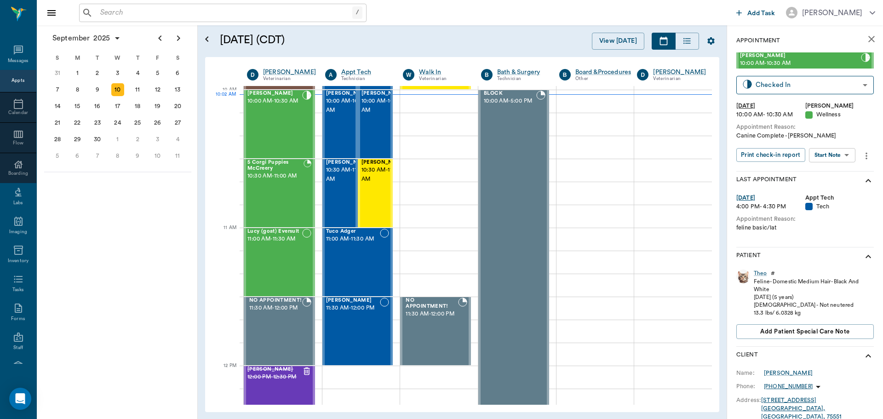
click at [838, 152] on body "/ ​ Add Task Dr. Bert Ellsworth Nectar Messages Appts Calendar Flow Boarding La…" at bounding box center [441, 209] width 883 height 419
click at [831, 178] on button "Start SOAP" at bounding box center [821, 174] width 31 height 11
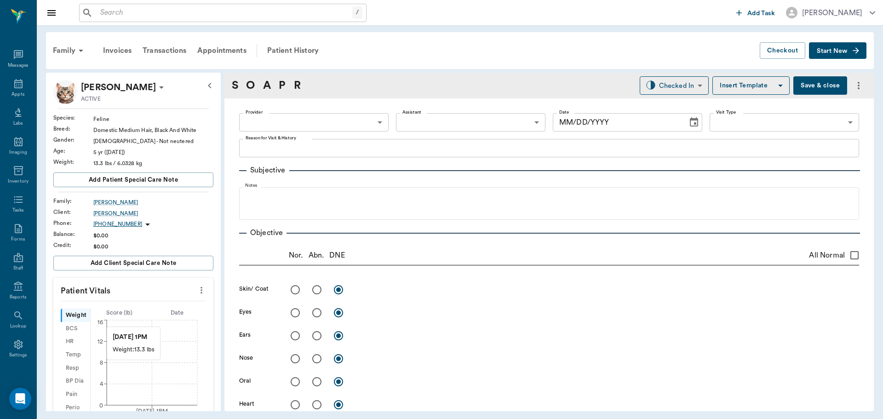
type input "63ec2f075fda476ae8351a4d"
type input "65d2be4f46e3a538d89b8c14"
type textarea "Canine Complete -Jess"
type input "09/10/2025"
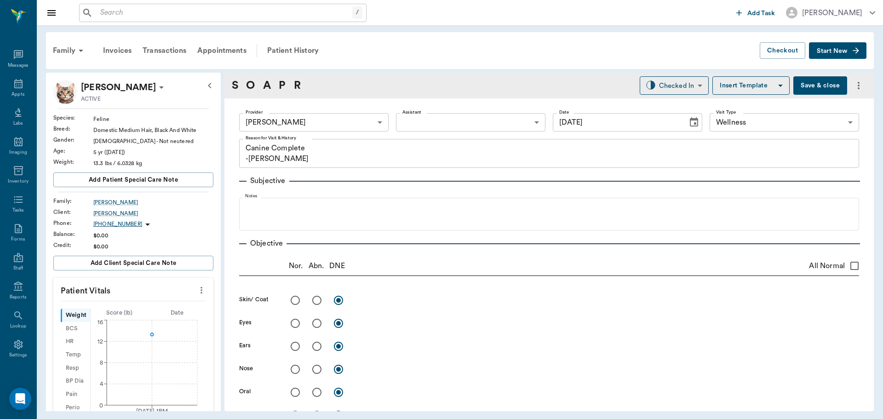
click at [196, 289] on icon "more" at bounding box center [201, 290] width 10 height 11
click at [170, 307] on span "Enter Vitals" at bounding box center [155, 306] width 77 height 10
click at [149, 315] on input "text" at bounding box center [133, 317] width 80 height 18
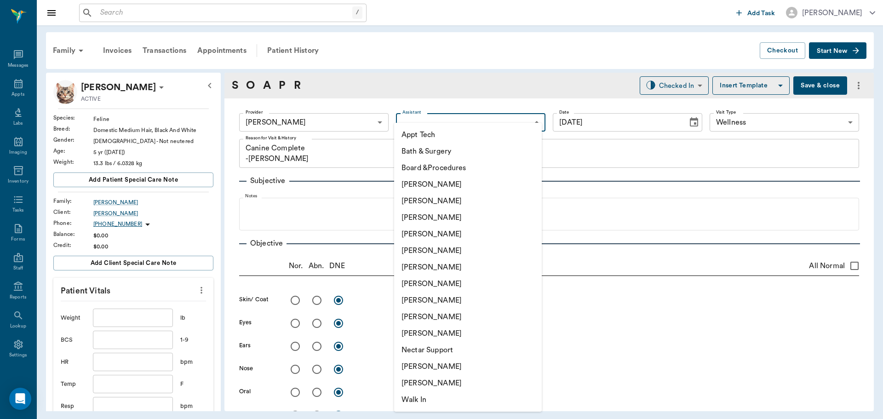
click at [441, 117] on body "/ ​ Add Task Dr. Bert Ellsworth Nectar Messages Appts Labs Imaging Inventory Ta…" at bounding box center [441, 209] width 883 height 419
click at [439, 282] on li "Hunter Graves" at bounding box center [468, 283] width 148 height 17
type input "682b670d8bdc6f7f8feef3db"
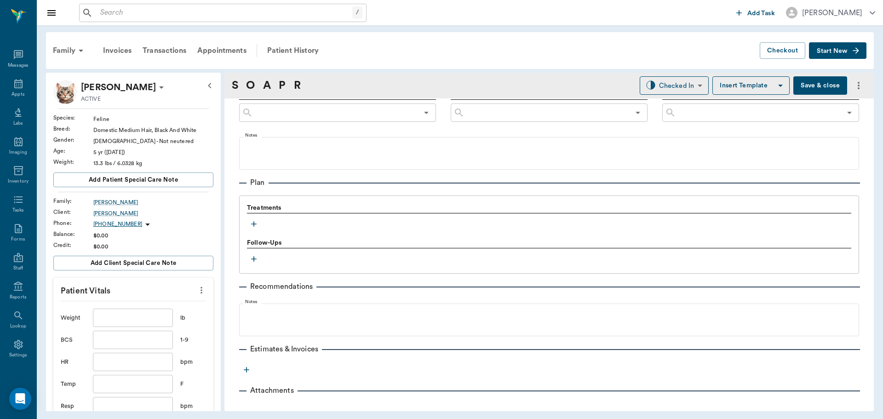
scroll to position [547, 0]
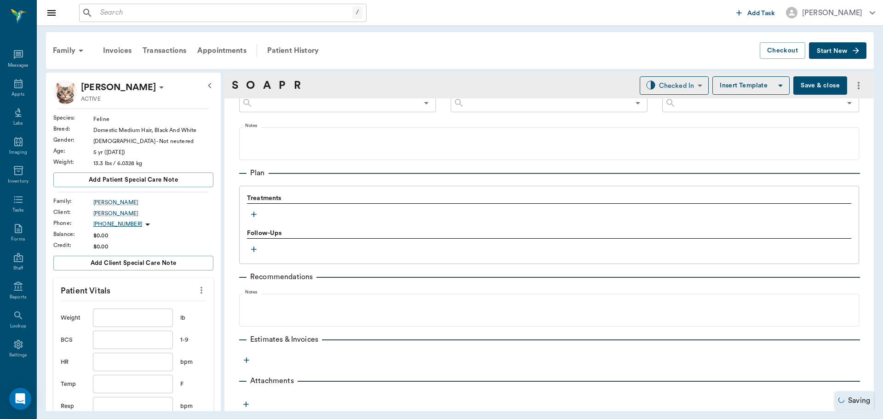
click at [254, 216] on icon "button" at bounding box center [253, 214] width 9 height 9
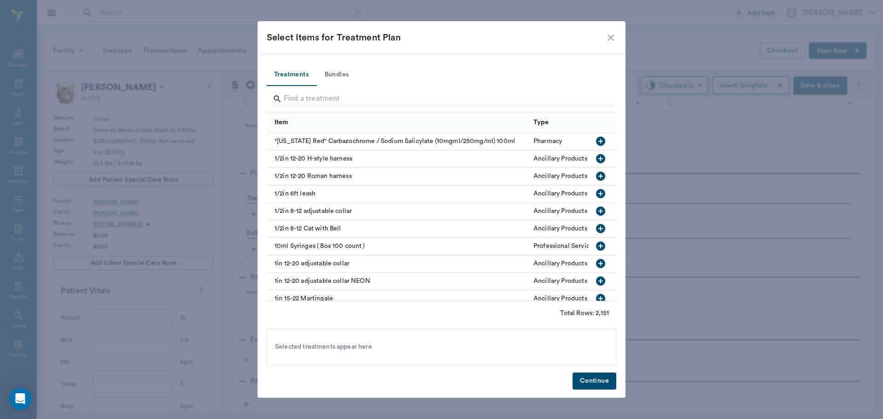
click at [335, 74] on button "Bundles" at bounding box center [336, 75] width 41 height 22
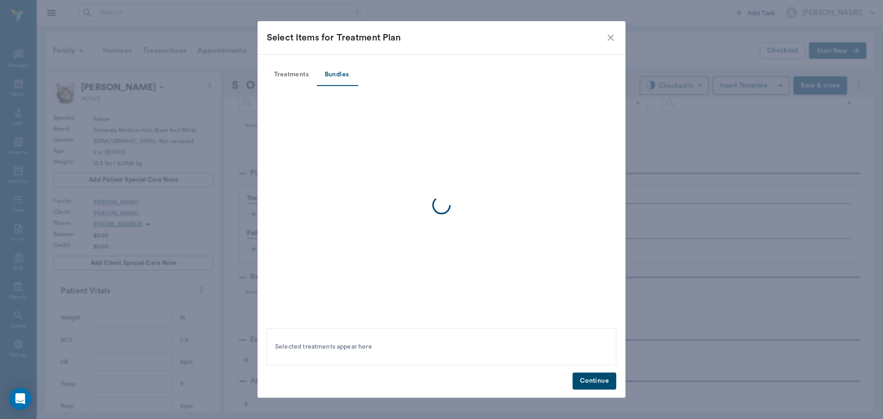
click at [329, 95] on div at bounding box center [441, 205] width 349 height 239
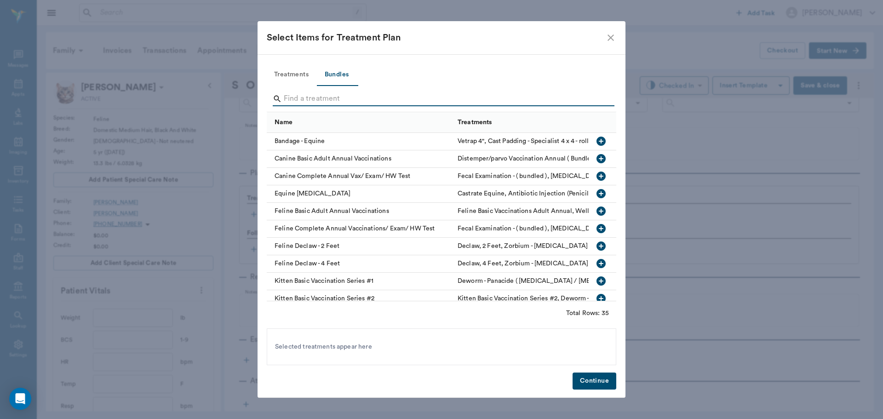
click at [328, 97] on input "Search" at bounding box center [442, 98] width 317 height 15
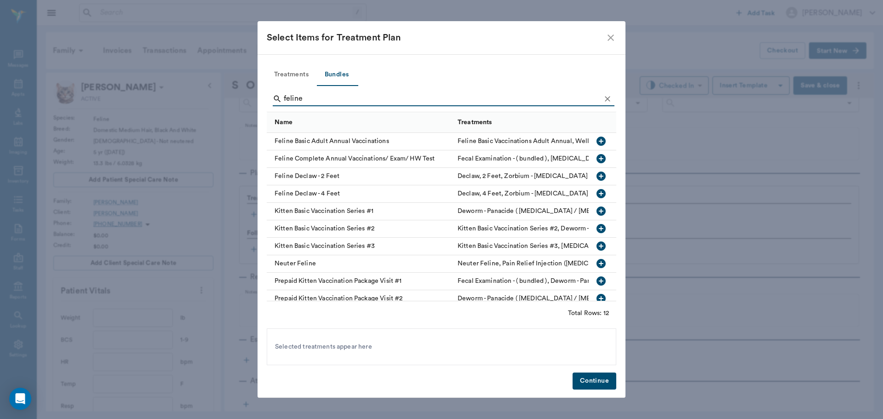
type input "feline"
click at [597, 159] on icon "button" at bounding box center [600, 158] width 9 height 9
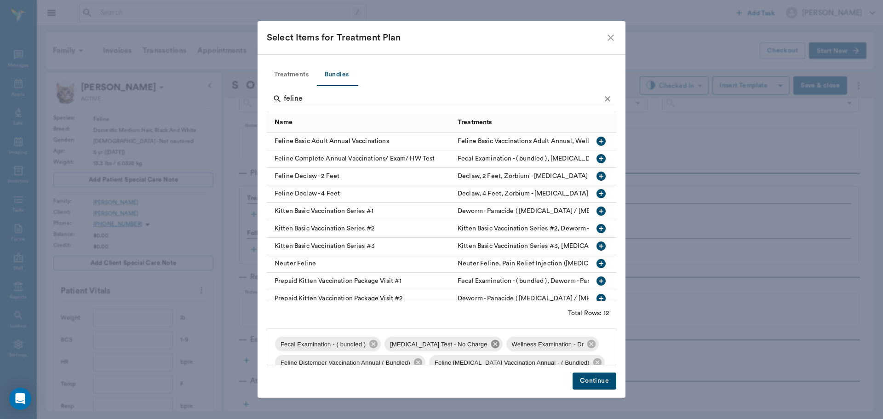
click at [490, 346] on icon at bounding box center [494, 344] width 8 height 8
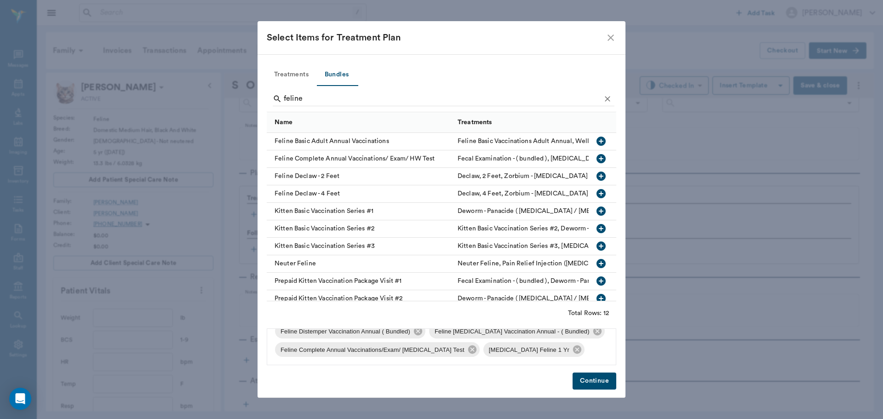
click at [581, 380] on button "Continue" at bounding box center [594, 380] width 44 height 17
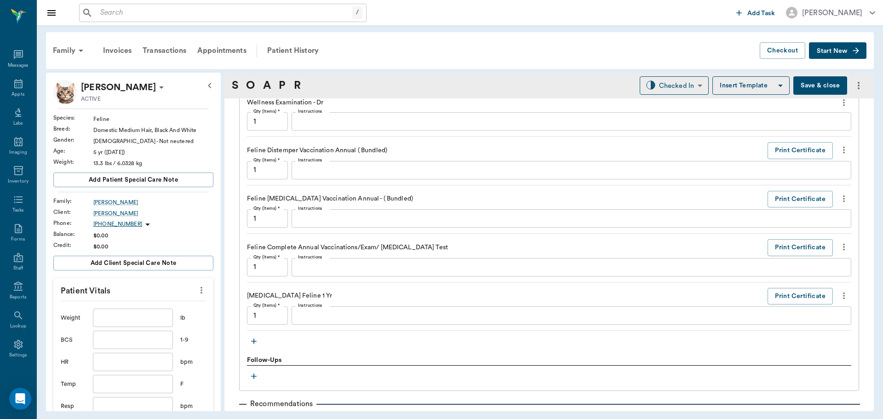
scroll to position [667, 0]
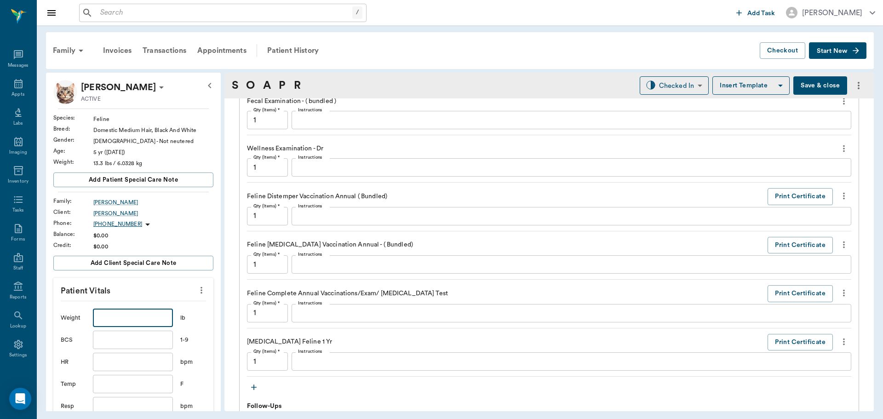
click at [155, 318] on input "text" at bounding box center [133, 317] width 80 height 18
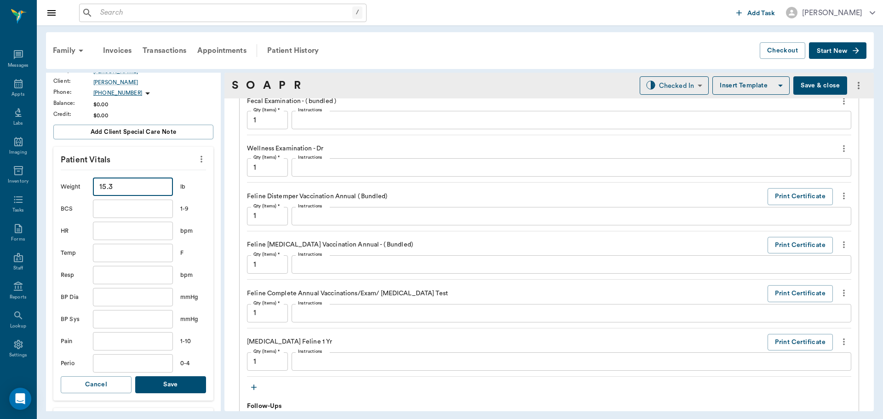
scroll to position [184, 0]
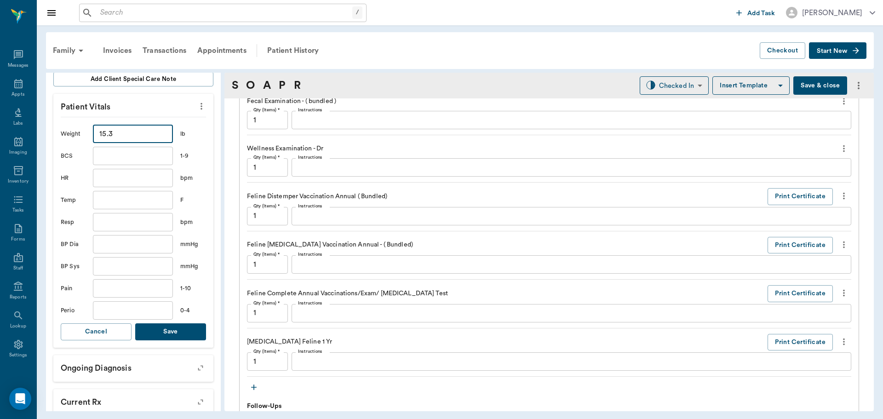
type input "15.3"
click at [175, 337] on button "Save" at bounding box center [170, 331] width 71 height 17
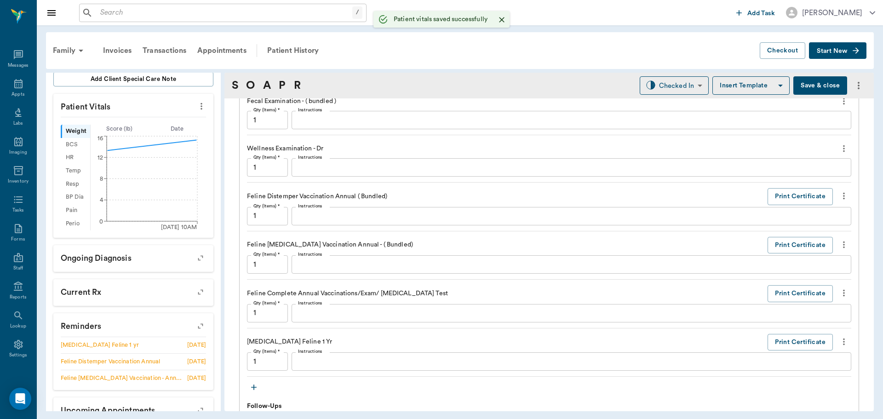
click at [198, 139] on icon "09/10/25 10AM 0 4 8 12 16" at bounding box center [145, 182] width 109 height 97
click at [194, 140] on circle at bounding box center [197, 139] width 7 height 7
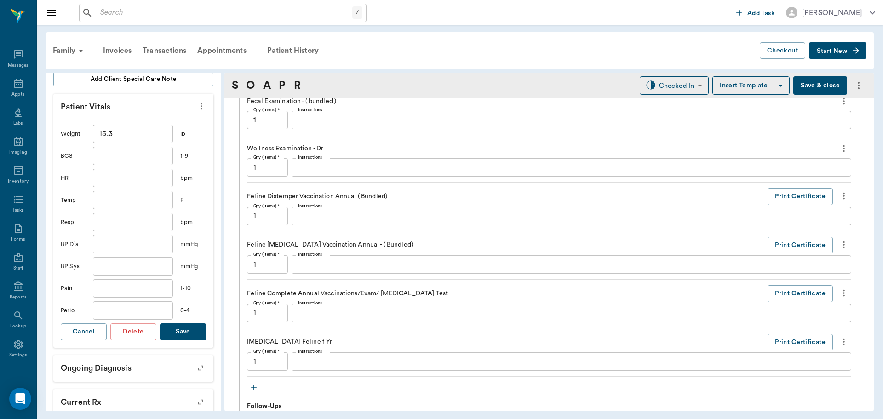
click at [110, 205] on input "text" at bounding box center [133, 200] width 80 height 18
type input "100.9"
click at [186, 325] on button "Save" at bounding box center [183, 331] width 46 height 17
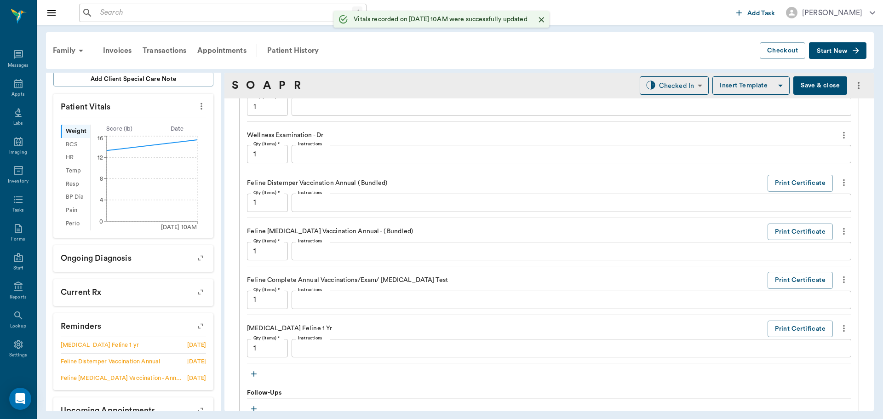
scroll to position [621, 0]
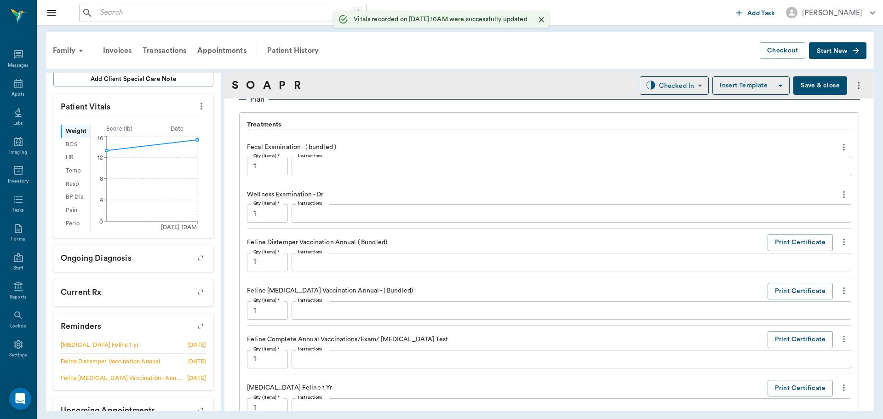
click at [368, 173] on div "x Instructions" at bounding box center [570, 166] width 559 height 18
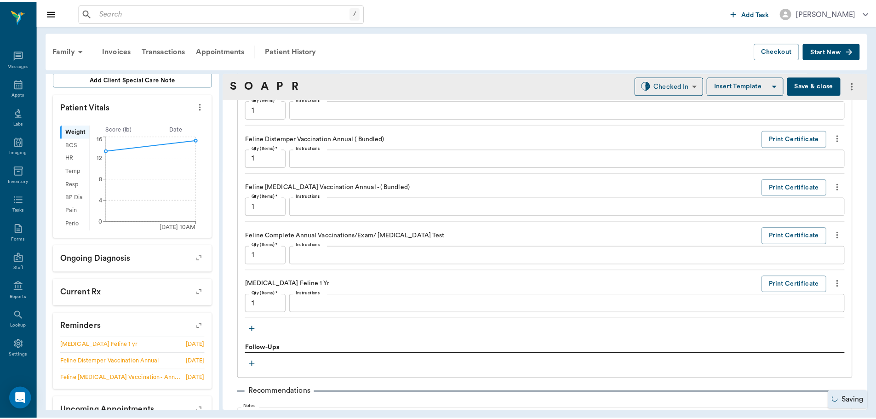
scroll to position [759, 0]
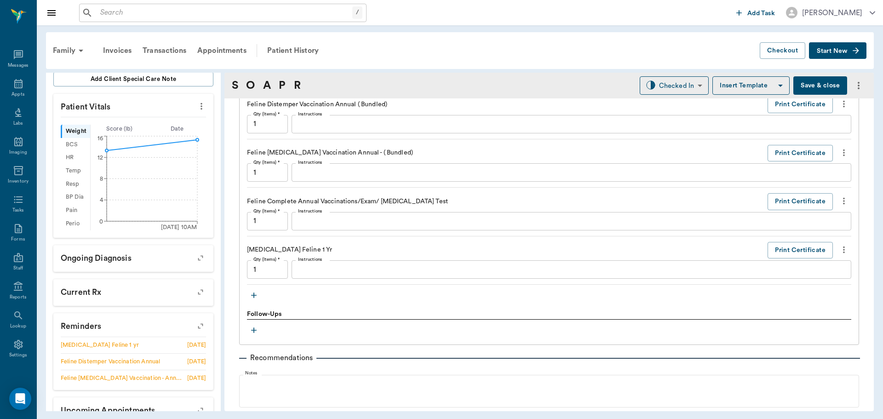
type textarea "Negative"
click at [821, 83] on button "Save & close" at bounding box center [820, 85] width 54 height 18
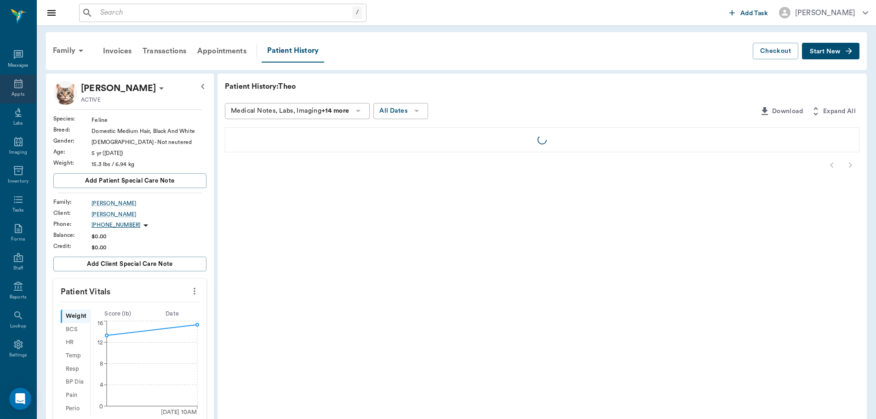
click at [18, 84] on icon at bounding box center [18, 83] width 8 height 9
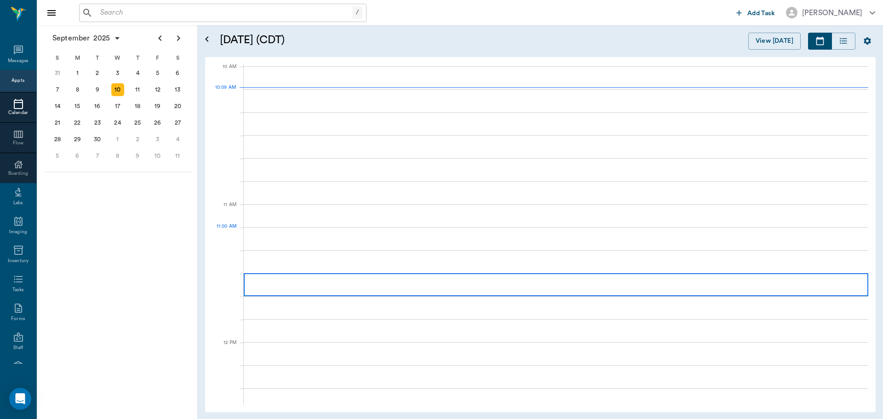
scroll to position [277, 0]
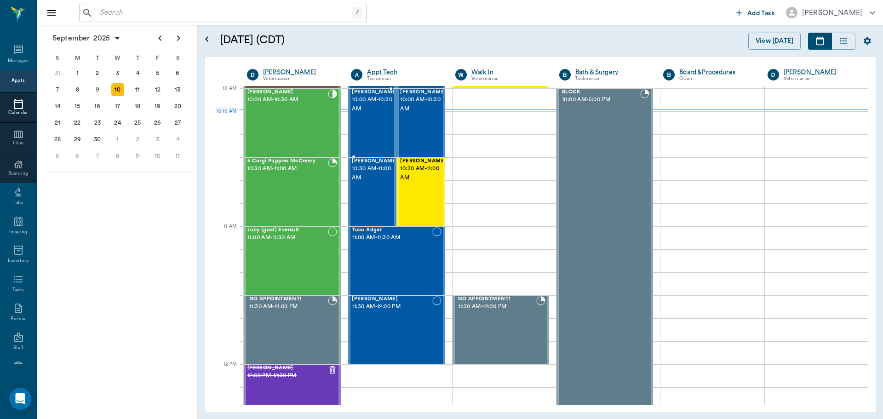
click at [375, 114] on span "10:00 AM - 10:30 AM" at bounding box center [375, 104] width 46 height 18
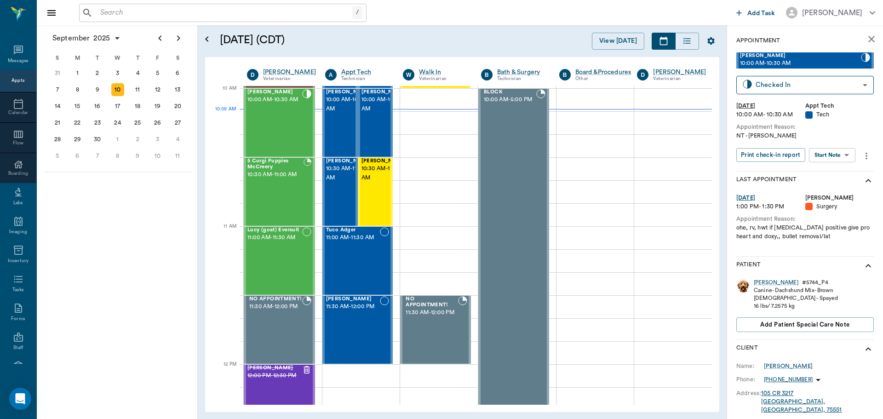
click at [852, 152] on body "/ ​ Add Task Dr. Bert Ellsworth Nectar Messages Appts Calendar Flow Boarding La…" at bounding box center [441, 209] width 883 height 419
click at [852, 175] on li "Start SOAP" at bounding box center [832, 173] width 64 height 15
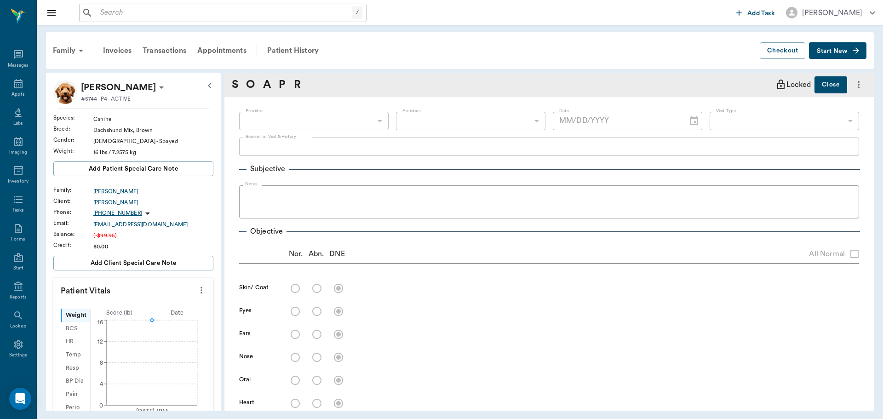
type input "63ec2f075fda476ae8351a4c"
type input "65d2be4f46e3a538d89b8c1a"
type textarea "NT -LORY"
type input "09/10/2025"
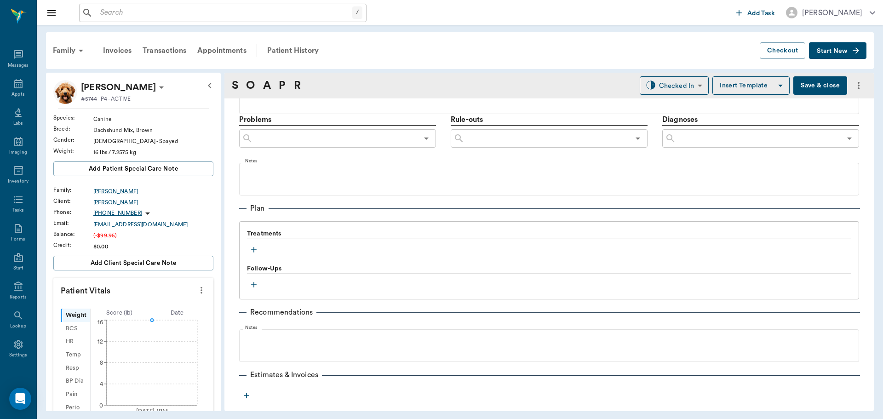
scroll to position [547, 0]
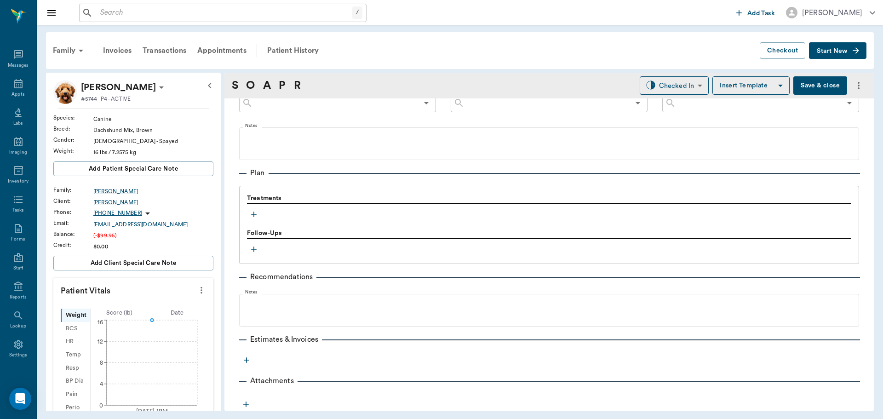
click at [257, 216] on icon "button" at bounding box center [253, 214] width 9 height 9
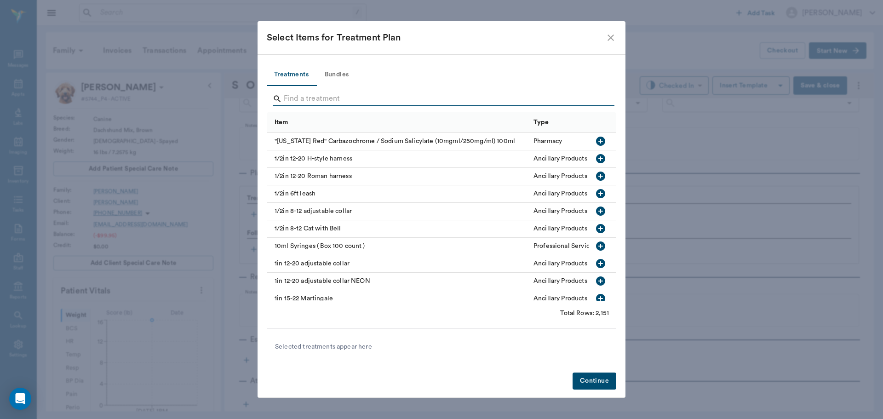
click at [348, 103] on input "Search" at bounding box center [442, 98] width 317 height 15
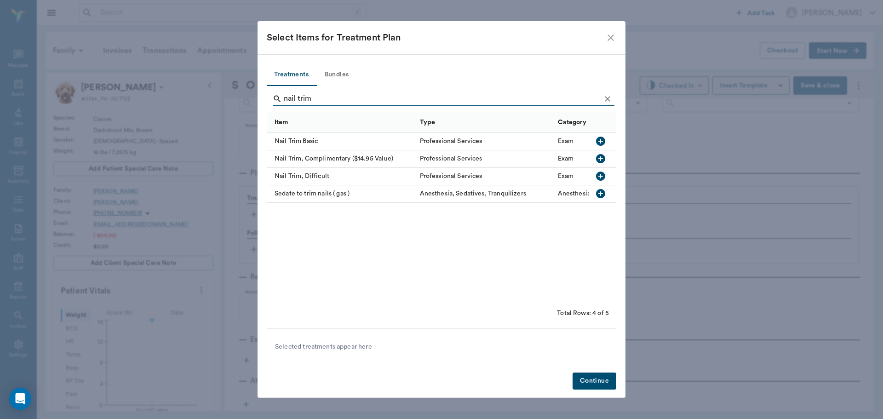
type input "nail trim"
click at [600, 142] on icon "button" at bounding box center [600, 141] width 11 height 11
click at [607, 377] on button "Continue" at bounding box center [594, 380] width 44 height 17
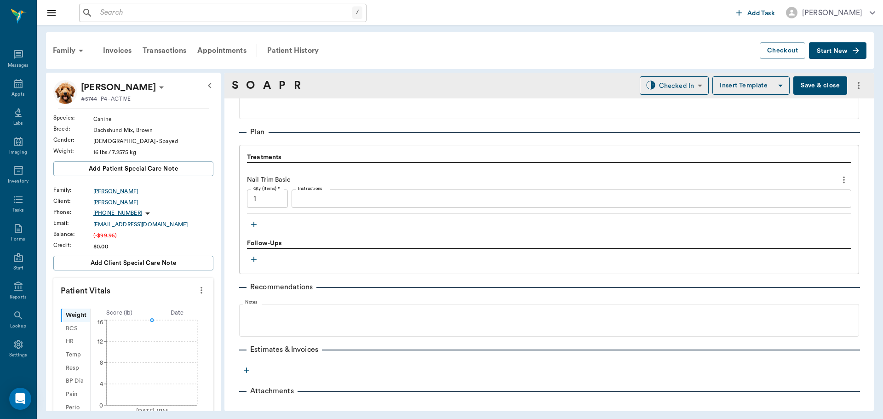
scroll to position [598, 0]
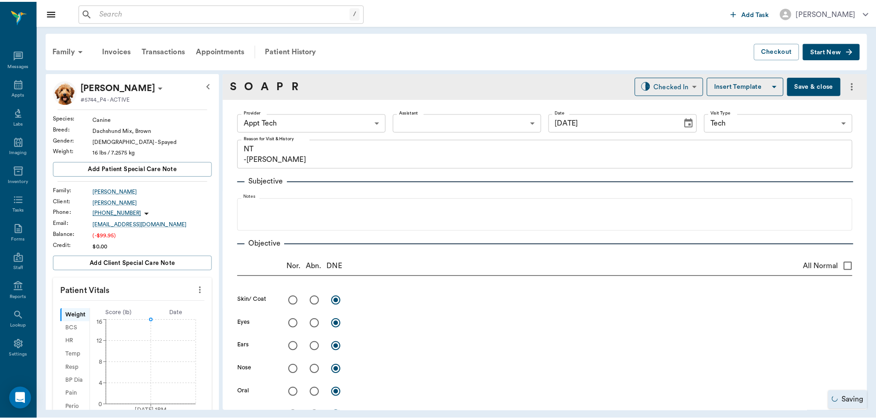
scroll to position [598, 0]
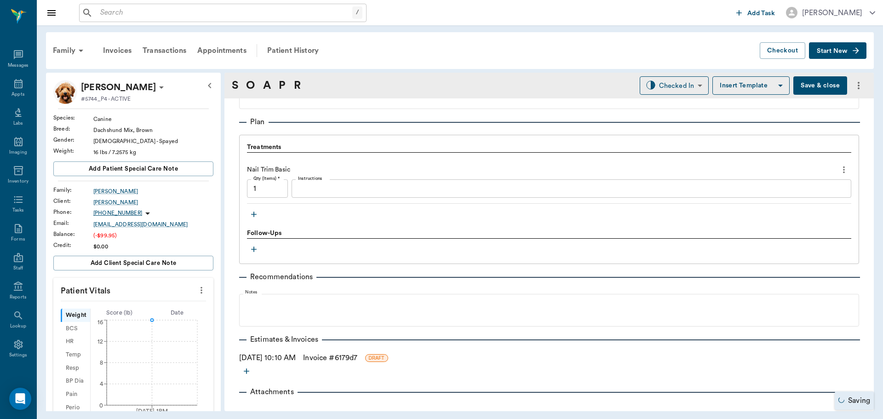
click at [343, 355] on link "Invoice # 6179d7" at bounding box center [330, 357] width 54 height 11
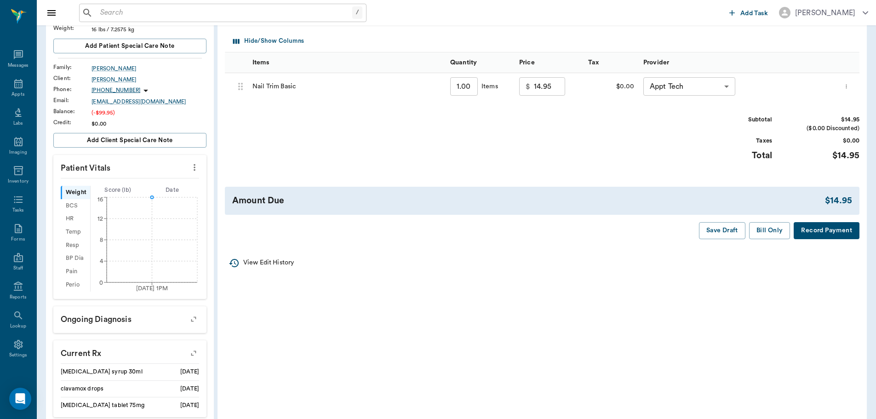
scroll to position [138, 0]
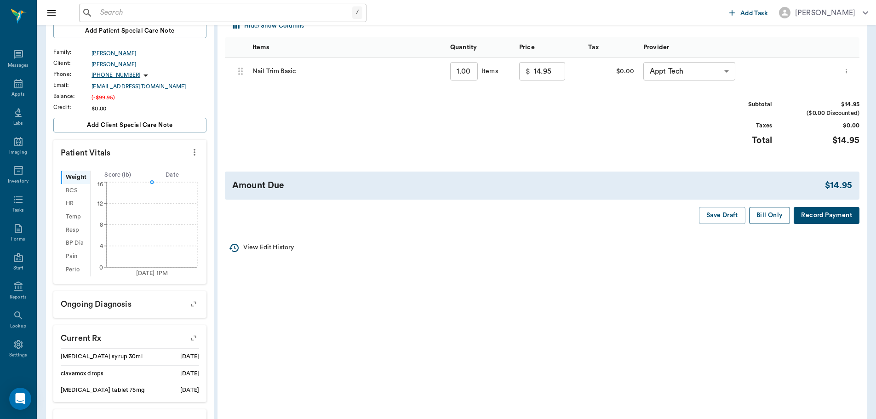
click at [761, 212] on button "Bill Only" at bounding box center [769, 215] width 41 height 17
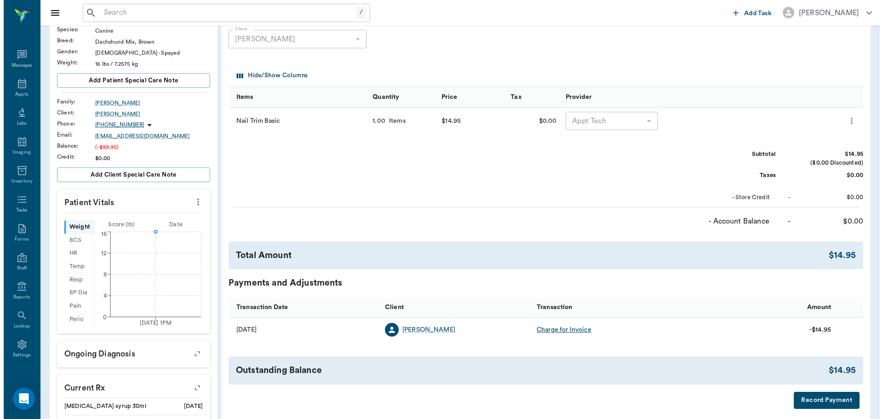
scroll to position [0, 0]
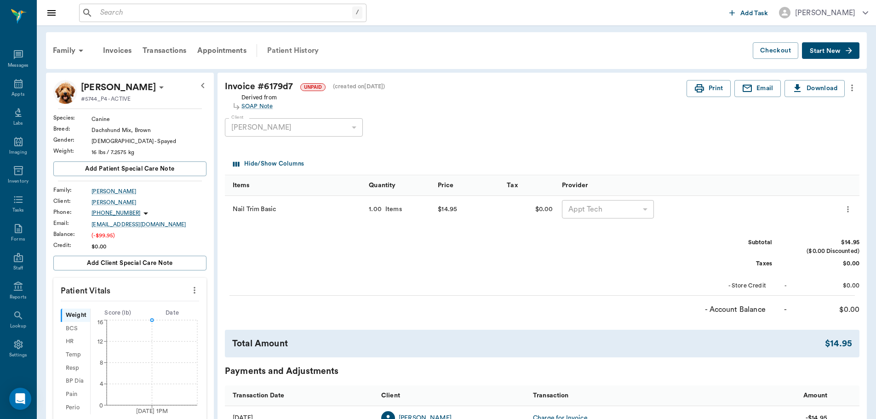
click at [304, 46] on div "Patient History" at bounding box center [293, 51] width 63 height 22
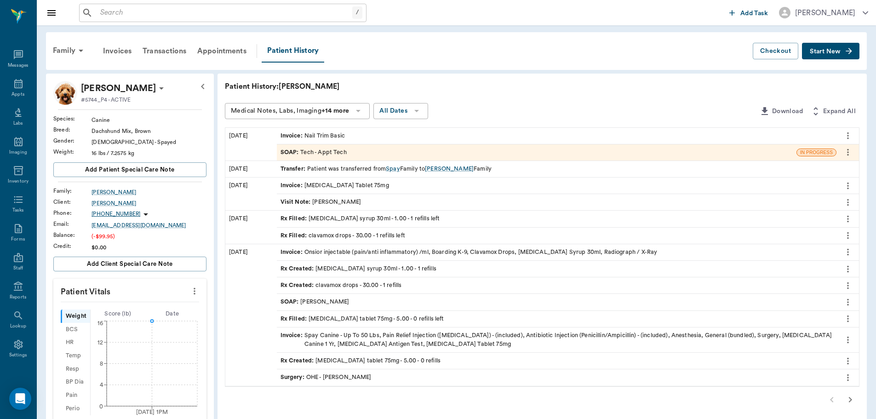
click at [358, 154] on div "SOAP : Tech - Appt Tech" at bounding box center [536, 152] width 519 height 16
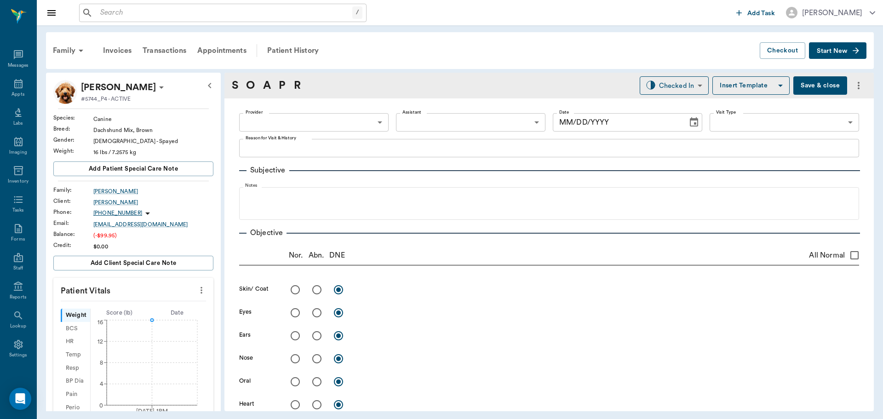
type input "63ec2f075fda476ae8351a4c"
type input "65d2be4f46e3a538d89b8c1a"
type textarea "NT -[PERSON_NAME]"
type input "[DATE]"
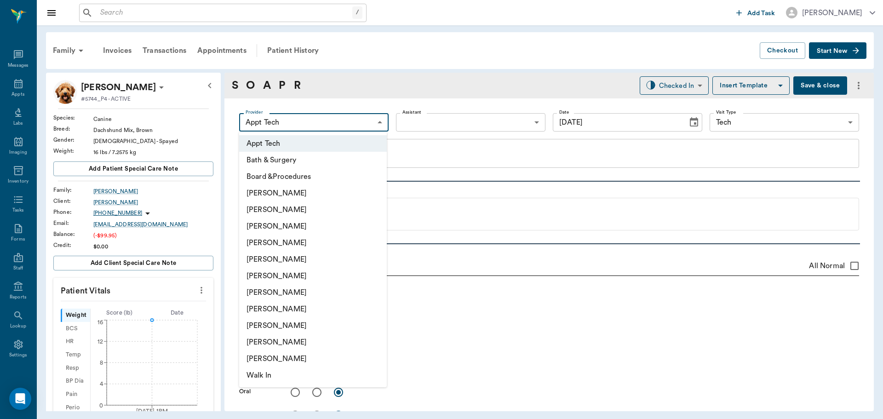
click at [363, 125] on body "/ ​ Add Task [PERSON_NAME] Nectar Messages Appts Labs Imaging Inventory Tasks F…" at bounding box center [441, 209] width 883 height 419
click at [324, 218] on li "[PERSON_NAME]" at bounding box center [313, 226] width 148 height 17
type input "642ef10e332a41444de2bad1"
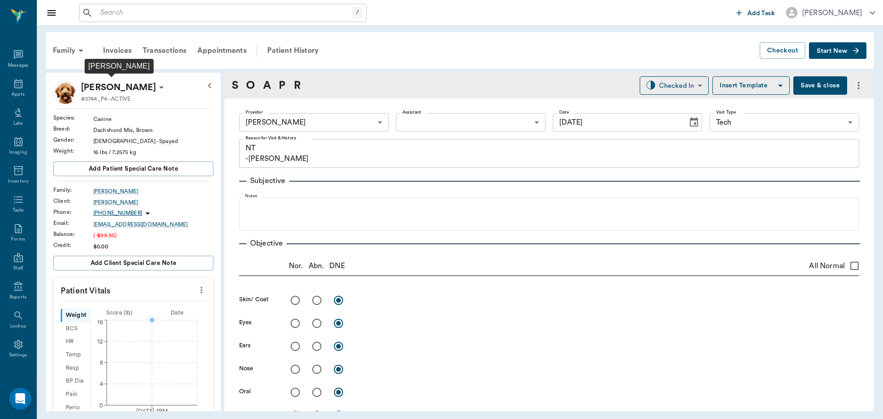
click at [114, 89] on p "[PERSON_NAME]" at bounding box center [118, 87] width 75 height 15
click at [114, 103] on span "Edit profile" at bounding box center [106, 104] width 77 height 10
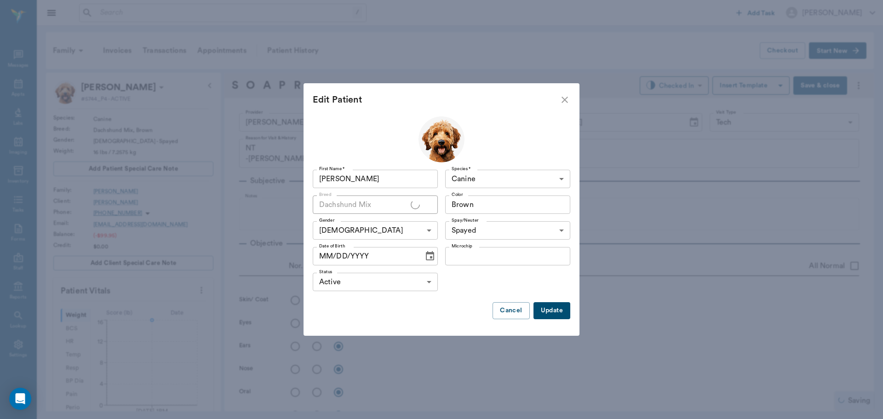
click at [335, 172] on input "[PERSON_NAME]" at bounding box center [375, 179] width 125 height 18
click at [344, 179] on input "[PERSON_NAME]" at bounding box center [375, 179] width 125 height 18
type input "Tia"
click at [546, 311] on button "Update" at bounding box center [551, 310] width 37 height 17
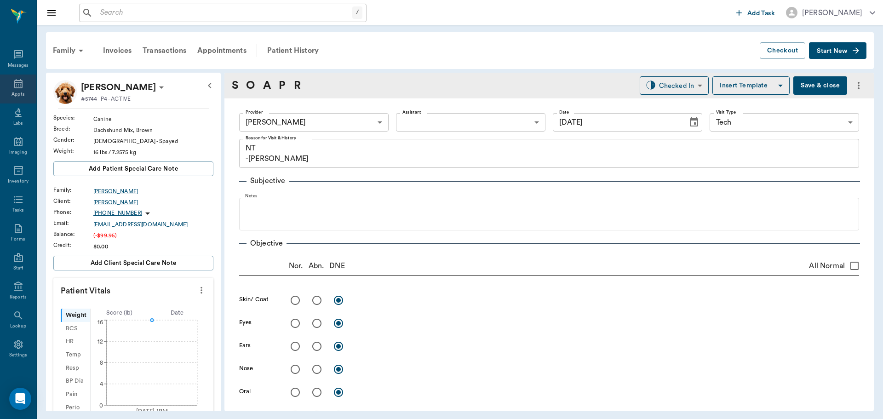
click at [11, 92] on div "Appts" at bounding box center [17, 94] width 13 height 7
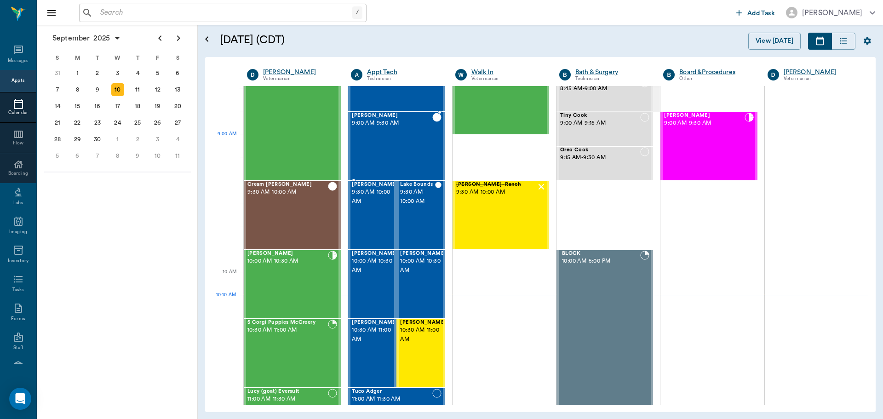
scroll to position [93, 0]
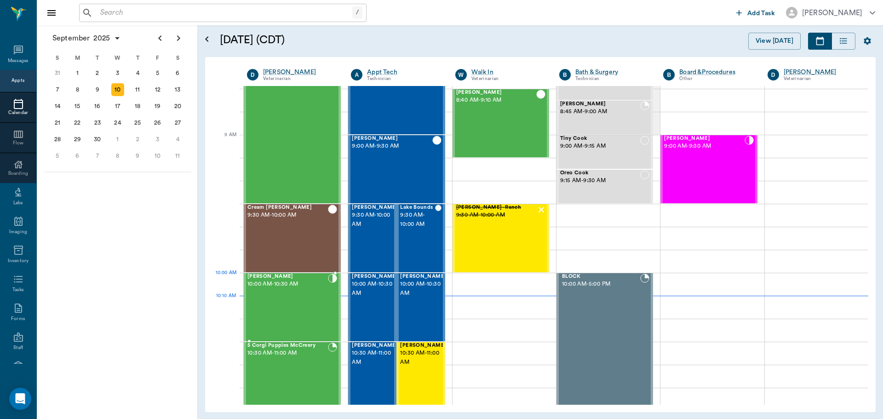
click at [285, 290] on div "[PERSON_NAME] 10:00 AM - 10:30 AM" at bounding box center [287, 307] width 80 height 67
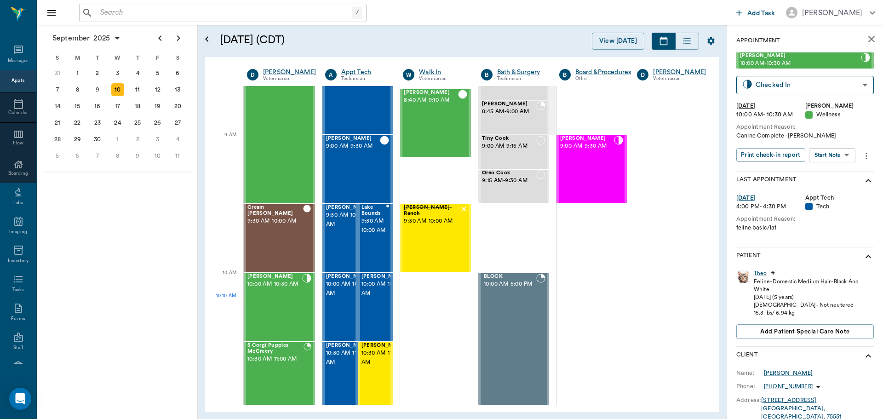
click at [838, 154] on body "/ ​ Add Task [PERSON_NAME] Nectar Messages Appts Calendar Flow Boarding Labs Im…" at bounding box center [441, 209] width 883 height 419
click at [839, 174] on li "View SOAP" at bounding box center [832, 173] width 64 height 15
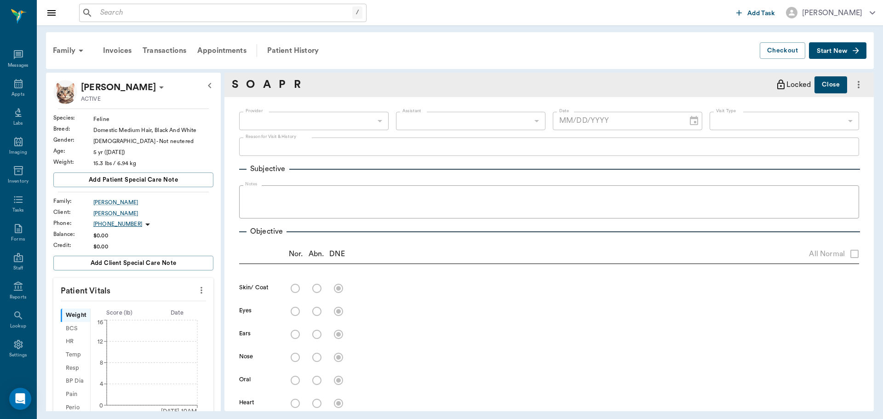
type input "63ec2f075fda476ae8351a4d"
type input "682b670d8bdc6f7f8feef3db"
type input "65d2be4f46e3a538d89b8c14"
type textarea "Canine Complete -[PERSON_NAME]"
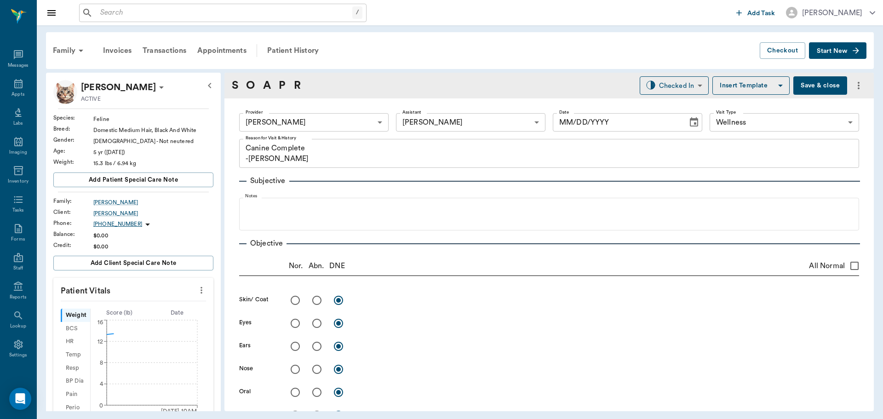
type input "[DATE]"
click at [198, 325] on circle at bounding box center [197, 323] width 3 height 3
click at [195, 324] on circle at bounding box center [197, 323] width 7 height 7
click at [128, 318] on input "15.3" at bounding box center [133, 317] width 80 height 18
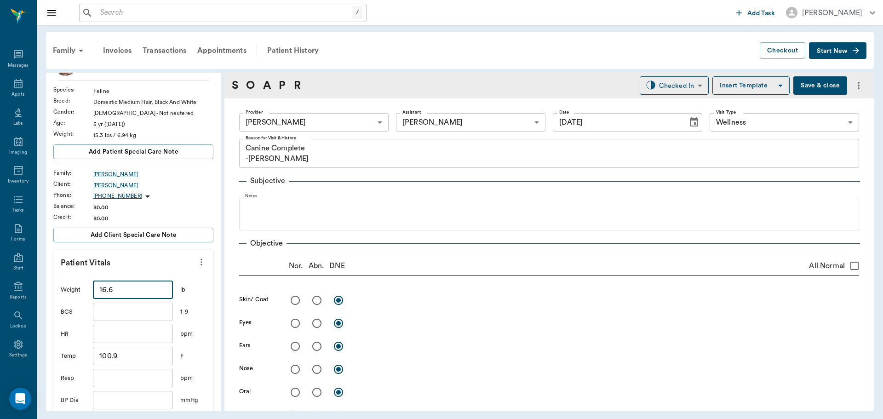
scroll to position [138, 0]
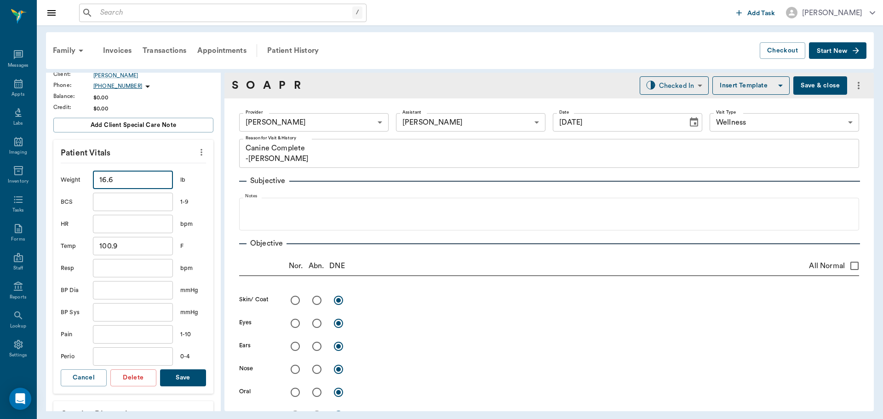
type input "16.6"
click at [173, 381] on button "Save" at bounding box center [183, 377] width 46 height 17
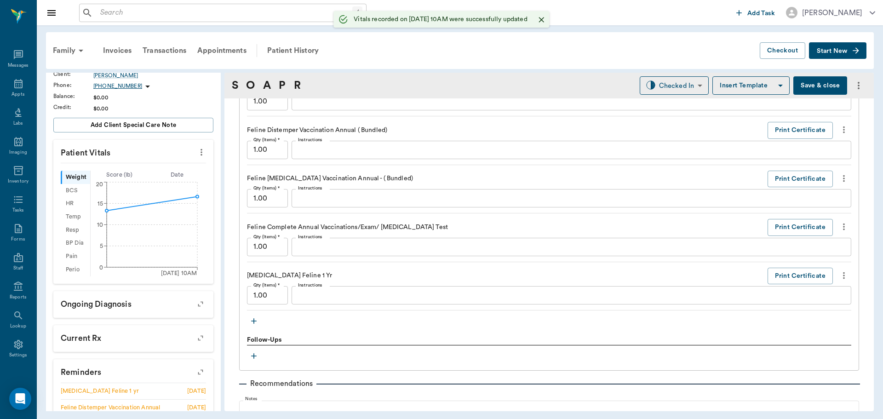
scroll to position [735, 0]
click at [253, 313] on button "button" at bounding box center [254, 319] width 14 height 14
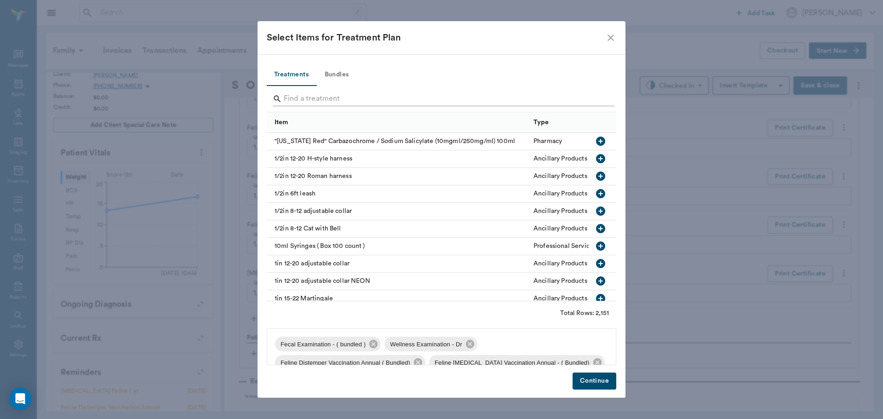
click at [352, 97] on input "Search" at bounding box center [442, 98] width 317 height 15
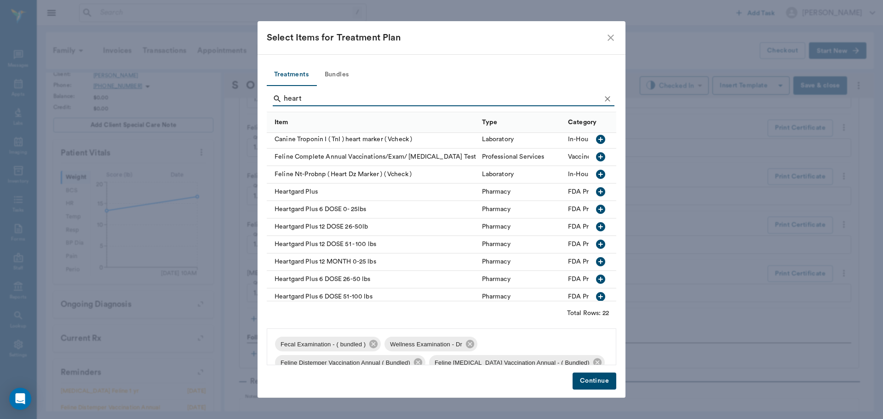
scroll to position [0, 0]
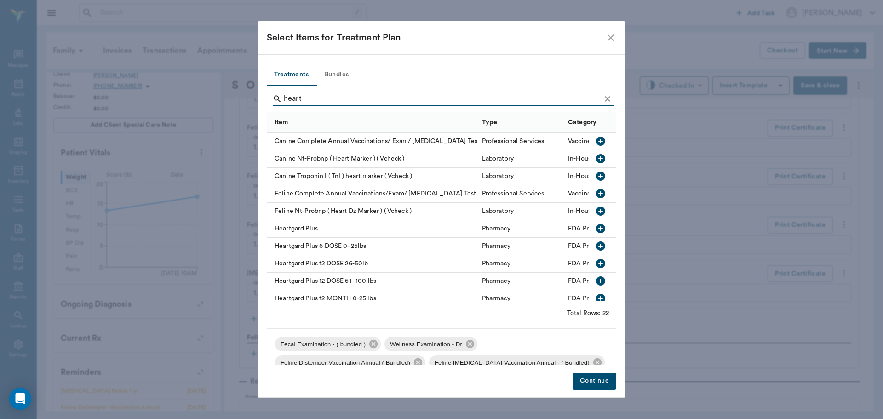
type input "heart"
click at [336, 71] on button "Bundles" at bounding box center [336, 75] width 41 height 22
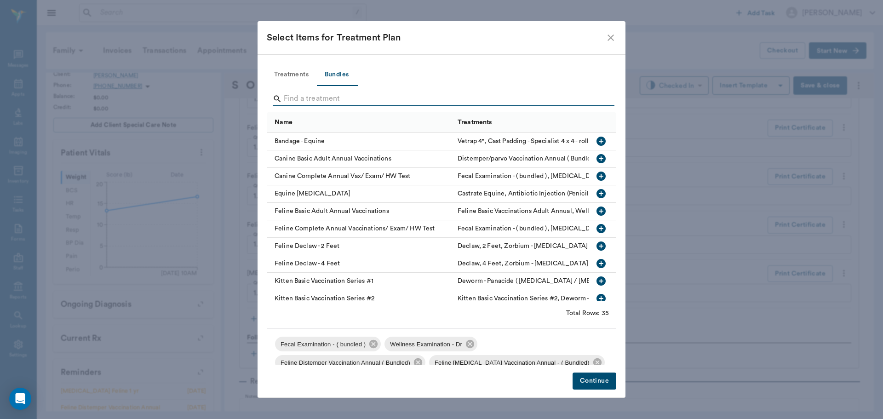
click at [328, 96] on input "Search" at bounding box center [442, 98] width 317 height 15
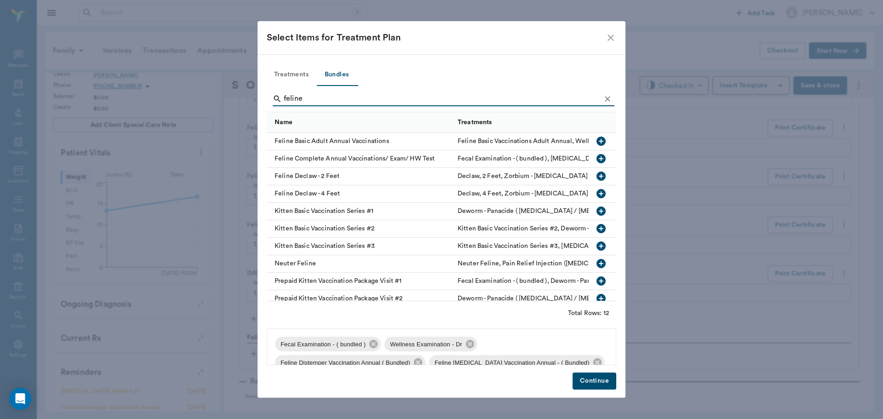
type input "feline"
click at [596, 156] on icon "button" at bounding box center [600, 158] width 9 height 9
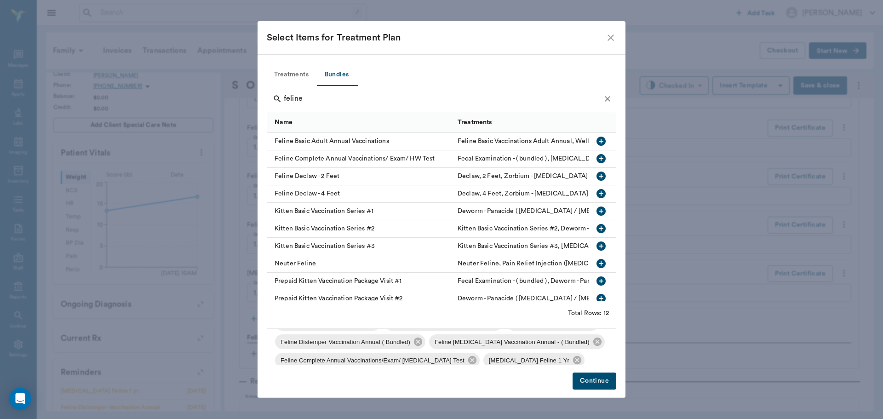
scroll to position [86, 0]
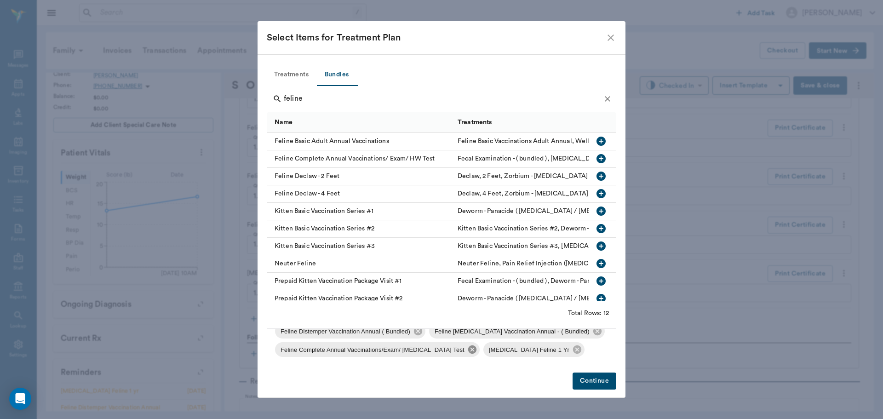
click at [468, 350] on icon at bounding box center [472, 349] width 8 height 8
click at [365, 350] on span "[MEDICAL_DATA] Feline 1 Yr" at bounding box center [320, 349] width 91 height 9
click at [370, 348] on icon at bounding box center [369, 349] width 8 height 8
click at [416, 353] on icon at bounding box center [418, 349] width 8 height 8
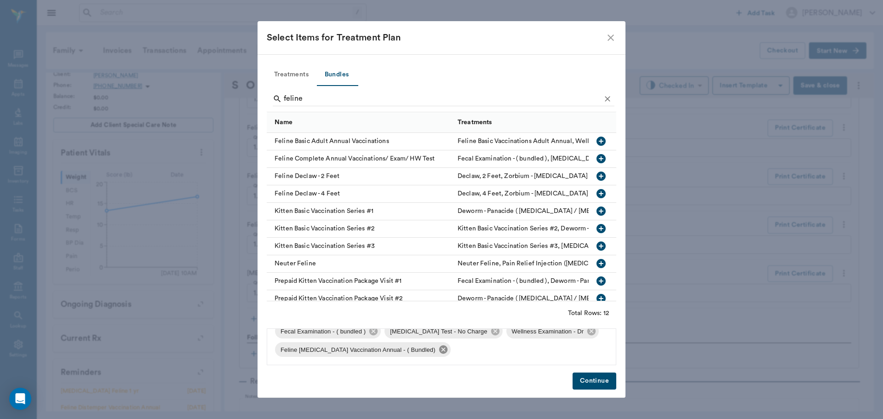
click at [439, 350] on icon at bounding box center [443, 349] width 8 height 8
click at [373, 352] on icon at bounding box center [373, 349] width 8 height 8
click at [477, 351] on icon at bounding box center [482, 349] width 10 height 10
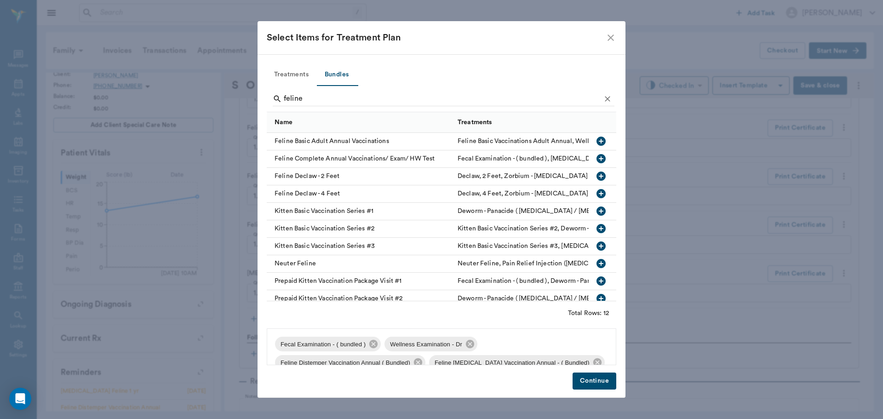
scroll to position [46, 0]
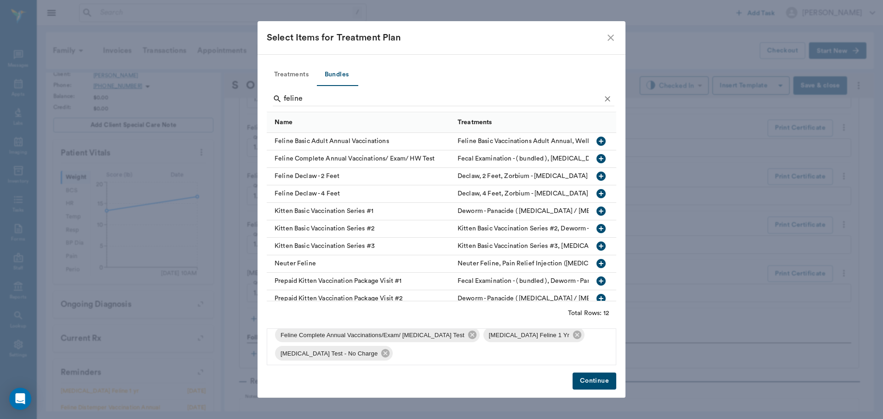
click at [604, 384] on button "Continue" at bounding box center [594, 380] width 44 height 17
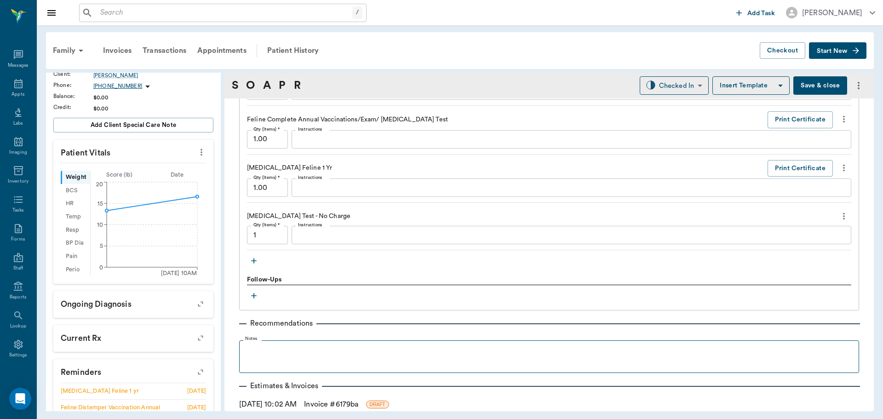
scroll to position [873, 0]
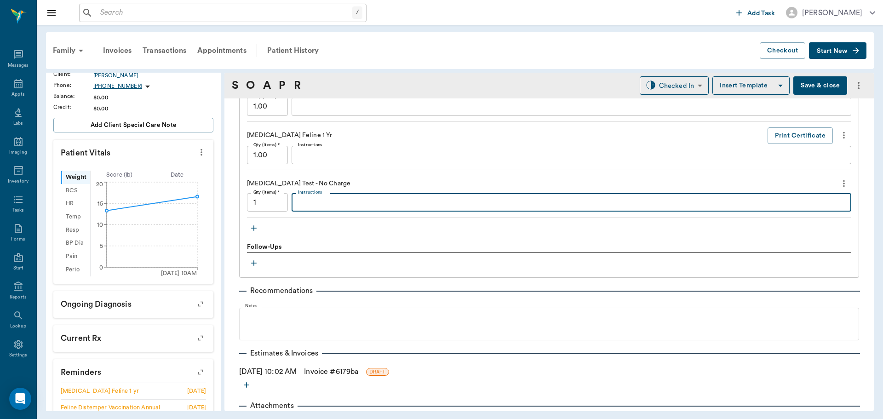
click at [379, 206] on textarea "Instructions" at bounding box center [571, 202] width 547 height 11
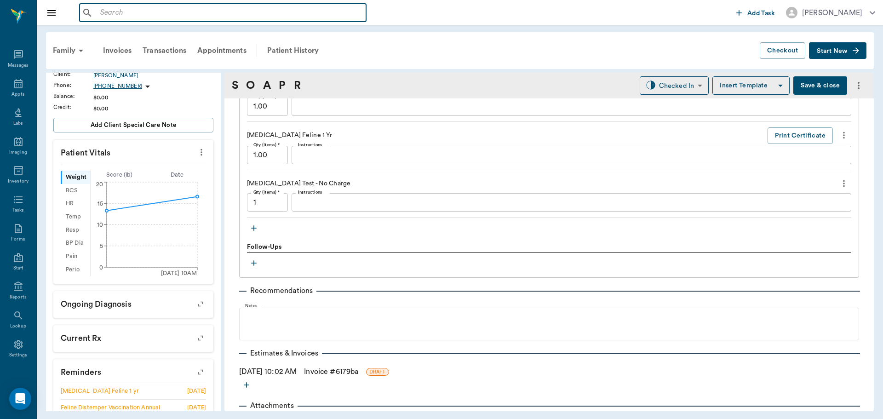
click at [126, 16] on input "text" at bounding box center [230, 12] width 266 height 13
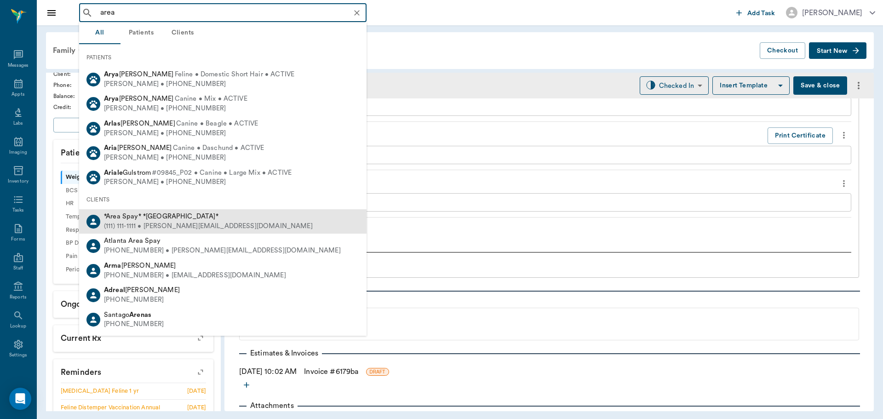
click at [144, 219] on span "*Area Spay* *[GEOGRAPHIC_DATA]*" at bounding box center [161, 216] width 114 height 7
type input "area"
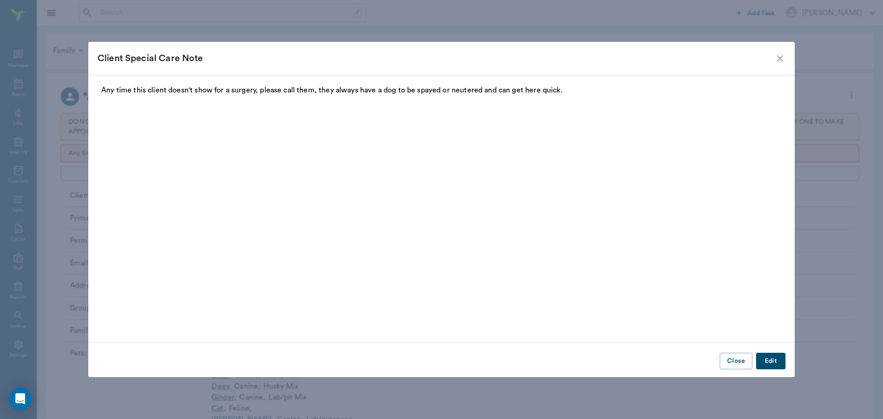
click at [737, 361] on button "Close" at bounding box center [735, 361] width 33 height 17
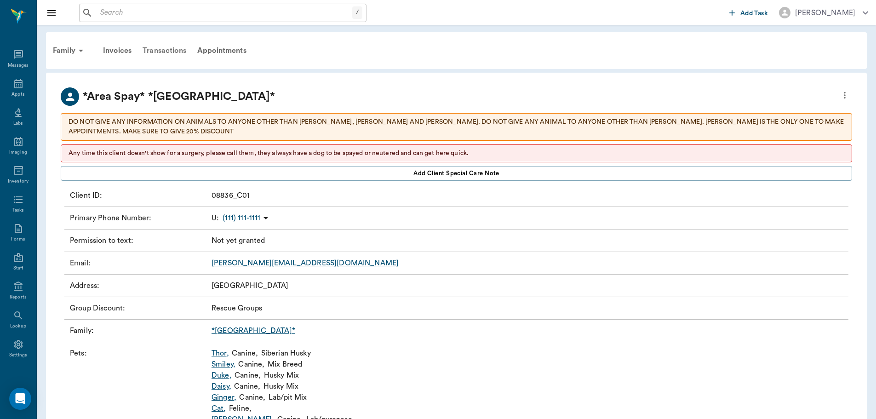
click at [164, 48] on div "Transactions" at bounding box center [164, 51] width 55 height 22
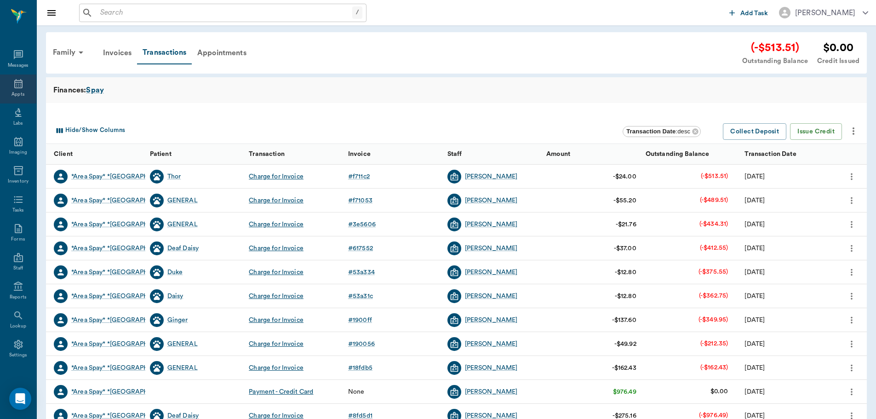
click at [14, 83] on icon at bounding box center [18, 83] width 11 height 11
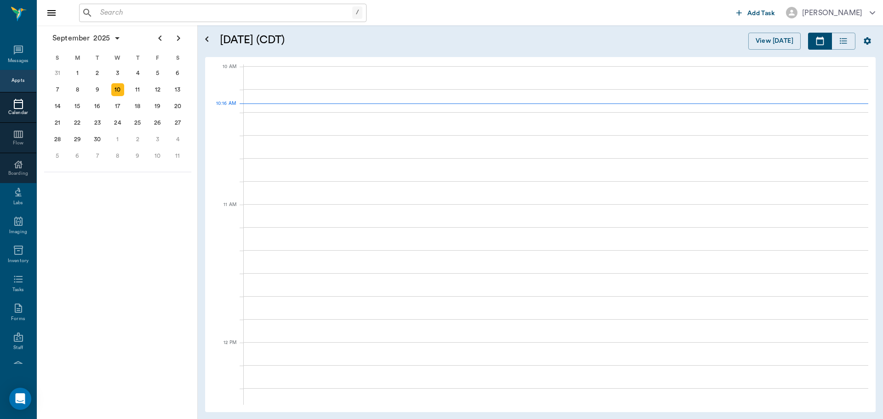
scroll to position [277, 0]
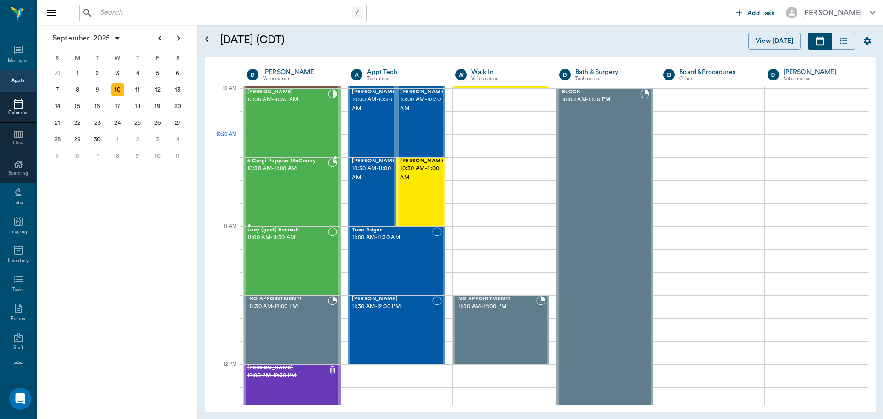
click at [275, 133] on div "[PERSON_NAME] 10:00 AM - 10:30 AM" at bounding box center [287, 122] width 80 height 67
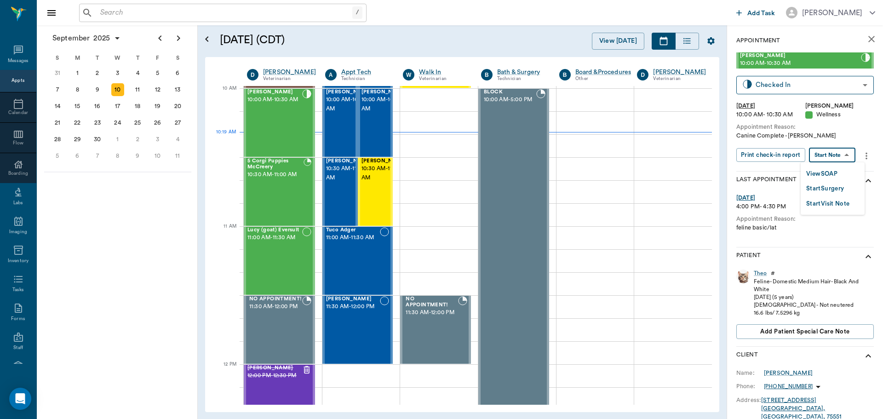
click at [819, 152] on body "/ ​ Add Task [PERSON_NAME] Nectar Messages Appts Calendar Flow Boarding Labs Im…" at bounding box center [441, 209] width 883 height 419
click at [817, 171] on button "View SOAP" at bounding box center [821, 174] width 31 height 11
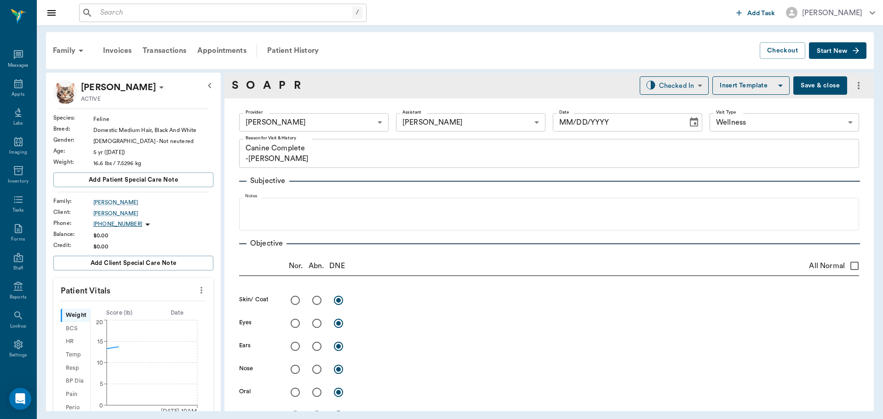
type input "63ec2f075fda476ae8351a4d"
type input "682b670d8bdc6f7f8feef3db"
type input "65d2be4f46e3a538d89b8c14"
type textarea "Canine Complete -[PERSON_NAME]"
type input "[DATE]"
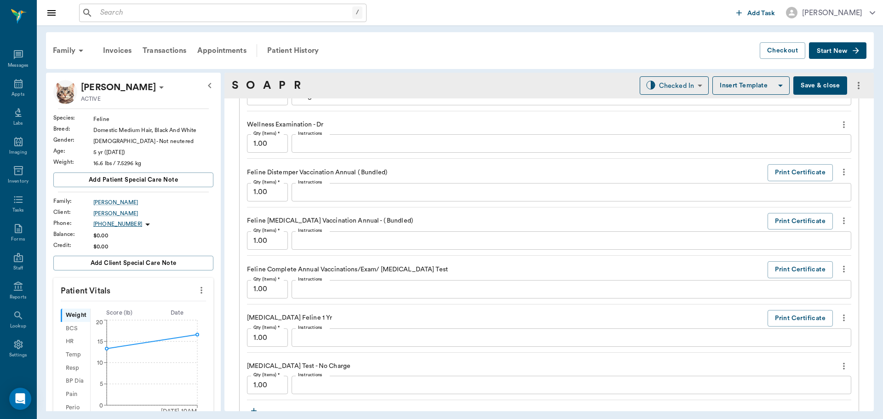
scroll to position [781, 0]
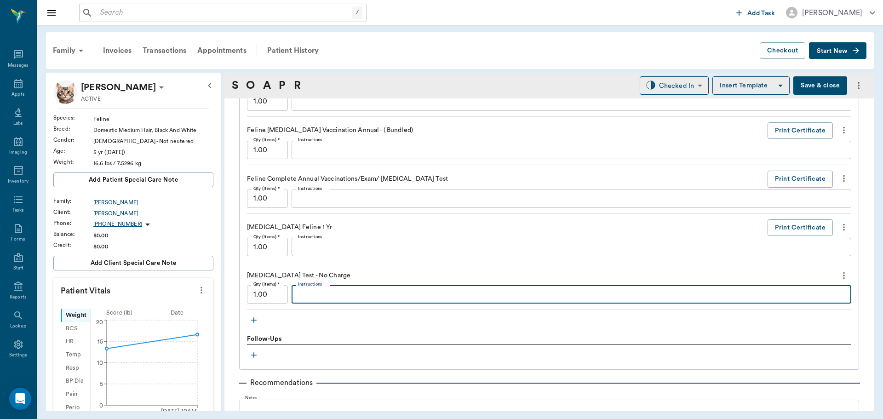
click at [368, 293] on textarea "Instructions" at bounding box center [571, 294] width 547 height 11
type textarea "Negative"
click at [248, 322] on button "button" at bounding box center [254, 320] width 14 height 14
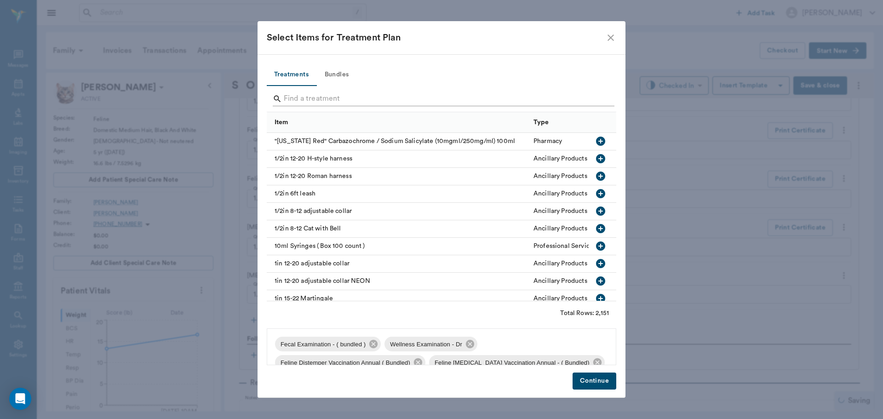
click at [339, 102] on input "Search" at bounding box center [442, 98] width 317 height 15
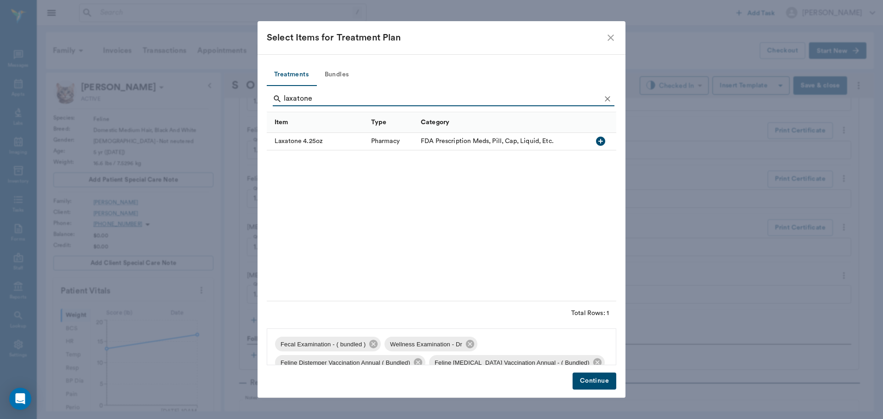
type input "laxatone"
click at [598, 139] on icon "button" at bounding box center [600, 141] width 9 height 9
click at [594, 382] on button "Continue" at bounding box center [594, 380] width 44 height 17
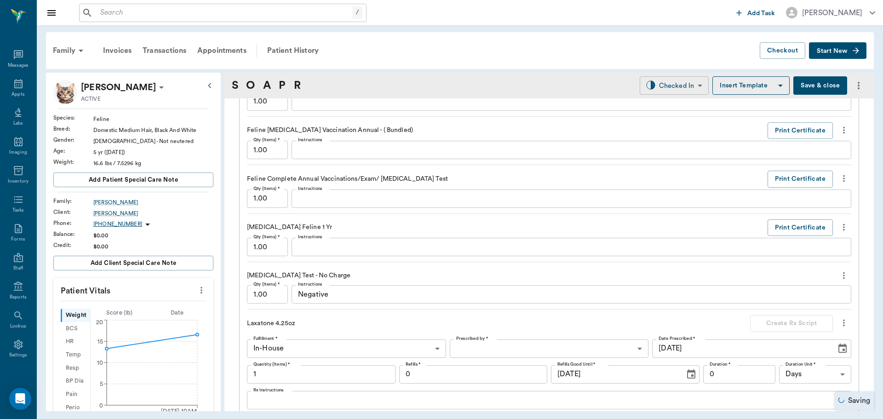
click at [671, 85] on body "/ ​ Add Task [PERSON_NAME] Nectar Messages Appts Labs Imaging Inventory Tasks F…" at bounding box center [441, 209] width 883 height 419
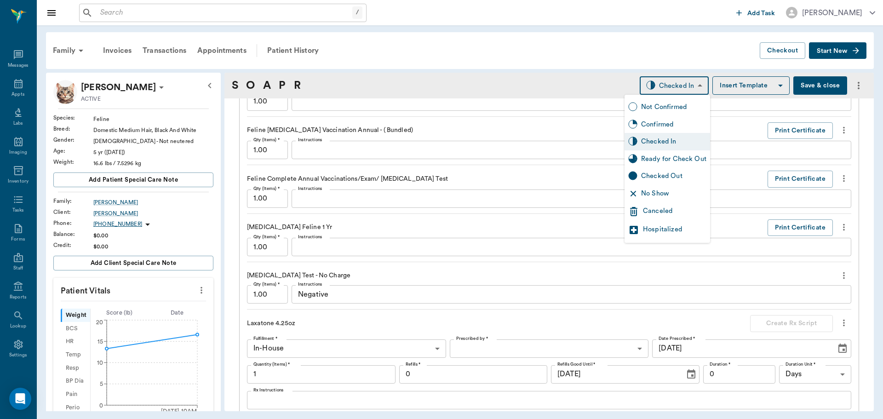
click at [677, 158] on div "Ready for Check Out" at bounding box center [673, 159] width 65 height 10
type input "READY_TO_CHECKOUT"
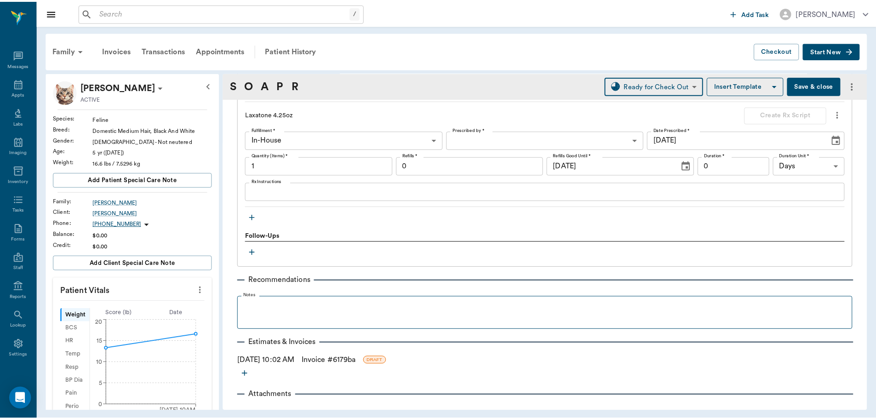
scroll to position [1004, 0]
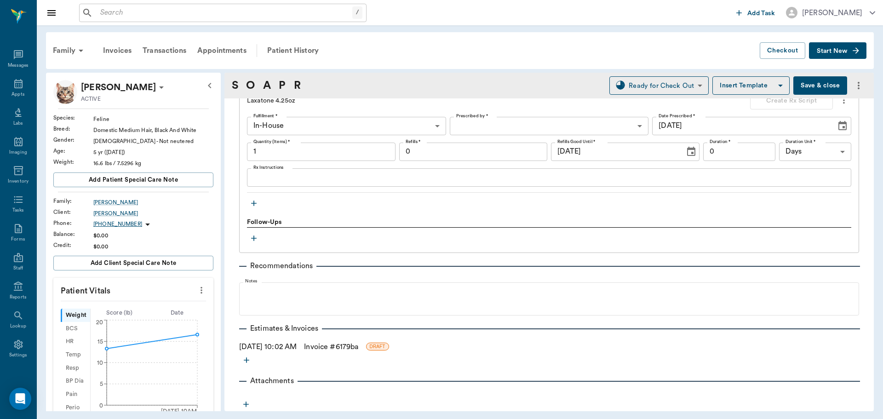
click at [337, 347] on link "Invoice # 6179ba" at bounding box center [331, 346] width 54 height 11
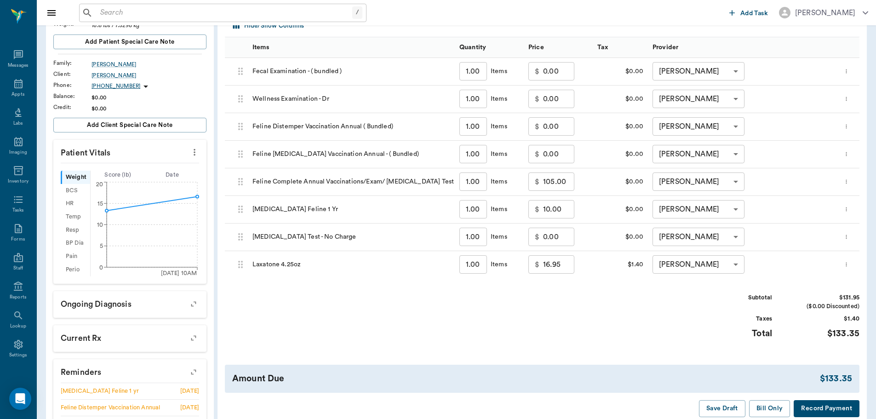
scroll to position [230, 0]
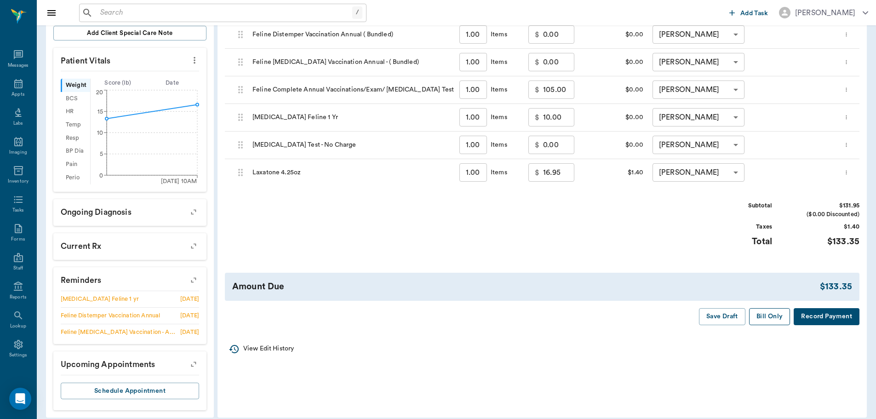
click at [763, 320] on button "Bill Only" at bounding box center [769, 316] width 41 height 17
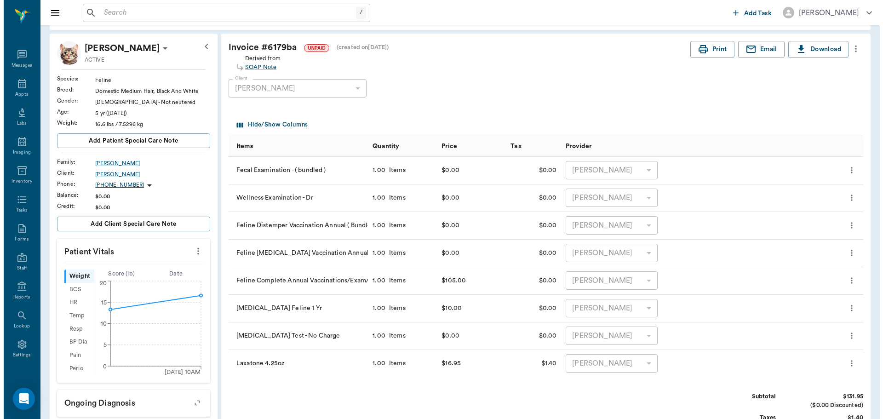
scroll to position [0, 0]
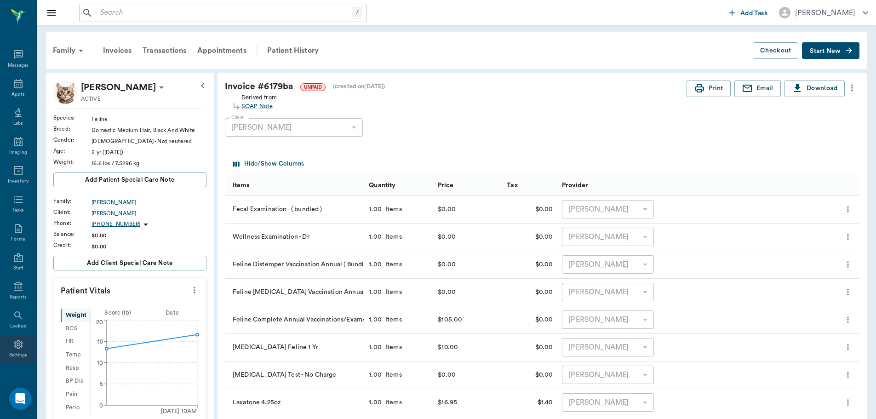
click at [14, 346] on icon at bounding box center [18, 344] width 9 height 9
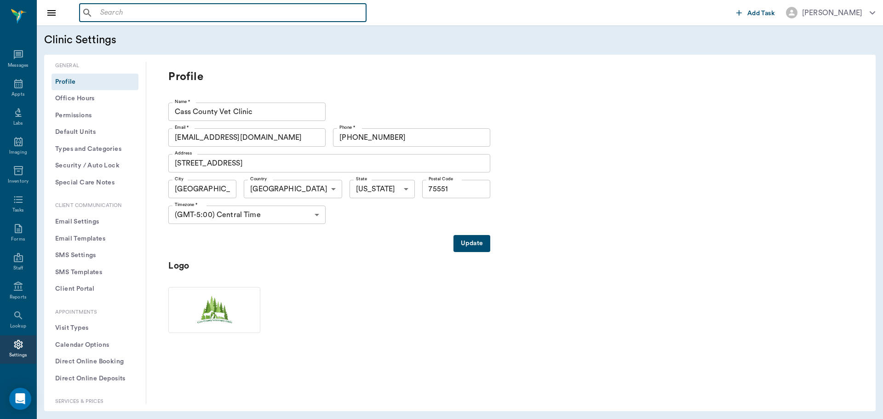
click at [149, 17] on input "text" at bounding box center [230, 12] width 266 height 13
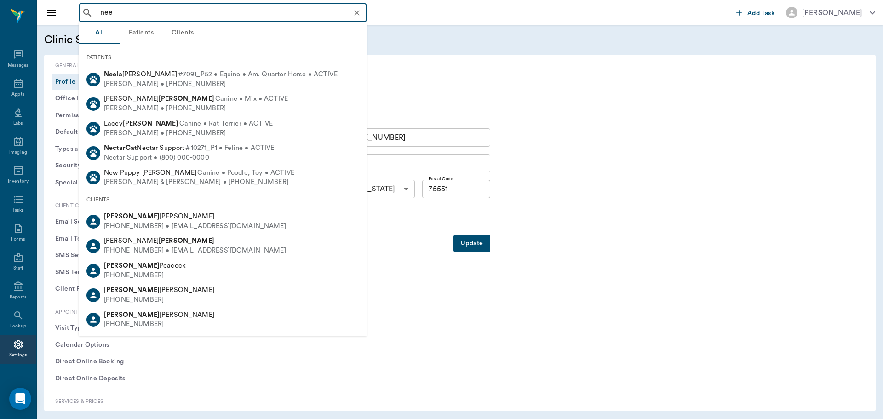
type input "nee"
click at [14, 345] on icon at bounding box center [18, 344] width 9 height 9
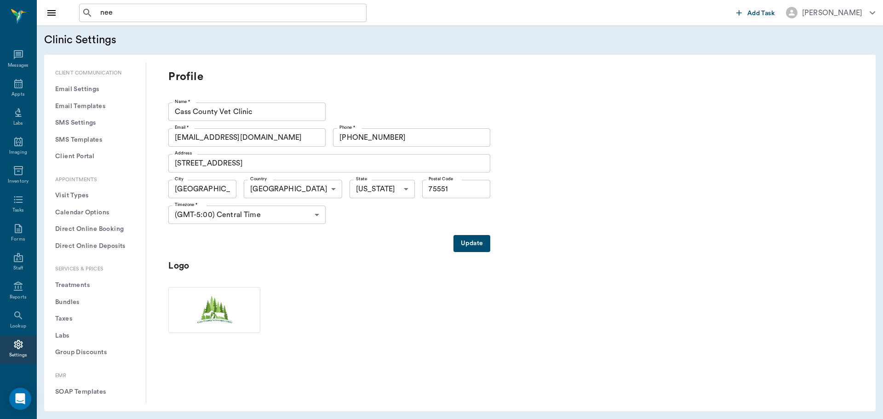
scroll to position [138, 0]
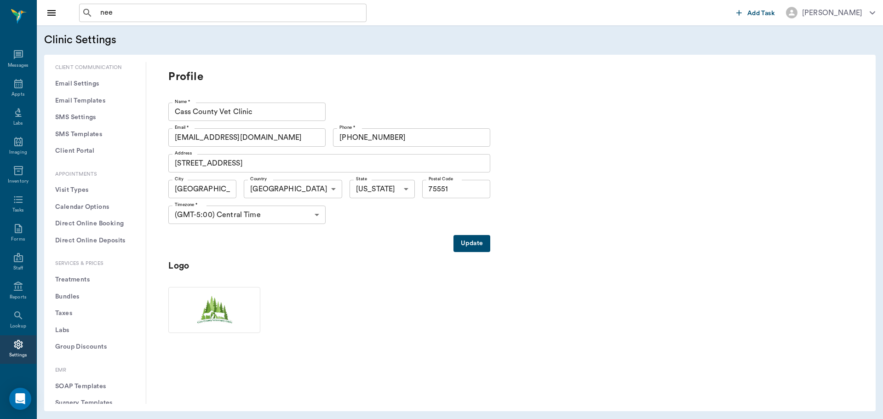
click at [79, 279] on button "Treatments" at bounding box center [94, 279] width 87 height 17
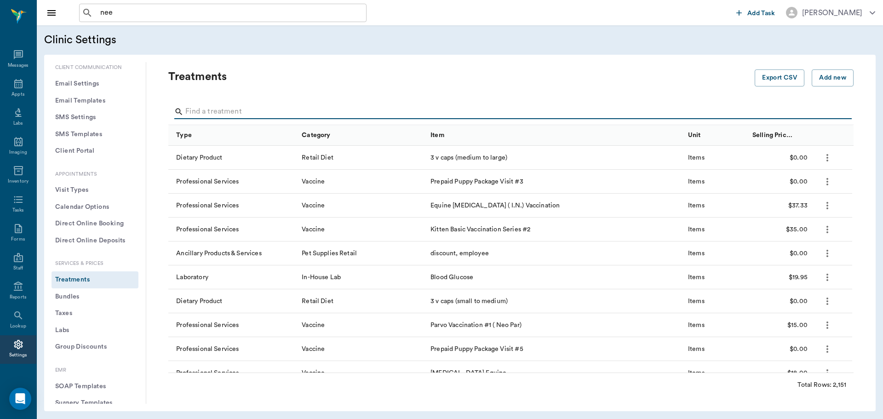
click at [232, 115] on input "Search" at bounding box center [511, 111] width 652 height 15
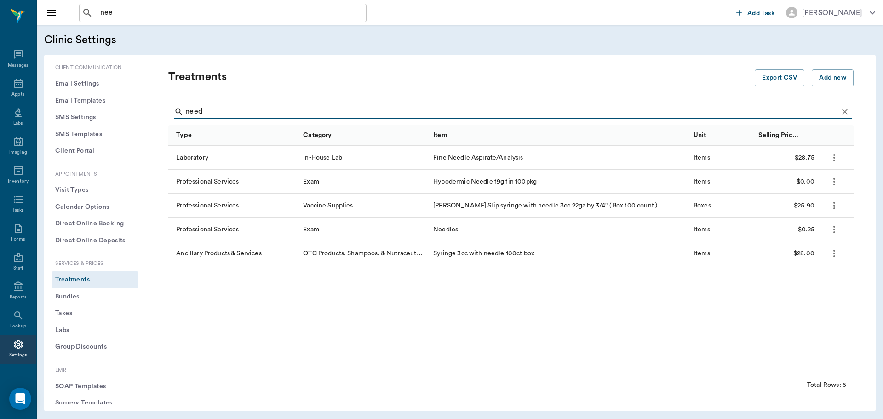
type input "need"
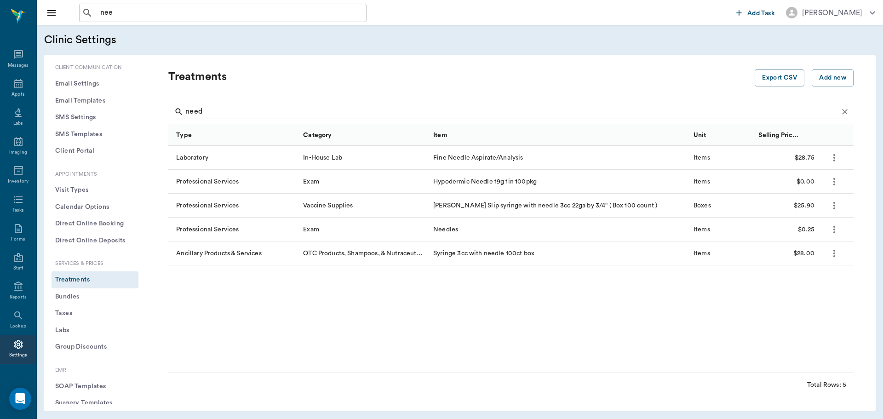
click at [832, 232] on icon "more" at bounding box center [833, 229] width 11 height 11
click at [823, 250] on p "Edit Treatment" at bounding box center [810, 254] width 50 height 11
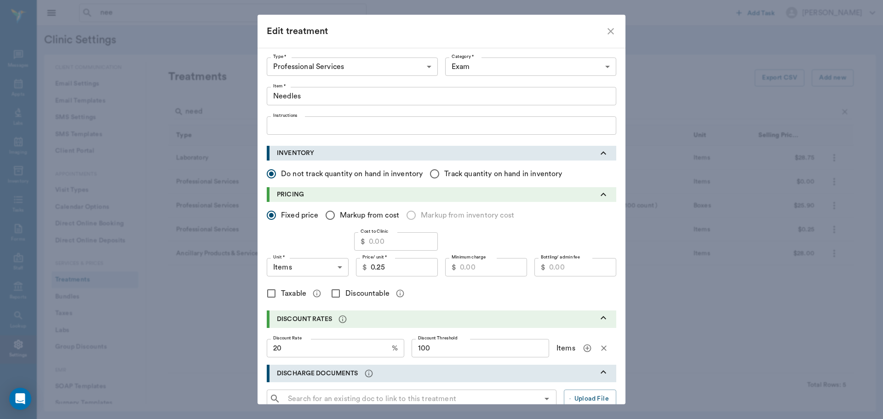
click at [333, 294] on input "Discountable" at bounding box center [335, 293] width 19 height 19
checkbox input "true"
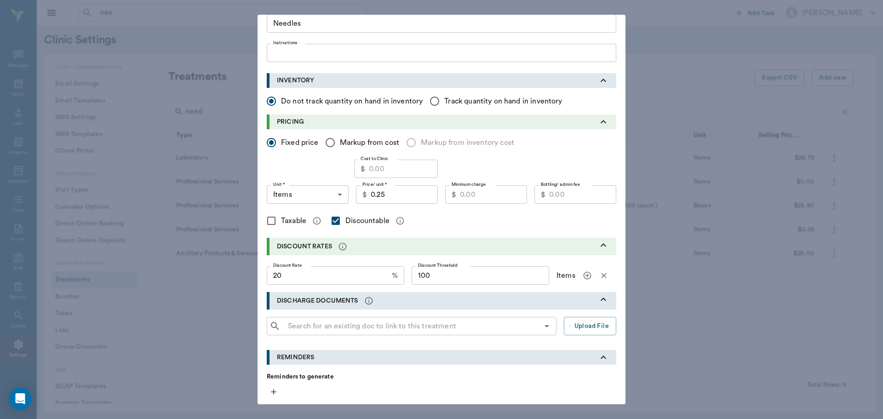
scroll to position [211, 0]
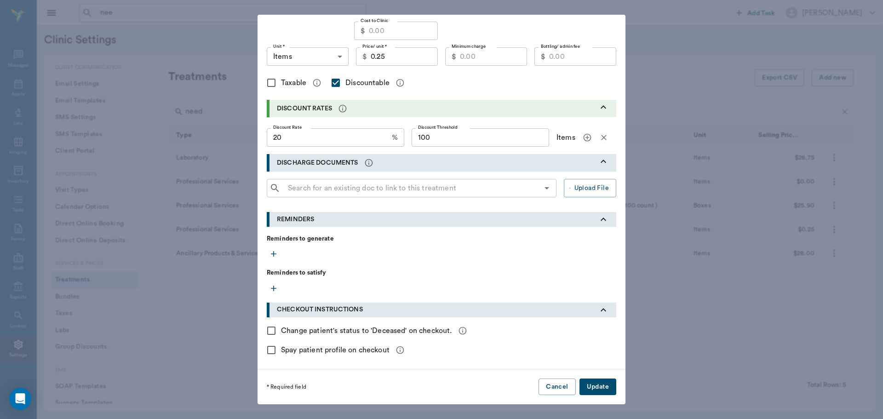
click at [591, 385] on button "Update" at bounding box center [597, 386] width 37 height 17
checkbox input "false"
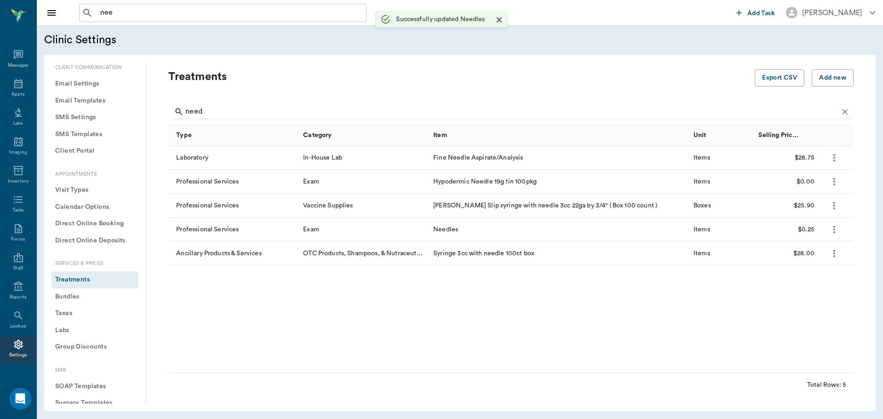
scroll to position [111, 0]
click at [832, 179] on icon "more" at bounding box center [833, 181] width 11 height 11
click at [807, 203] on p "Edit Treatment" at bounding box center [810, 206] width 50 height 11
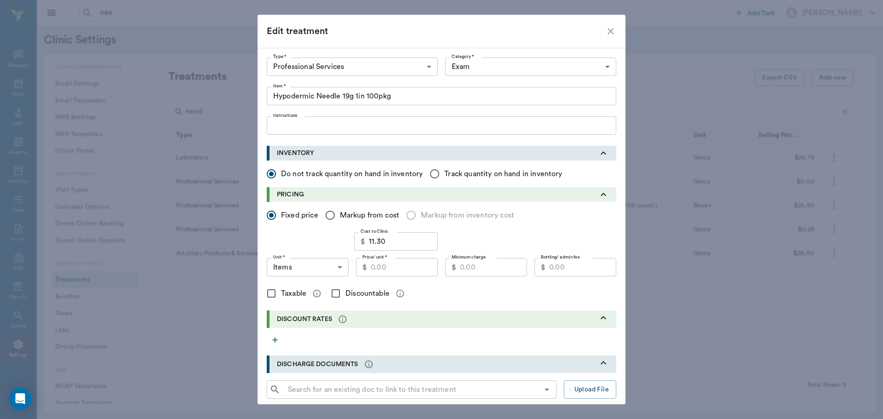
drag, startPoint x: 518, startPoint y: 142, endPoint x: 297, endPoint y: 242, distance: 241.7
click at [297, 242] on div "Cost to Clinic $ 11.30 Cost to Clinic" at bounding box center [441, 241] width 349 height 18
click at [605, 32] on icon "close" at bounding box center [610, 31] width 11 height 11
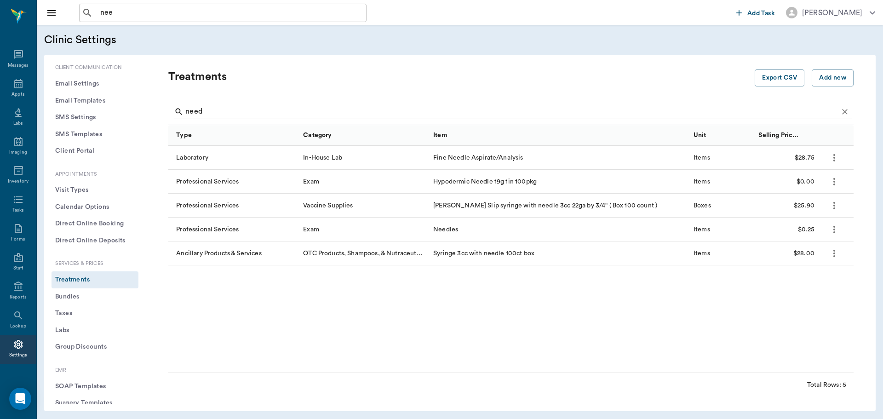
click at [833, 229] on icon "more" at bounding box center [834, 229] width 2 height 7
click at [824, 250] on p "Edit Treatment" at bounding box center [810, 254] width 50 height 11
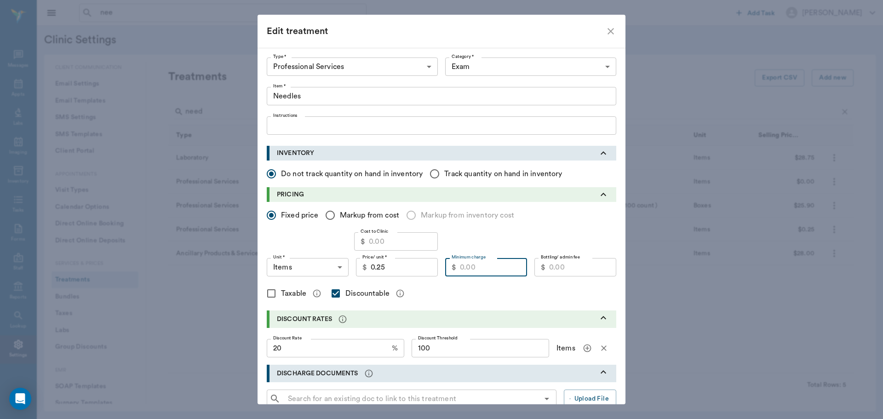
click at [485, 268] on input "Minimum charge" at bounding box center [493, 267] width 67 height 18
type input "0.15"
click at [522, 296] on div "Taxable Discountable" at bounding box center [441, 293] width 349 height 19
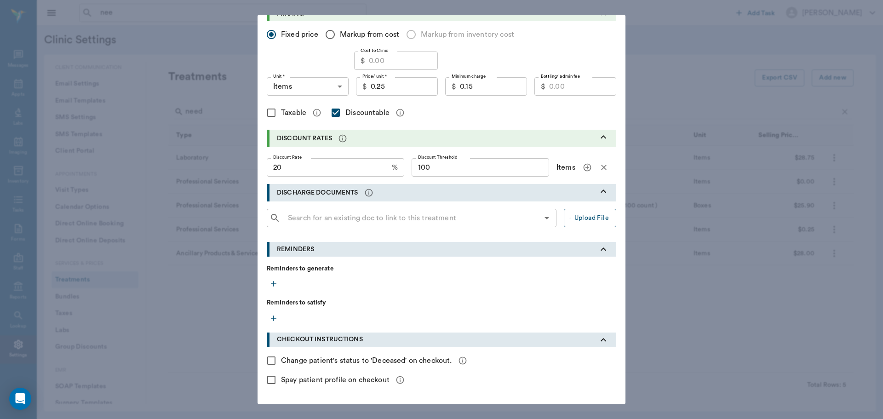
scroll to position [211, 0]
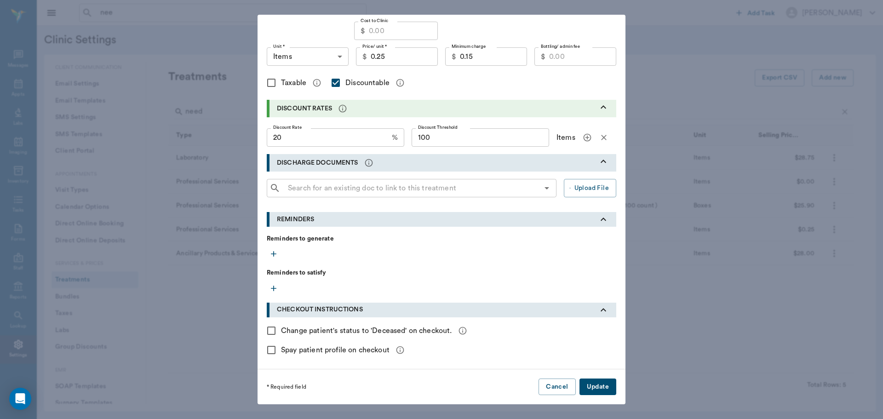
click at [592, 389] on button "Update" at bounding box center [597, 386] width 37 height 17
checkbox input "false"
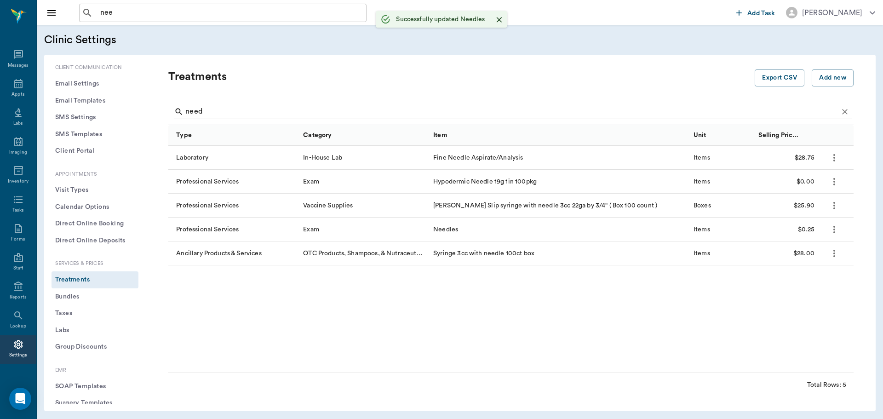
scroll to position [111, 0]
click at [13, 83] on icon at bounding box center [18, 83] width 11 height 11
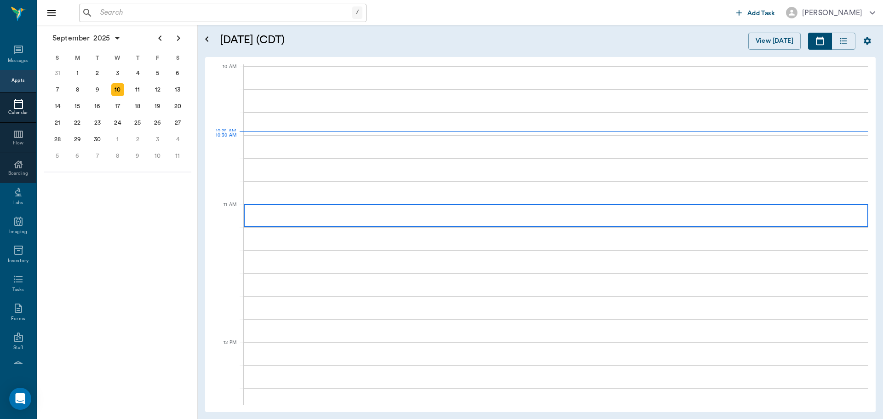
scroll to position [277, 0]
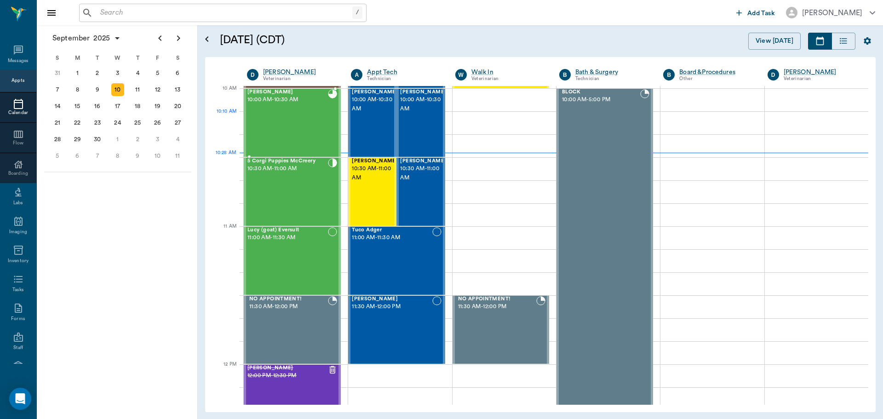
click at [296, 118] on div "Theo Ruley 10:00 AM - 10:30 AM" at bounding box center [287, 122] width 80 height 67
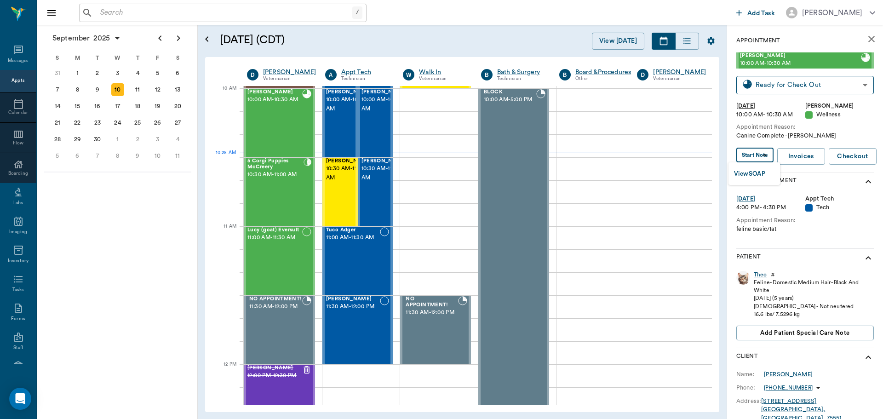
click at [756, 155] on body "/ ​ Add Task Dr. Bert Ellsworth Nectar Messages Appts Calendar Flow Boarding La…" at bounding box center [441, 209] width 883 height 419
click at [756, 175] on button "View SOAP" at bounding box center [749, 174] width 31 height 11
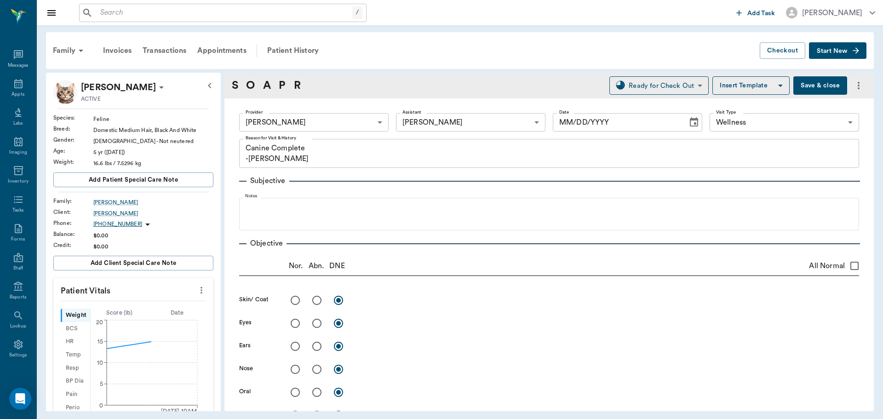
type input "63ec2f075fda476ae8351a4d"
type input "682b670d8bdc6f7f8feef3db"
type input "65d2be4f46e3a538d89b8c14"
type textarea "Canine Complete -Jess"
type input "[DATE]"
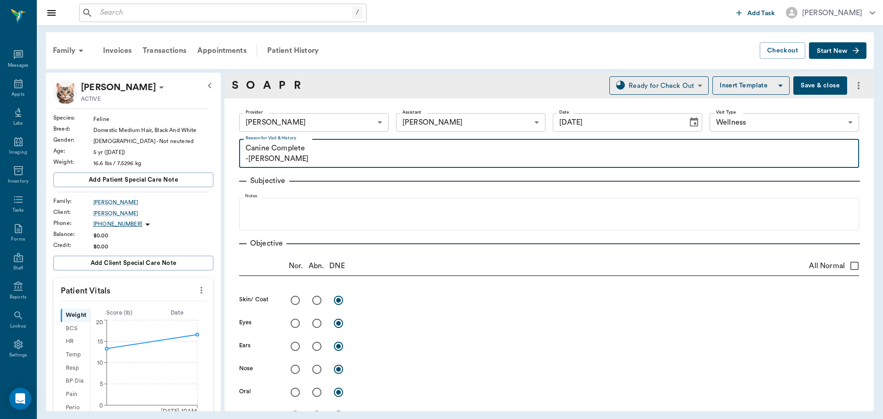
click at [269, 147] on textarea "Canine Complete -Jess" at bounding box center [548, 153] width 607 height 21
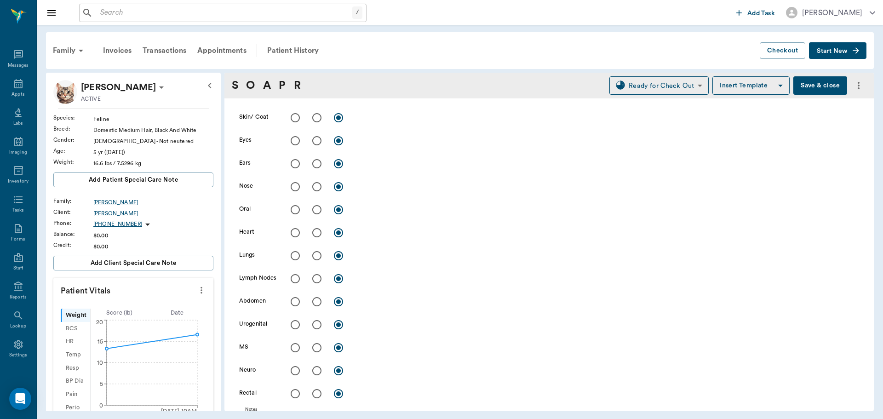
scroll to position [138, 0]
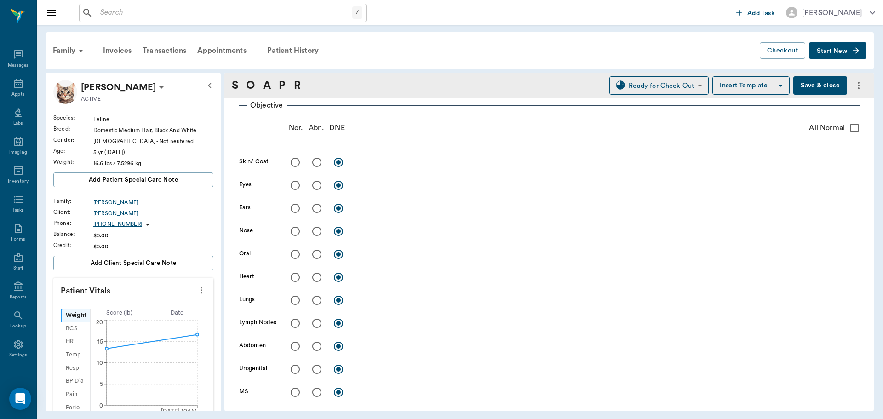
type textarea "Feline Complete -Jess"
click at [849, 125] on input "All Normal" at bounding box center [853, 127] width 19 height 19
checkbox input "true"
radio input "true"
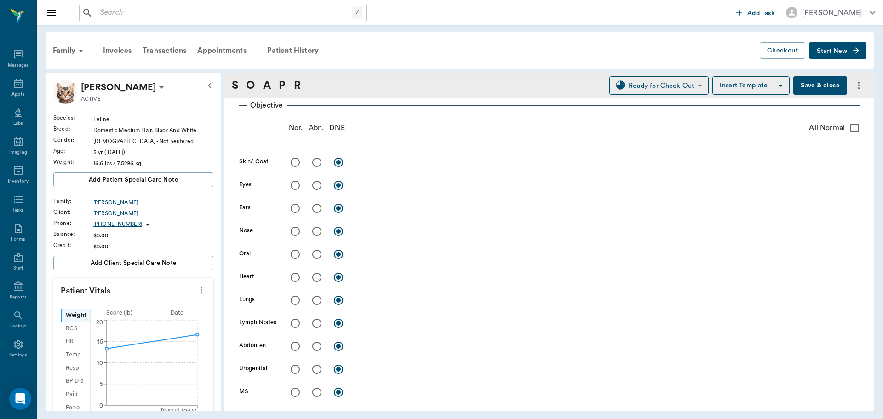
radio input "true"
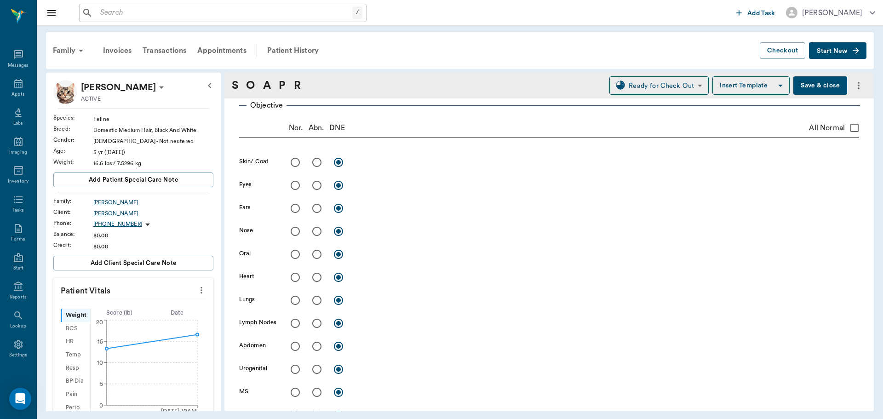
radio input "true"
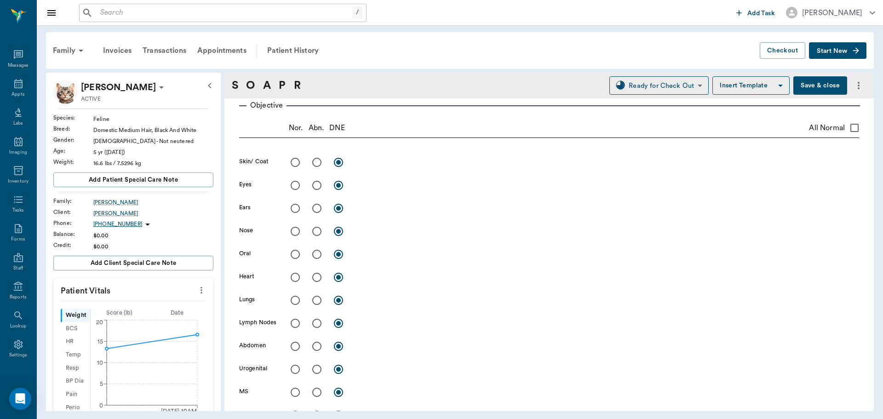
radio input "true"
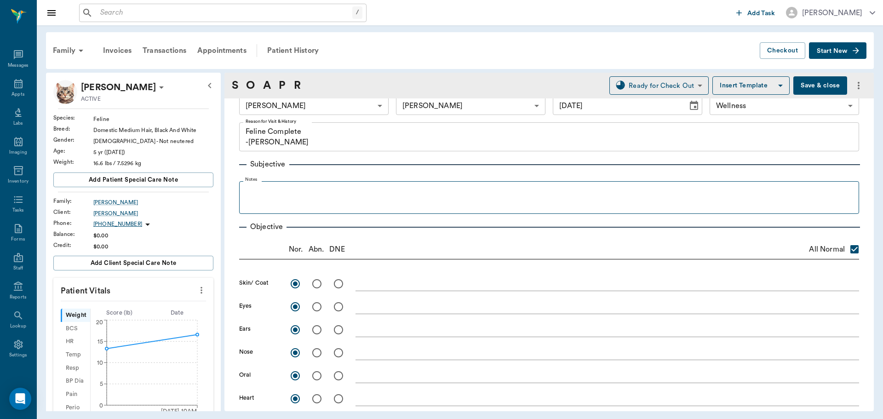
scroll to position [0, 0]
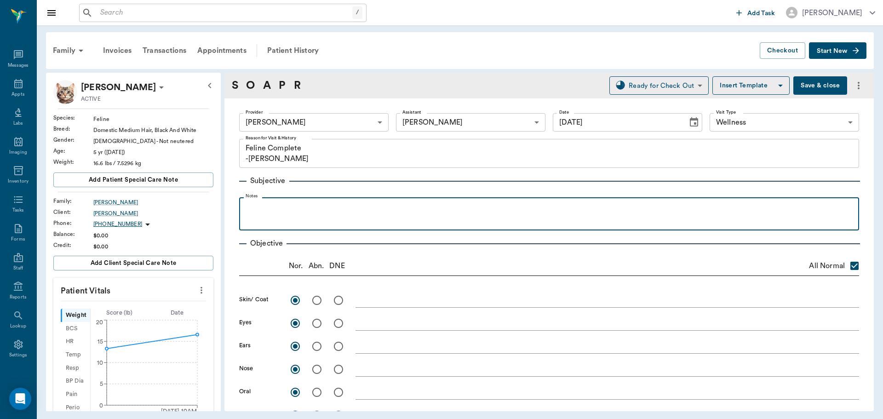
click at [276, 207] on p at bounding box center [549, 207] width 610 height 11
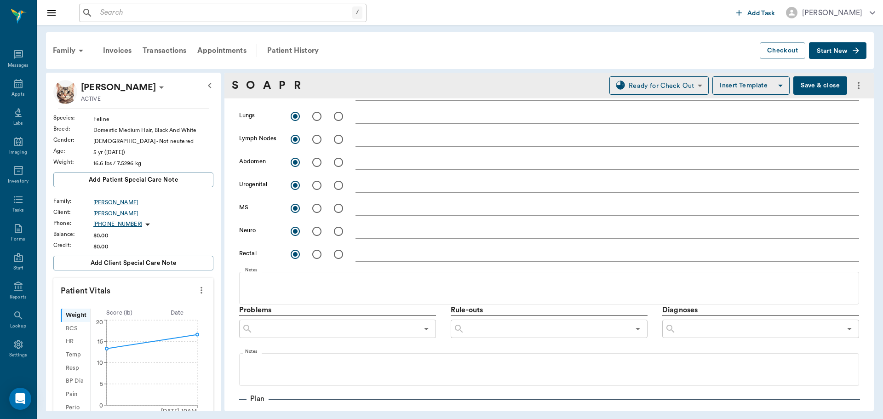
scroll to position [368, 0]
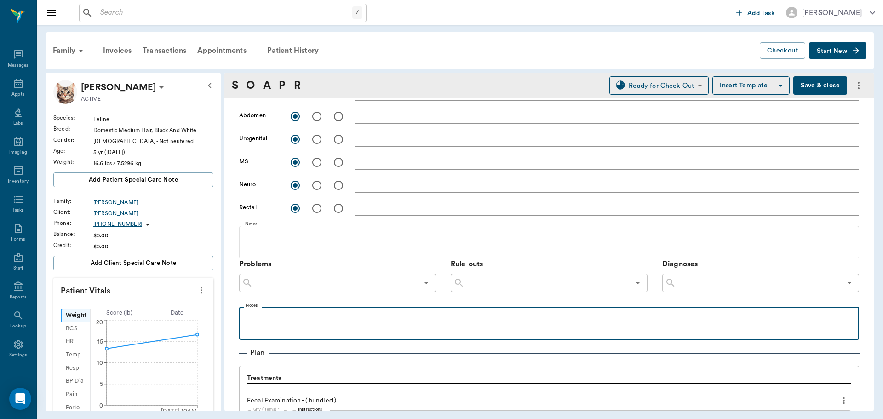
click at [314, 319] on p at bounding box center [549, 316] width 610 height 11
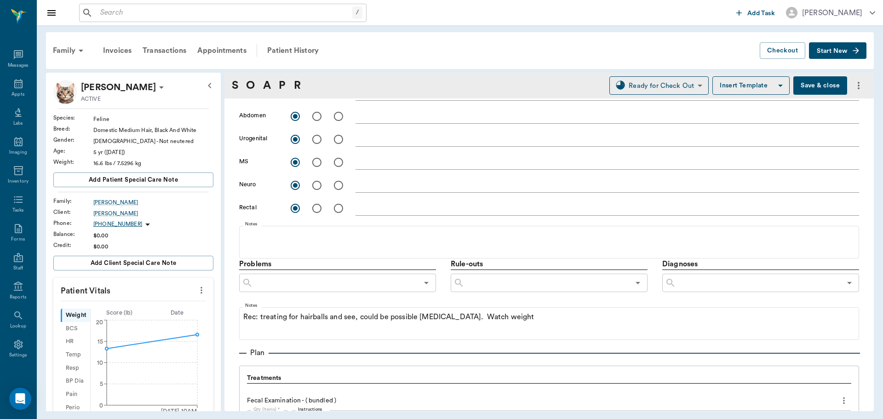
click at [815, 85] on button "Save & close" at bounding box center [820, 85] width 54 height 18
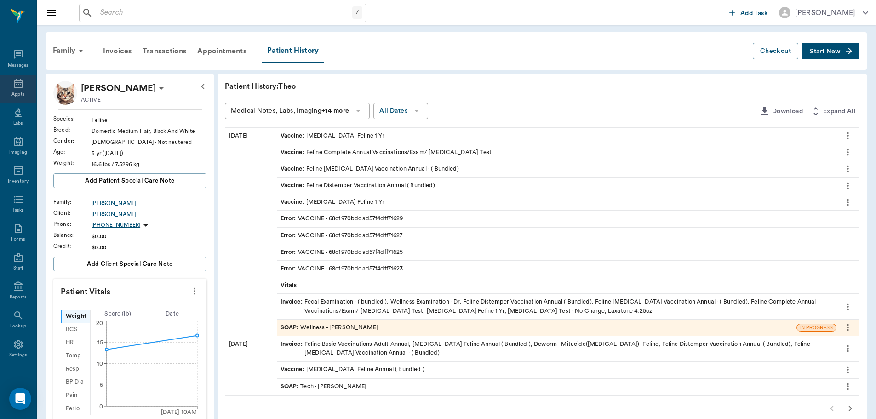
click at [15, 84] on icon at bounding box center [18, 83] width 8 height 9
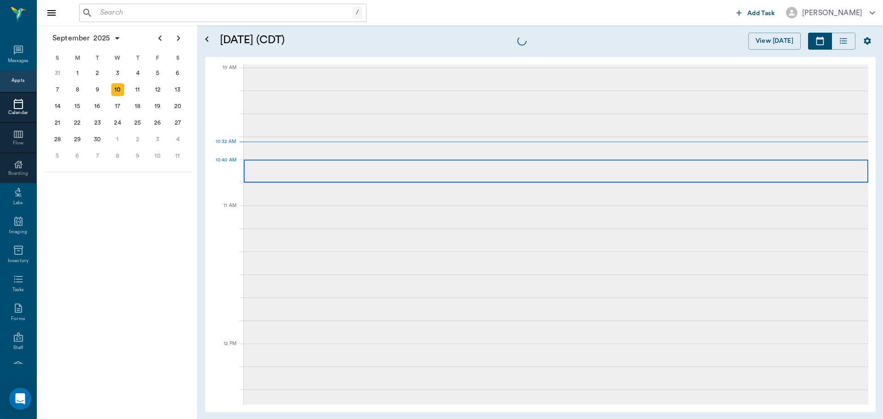
scroll to position [276, 0]
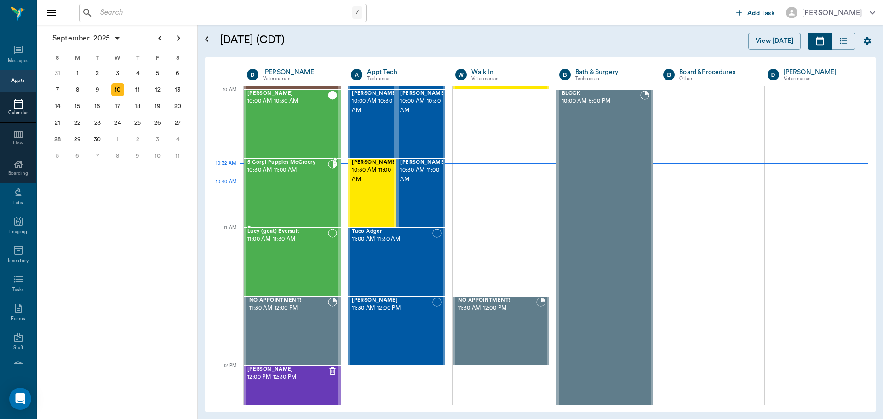
click at [282, 185] on div "5 Corgi Puppies McCreery 10:30 AM - 11:00 AM" at bounding box center [287, 193] width 80 height 67
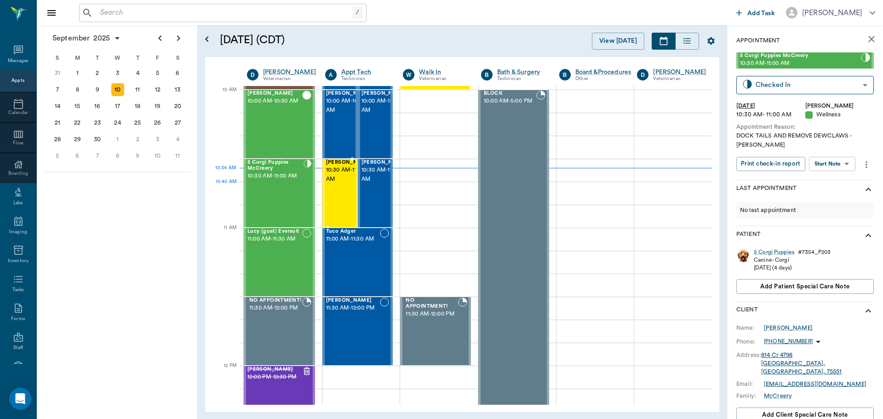
click at [337, 184] on span "10:30 AM - 11:00 AM" at bounding box center [349, 174] width 46 height 18
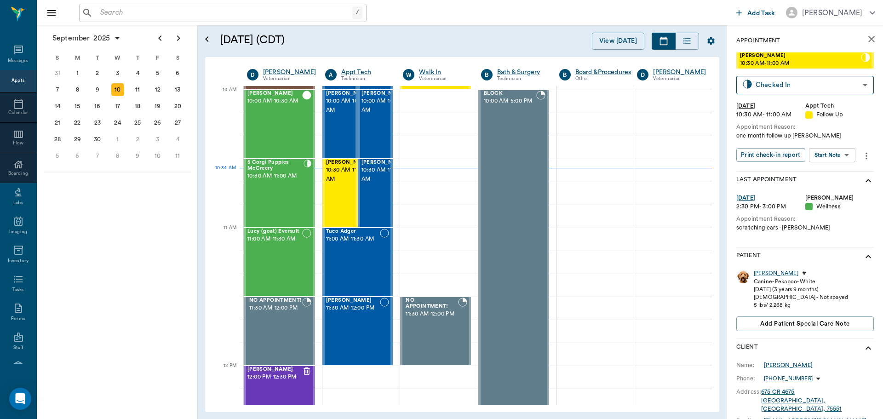
click at [827, 157] on body "/ ​ Add Task Dr. Bert Ellsworth Nectar Messages Appts Calendar Flow Boarding La…" at bounding box center [441, 209] width 883 height 419
click at [817, 178] on button "Start SOAP" at bounding box center [821, 174] width 31 height 11
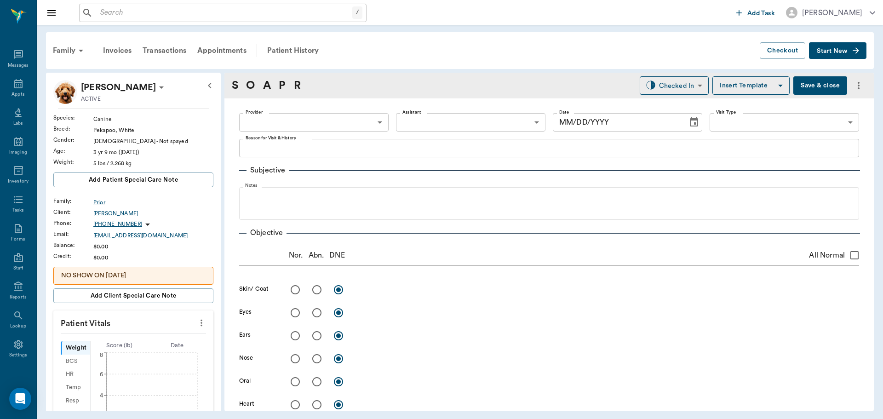
type input "63ec2f075fda476ae8351a4c"
type input "65d2be4f46e3a538d89b8c16"
type textarea "one month follow up lory"
type input "[DATE]"
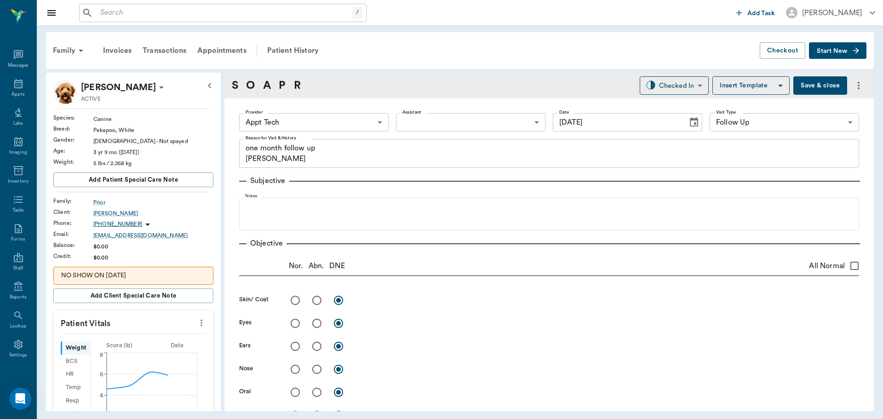
click at [200, 321] on icon "more" at bounding box center [201, 322] width 2 height 7
click at [141, 335] on span "Enter Vitals" at bounding box center [155, 339] width 77 height 10
click at [114, 355] on input "text" at bounding box center [133, 350] width 80 height 18
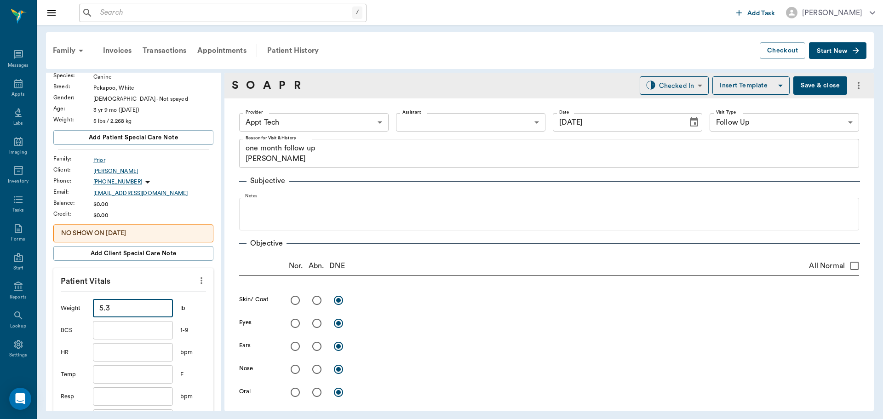
scroll to position [92, 0]
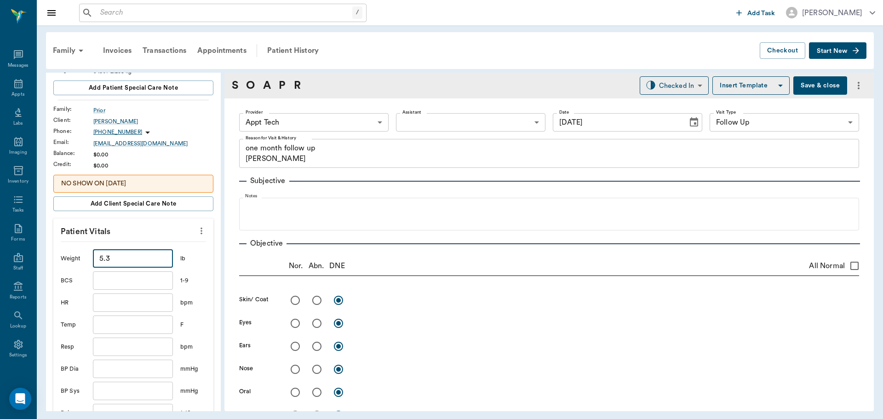
type input "5.3"
click at [110, 320] on input "text" at bounding box center [133, 324] width 80 height 18
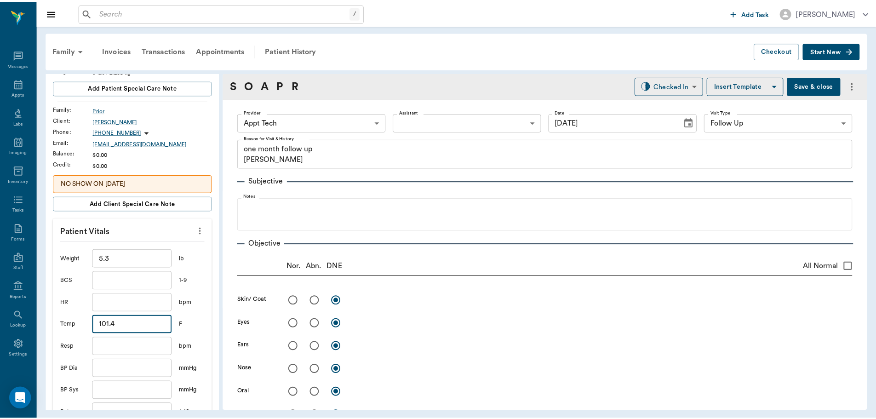
scroll to position [276, 0]
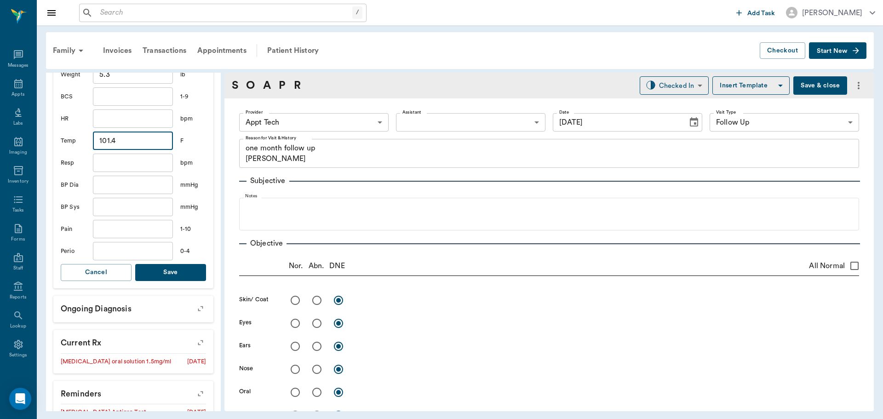
type input "101.4"
click at [168, 277] on button "Save" at bounding box center [170, 272] width 71 height 17
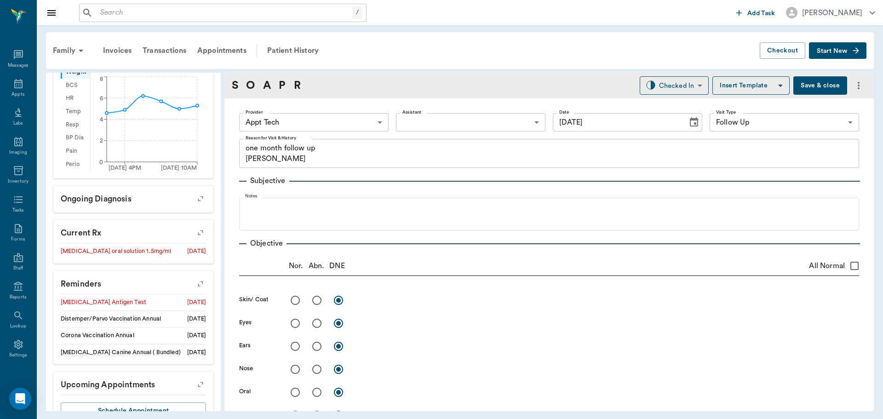
click at [323, 120] on body "/ ​ Add Task Dr. Bert Ellsworth Nectar Messages Appts Labs Imaging Inventory Ta…" at bounding box center [441, 209] width 883 height 419
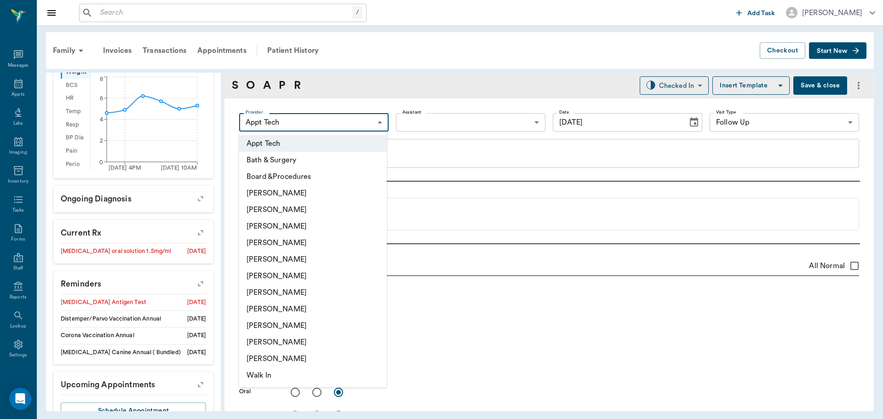
click at [296, 241] on li "[PERSON_NAME]" at bounding box center [313, 242] width 148 height 17
type input "63ec2f075fda476ae8351a4d"
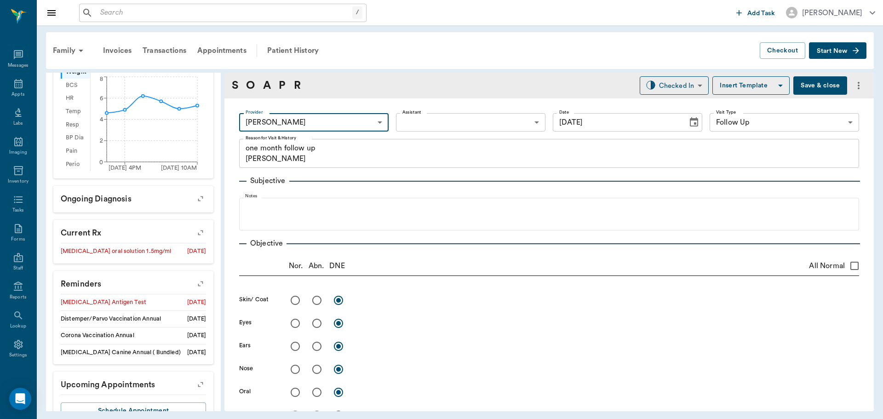
click at [457, 116] on body "/ ​ Add Task Dr. Bert Ellsworth Nectar Messages Appts Labs Imaging Inventory Ta…" at bounding box center [441, 209] width 883 height 419
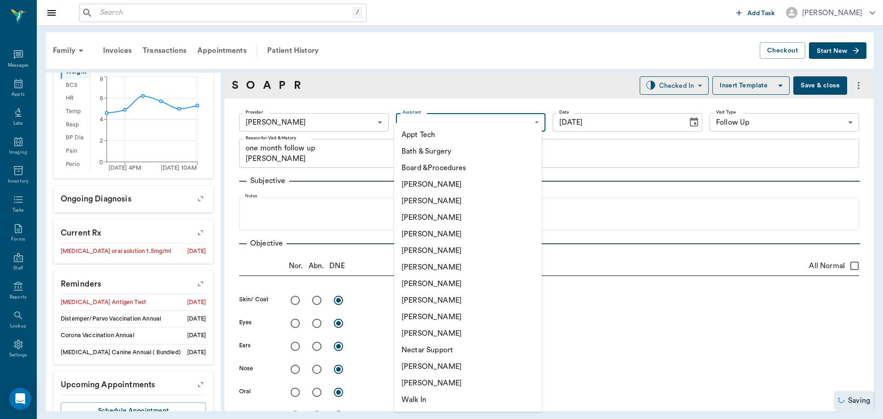
click at [415, 303] on li "[PERSON_NAME]" at bounding box center [468, 300] width 148 height 17
type input "63ec2e7e52e12b0ba117b124"
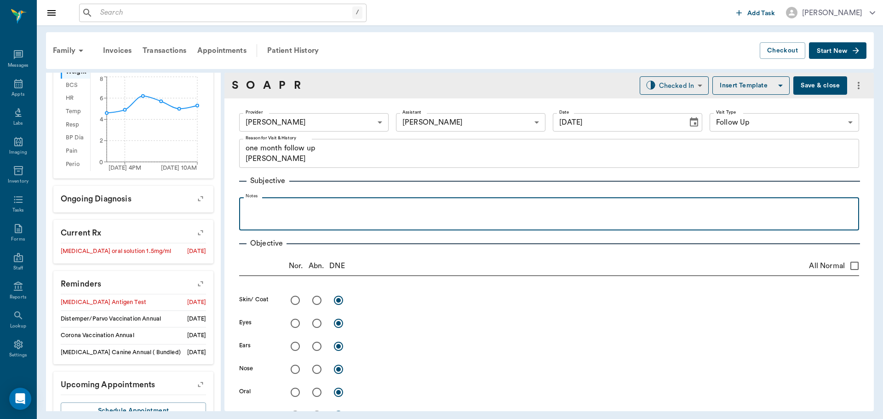
click at [263, 211] on p at bounding box center [549, 207] width 610 height 11
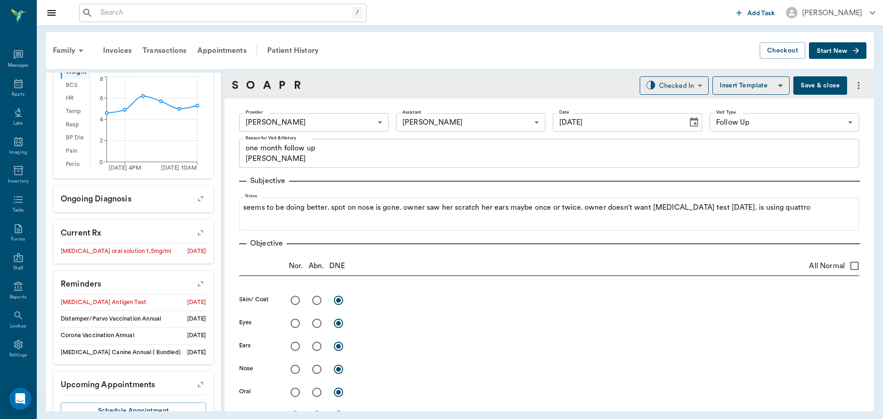
click at [813, 88] on button "Save & close" at bounding box center [820, 85] width 54 height 18
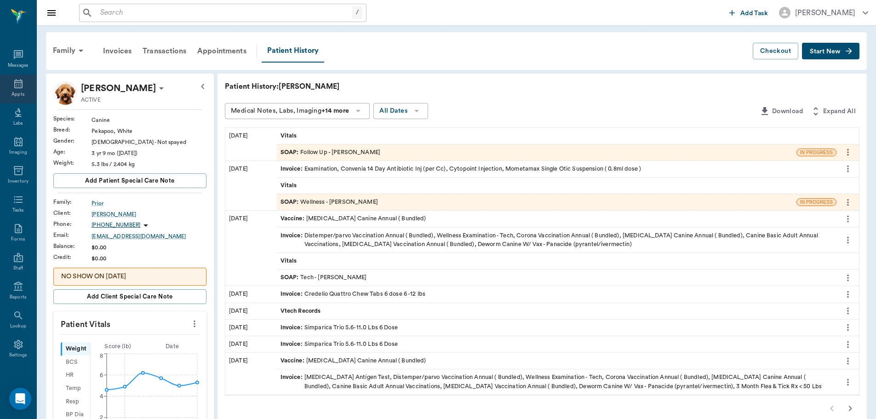
click at [28, 84] on div "Appts" at bounding box center [18, 88] width 36 height 29
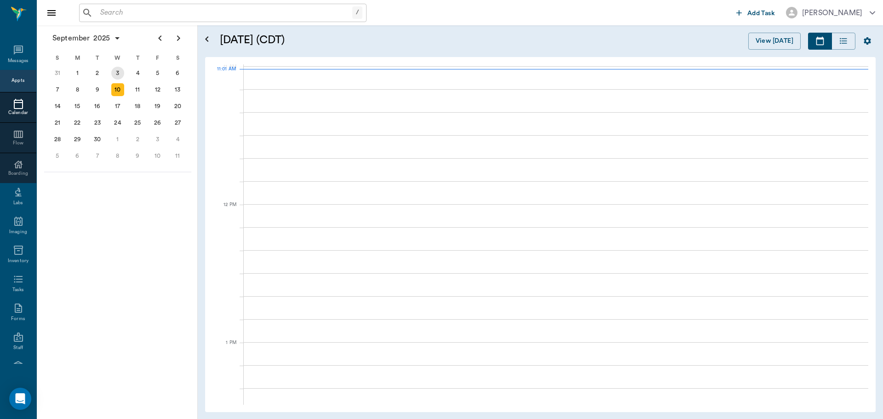
scroll to position [415, 0]
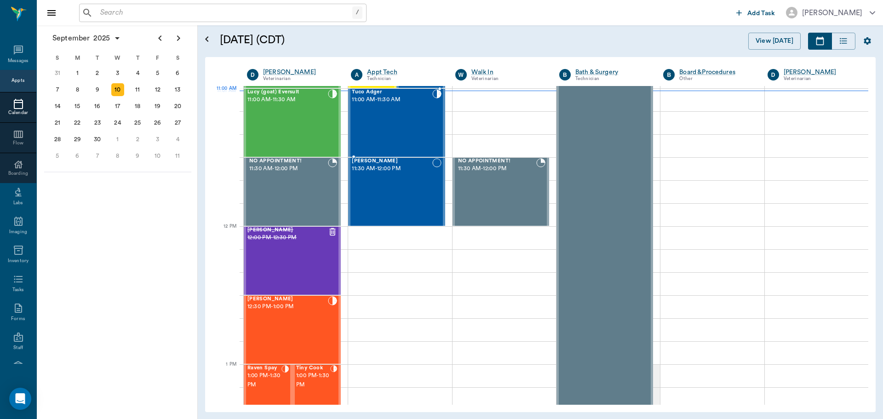
click at [368, 107] on div "Tuco Adger 11:00 AM - 11:30 AM" at bounding box center [392, 122] width 80 height 67
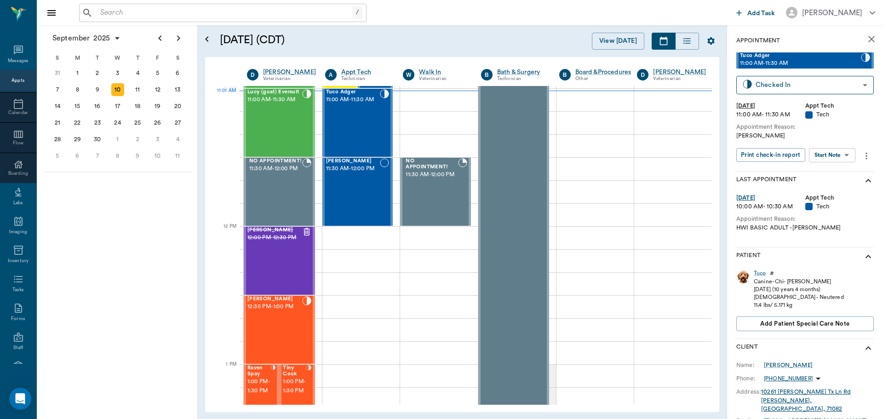
click at [830, 156] on body "/ ​ Add Task Dr. Bert Ellsworth Nectar Messages Appts Calendar Flow Boarding La…" at bounding box center [441, 209] width 883 height 419
click at [836, 176] on button "Start SOAP" at bounding box center [821, 174] width 31 height 11
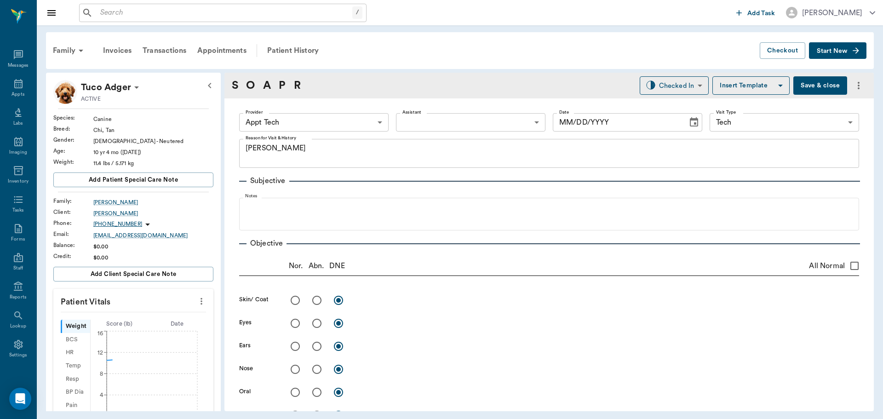
type input "63ec2f075fda476ae8351a4c"
type input "65d2be4f46e3a538d89b8c1a"
type textarea "HWI Christy"
type input "[DATE]"
click at [196, 299] on icon "more" at bounding box center [201, 301] width 10 height 11
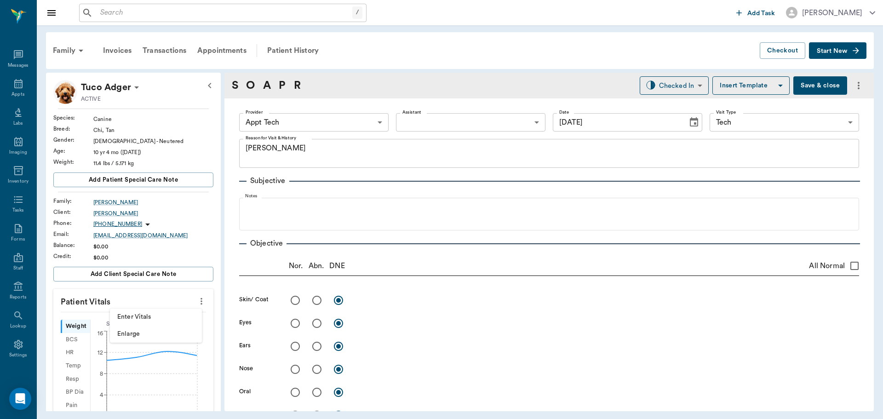
click at [157, 312] on li "Enter Vitals" at bounding box center [156, 316] width 92 height 17
click at [130, 331] on input "text" at bounding box center [133, 328] width 80 height 18
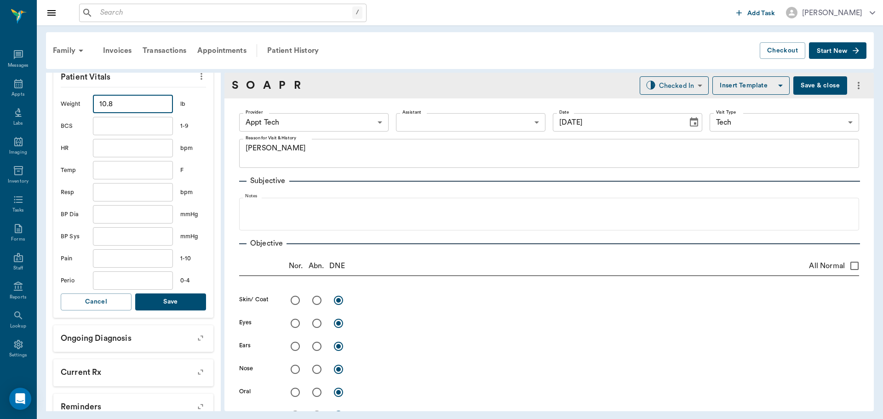
scroll to position [230, 0]
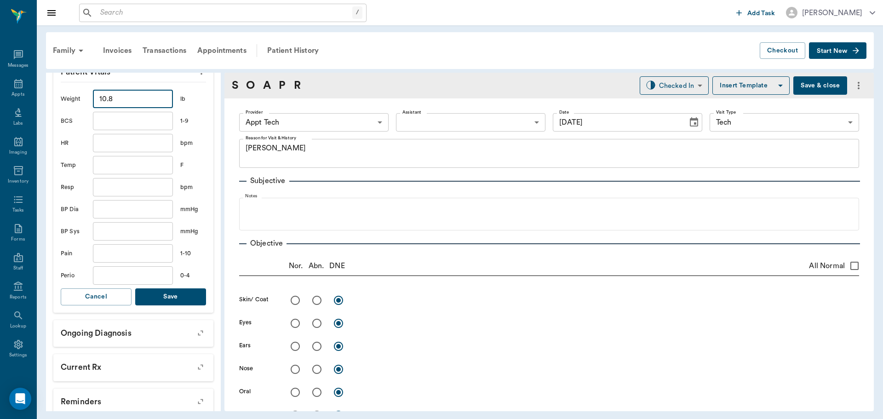
type input "10.8"
click at [180, 295] on button "Save" at bounding box center [170, 296] width 71 height 17
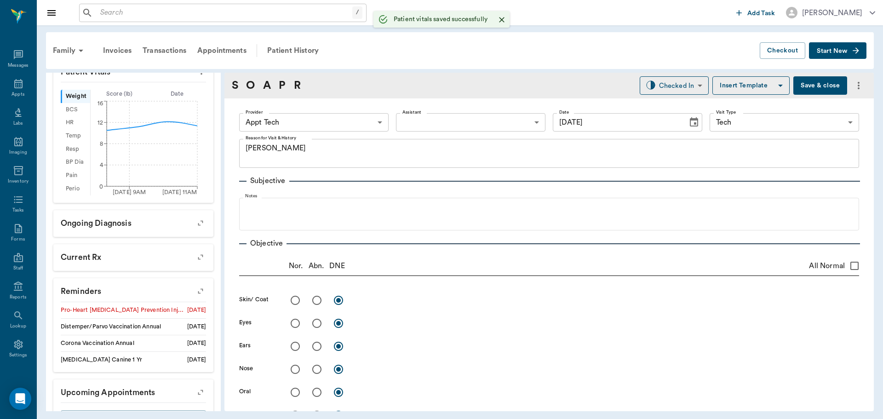
click at [318, 120] on body "/ ​ Add Task Dr. Bert Ellsworth Nectar Messages Appts Labs Imaging Inventory Ta…" at bounding box center [441, 209] width 883 height 419
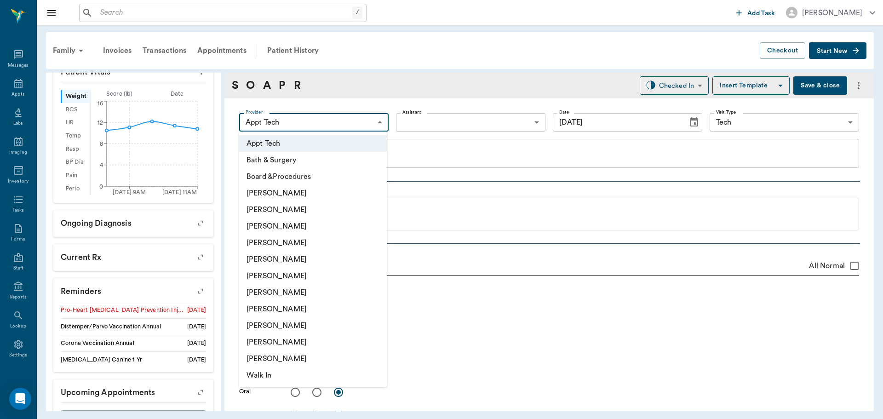
click at [263, 290] on li "[PERSON_NAME]" at bounding box center [313, 292] width 148 height 17
type input "682b670d8bdc6f7f8feef3db"
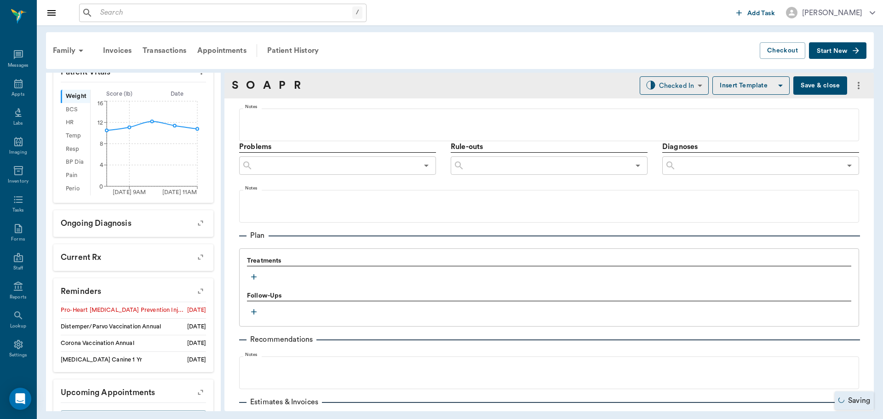
scroll to position [506, 0]
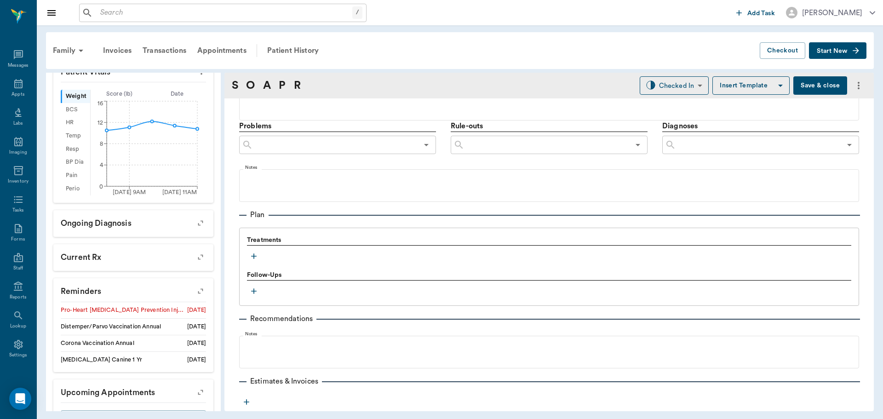
click at [252, 254] on icon "button" at bounding box center [253, 255] width 9 height 9
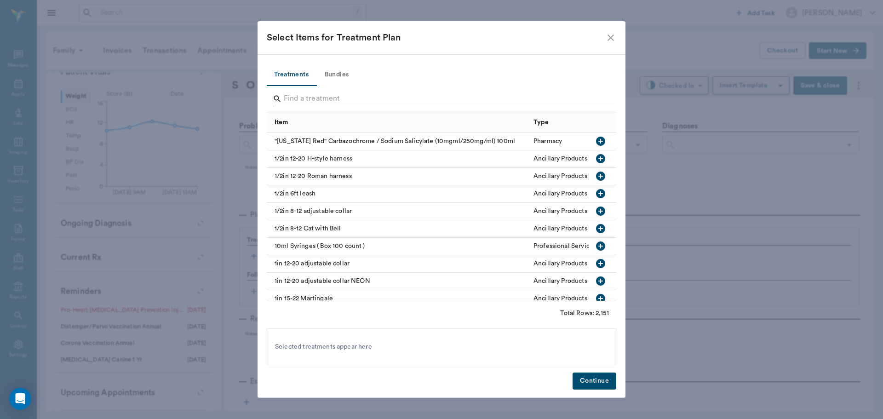
click at [308, 95] on input "Search" at bounding box center [442, 98] width 317 height 15
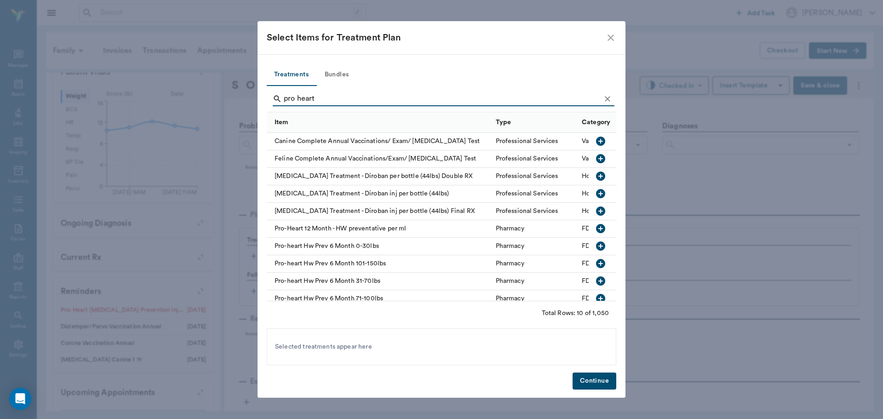
type input "pro heart"
click at [596, 243] on icon "button" at bounding box center [600, 245] width 9 height 9
click at [606, 379] on button "Continue" at bounding box center [594, 380] width 44 height 17
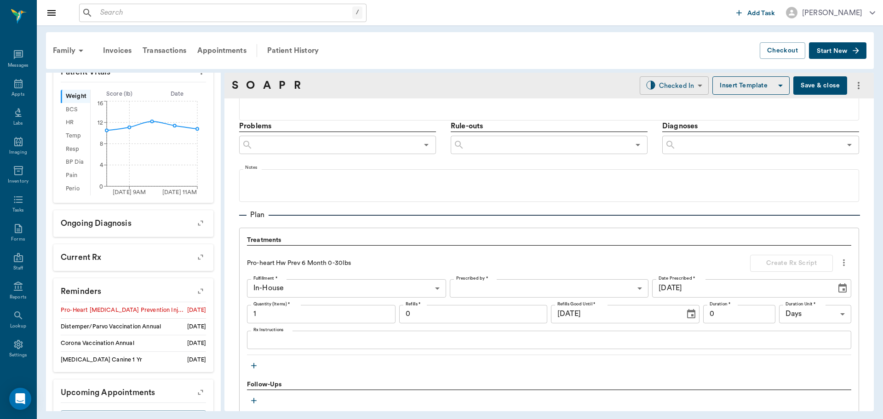
click at [672, 88] on body "/ ​ Add Task Dr. Bert Ellsworth Nectar Messages Appts Labs Imaging Inventory Ta…" at bounding box center [441, 209] width 883 height 419
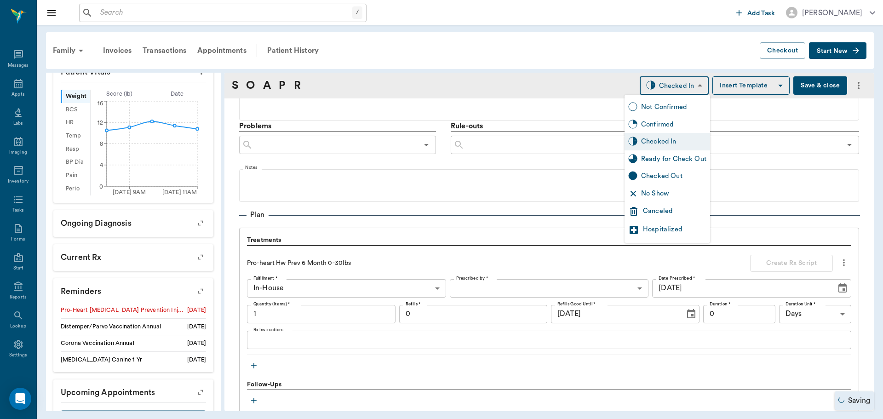
click at [652, 154] on div "Ready for Check Out" at bounding box center [673, 159] width 65 height 10
type input "READY_TO_CHECKOUT"
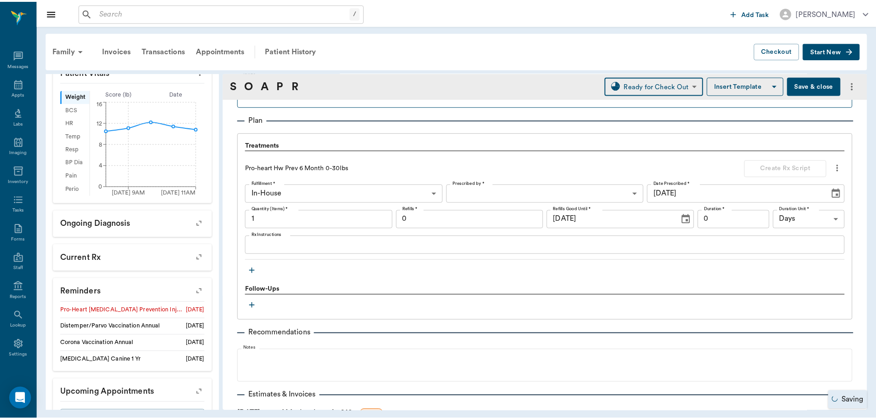
scroll to position [668, 0]
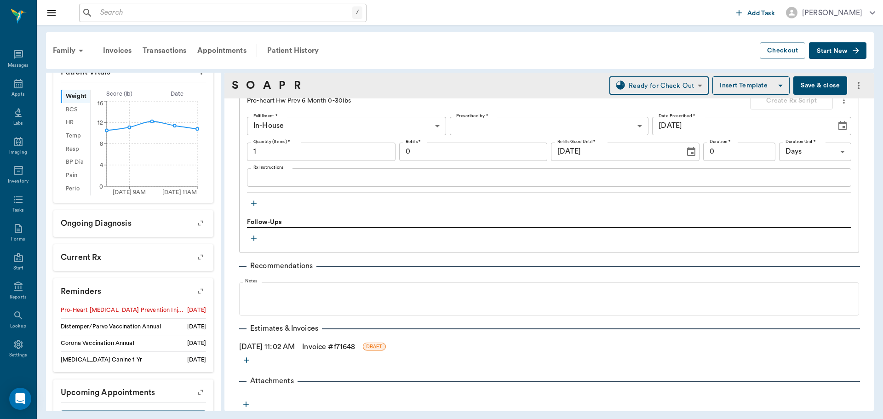
click at [325, 348] on link "Invoice # f71648" at bounding box center [328, 346] width 53 height 11
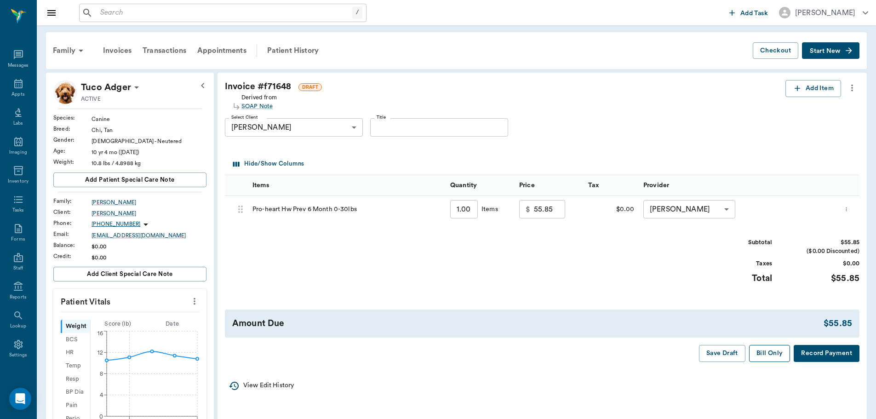
click at [771, 357] on button "Bill Only" at bounding box center [769, 353] width 41 height 17
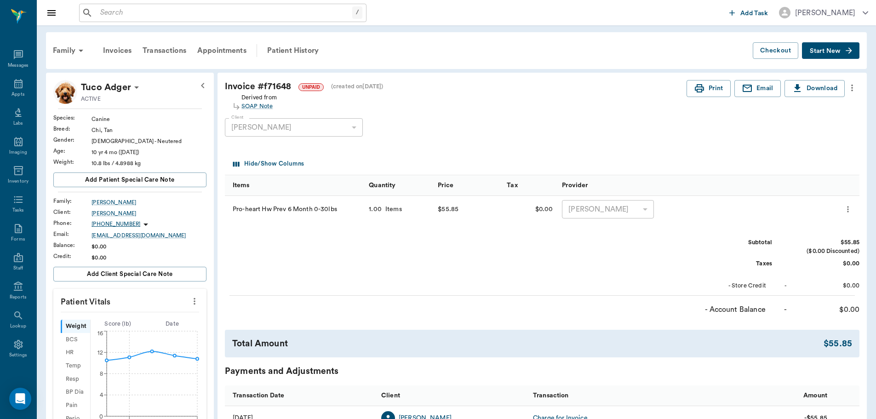
click at [129, 14] on input "text" at bounding box center [225, 12] width 256 height 13
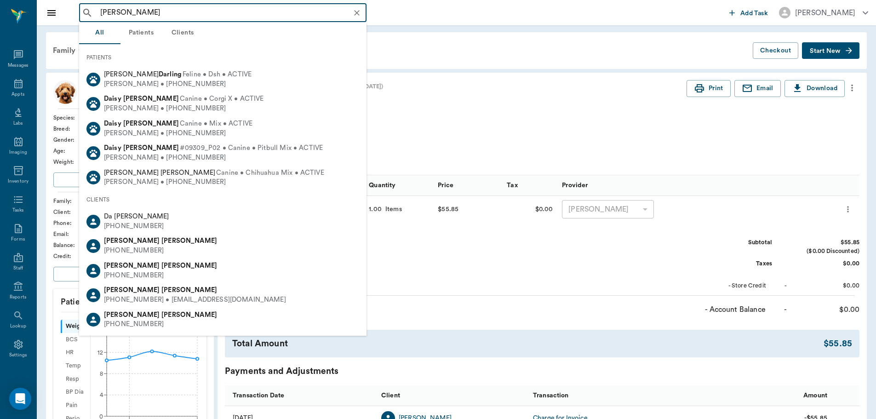
type input "Daisy Jones"
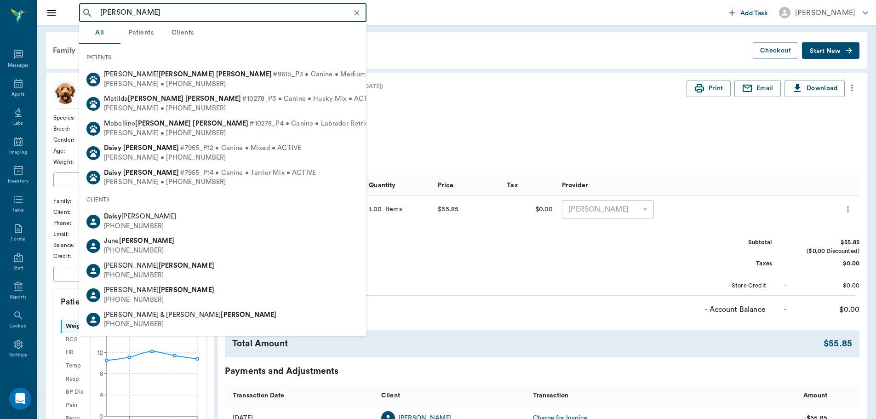
drag, startPoint x: 172, startPoint y: 10, endPoint x: 81, endPoint y: 10, distance: 91.0
click at [81, 10] on div "Daisy Jones ​" at bounding box center [222, 13] width 287 height 18
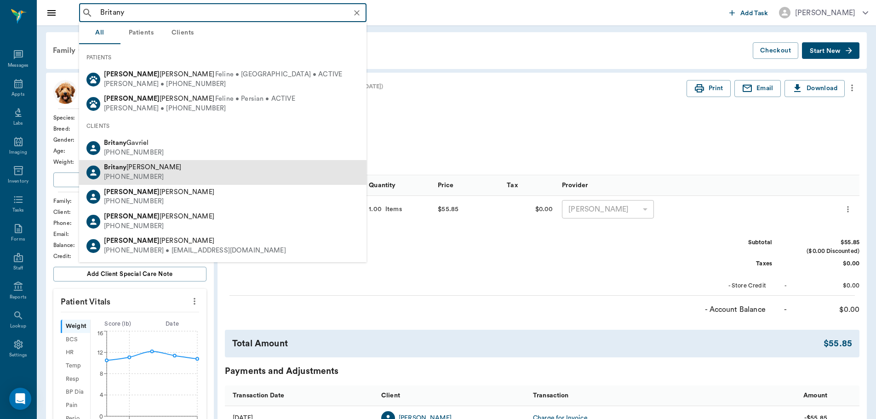
click at [234, 165] on div "Britany Jones (903) 650-2955" at bounding box center [222, 172] width 287 height 24
type input "Britany"
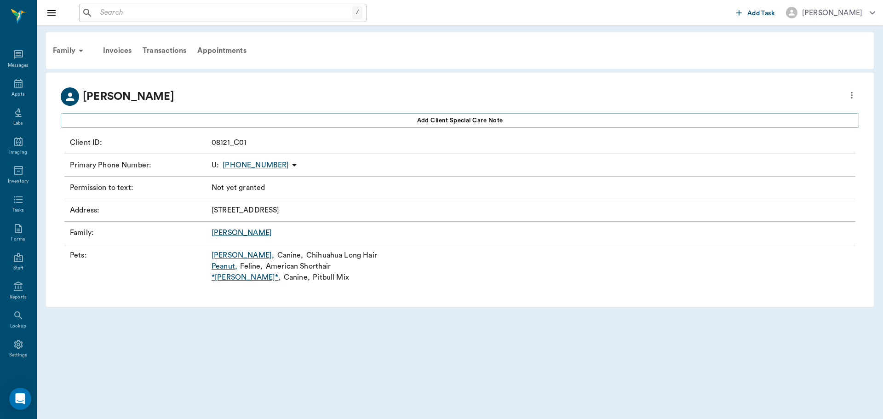
click at [231, 276] on link "*Daisy* ," at bounding box center [245, 277] width 69 height 11
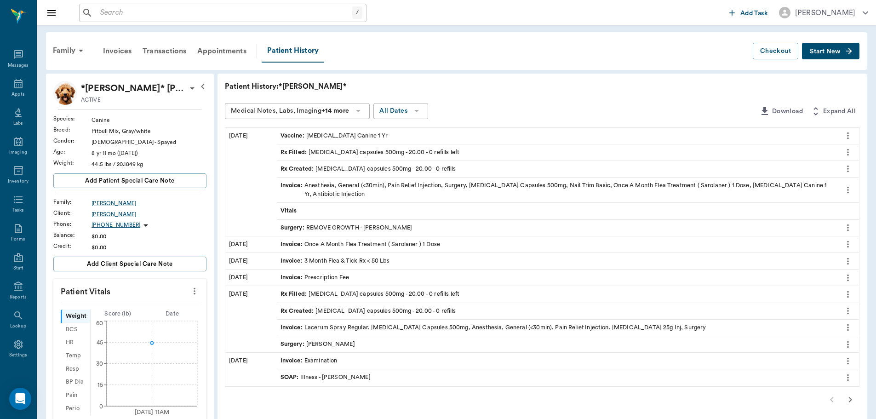
click at [382, 137] on div "Vaccine : [MEDICAL_DATA] Canine 1 Yr" at bounding box center [333, 135] width 107 height 9
click at [415, 134] on div "Vaccine : [MEDICAL_DATA] Canine 1 Yr" at bounding box center [556, 136] width 559 height 16
click at [849, 135] on icon "more" at bounding box center [848, 135] width 10 height 11
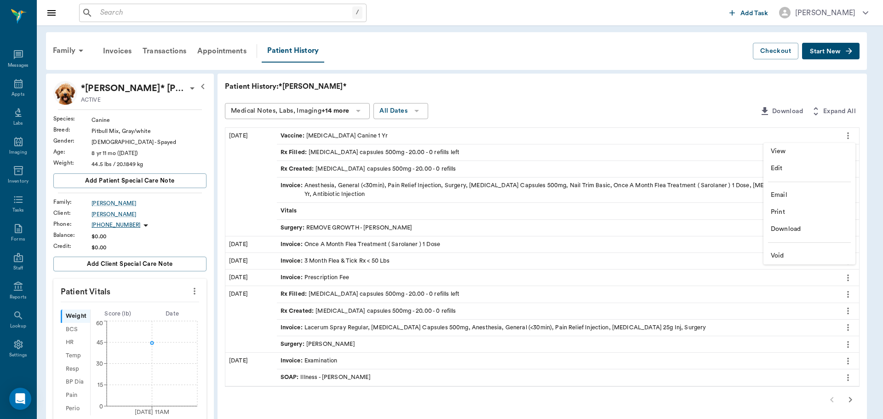
click at [810, 148] on span "View" at bounding box center [808, 152] width 77 height 10
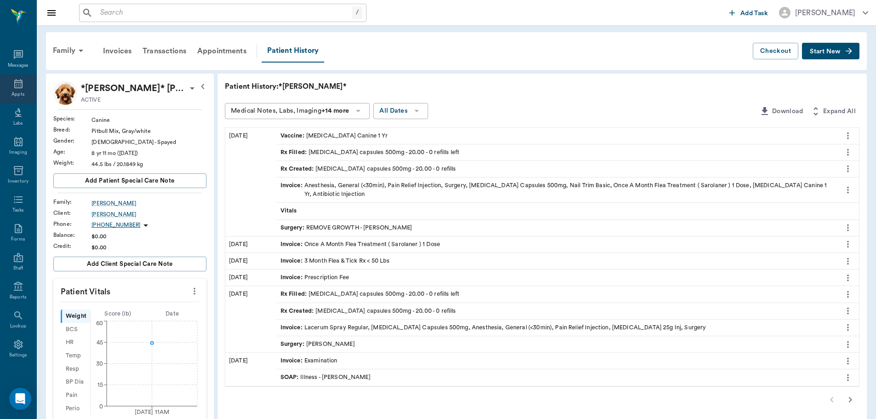
click at [13, 87] on icon at bounding box center [18, 83] width 11 height 11
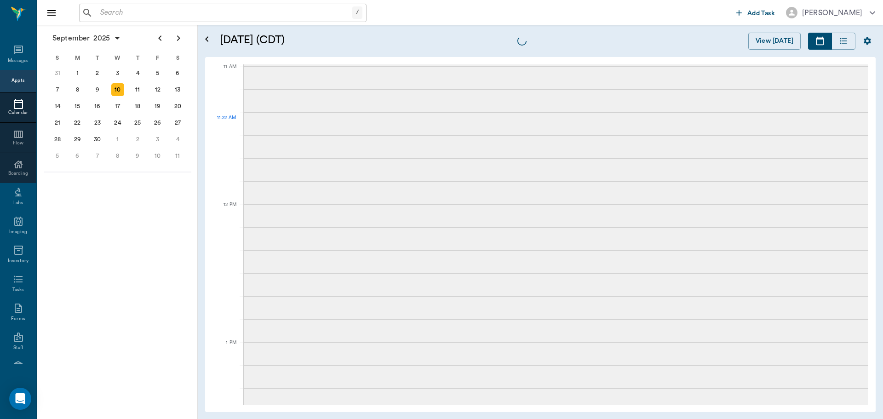
scroll to position [415, 0]
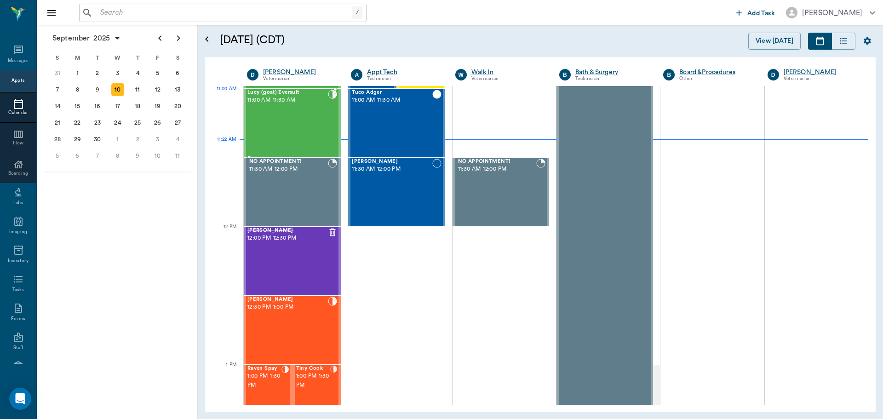
click at [313, 103] on span "11:00 AM - 11:30 AM" at bounding box center [287, 100] width 80 height 9
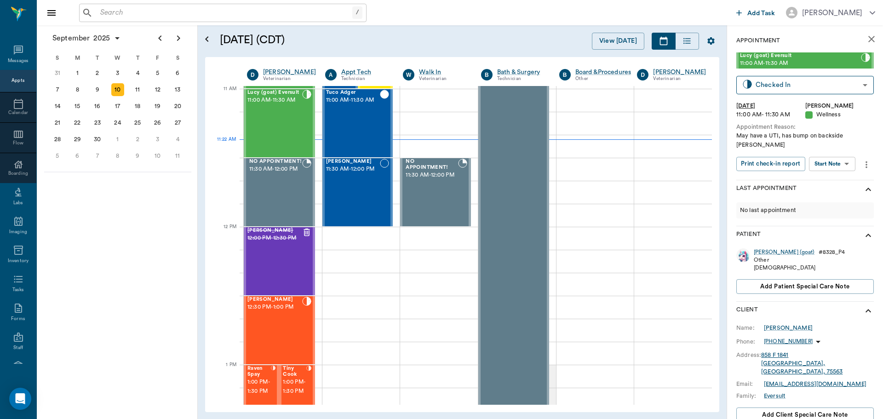
click at [840, 154] on body "/ ​ Add Task [PERSON_NAME] Nectar Messages Appts Calendar Flow Boarding Labs Im…" at bounding box center [441, 209] width 883 height 419
click at [841, 175] on li "Start SOAP" at bounding box center [832, 173] width 64 height 15
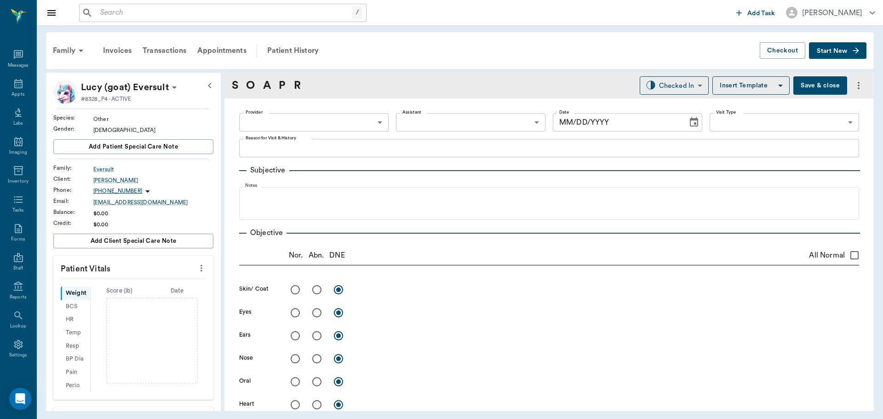
type input "63ec2f075fda476ae8351a4d"
type input "65d2be4f46e3a538d89b8c14"
type textarea "May have a UTI, has bump on backside [PERSON_NAME]"
type input "[DATE]"
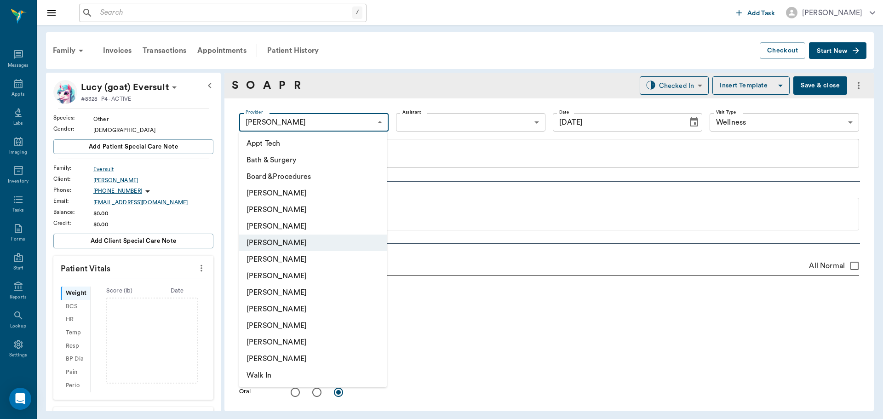
click at [333, 118] on body "/ ​ Add Task [PERSON_NAME] Nectar Messages Appts Labs Imaging Inventory Tasks F…" at bounding box center [441, 209] width 883 height 419
click at [333, 118] on div at bounding box center [441, 209] width 883 height 419
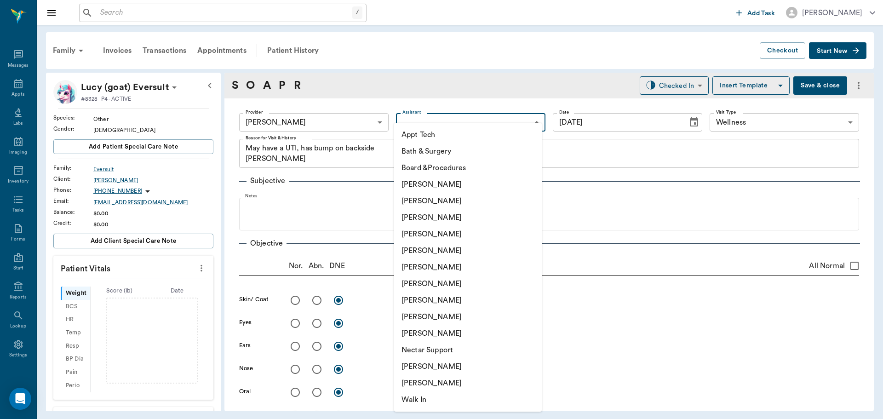
click at [497, 114] on body "/ ​ Add Task [PERSON_NAME] Nectar Messages Appts Labs Imaging Inventory Tasks F…" at bounding box center [441, 209] width 883 height 419
click at [445, 217] on li "[PERSON_NAME]" at bounding box center [468, 217] width 148 height 17
type input "642ef10e332a41444de2bad1"
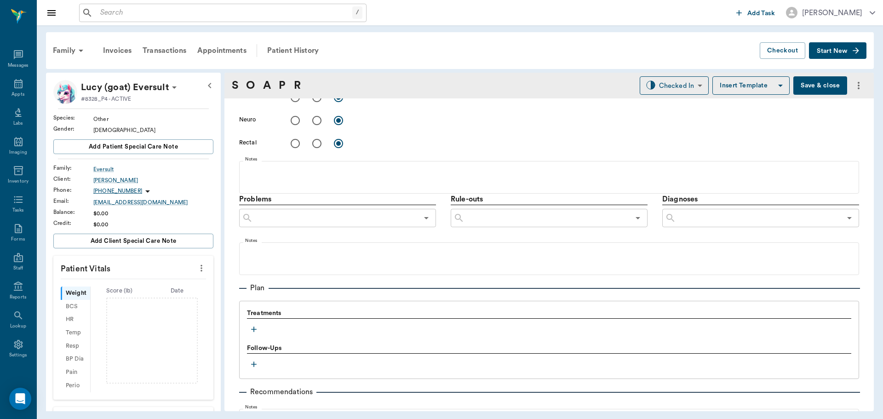
scroll to position [547, 0]
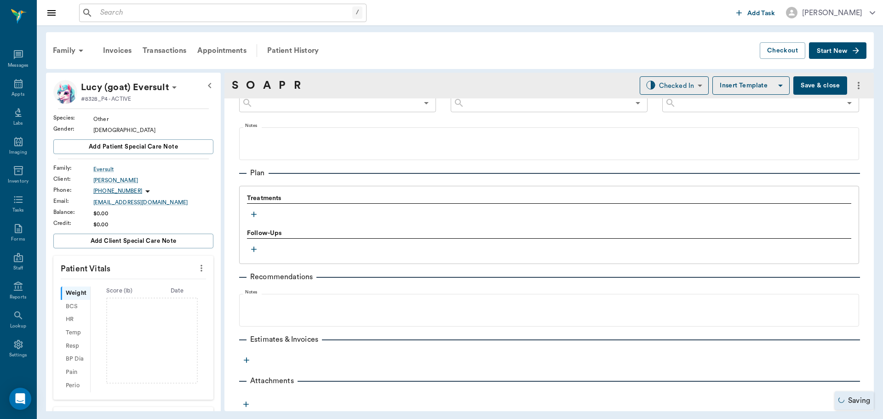
drag, startPoint x: 262, startPoint y: 218, endPoint x: 254, endPoint y: 214, distance: 8.8
click at [260, 218] on div "Treatments" at bounding box center [549, 208] width 604 height 28
click at [254, 214] on icon "button" at bounding box center [254, 214] width 6 height 6
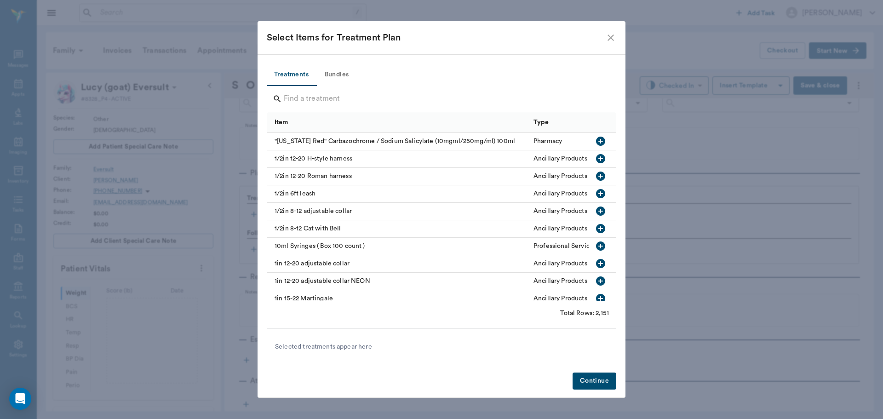
click at [334, 99] on input "Search" at bounding box center [442, 98] width 317 height 15
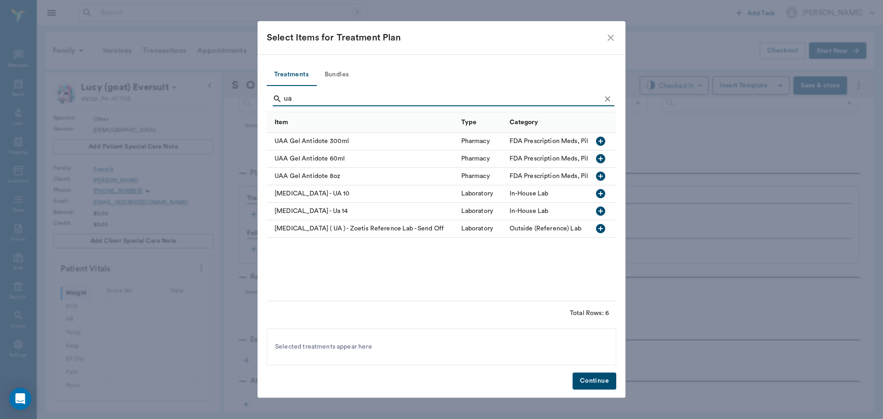
type input "ua"
click at [605, 210] on icon "button" at bounding box center [600, 210] width 11 height 11
click at [609, 380] on button "Continue" at bounding box center [594, 380] width 44 height 17
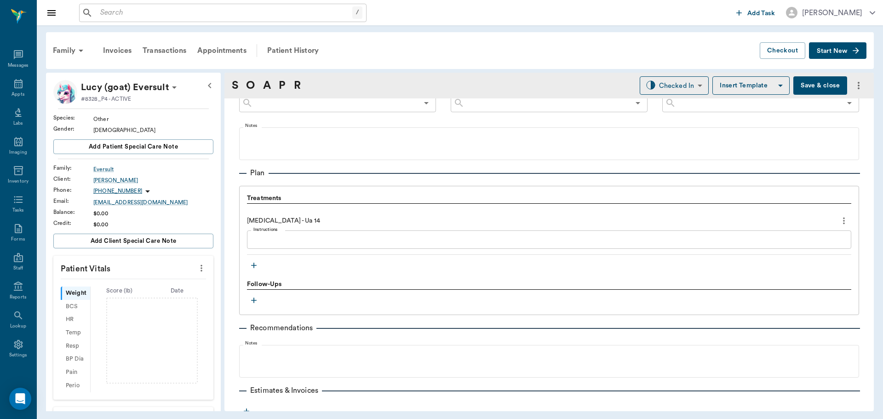
click at [200, 270] on icon "more" at bounding box center [201, 268] width 2 height 7
click at [183, 285] on span "Enter Vitals" at bounding box center [155, 284] width 77 height 10
click at [154, 300] on input "text" at bounding box center [133, 295] width 80 height 18
type input "7.8"
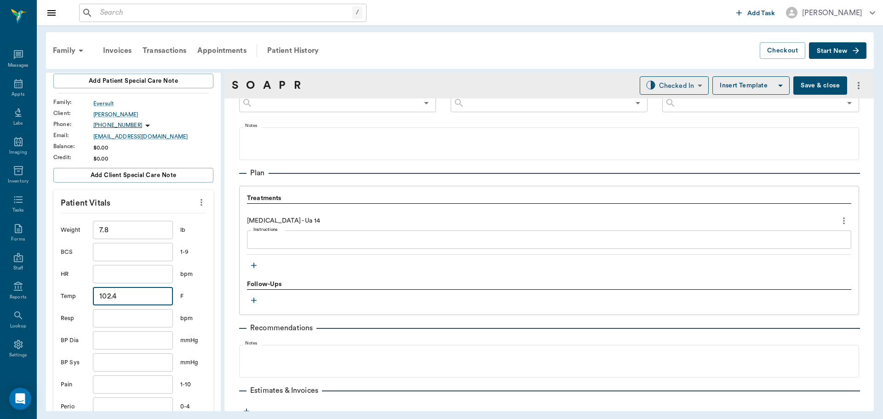
scroll to position [92, 0]
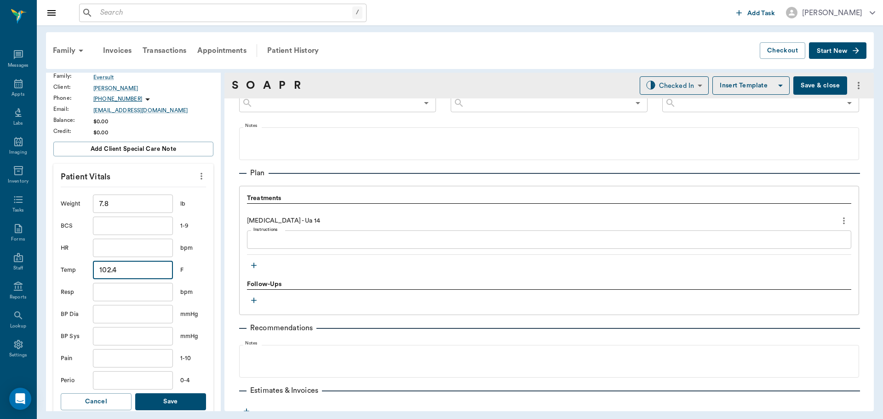
type input "102.4"
click at [171, 403] on button "Save" at bounding box center [170, 401] width 71 height 17
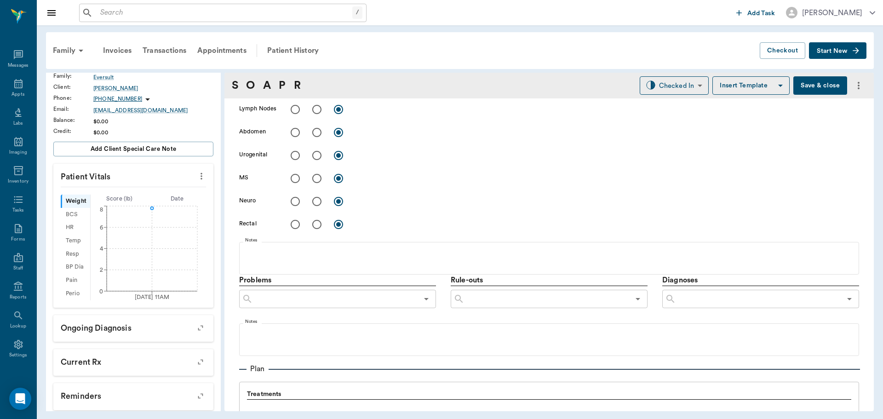
scroll to position [598, 0]
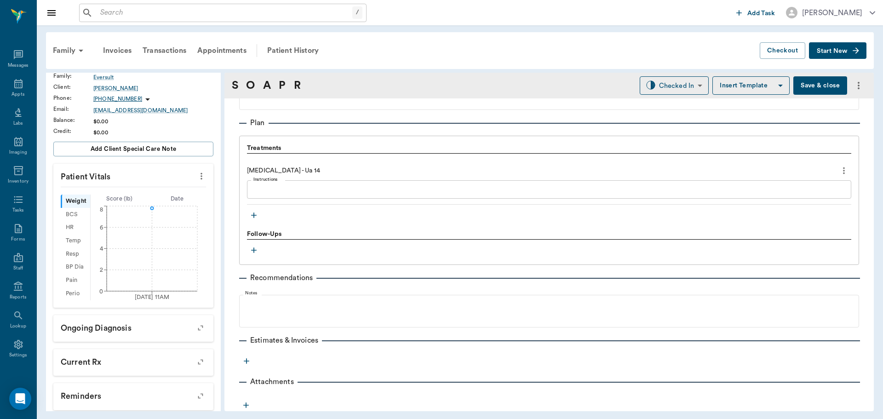
click at [250, 216] on icon "button" at bounding box center [253, 215] width 9 height 9
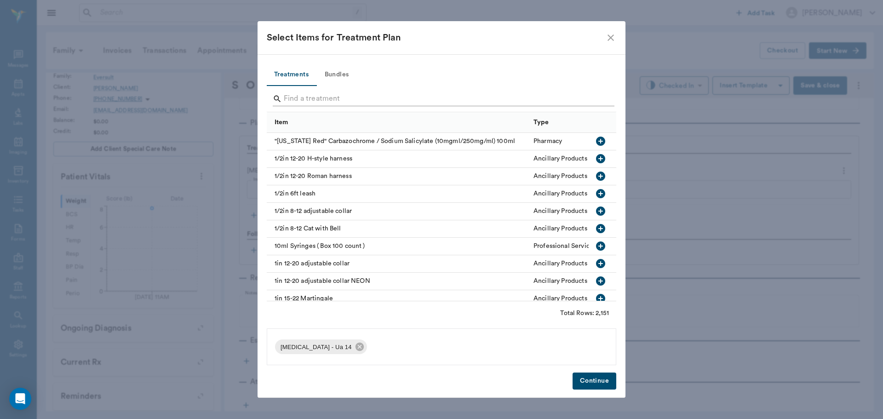
click at [352, 93] on input "Search" at bounding box center [442, 98] width 317 height 15
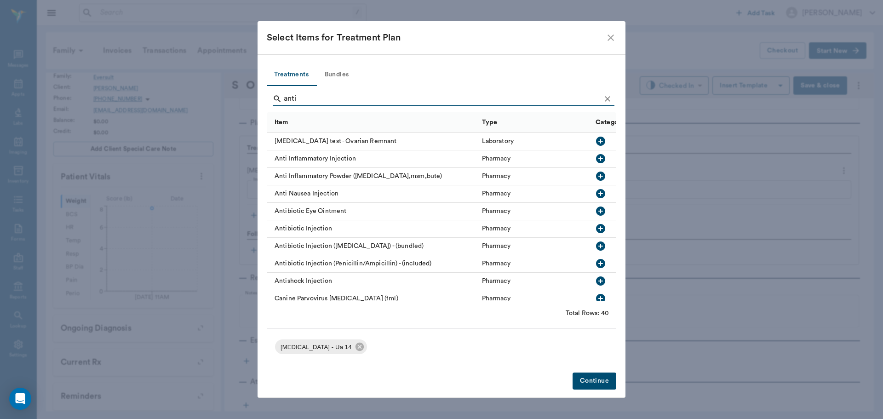
click at [601, 157] on button "button" at bounding box center [601, 159] width 16 height 16
click at [523, 92] on input "anti" at bounding box center [442, 98] width 317 height 15
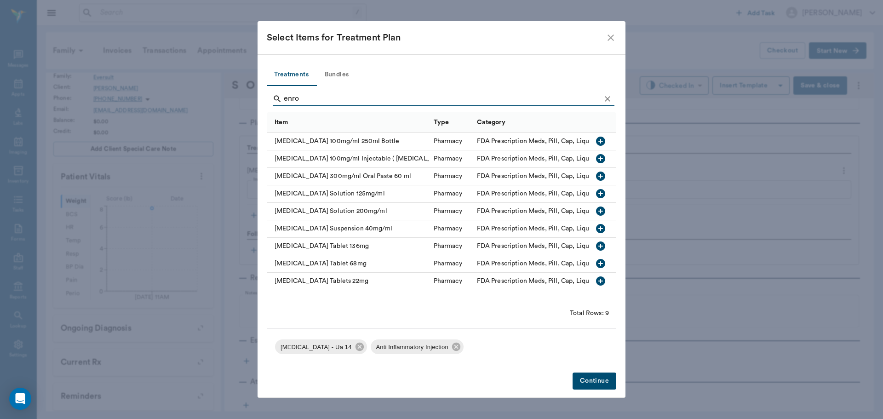
type input "enro"
click at [603, 157] on icon "button" at bounding box center [600, 158] width 9 height 9
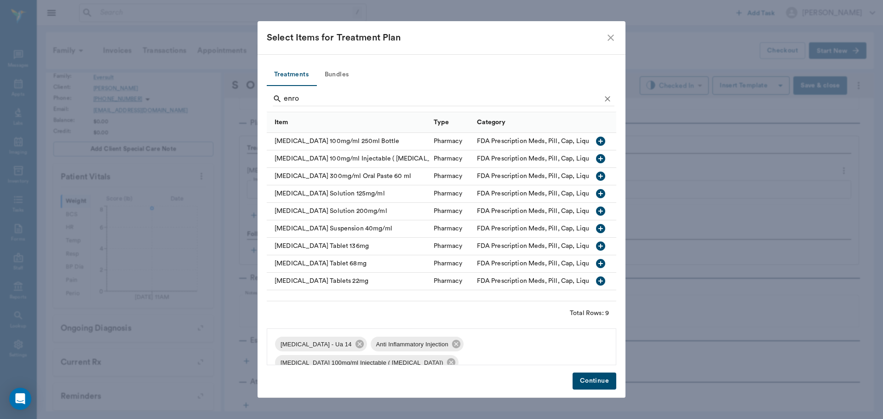
click at [588, 380] on button "Continue" at bounding box center [594, 380] width 44 height 17
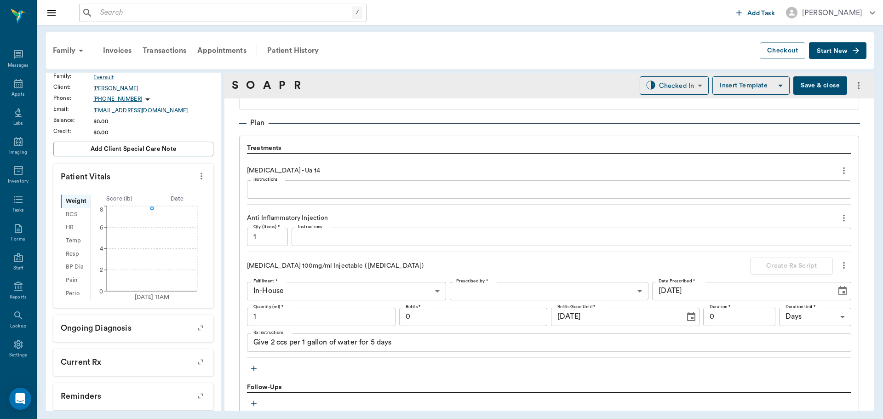
click at [344, 232] on textarea "Instructions" at bounding box center [571, 237] width 547 height 11
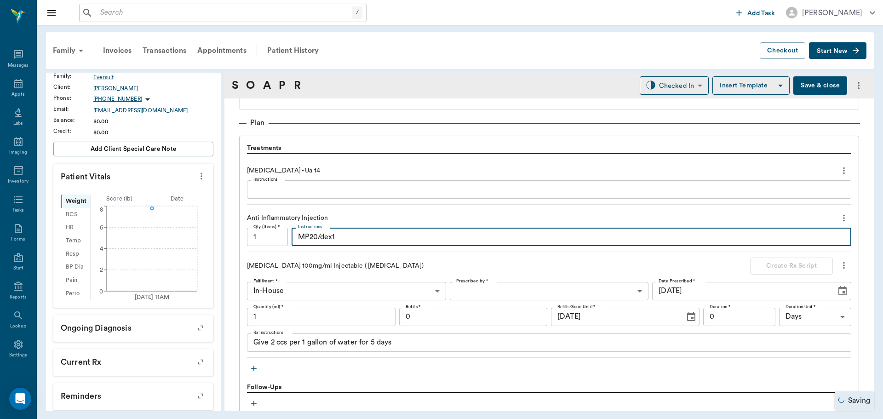
type textarea "MP20/dex1"
click at [313, 308] on input "1" at bounding box center [321, 317] width 148 height 18
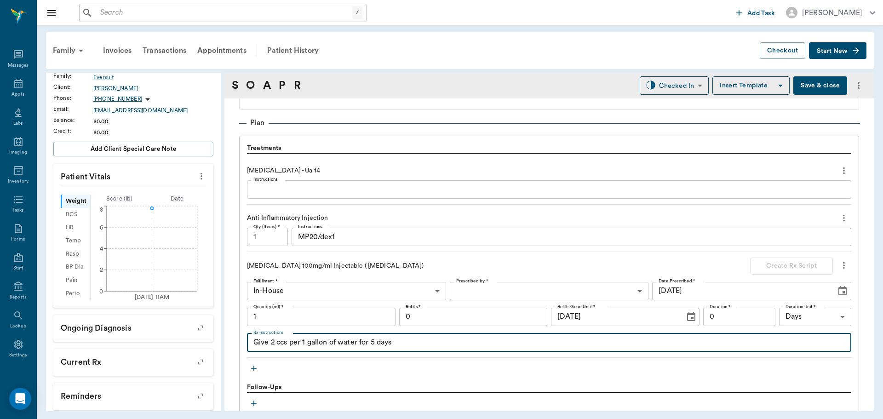
drag, startPoint x: 436, startPoint y: 347, endPoint x: 106, endPoint y: 340, distance: 330.1
click at [106, 340] on div "Lucy (goat) Eversult #8328_P4 - ACTIVE Species : Other Gender : [DEMOGRAPHIC_DA…" at bounding box center [459, 242] width 827 height 338
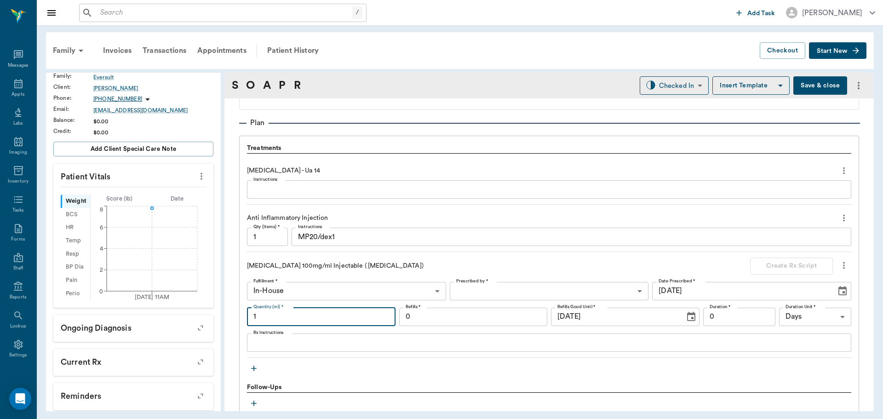
click at [333, 317] on input "1" at bounding box center [321, 317] width 148 height 18
type input "0.4"
click at [343, 340] on textarea "Rx Instructions" at bounding box center [548, 342] width 591 height 11
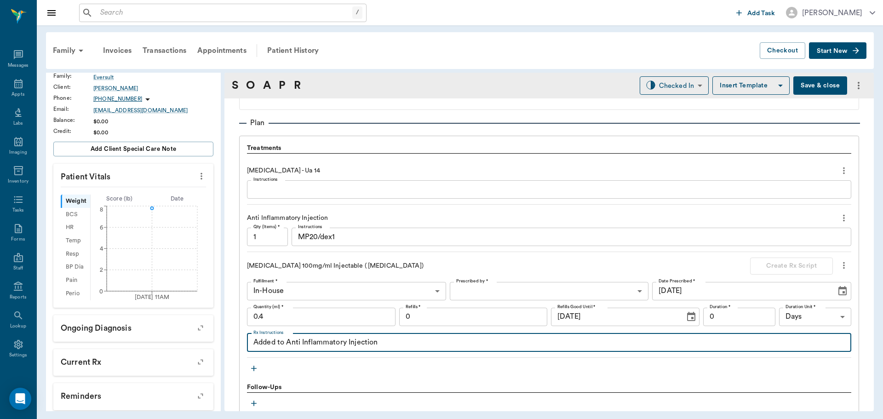
type textarea "Added to Anti Inflammatory Injection"
click at [251, 370] on icon "button" at bounding box center [253, 368] width 9 height 9
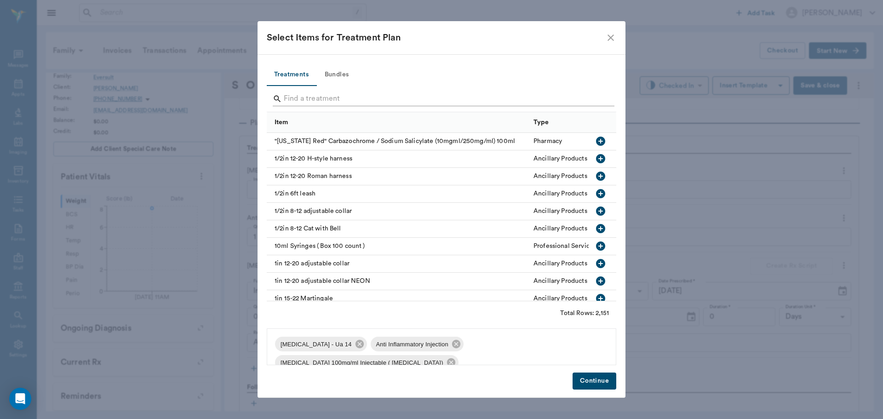
click at [369, 93] on input "Search" at bounding box center [442, 98] width 317 height 15
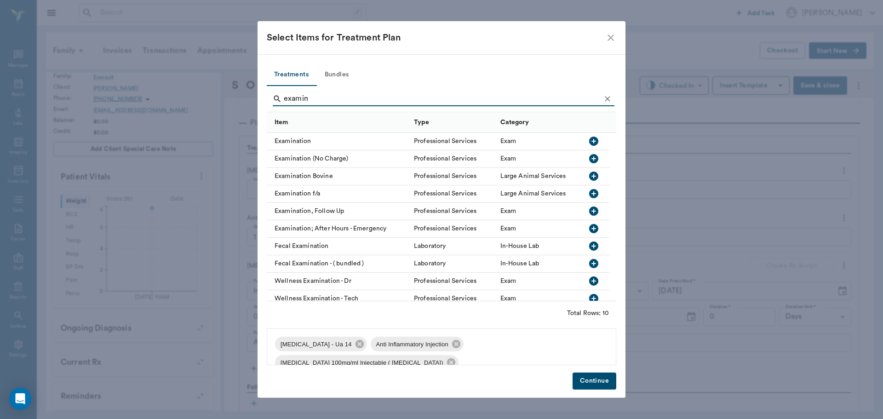
type input "examin"
click at [589, 141] on icon "button" at bounding box center [593, 141] width 11 height 11
click at [610, 380] on button "Continue" at bounding box center [594, 380] width 44 height 17
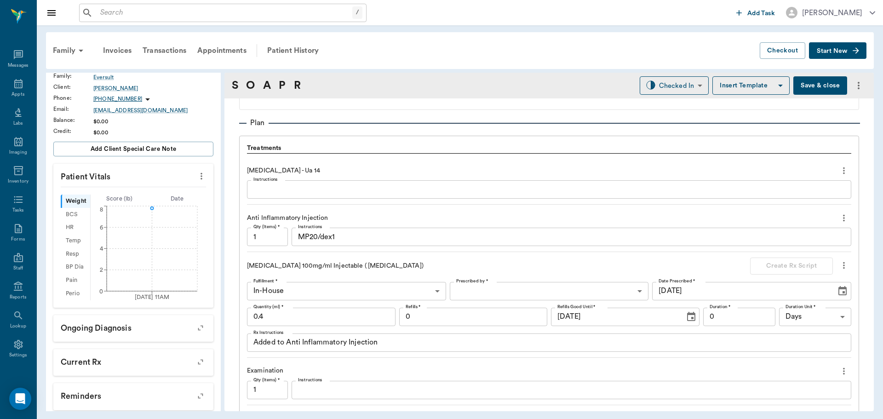
scroll to position [644, 0]
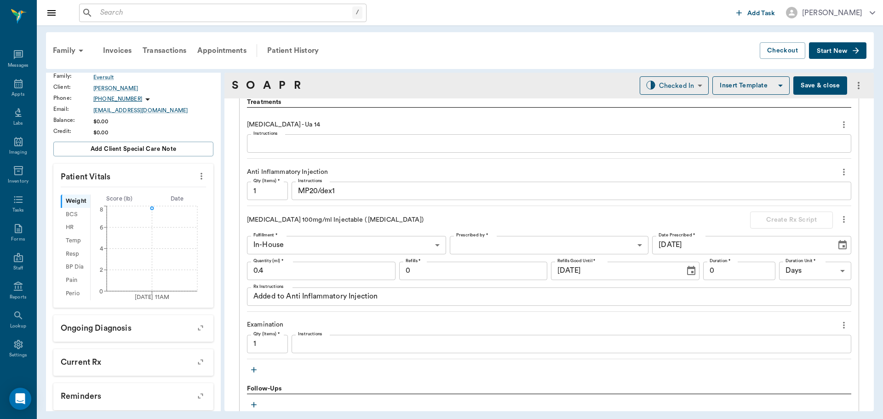
click at [302, 272] on input "0.4" at bounding box center [321, 271] width 148 height 18
type input ".8"
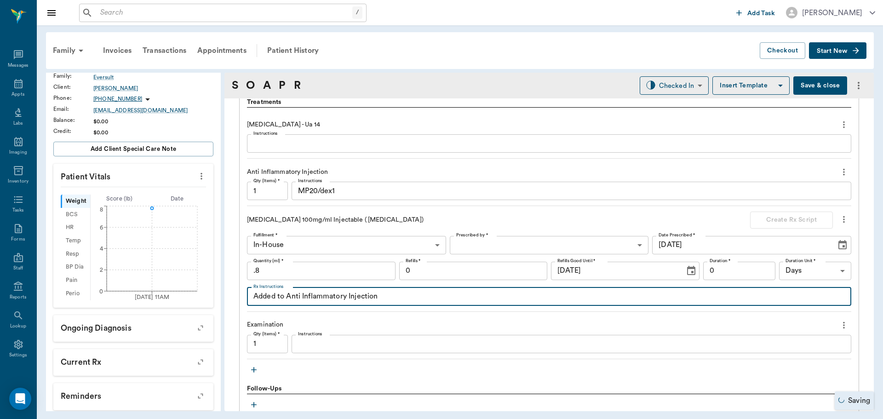
click at [412, 299] on textarea "Added to Anti Inflammatory Injection" at bounding box center [548, 296] width 591 height 11
type textarea "A"
type textarea "Give Sub Q on [DATE] [DATE]"
click at [583, 245] on body "/ ​ Add Task [PERSON_NAME] Nectar Messages Appts Labs Imaging Inventory Tasks F…" at bounding box center [441, 209] width 883 height 419
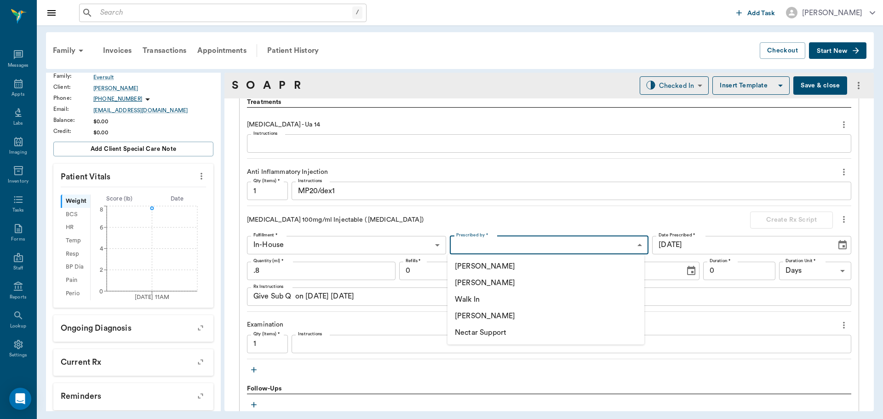
click at [499, 279] on li "[PERSON_NAME]" at bounding box center [545, 282] width 197 height 17
type input "63ec2f075fda476ae8351a4d"
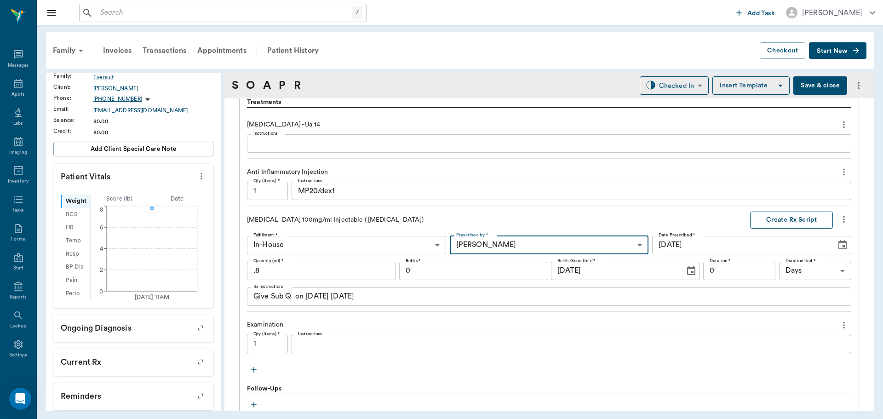
click at [798, 217] on button "Create Rx Script" at bounding box center [791, 219] width 83 height 17
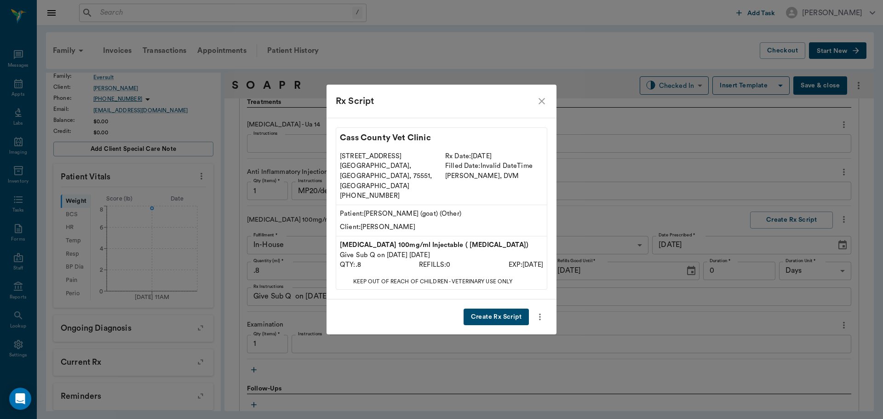
click at [507, 308] on button "Create Rx Script" at bounding box center [495, 316] width 65 height 17
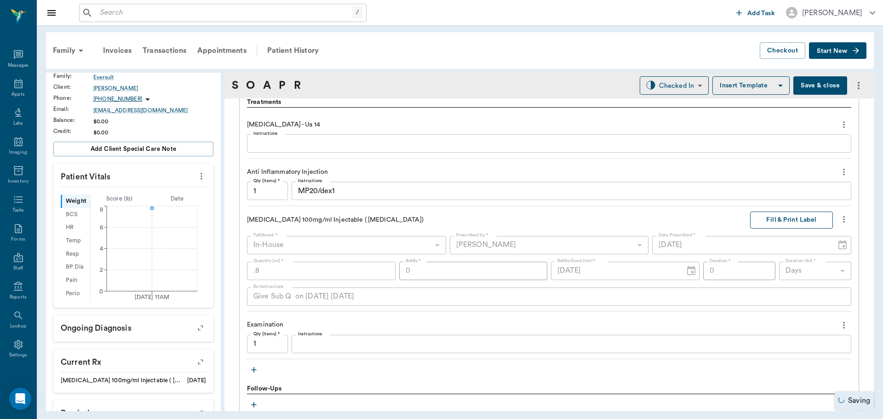
click at [784, 221] on button "Fill & Print Label" at bounding box center [791, 219] width 83 height 17
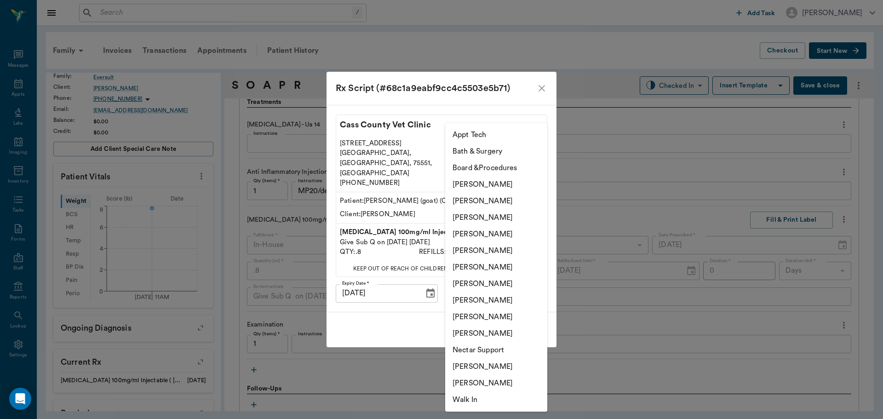
click at [519, 283] on body "/ ​ Add Task [PERSON_NAME] Nectar Messages Appts Labs Imaging Inventory Tasks F…" at bounding box center [441, 209] width 883 height 419
click at [500, 234] on li "[PERSON_NAME]" at bounding box center [496, 234] width 102 height 17
type input "63ec2f075fda476ae8351a4d"
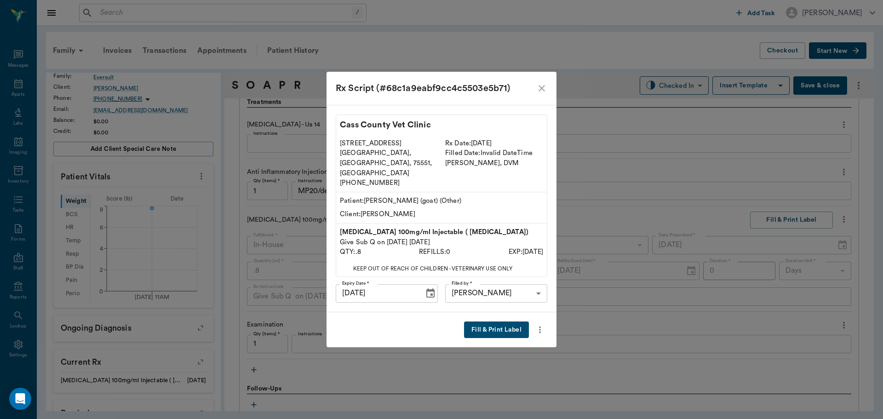
click at [485, 321] on button "Fill & Print Label" at bounding box center [496, 329] width 65 height 17
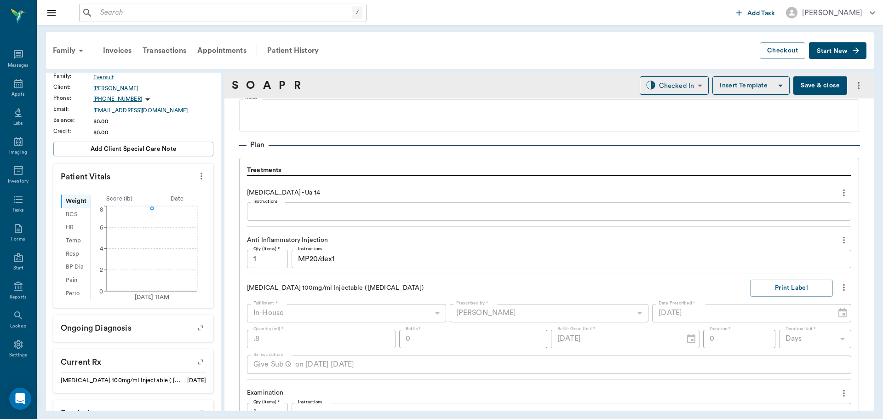
scroll to position [552, 0]
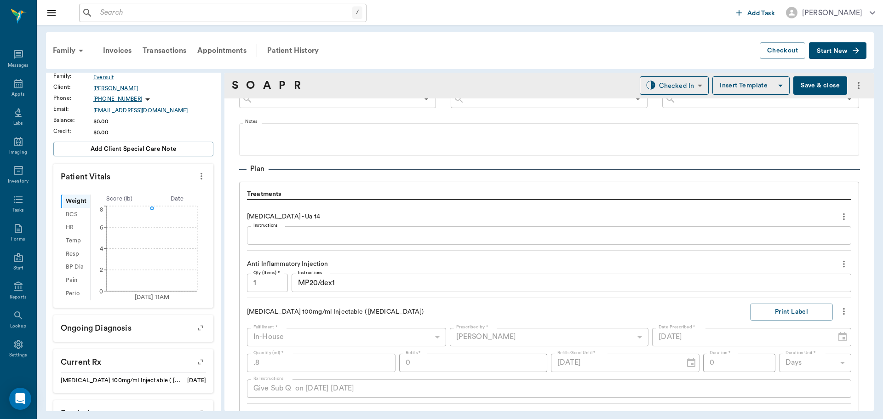
click at [292, 237] on textarea "Instructions" at bounding box center [548, 235] width 591 height 11
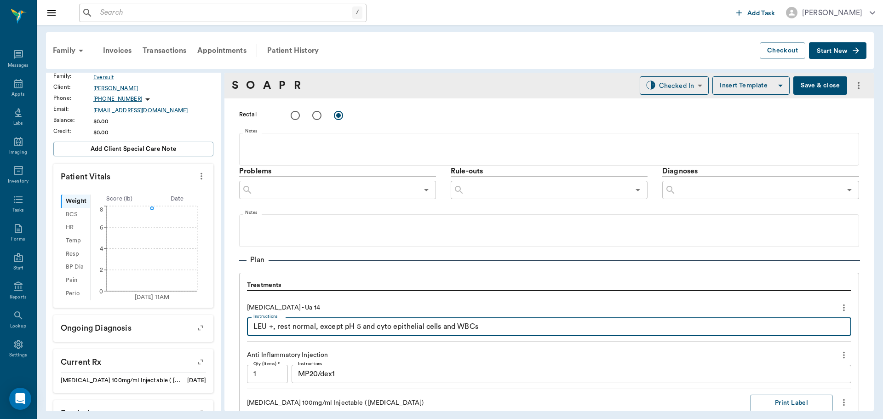
scroll to position [460, 0]
type textarea "LEU +, rest normal, except pH 5 and cyto epithelial cells and WBCs"
click at [689, 191] on input "text" at bounding box center [758, 190] width 165 height 13
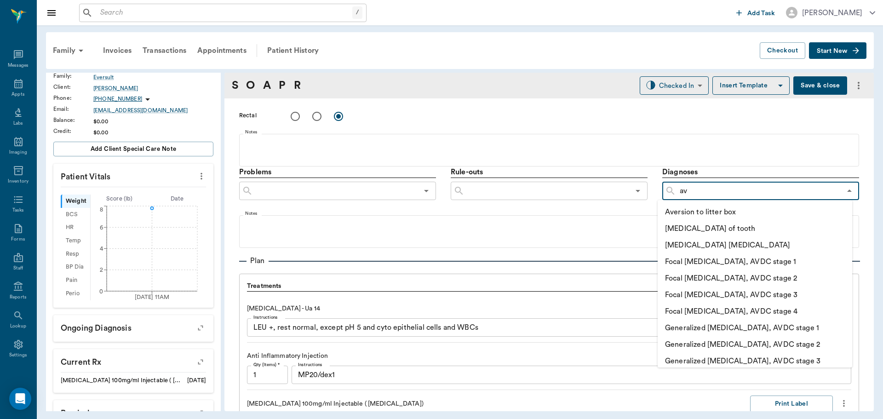
type input "a"
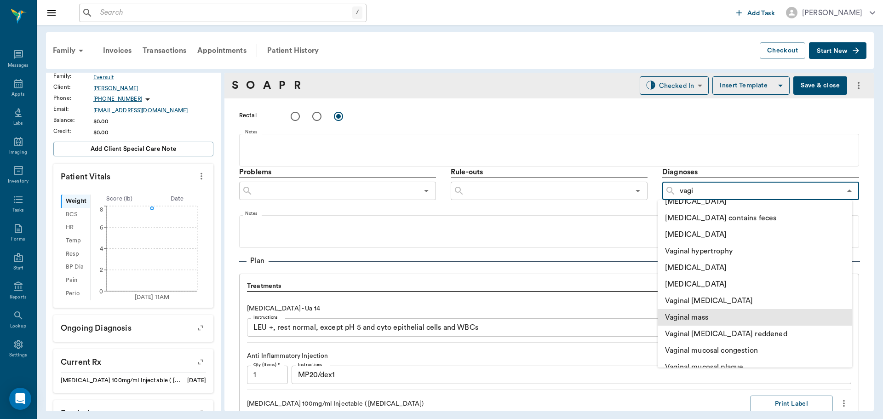
scroll to position [0, 0]
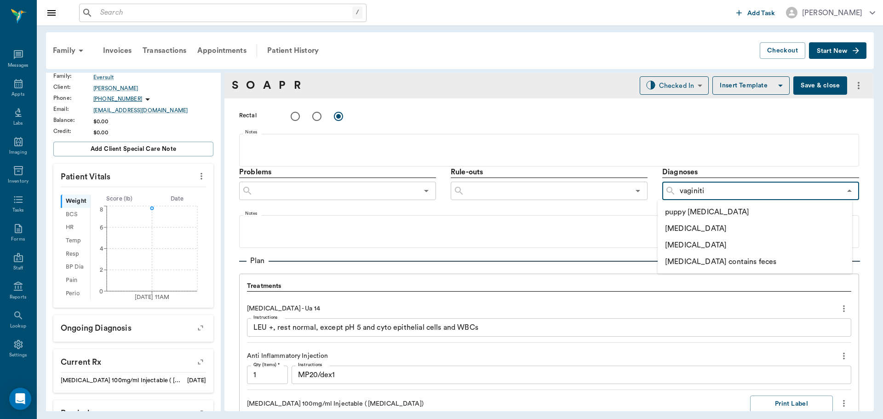
type input "[MEDICAL_DATA]"
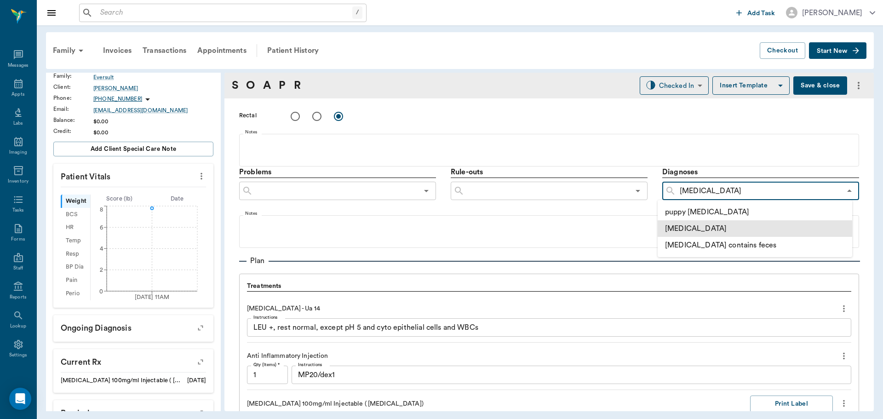
click at [718, 229] on li "[MEDICAL_DATA]" at bounding box center [754, 228] width 194 height 17
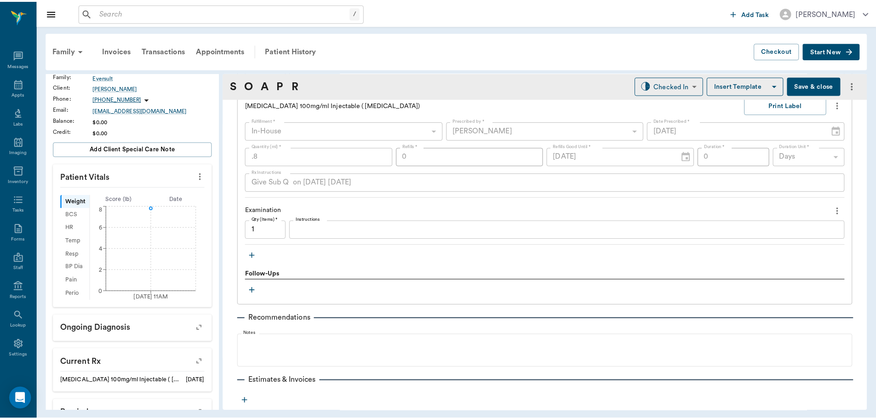
scroll to position [815, 0]
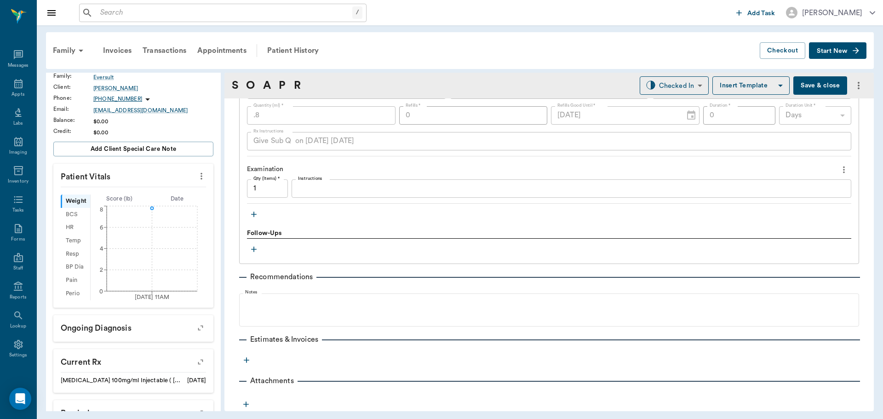
click at [244, 361] on icon "more" at bounding box center [246, 359] width 9 height 9
click at [240, 386] on li "Invoice" at bounding box center [246, 392] width 92 height 17
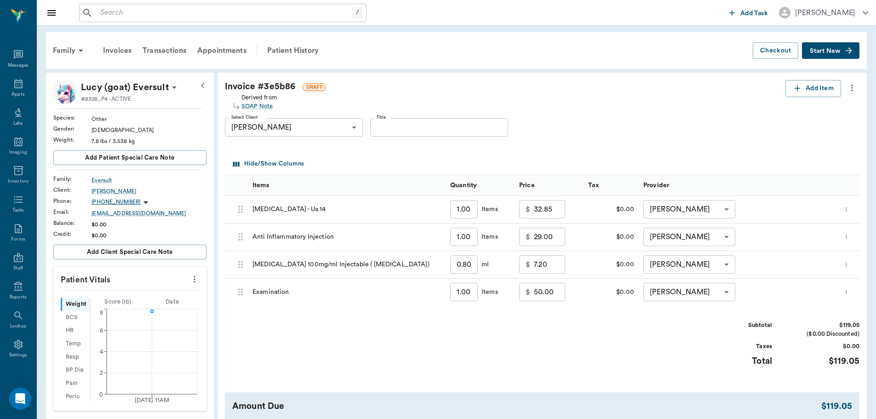
click at [557, 267] on input "7.20" at bounding box center [549, 264] width 31 height 18
click at [546, 291] on input "50.00" at bounding box center [549, 292] width 31 height 18
type input "35.00"
click at [557, 339] on div "Subtotal $104.05 ($0.00 Discounted) Taxes $0.00 Total $104.05" at bounding box center [542, 349] width 634 height 57
click at [555, 266] on input "7.20" at bounding box center [549, 264] width 31 height 18
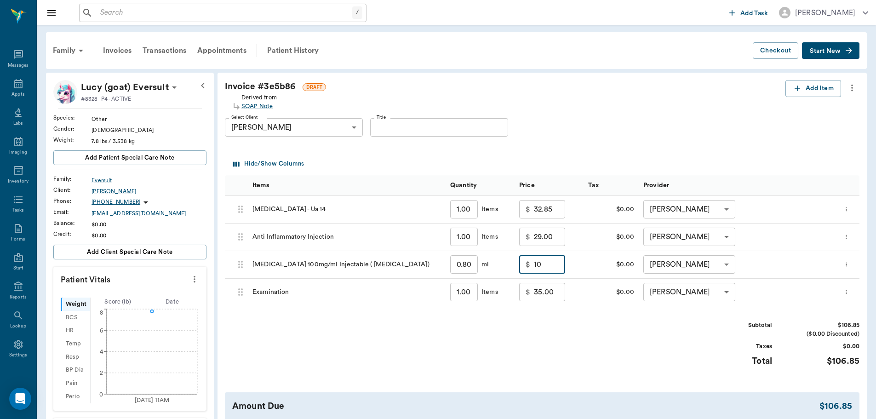
type input "10.00"
click at [573, 376] on div "Subtotal $106.85 ($0.00 Discounted) Taxes $0.00 Total $106.85" at bounding box center [542, 349] width 634 height 57
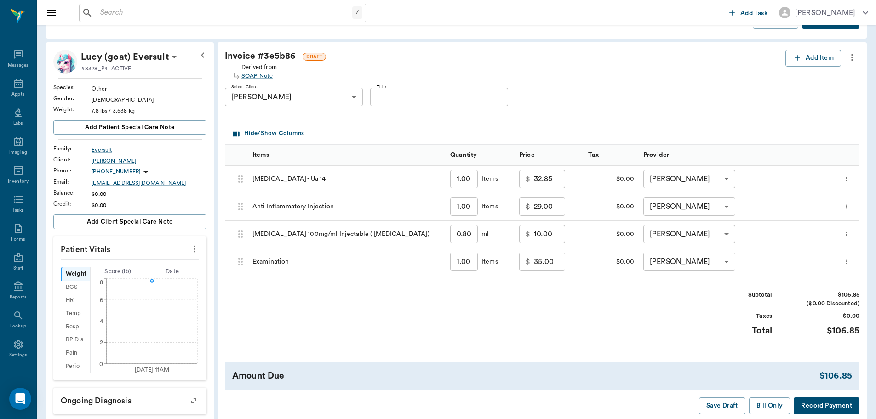
scroll to position [92, 0]
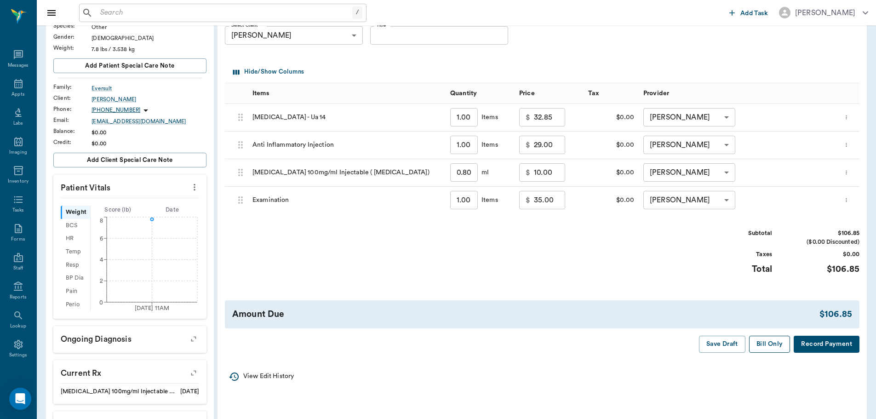
click at [767, 342] on button "Bill Only" at bounding box center [769, 344] width 41 height 17
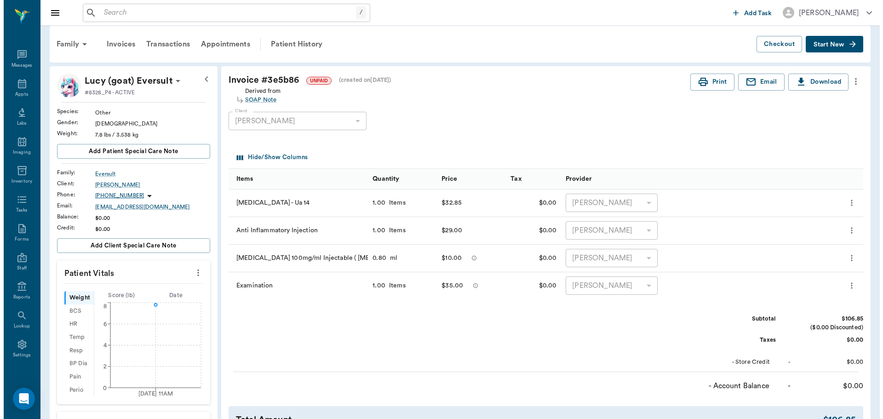
scroll to position [0, 0]
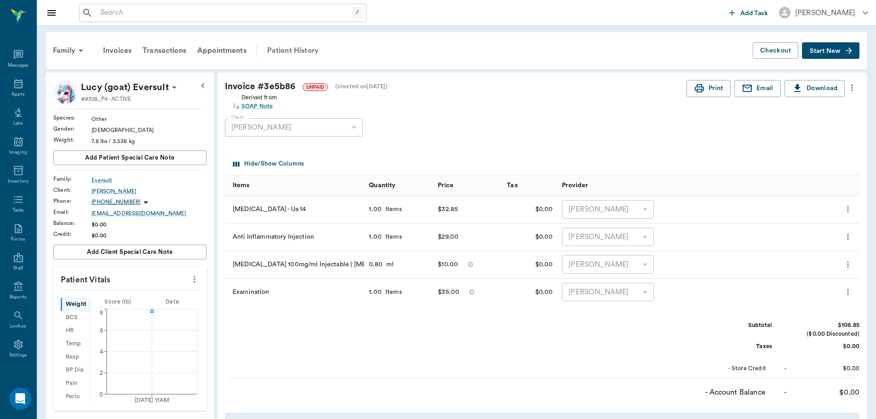
click at [291, 49] on div "Patient History" at bounding box center [293, 51] width 63 height 22
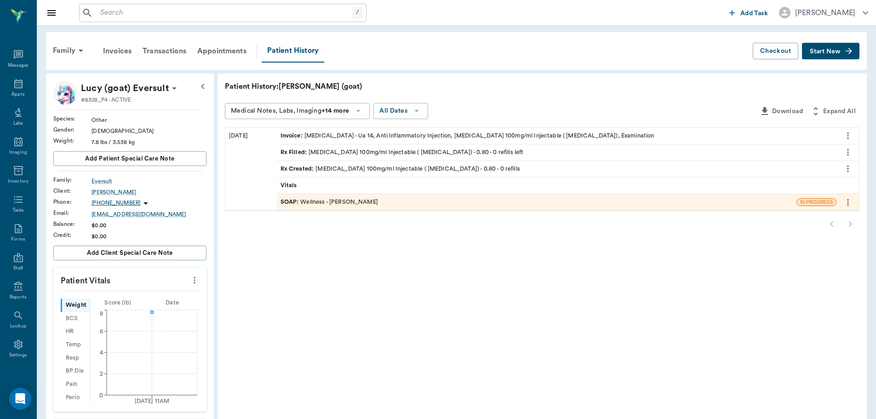
click at [336, 199] on div "SOAP : Wellness - [PERSON_NAME]" at bounding box center [328, 202] width 97 height 9
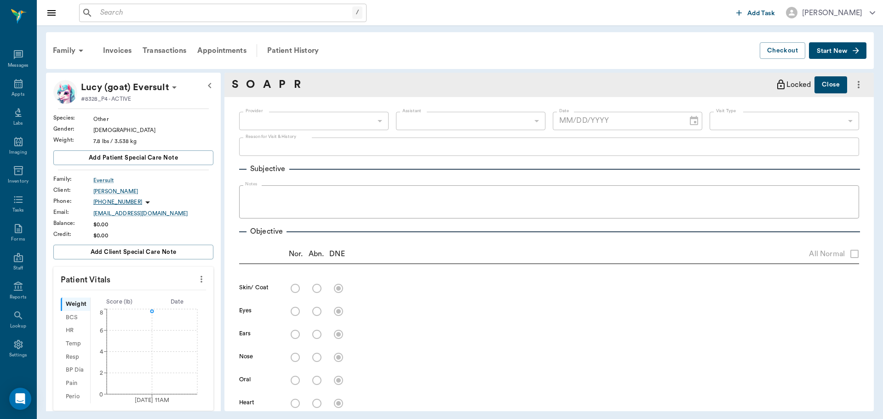
type input "63ec2f075fda476ae8351a4d"
type input "642ef10e332a41444de2bad1"
type input "65d2be4f46e3a538d89b8c14"
type textarea "May have a UTI, has bump on backside [PERSON_NAME]"
type input "[DATE]"
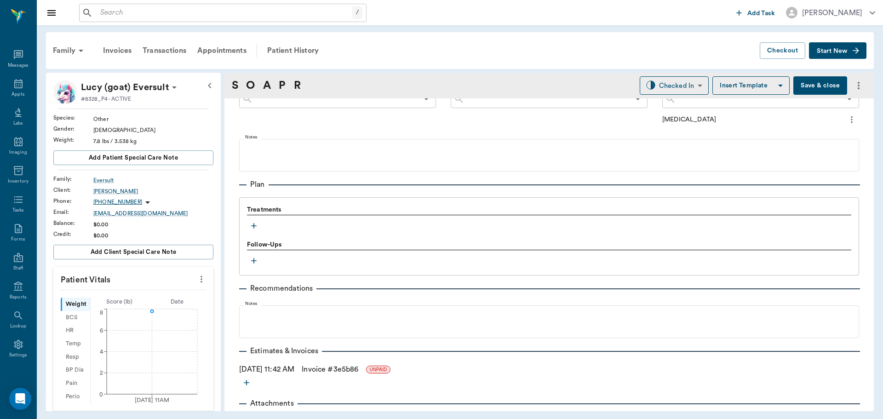
scroll to position [574, 0]
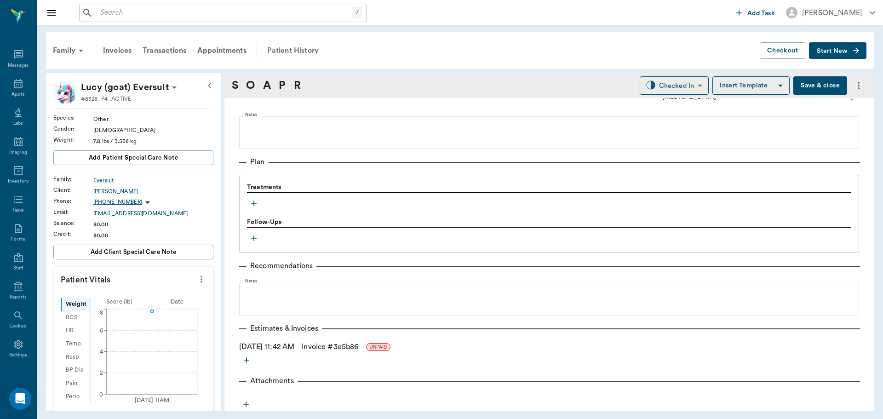
click at [296, 50] on div "Patient History" at bounding box center [293, 51] width 63 height 22
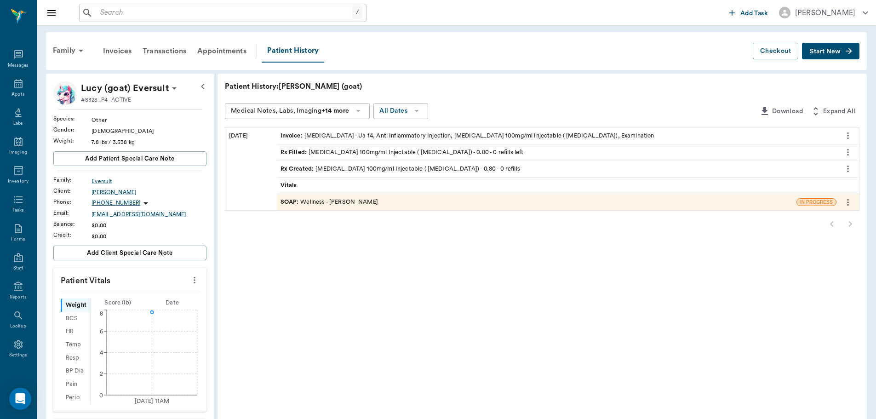
click at [357, 202] on div "SOAP : Wellness - [PERSON_NAME]" at bounding box center [328, 202] width 97 height 9
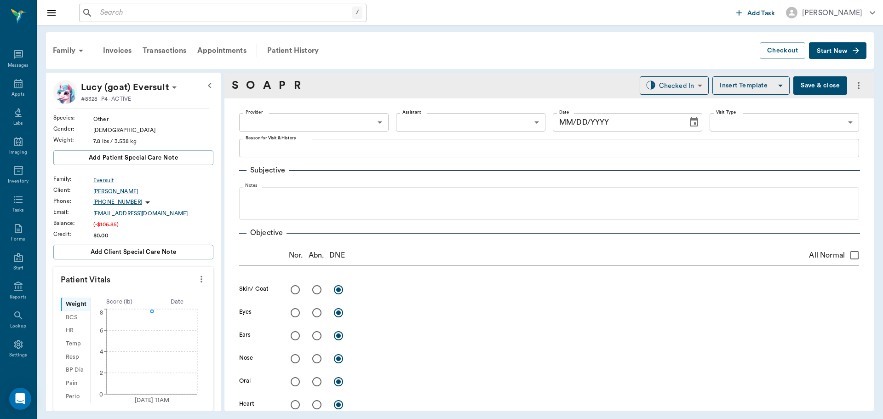
type input "63ec2f075fda476ae8351a4d"
type input "642ef10e332a41444de2bad1"
type input "65d2be4f46e3a538d89b8c14"
type textarea "May have a UTI, has bump on backside [PERSON_NAME]"
type input "[DATE]"
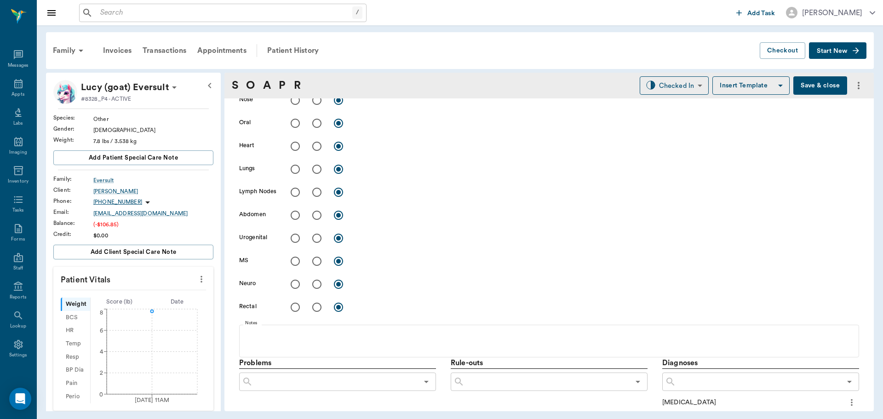
scroll to position [276, 0]
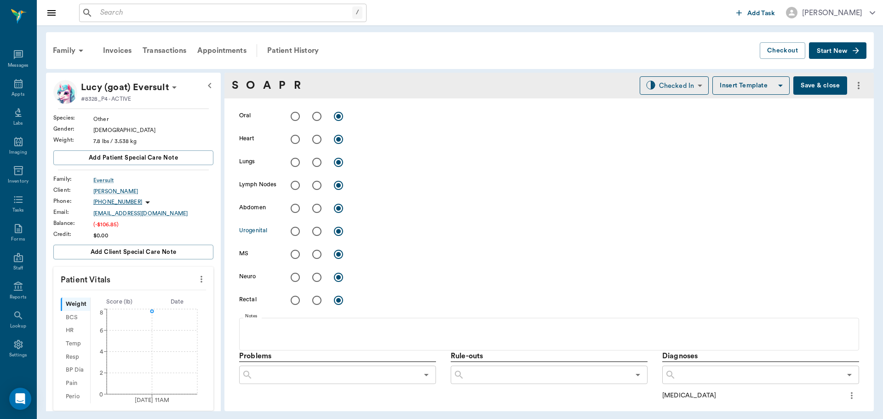
click at [315, 230] on input "radio" at bounding box center [316, 231] width 19 height 19
radio input "true"
click at [380, 236] on textarea at bounding box center [606, 231] width 503 height 11
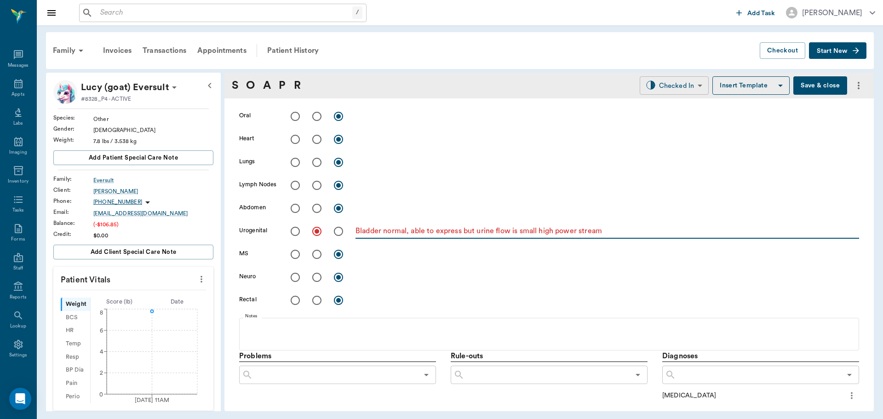
type textarea "Bladder normal, able to express but urine flow is small high power stream"
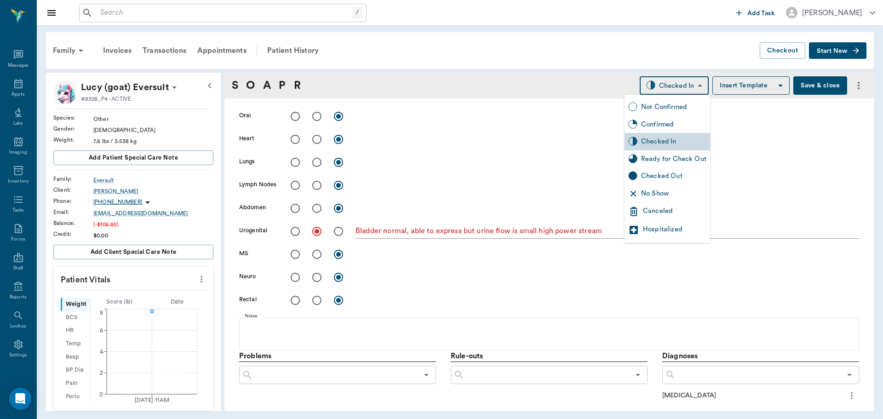
click at [685, 83] on body "/ ​ Add Task [PERSON_NAME] Nectar Messages Appts Labs Imaging Inventory Tasks F…" at bounding box center [441, 209] width 883 height 419
click at [675, 160] on div "Ready for Check Out" at bounding box center [673, 159] width 65 height 10
type input "READY_TO_CHECKOUT"
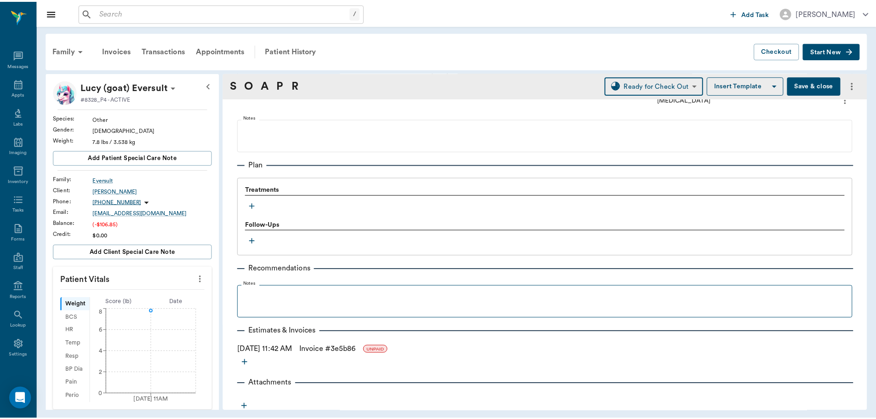
scroll to position [574, 0]
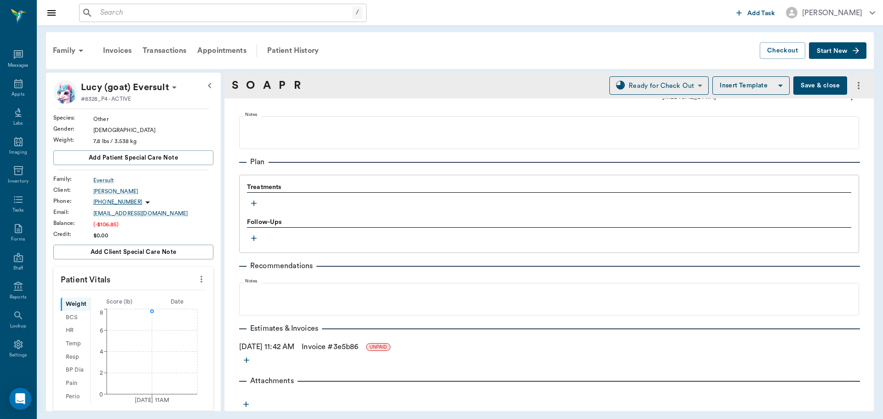
click at [322, 344] on link "Invoice # 3e5b86" at bounding box center [330, 346] width 57 height 11
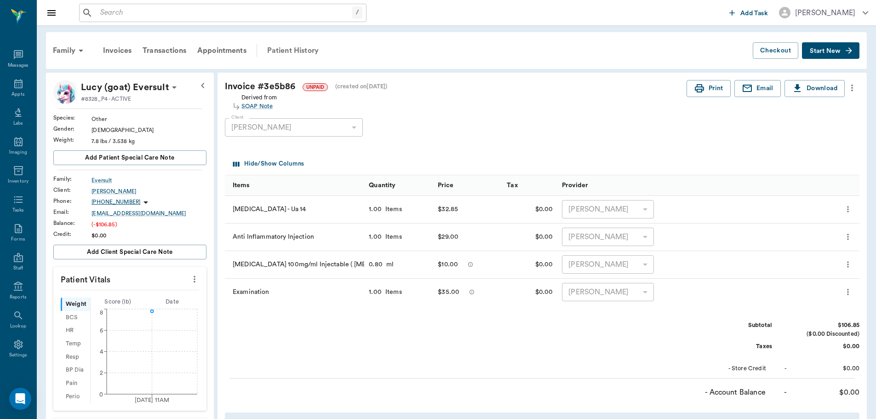
click at [291, 49] on div "Patient History" at bounding box center [293, 51] width 63 height 22
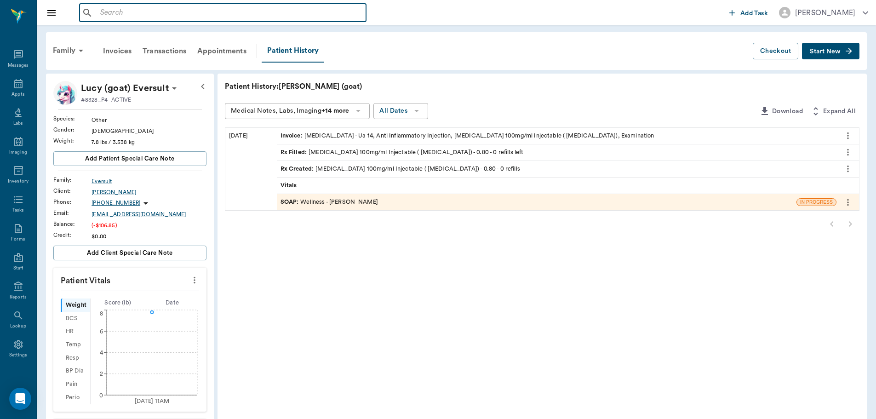
click at [108, 11] on input "text" at bounding box center [230, 12] width 266 height 13
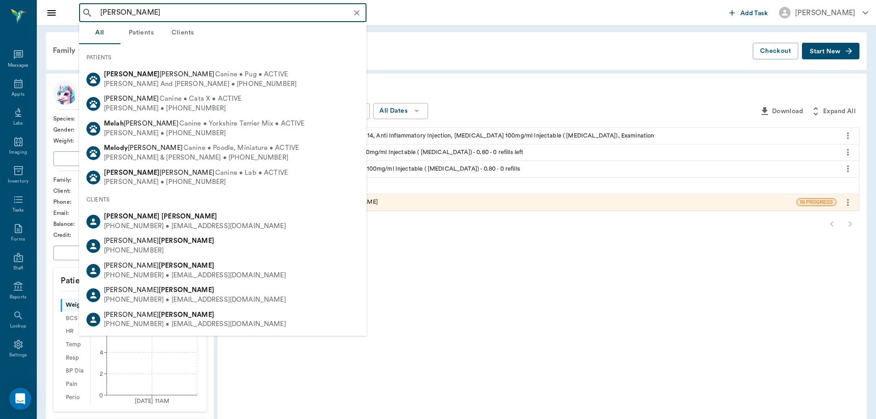
click at [150, 222] on div "[PHONE_NUMBER] • [EMAIL_ADDRESS][DOMAIN_NAME]" at bounding box center [195, 227] width 182 height 10
type input "[PERSON_NAME]"
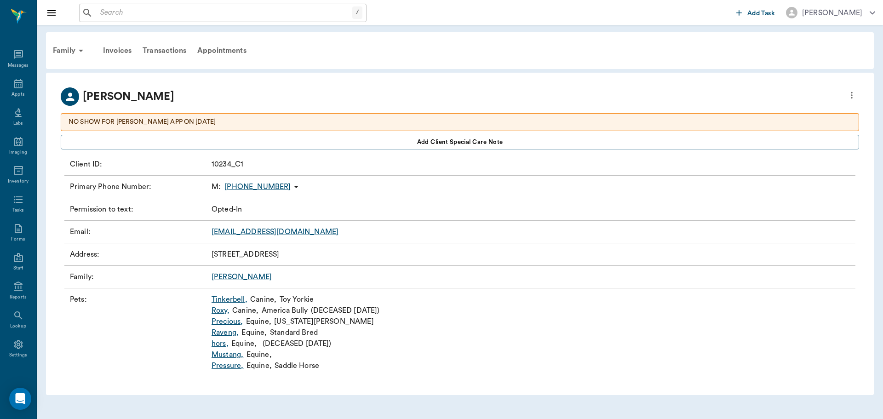
click at [222, 275] on link "[PERSON_NAME]" at bounding box center [241, 276] width 60 height 7
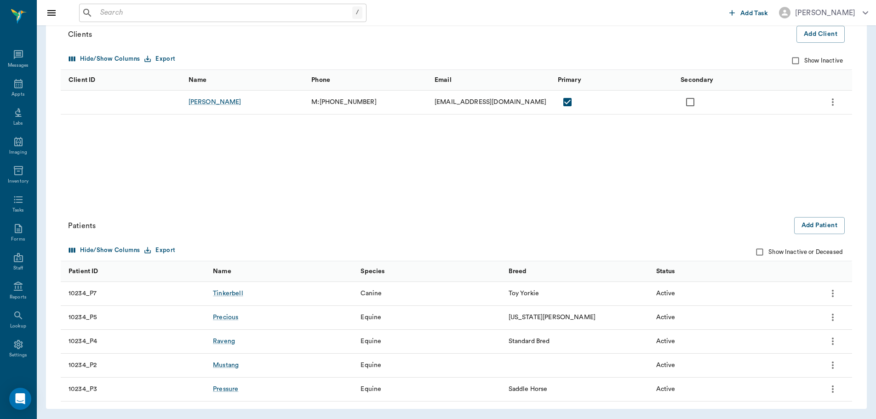
scroll to position [108, 0]
click at [821, 226] on button "Add Patient" at bounding box center [819, 225] width 51 height 17
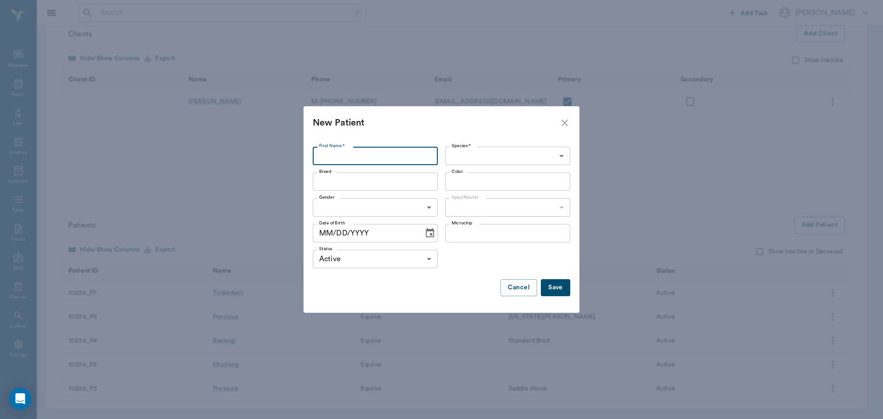
click at [378, 158] on input "First Name *" at bounding box center [375, 156] width 125 height 18
type input "F"
type input "w"
type input "Weanling"
click at [503, 154] on body "/ ​ Add Task [PERSON_NAME] Nectar Messages Appts Labs Imaging Inventory Tasks F…" at bounding box center [441, 155] width 883 height 526
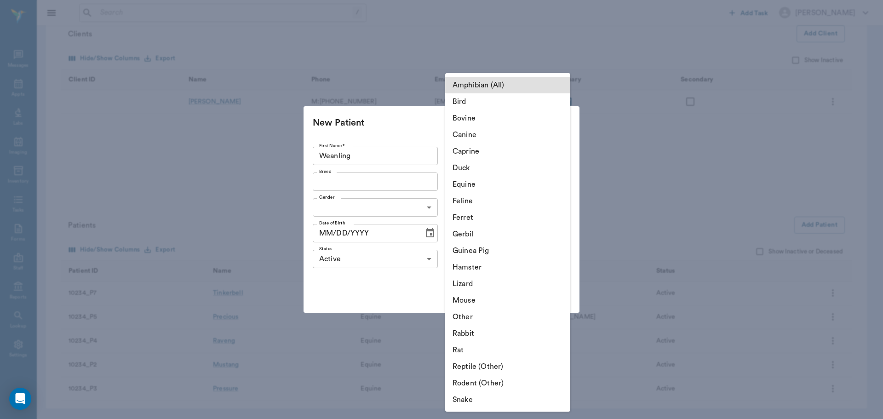
click at [490, 184] on li "Equine" at bounding box center [507, 184] width 125 height 17
type input "Equine"
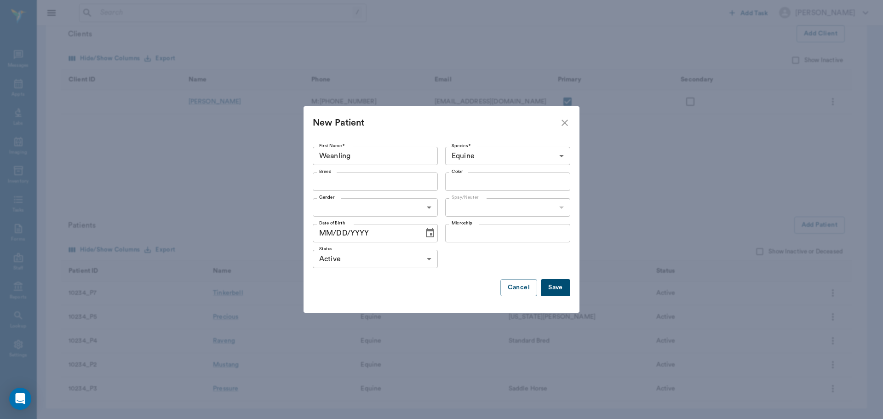
click at [556, 285] on button "Save" at bounding box center [555, 287] width 29 height 17
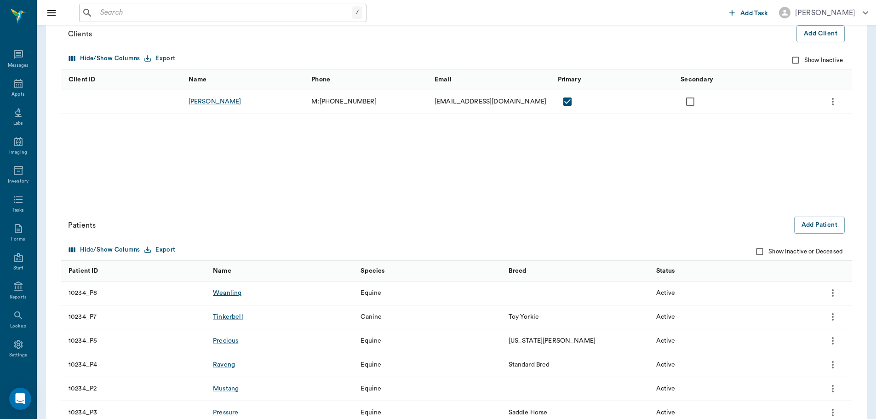
click at [223, 293] on div "Weanling" at bounding box center [227, 292] width 28 height 9
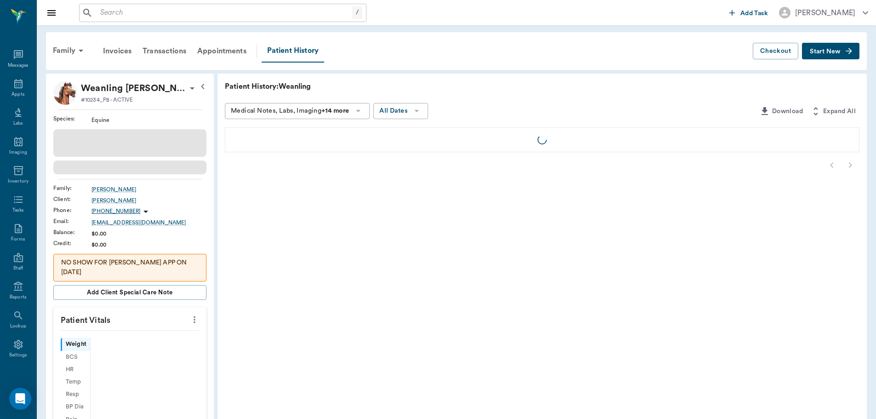
click at [838, 47] on button "Start New" at bounding box center [830, 51] width 57 height 17
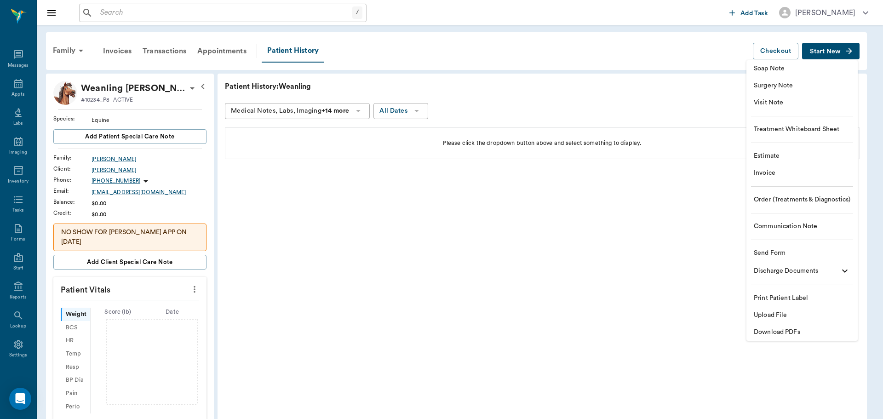
click at [773, 200] on span "Order (Treatments & Diagnostics)" at bounding box center [801, 200] width 97 height 10
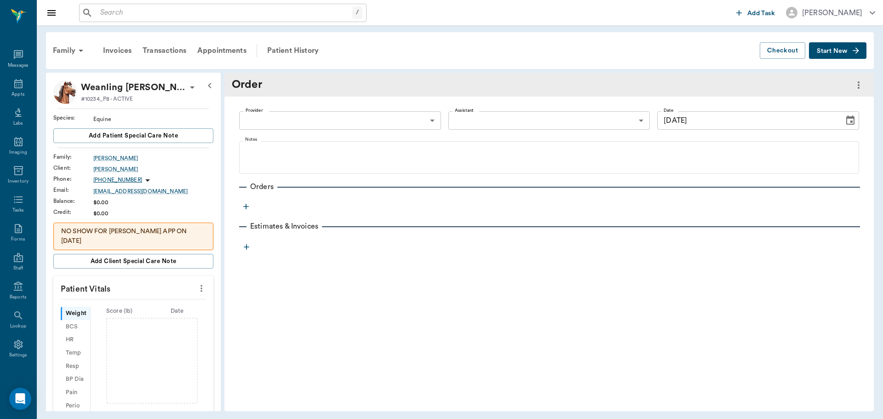
click at [245, 209] on icon "button" at bounding box center [245, 206] width 9 height 9
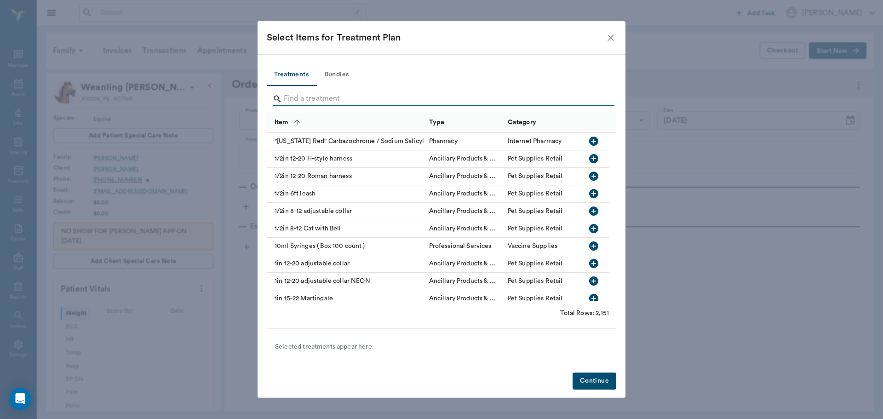
click at [300, 103] on input "Search" at bounding box center [442, 98] width 317 height 15
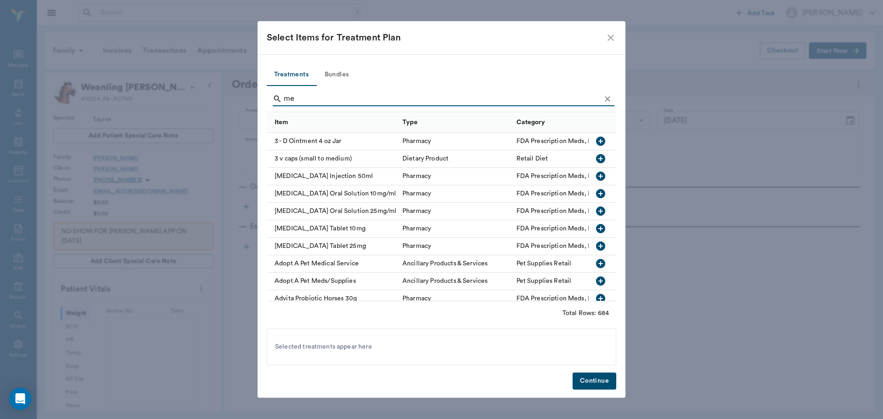
type input "me"
click at [610, 34] on icon "close" at bounding box center [610, 37] width 11 height 11
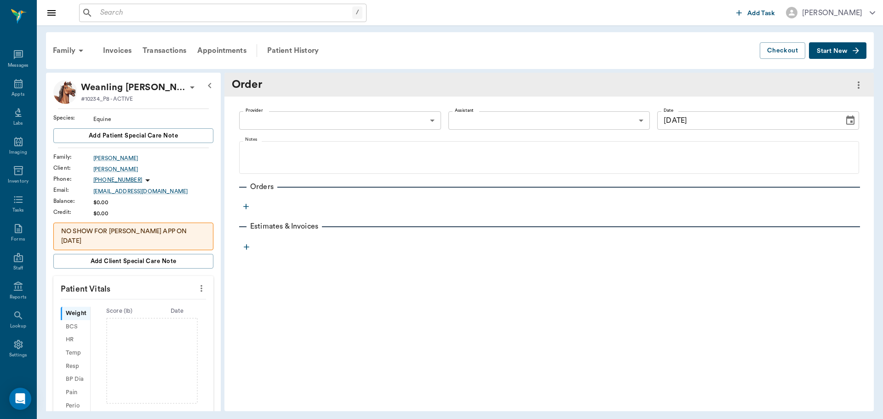
scroll to position [4, 0]
click at [13, 342] on icon at bounding box center [18, 340] width 11 height 11
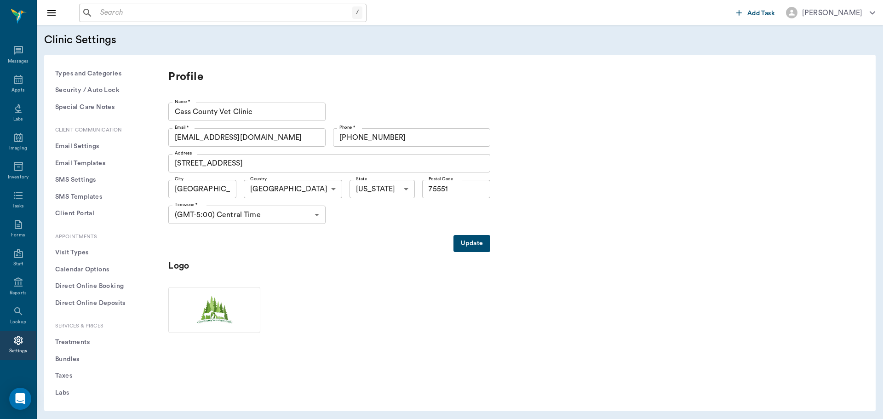
scroll to position [92, 0]
click at [69, 323] on button "Treatments" at bounding box center [94, 325] width 87 height 17
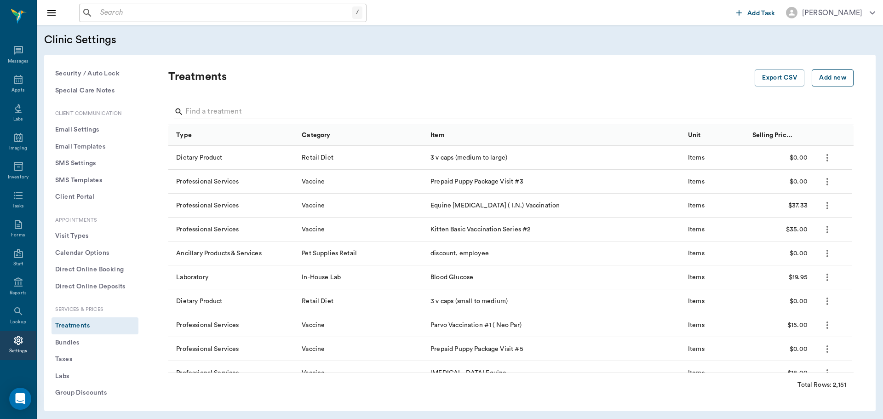
click at [826, 79] on button "Add new" at bounding box center [832, 77] width 42 height 17
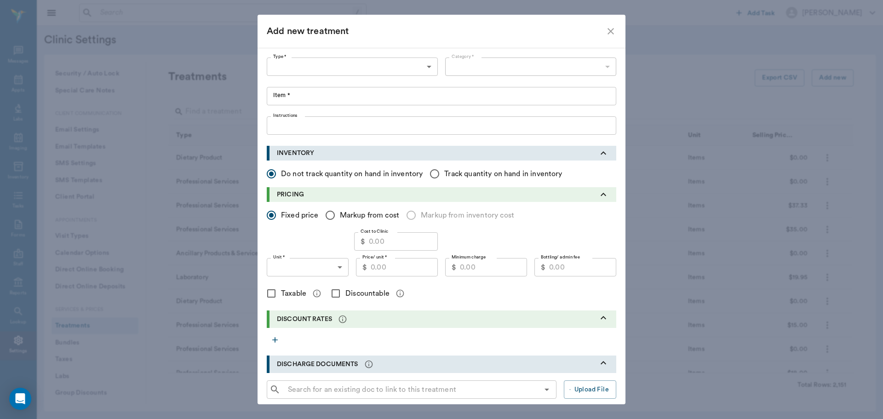
click at [375, 68] on body "/ ​ Add Task Dr. Bert Ellsworth Nectar Messages Appts Labs Imaging Inventory Ta…" at bounding box center [441, 209] width 883 height 419
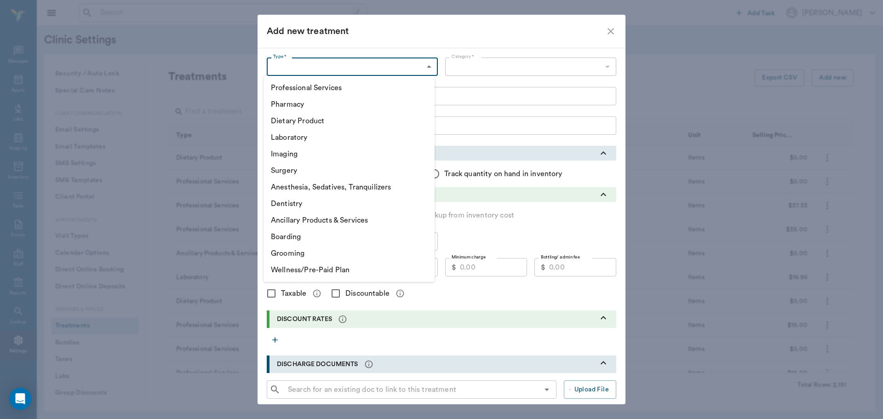
click at [362, 106] on li "Pharmacy" at bounding box center [348, 104] width 171 height 17
type input "5100"
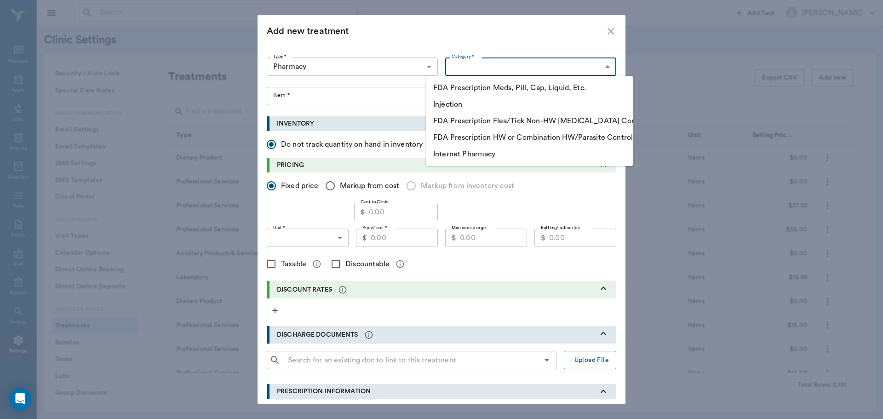
click at [487, 68] on body "/ ​ Add Task Dr. Bert Ellsworth Nectar Messages Appts Labs Imaging Inventory Ta…" at bounding box center [441, 209] width 883 height 419
click at [519, 86] on li "FDA Prescription Meds, Pill, Cap, Liquid, Etc." at bounding box center [529, 88] width 207 height 17
click at [604, 64] on body "/ ​ Add Task Dr. Bert Ellsworth Nectar Messages Appts Labs Imaging Inventory Ta…" at bounding box center [441, 209] width 883 height 419
click at [521, 149] on li "Internet Pharmacy" at bounding box center [529, 154] width 207 height 17
type input "5130"
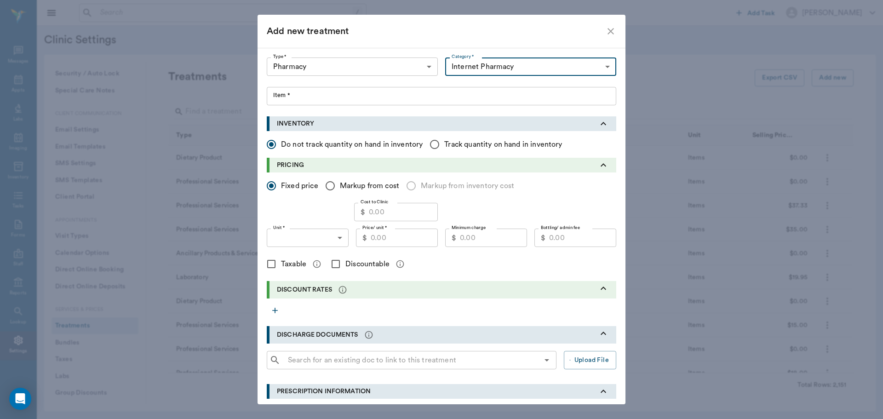
click at [344, 103] on input "Item *" at bounding box center [441, 96] width 349 height 18
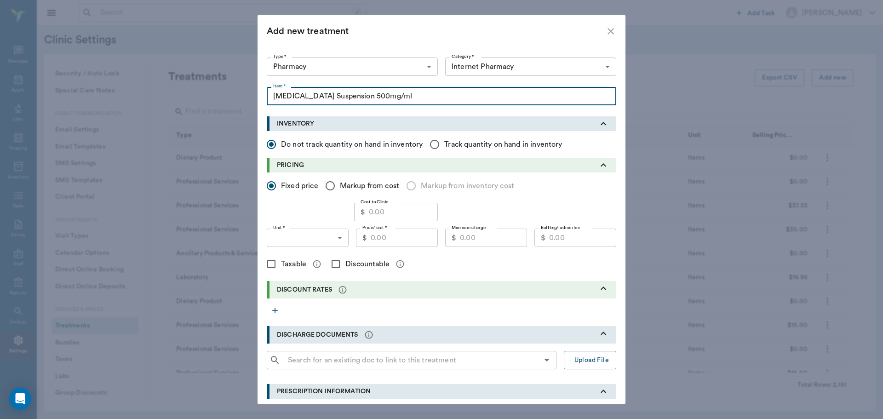
type input "Metronidazole Suspension 500mg/ml"
click at [391, 209] on input "Cost to Clinic" at bounding box center [403, 212] width 69 height 18
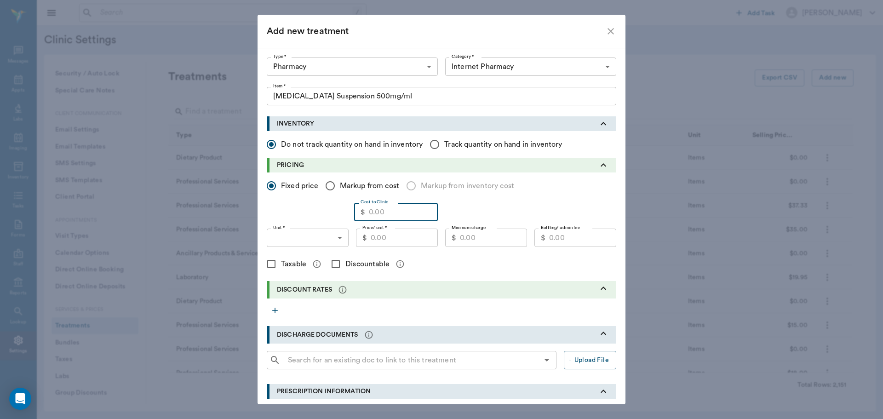
type input "1"
type input "0.17"
click at [332, 237] on body "/ ​ Add Task Dr. Bert Ellsworth Nectar Messages Appts Labs Imaging Inventory Ta…" at bounding box center [441, 209] width 883 height 419
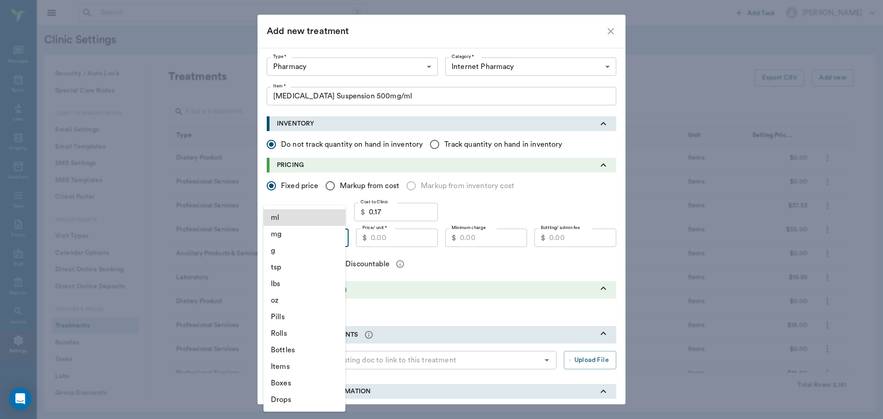
click at [291, 215] on li "ml" at bounding box center [304, 217] width 82 height 17
type input "ML"
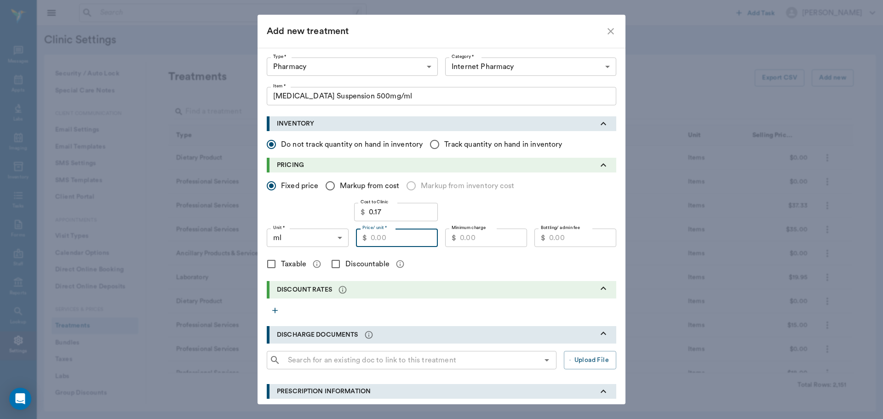
click at [390, 235] on input "Price/ unit *" at bounding box center [403, 237] width 67 height 18
type input "0.45"
click at [458, 274] on div "Fixed price Markup from cost Markup from inventory cost Cost to Clinic $ 0.17 C…" at bounding box center [441, 226] width 349 height 108
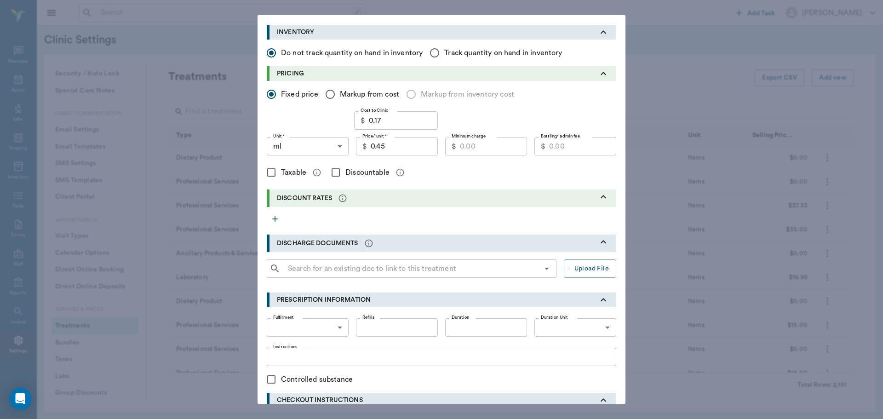
scroll to position [92, 0]
click at [335, 170] on input "Discountable" at bounding box center [335, 171] width 19 height 19
checkbox input "true"
click at [270, 220] on icon "button" at bounding box center [274, 218] width 9 height 9
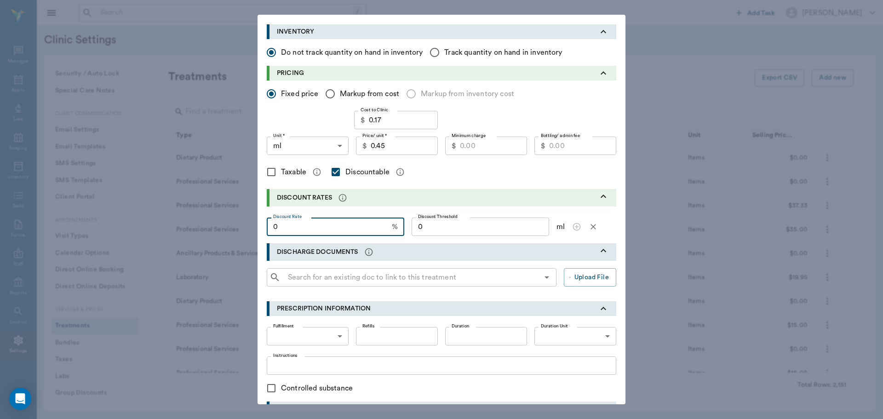
click at [320, 228] on input "0" at bounding box center [327, 226] width 121 height 18
type input "20"
click at [494, 228] on input "0" at bounding box center [479, 226] width 137 height 18
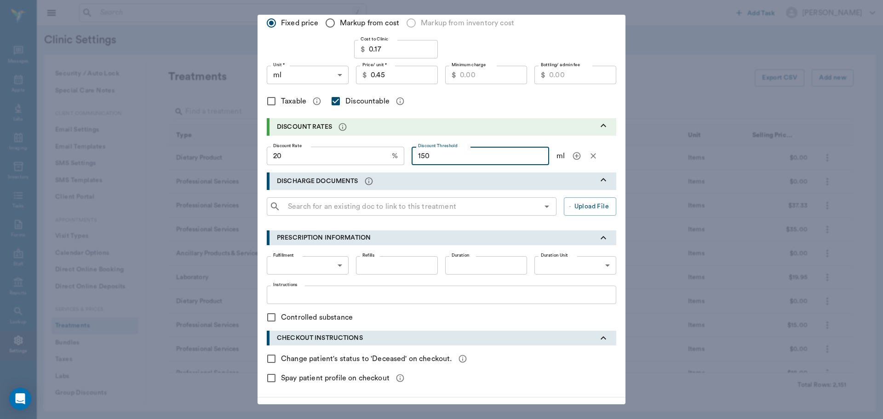
scroll to position [191, 0]
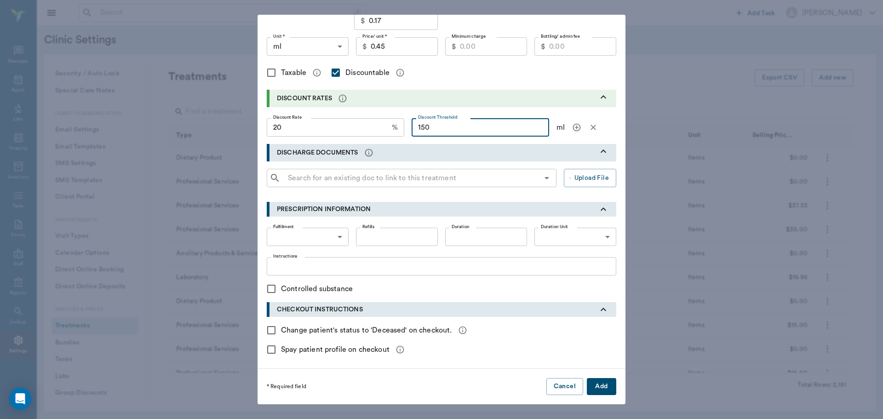
type input "150"
click at [606, 383] on button "Add" at bounding box center [601, 386] width 29 height 17
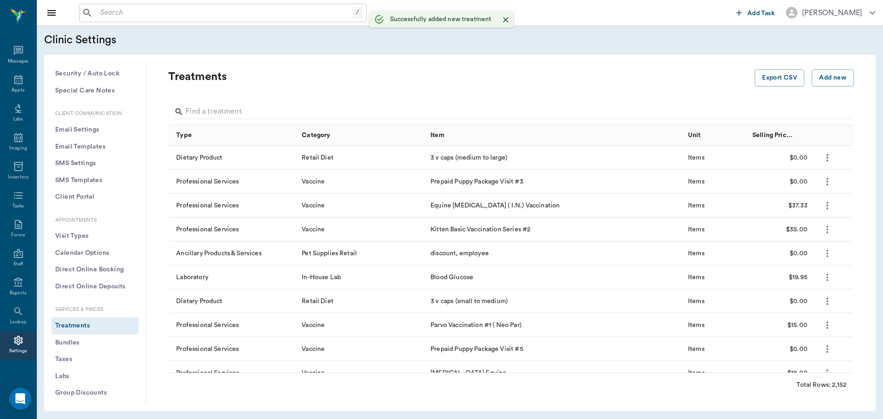
checkbox input "false"
click at [184, 15] on input "text" at bounding box center [225, 12] width 256 height 13
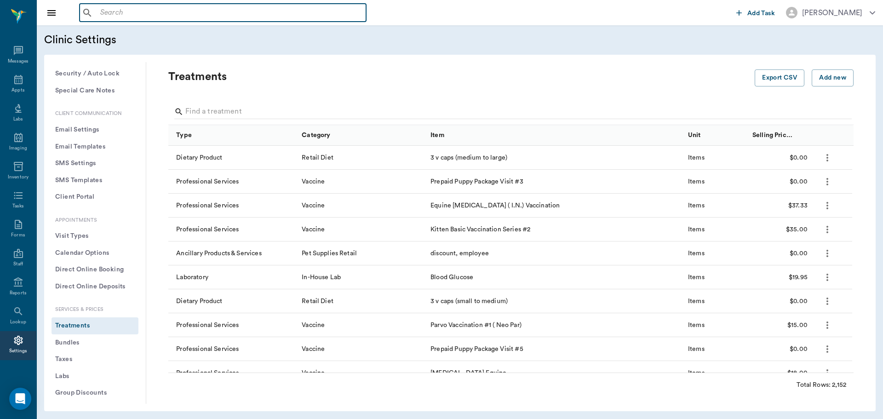
type input "b"
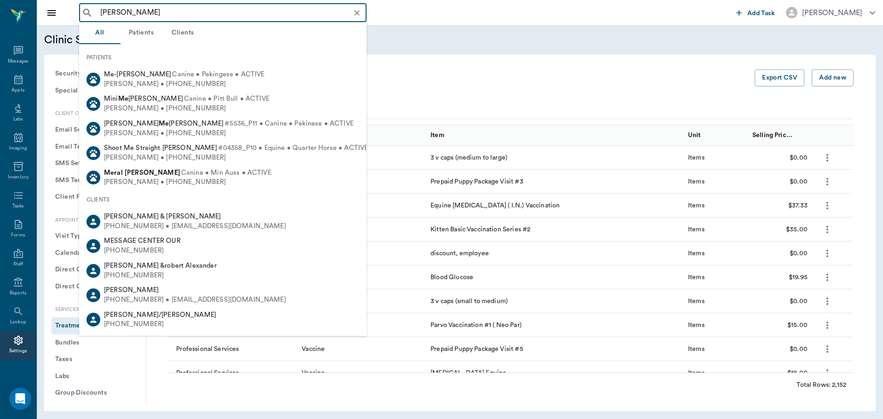
type input "mel trotter"
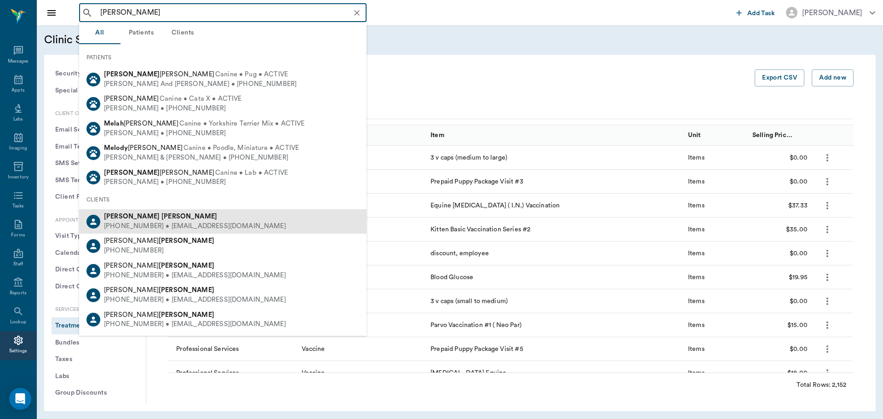
click at [186, 226] on div "(706) 228-0167 • mstanfield8765@gmail.com" at bounding box center [195, 227] width 182 height 10
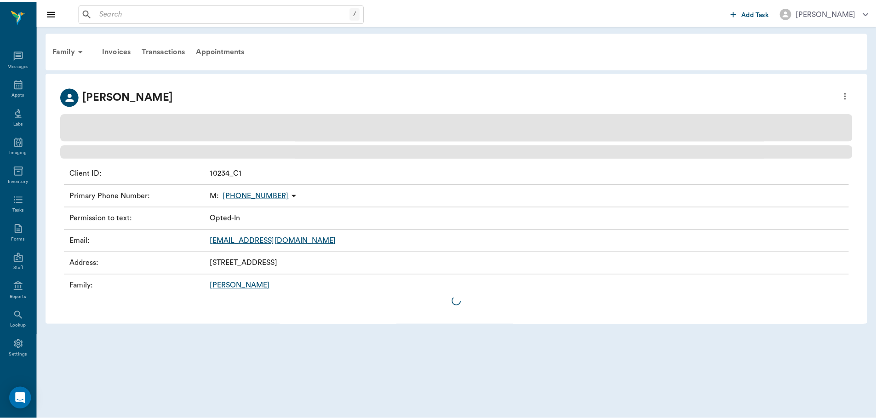
scroll to position [4, 0]
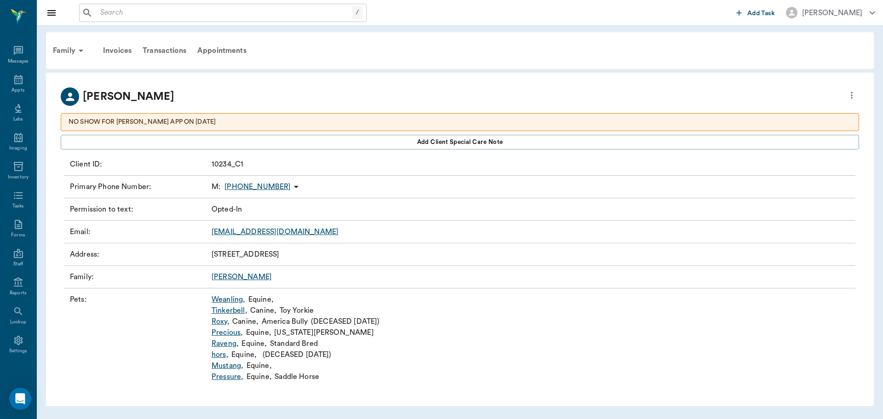
click at [227, 297] on link "Weanling ," at bounding box center [228, 299] width 34 height 11
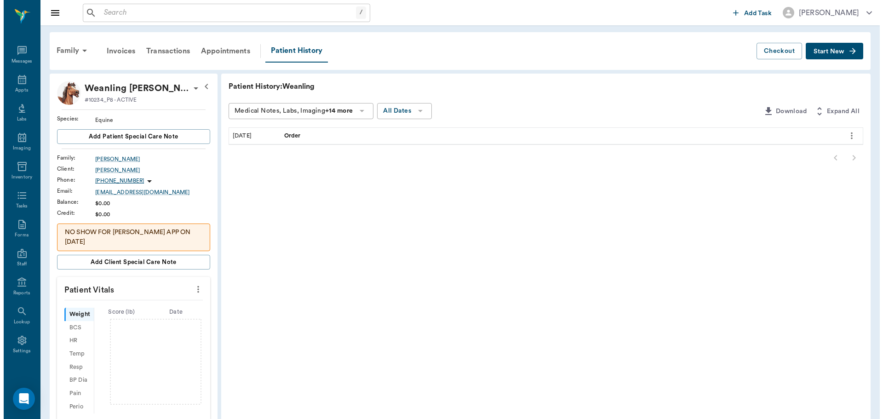
scroll to position [46, 0]
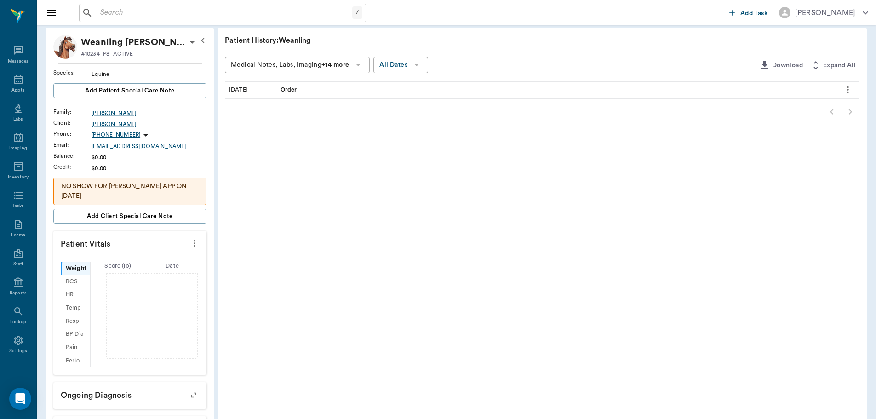
click at [302, 87] on div "Order" at bounding box center [556, 90] width 559 height 16
click at [847, 91] on icon "more" at bounding box center [848, 89] width 10 height 11
click at [799, 102] on span "View" at bounding box center [808, 106] width 77 height 10
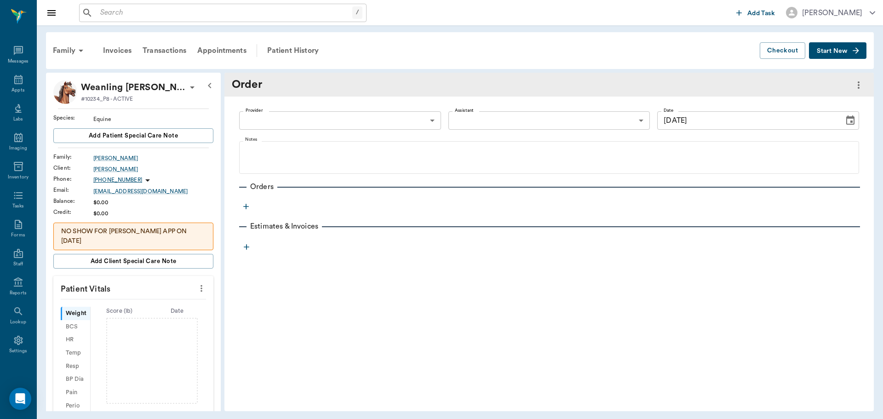
click at [247, 205] on icon "button" at bounding box center [245, 206] width 9 height 9
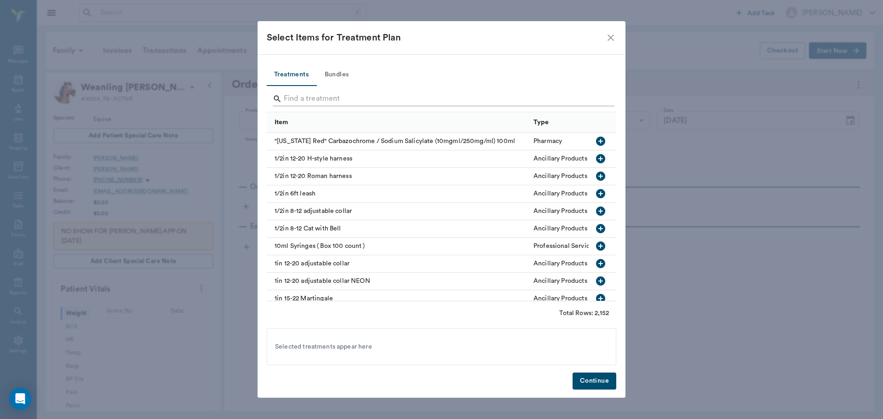
click at [315, 100] on input "Search" at bounding box center [442, 98] width 317 height 15
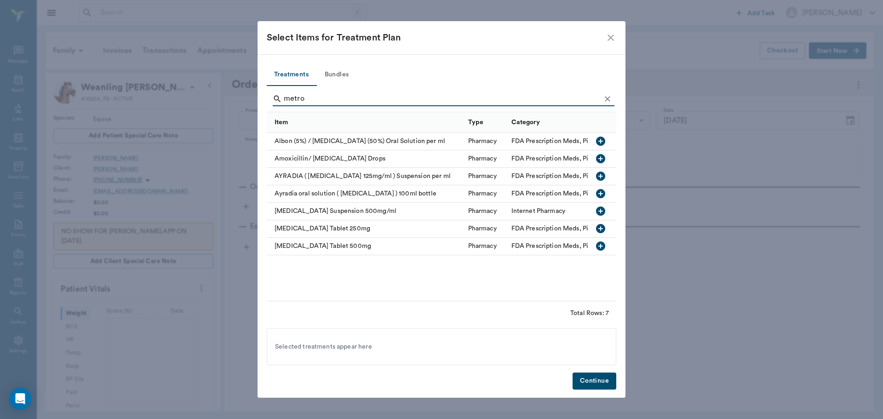
type input "metro"
click at [600, 210] on icon "button" at bounding box center [600, 210] width 11 height 11
click at [594, 383] on button "Continue" at bounding box center [594, 380] width 44 height 17
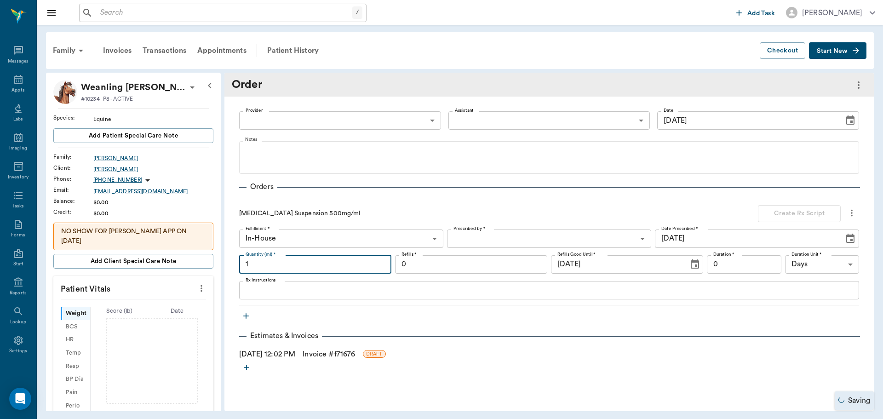
click at [349, 268] on input "1" at bounding box center [315, 264] width 152 height 18
type input "105"
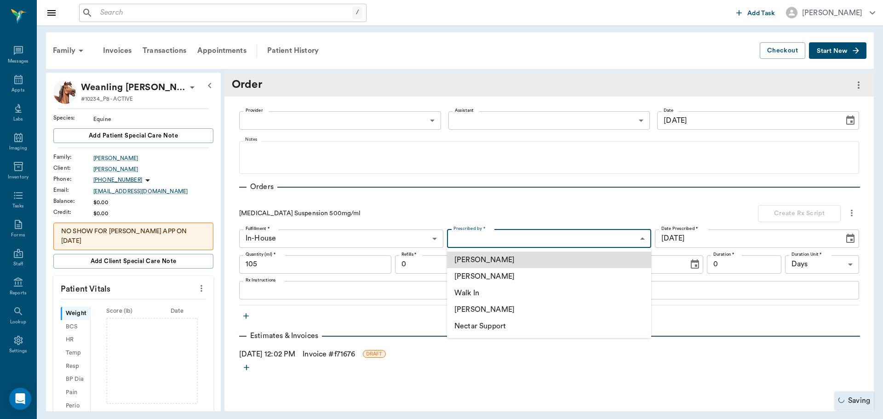
click at [522, 236] on body "/ ​ Add Task Dr. Bert Ellsworth Nectar Messages Appts Labs Imaging Inventory Ta…" at bounding box center [441, 209] width 883 height 419
click at [512, 280] on li "[PERSON_NAME]" at bounding box center [549, 276] width 204 height 17
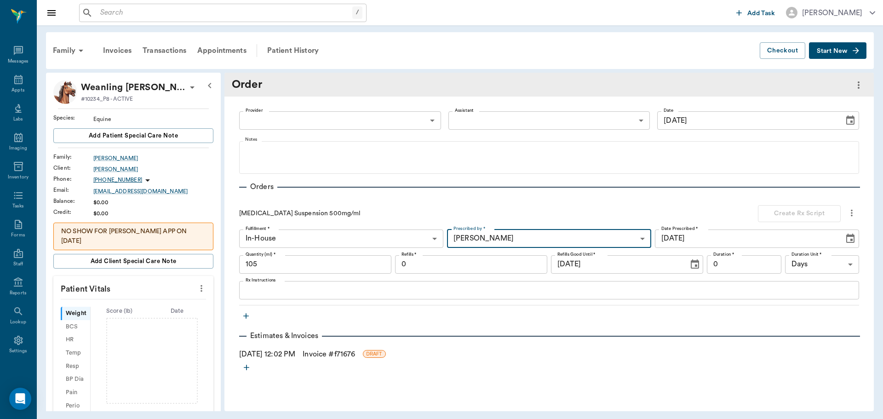
type input "63ec2f075fda476ae8351a4d"
click at [260, 291] on textarea "Rx Instructions" at bounding box center [548, 290] width 607 height 11
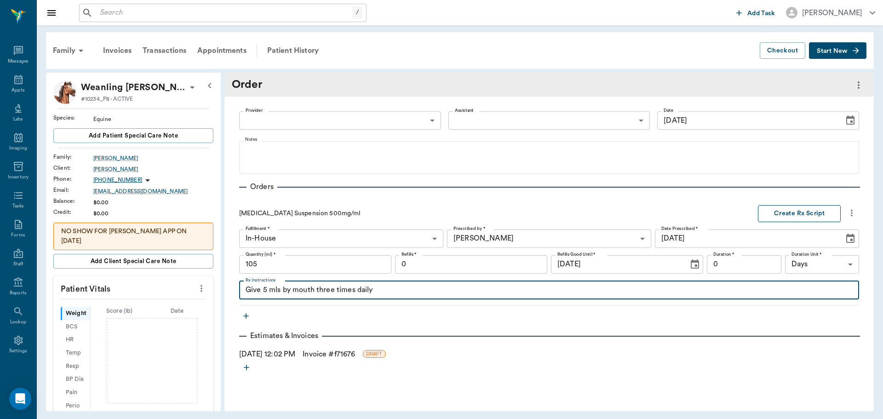
type textarea "Give 5 mls by mouth three times daily"
click at [813, 211] on button "Create Rx Script" at bounding box center [799, 213] width 83 height 17
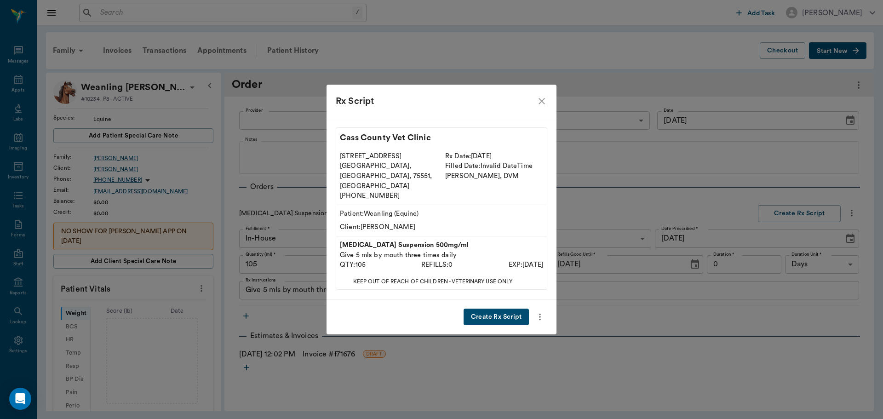
click at [495, 308] on button "Create Rx Script" at bounding box center [495, 316] width 65 height 17
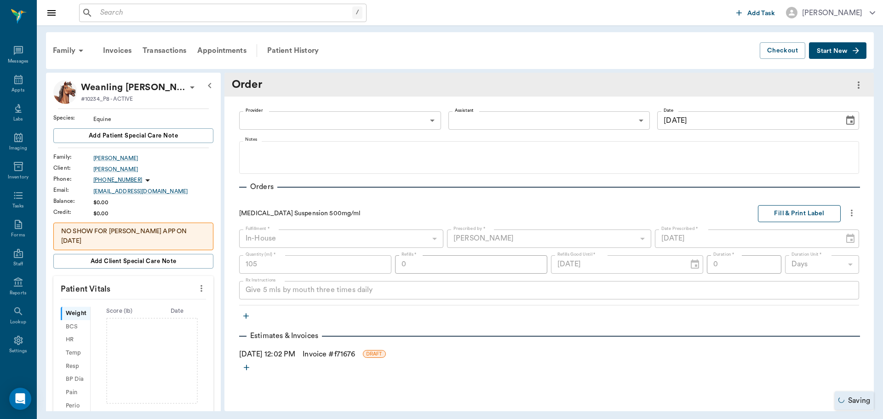
click at [788, 215] on button "Fill & Print Label" at bounding box center [799, 213] width 83 height 17
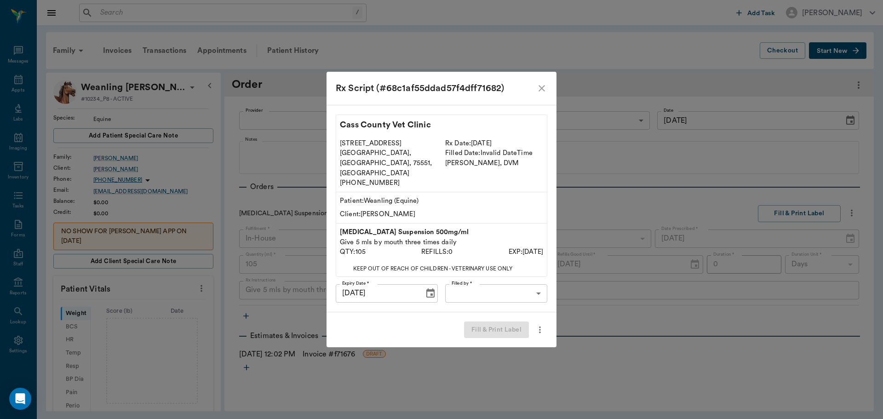
click at [539, 279] on body "/ ​ Add Task Dr. Bert Ellsworth Nectar Messages Appts Labs Imaging Inventory Ta…" at bounding box center [441, 209] width 883 height 419
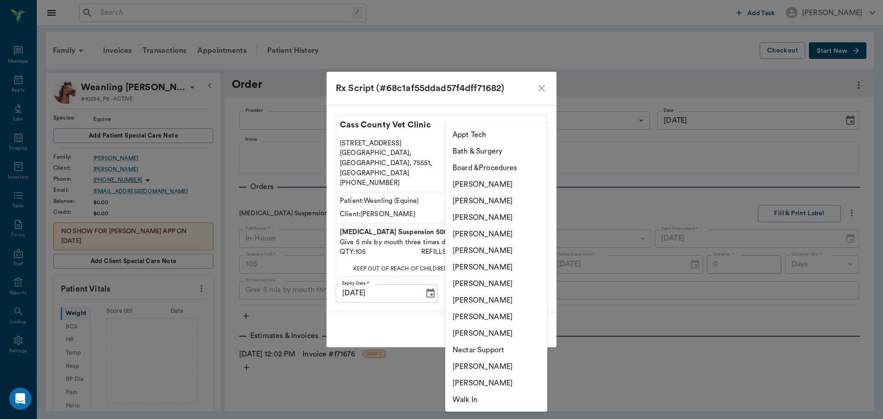
click at [508, 231] on li "[PERSON_NAME]" at bounding box center [496, 234] width 102 height 17
type input "63ec2f075fda476ae8351a4d"
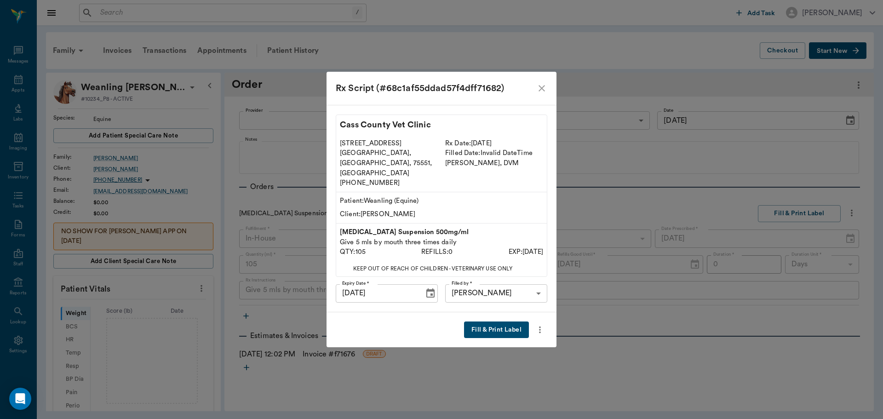
click at [507, 325] on button "Fill & Print Label" at bounding box center [496, 329] width 65 height 17
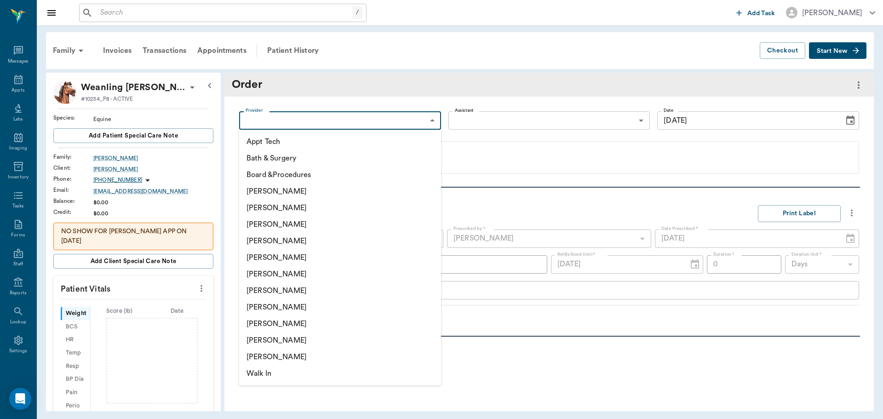
click at [427, 120] on body "/ ​ Add Task Dr. Bert Ellsworth Nectar Messages Appts Labs Imaging Inventory Ta…" at bounding box center [441, 209] width 883 height 419
click at [328, 239] on li "[PERSON_NAME]" at bounding box center [340, 241] width 202 height 17
type input "63ec2f075fda476ae8351a4d"
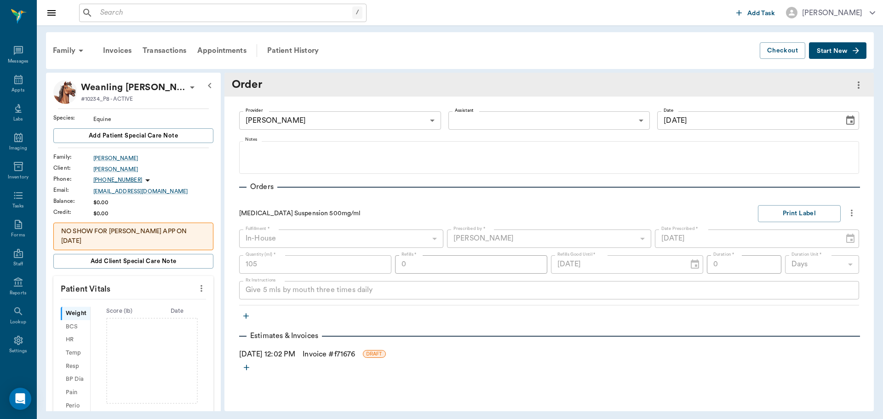
click at [247, 316] on icon "button" at bounding box center [246, 316] width 6 height 6
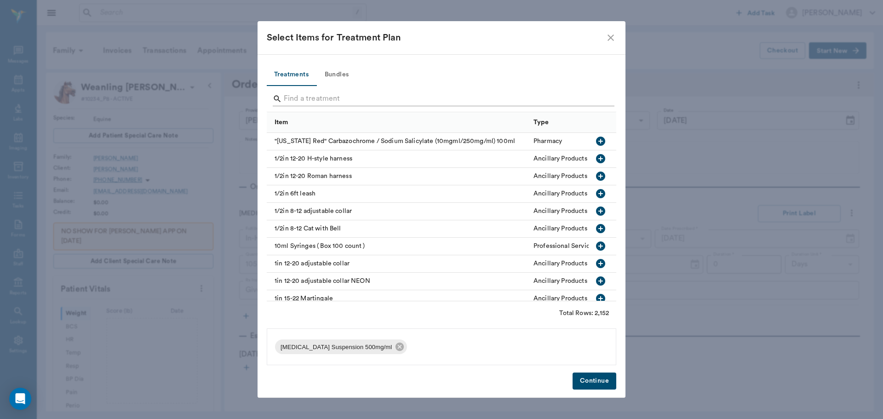
click at [320, 98] on input "Search" at bounding box center [442, 98] width 317 height 15
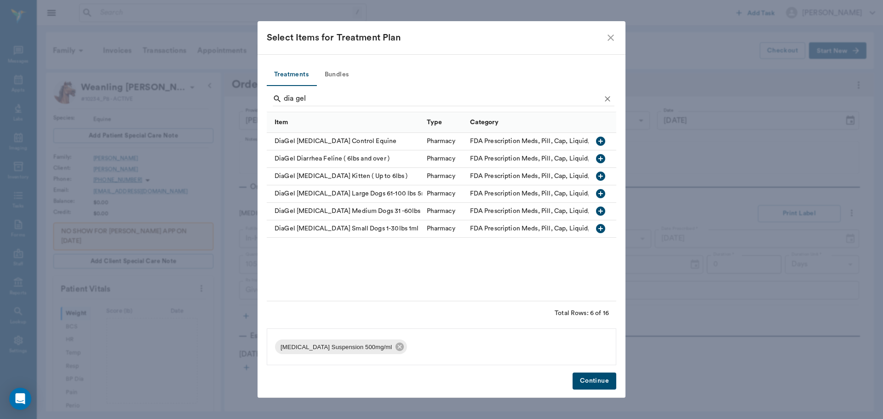
click at [600, 141] on icon "button" at bounding box center [600, 141] width 11 height 11
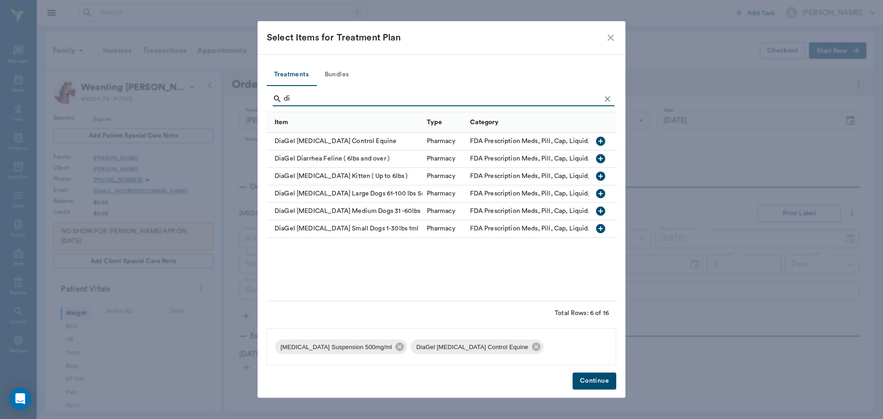
type input "d"
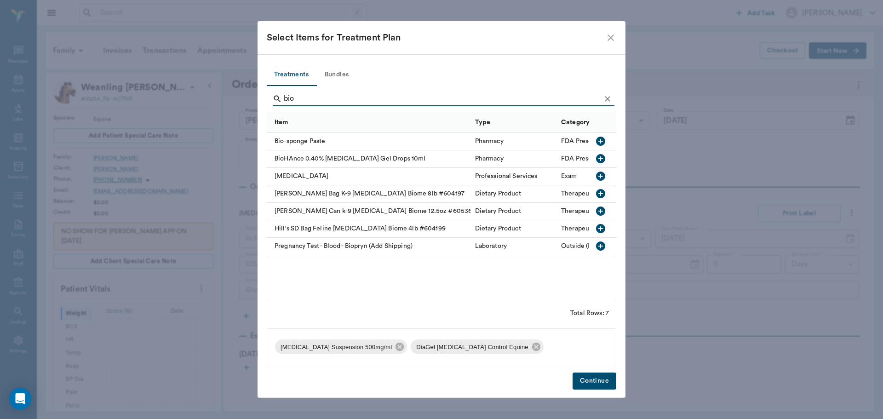
type input "bio"
click at [600, 139] on icon "button" at bounding box center [600, 141] width 11 height 11
click at [592, 382] on button "Continue" at bounding box center [594, 380] width 44 height 17
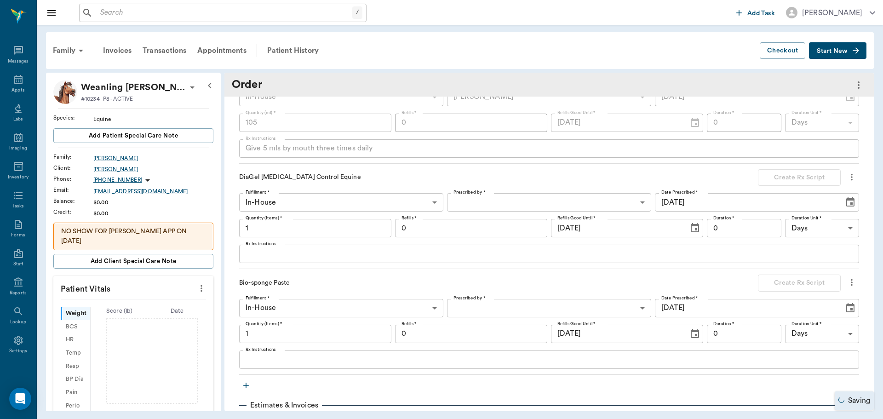
scroll to position [190, 0]
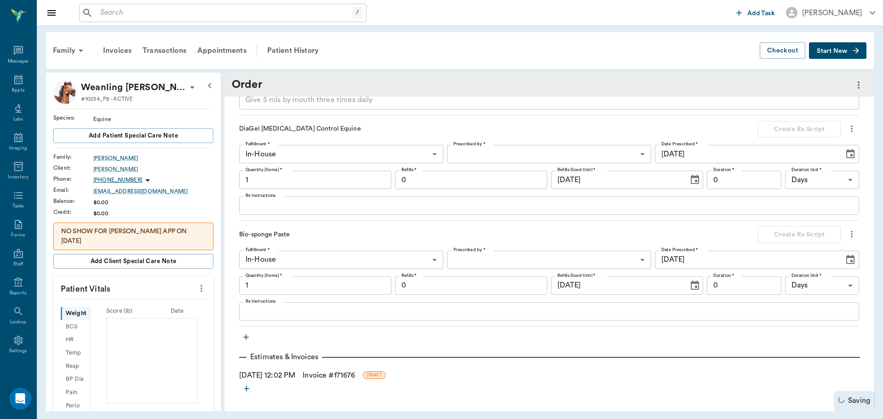
click at [246, 339] on icon "button" at bounding box center [246, 337] width 6 height 6
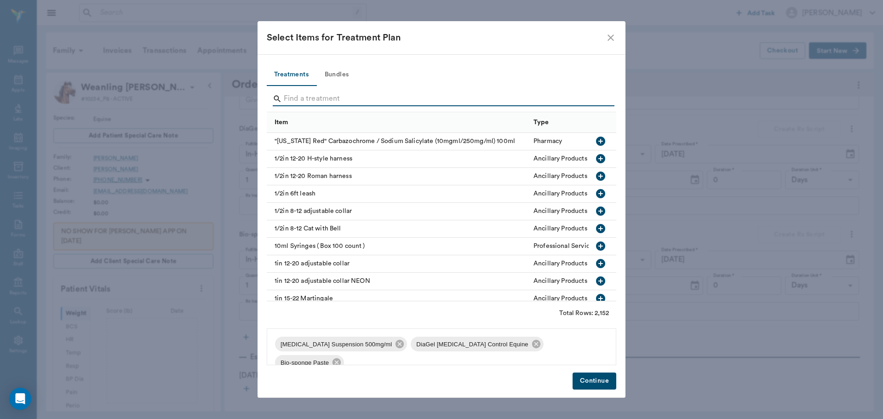
click at [310, 99] on input "Search" at bounding box center [442, 98] width 317 height 15
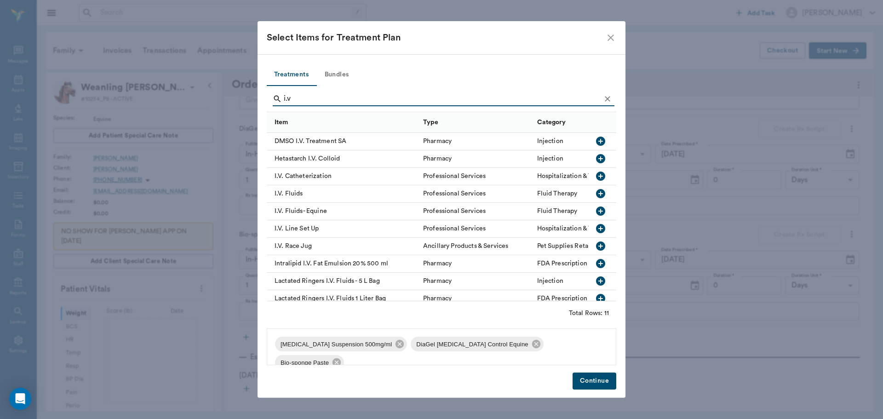
scroll to position [31, 0]
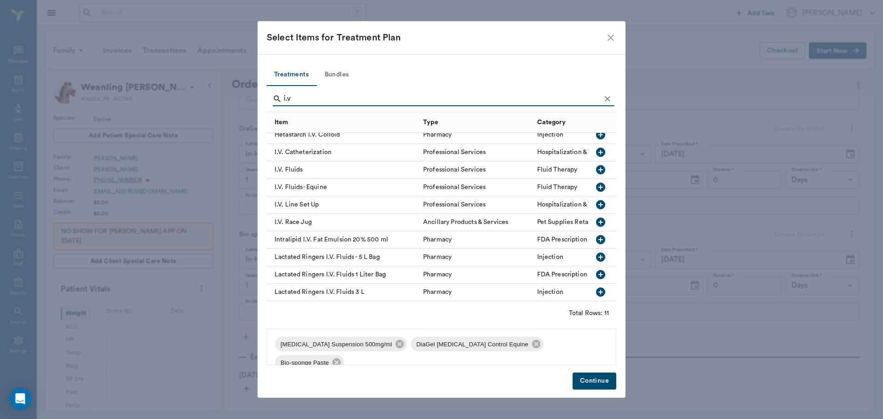
type input "i.v"
click at [595, 286] on icon "button" at bounding box center [600, 291] width 11 height 11
click at [596, 200] on icon "button" at bounding box center [600, 204] width 9 height 9
click at [596, 379] on button "Continue" at bounding box center [594, 380] width 44 height 17
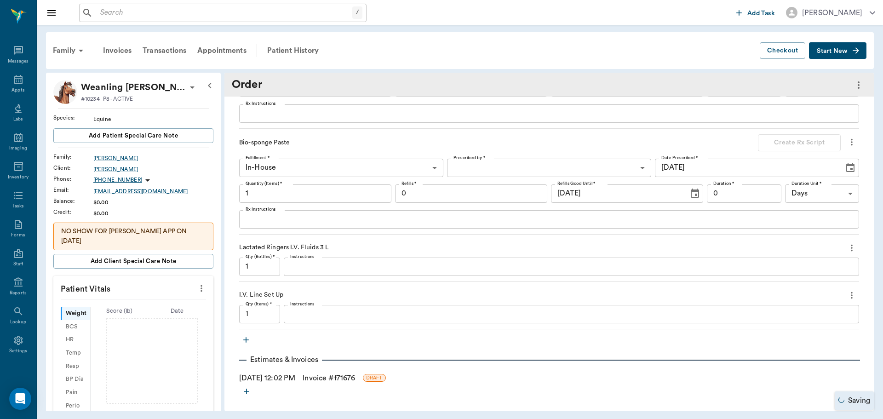
scroll to position [285, 0]
click at [273, 309] on input "1" at bounding box center [259, 311] width 41 height 18
click at [266, 263] on input "1" at bounding box center [259, 264] width 41 height 18
type input "4"
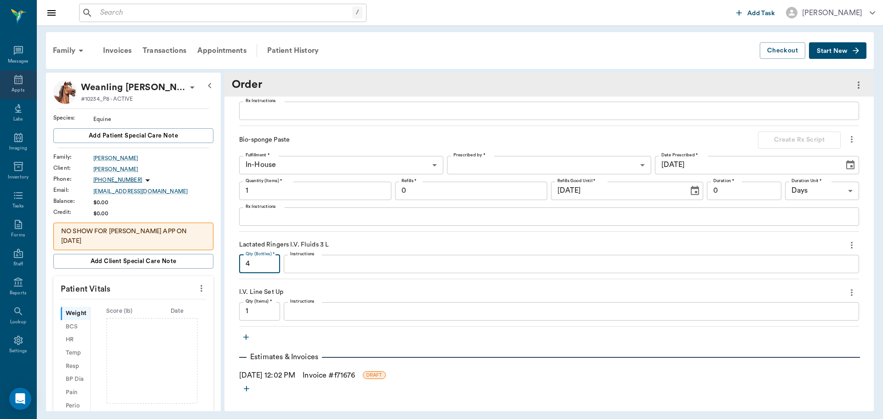
click at [16, 91] on div "Appts" at bounding box center [17, 90] width 13 height 7
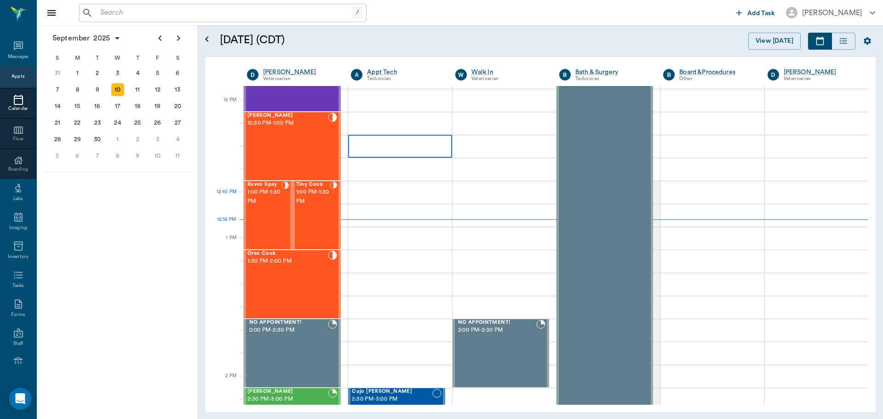
scroll to position [507, 0]
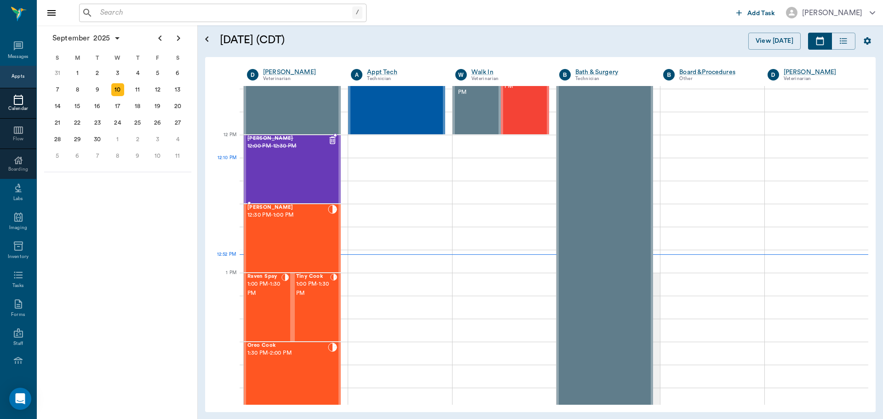
click at [318, 176] on div "Jack Smith 12:00 PM - 12:30 PM" at bounding box center [287, 169] width 80 height 67
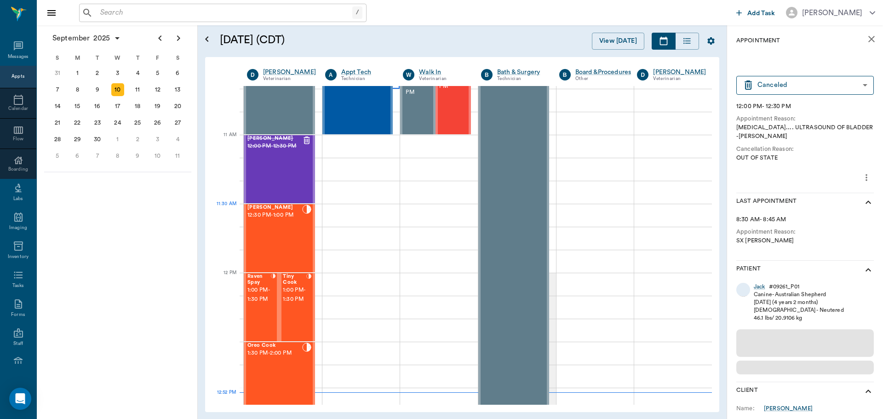
scroll to position [369, 0]
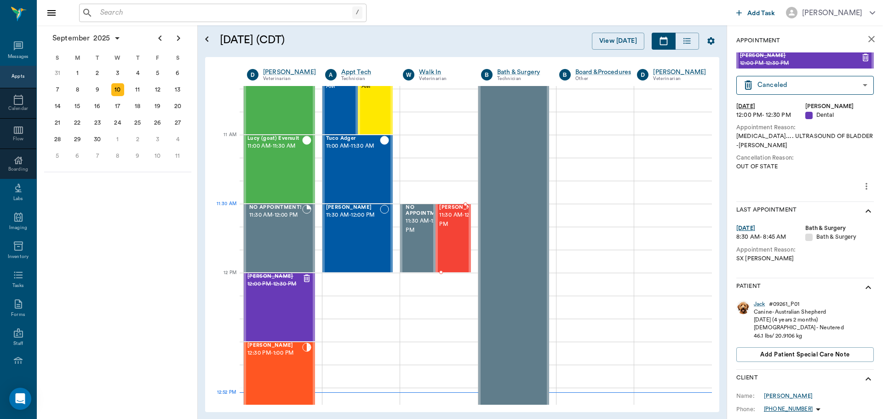
click at [444, 218] on span "11:30 AM - 12:00 PM" at bounding box center [462, 220] width 46 height 18
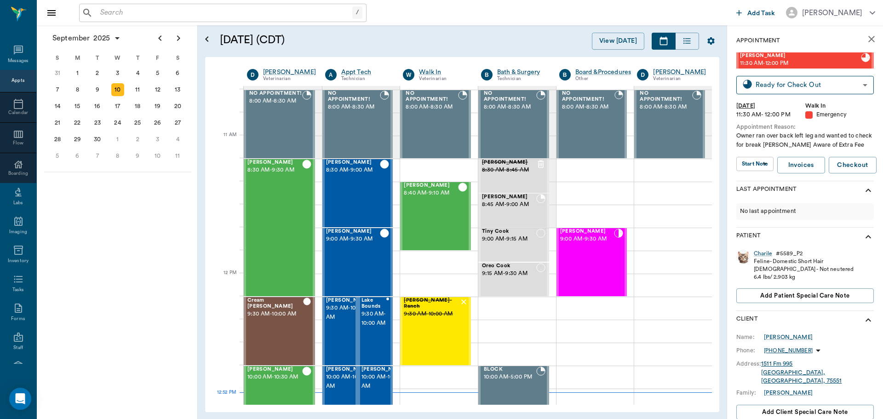
scroll to position [369, 0]
